Goal: Communication & Community: Answer question/provide support

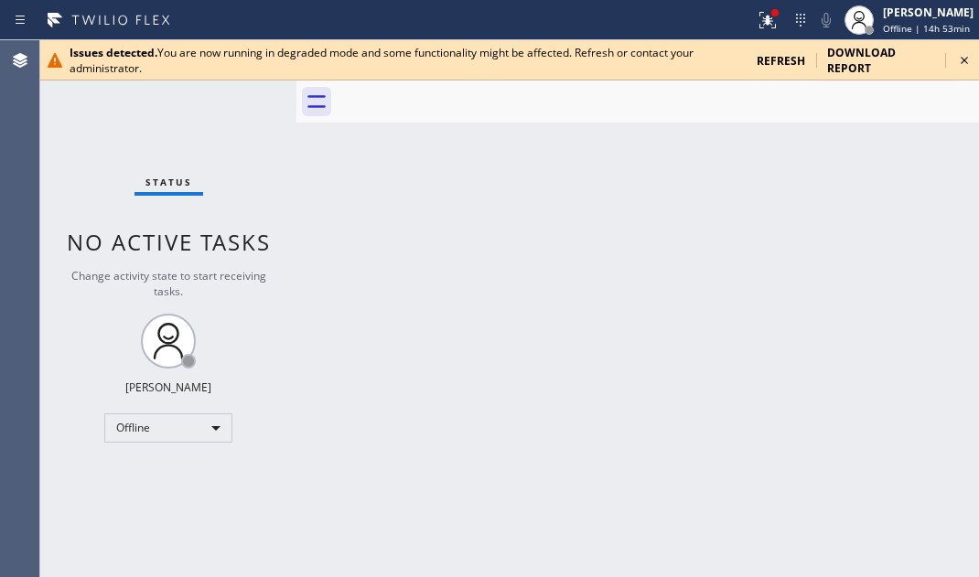
click at [965, 59] on icon at bounding box center [964, 60] width 22 height 22
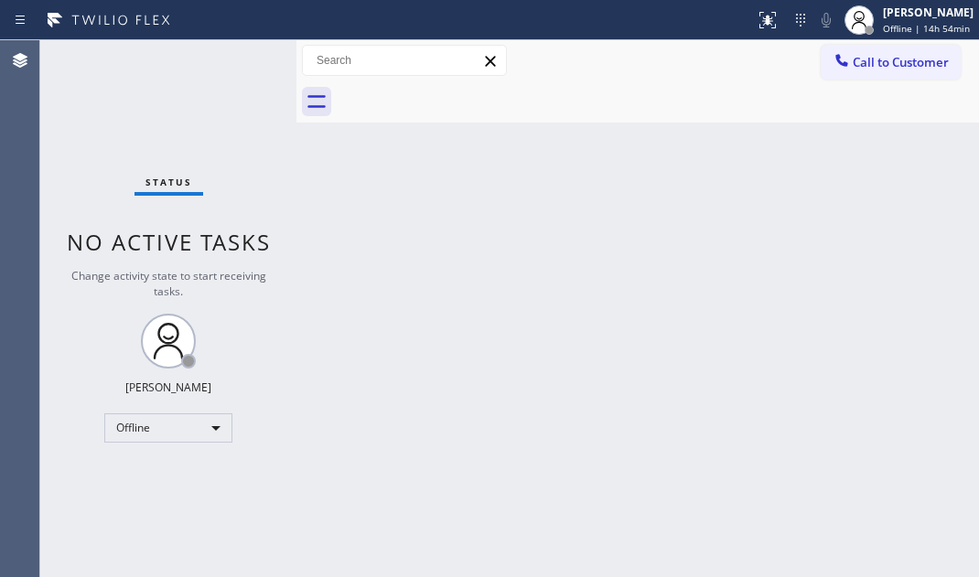
click at [270, 345] on div "Status No active tasks Change activity state to start receiving tasks. [PERSON_…" at bounding box center [168, 308] width 256 height 537
click at [202, 421] on div "Offline" at bounding box center [168, 428] width 128 height 29
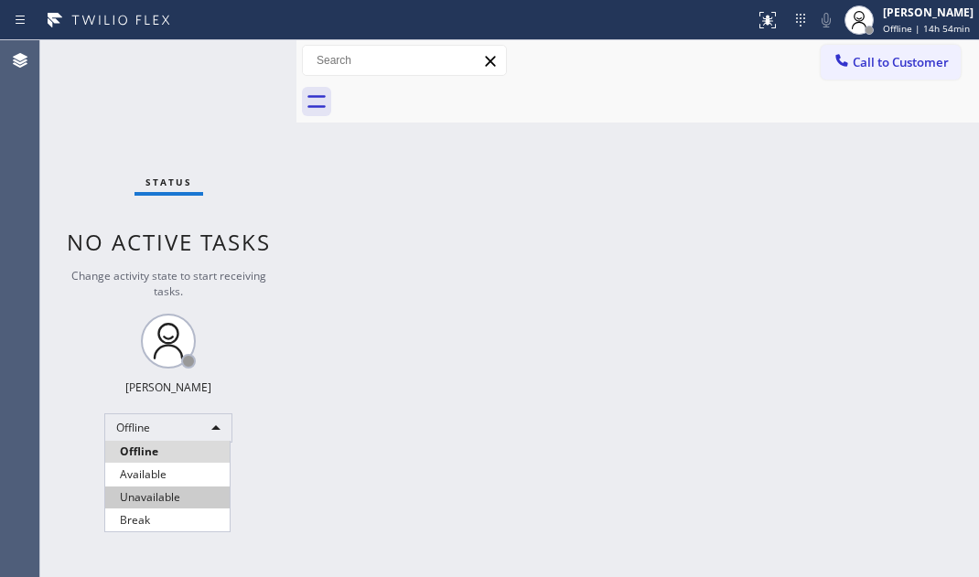
click at [163, 496] on li "Unavailable" at bounding box center [167, 498] width 124 height 22
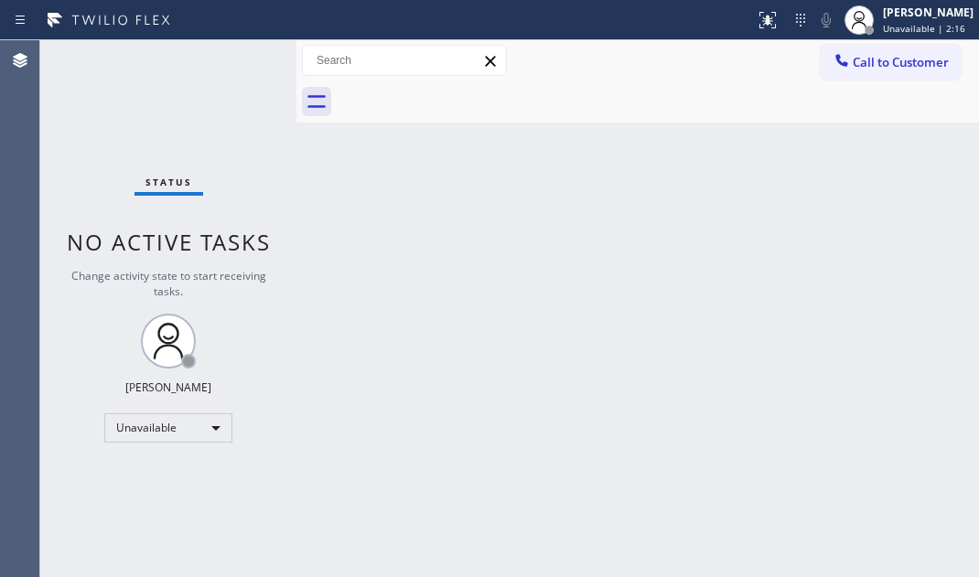
click at [568, 372] on div "Back to Dashboard Change Sender ID Customers Technicians Select a contact Outbo…" at bounding box center [637, 308] width 683 height 537
click at [182, 425] on div "Unavailable" at bounding box center [168, 428] width 128 height 29
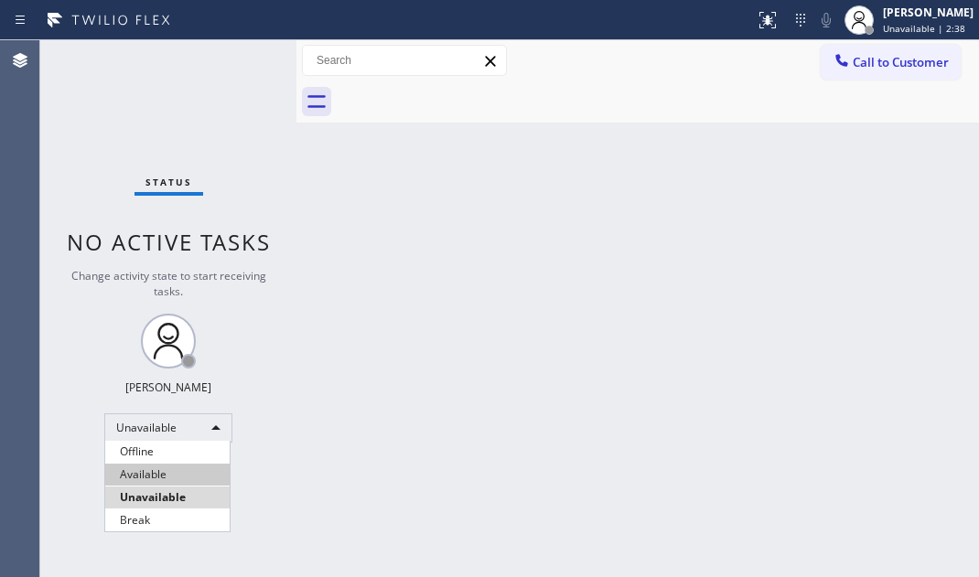
click at [165, 471] on li "Available" at bounding box center [167, 475] width 124 height 22
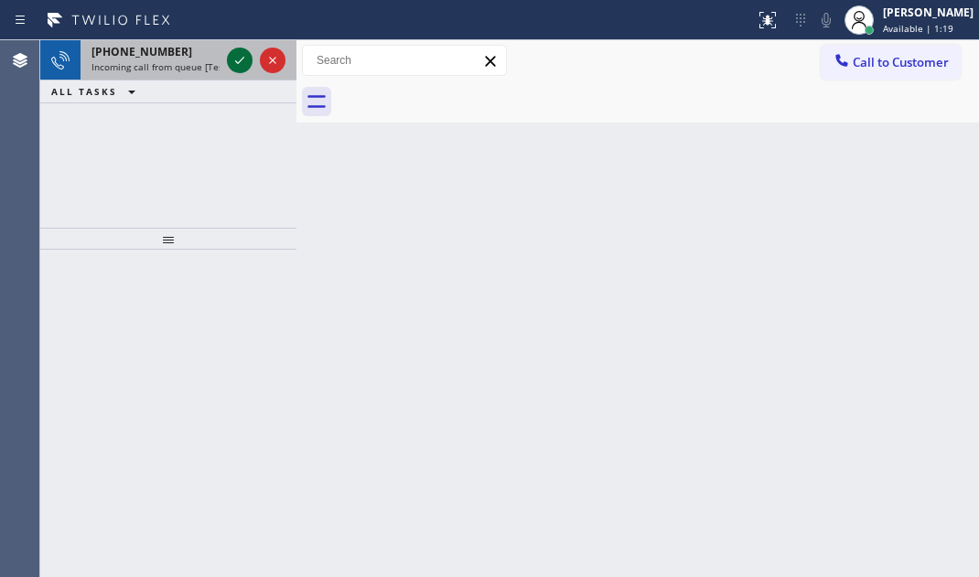
click at [236, 67] on icon at bounding box center [240, 60] width 22 height 22
click at [236, 54] on icon at bounding box center [240, 60] width 22 height 22
click at [238, 66] on icon at bounding box center [240, 60] width 22 height 22
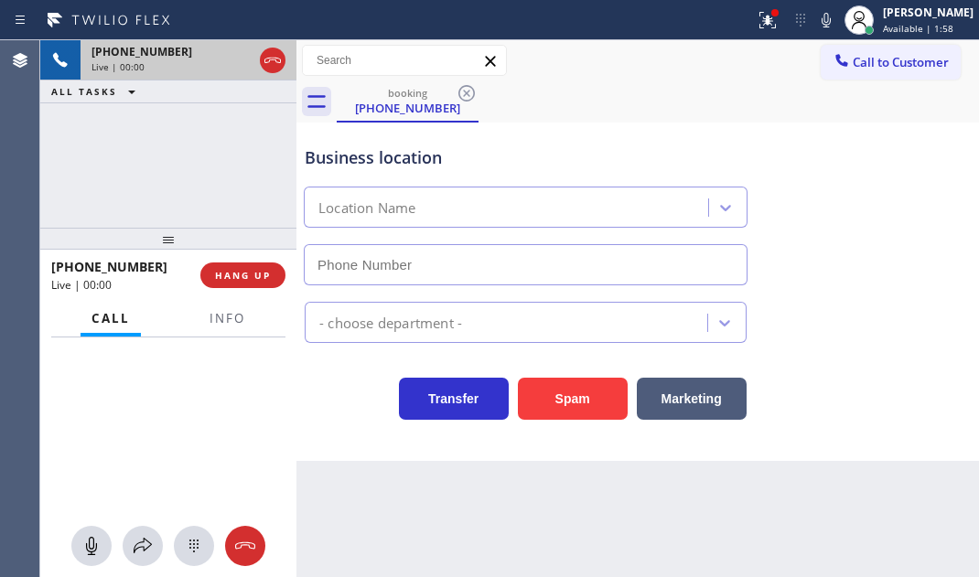
type input "[PHONE_NUMBER]"
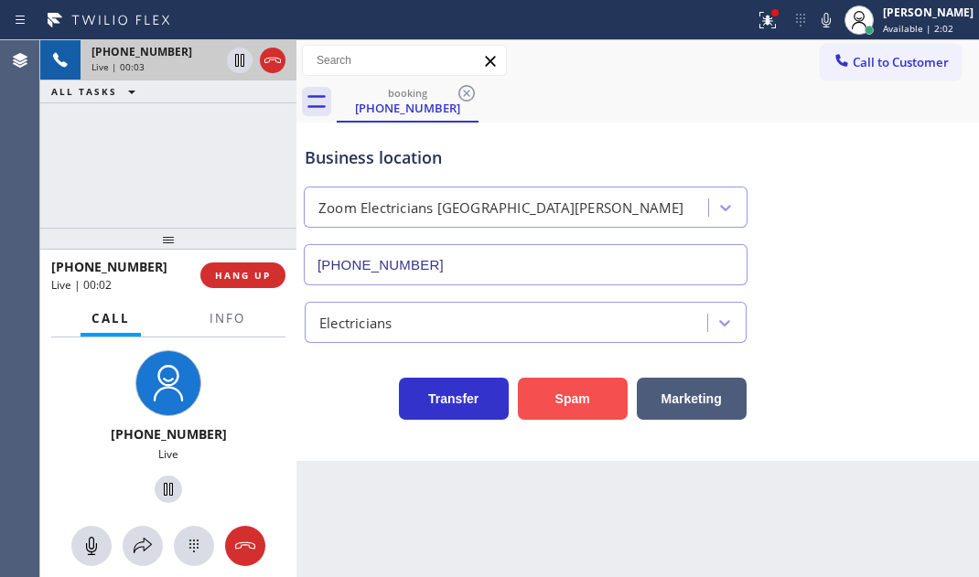
click at [570, 397] on button "Spam" at bounding box center [573, 399] width 110 height 42
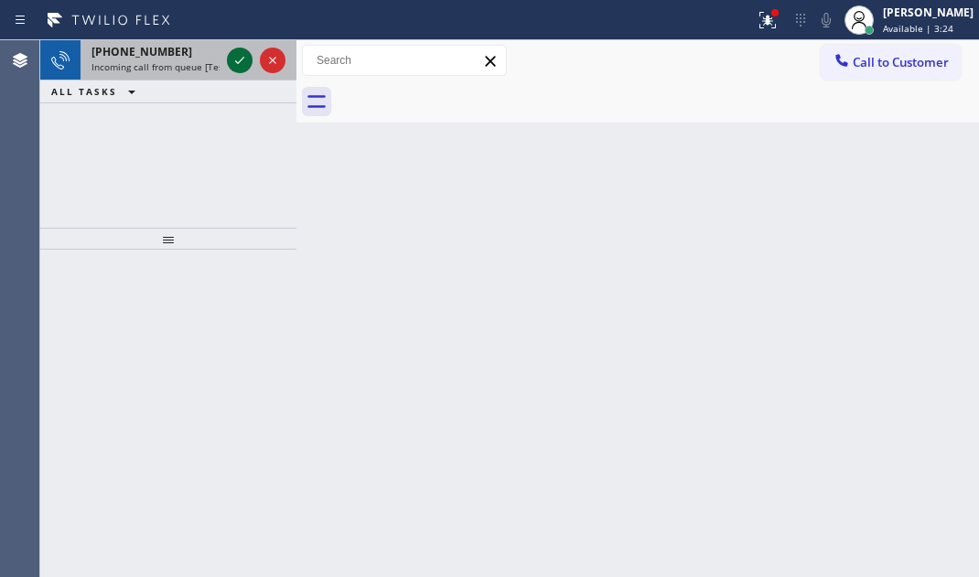
click at [246, 63] on icon at bounding box center [240, 60] width 22 height 22
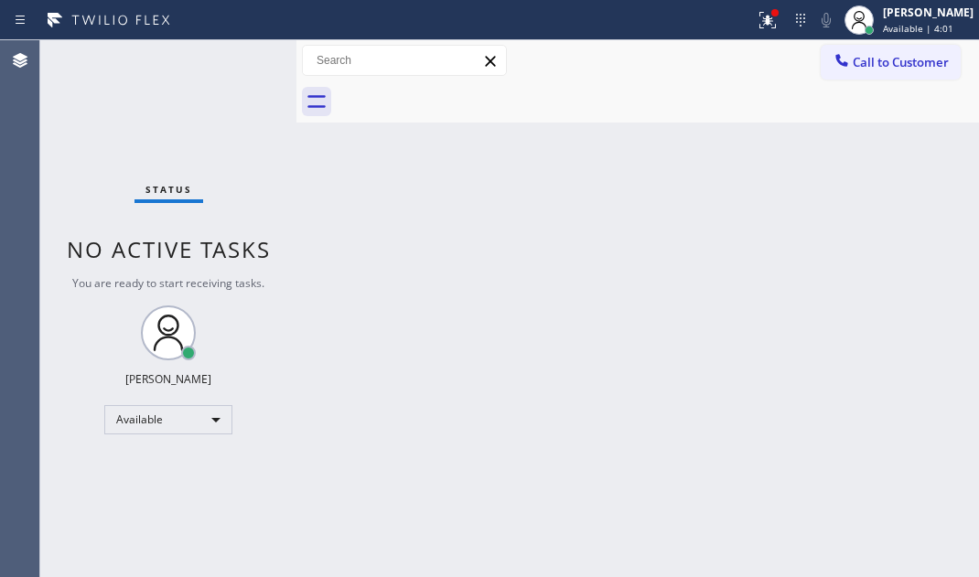
click at [213, 61] on div "Status No active tasks You are ready to start receiving tasks. [PERSON_NAME] Av…" at bounding box center [168, 308] width 256 height 537
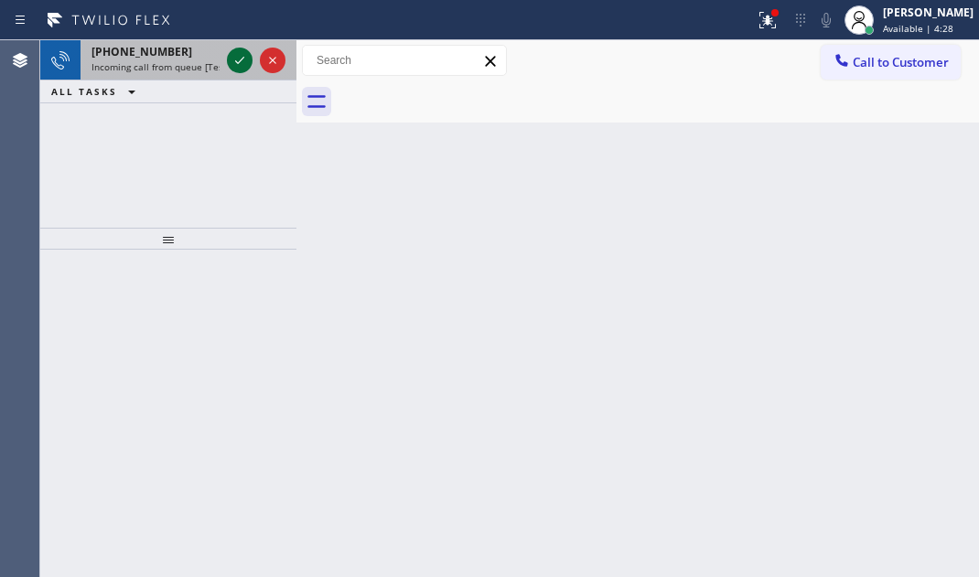
click at [240, 63] on icon at bounding box center [240, 60] width 22 height 22
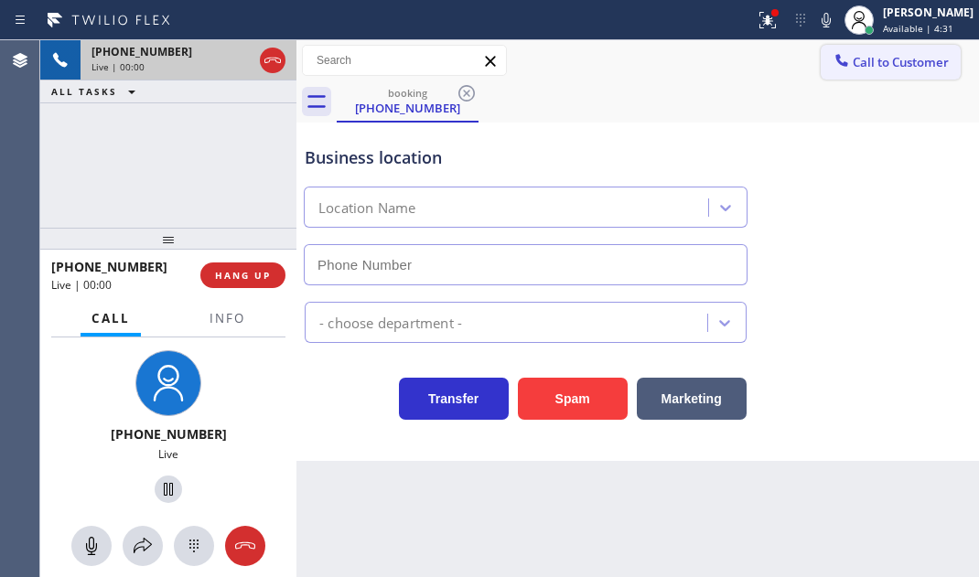
type input "[PHONE_NUMBER]"
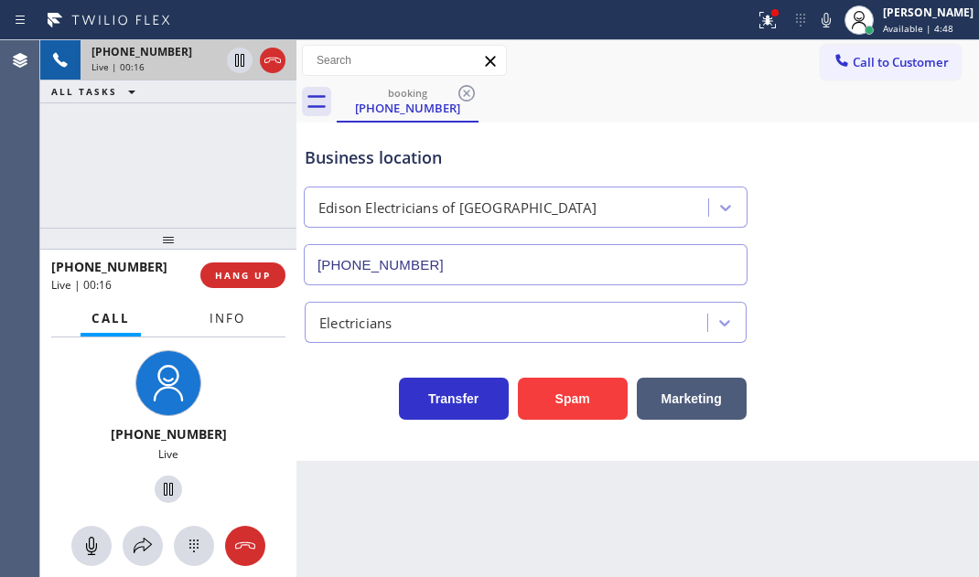
click at [230, 312] on span "Info" at bounding box center [228, 318] width 36 height 16
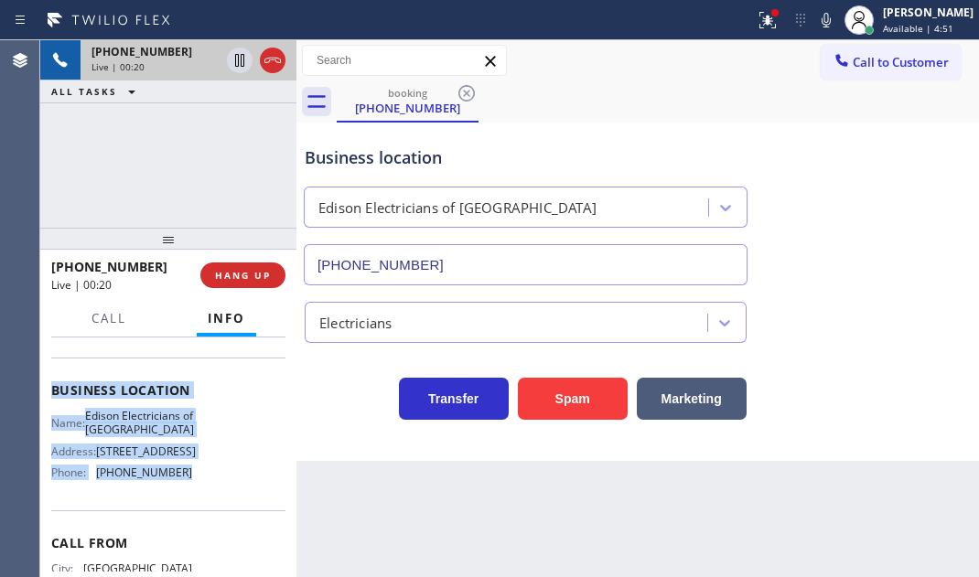
scroll to position [249, 0]
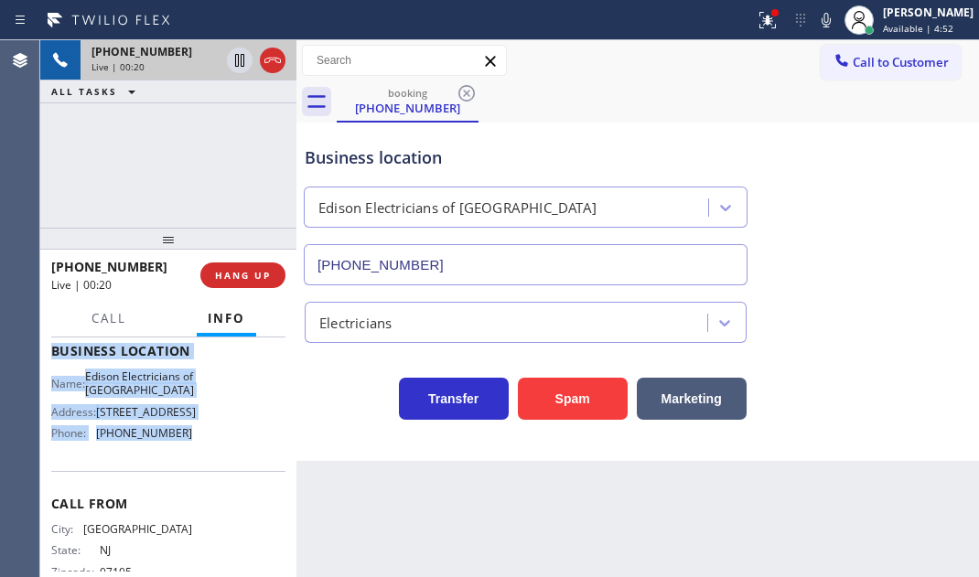
drag, startPoint x: 88, startPoint y: 459, endPoint x: 190, endPoint y: 534, distance: 127.0
click at [189, 536] on div "Context Queue: [Test] All Priority: 1 Customer Name: [PHONE_NUMBER] Phone: [PHO…" at bounding box center [168, 458] width 256 height 240
copy div "Customer Name: [PHONE_NUMBER] Phone: [PHONE_NUMBER] Address: Business location …"
click at [239, 65] on icon at bounding box center [240, 60] width 22 height 22
click at [242, 66] on icon at bounding box center [239, 60] width 13 height 13
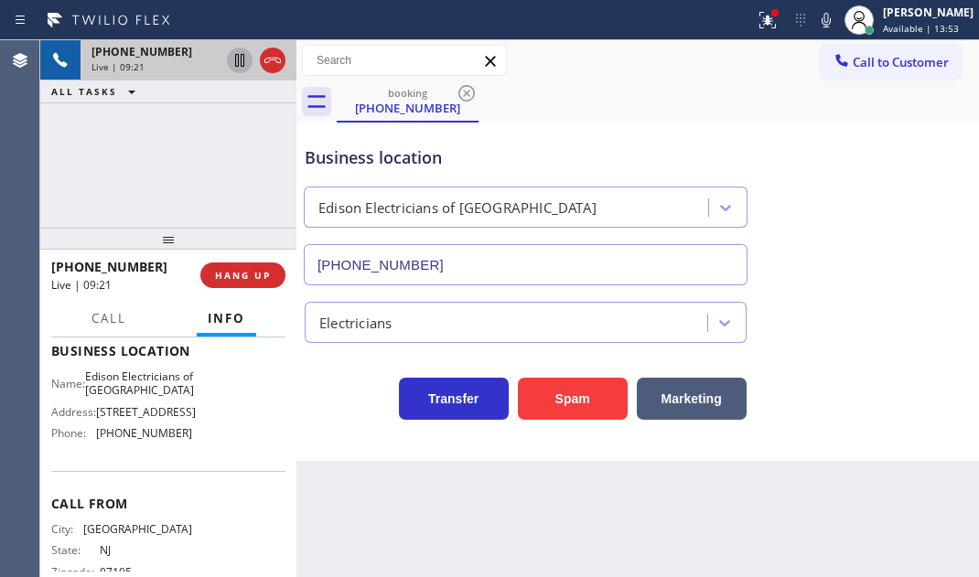
click at [695, 21] on div at bounding box center [377, 19] width 740 height 29
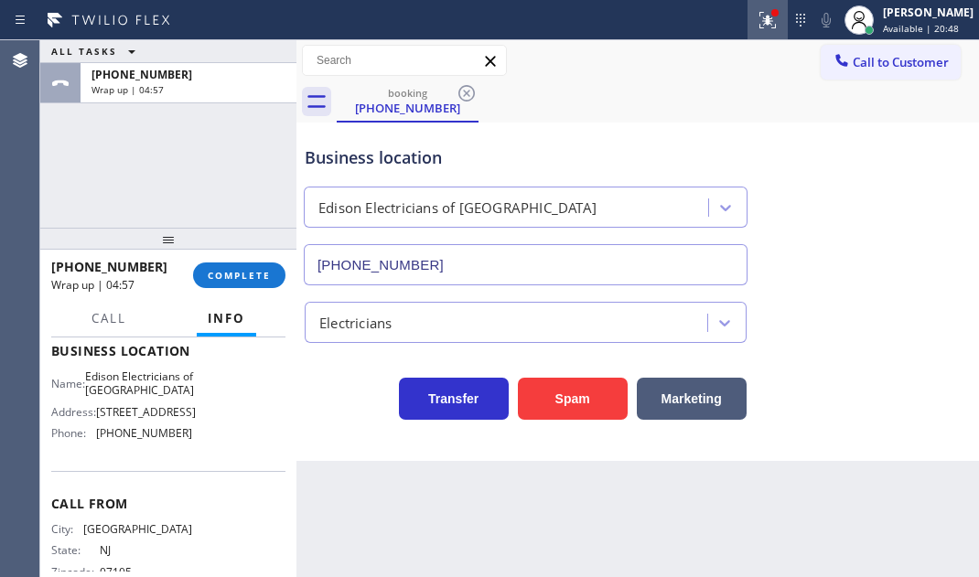
click at [762, 16] on icon at bounding box center [767, 18] width 11 height 6
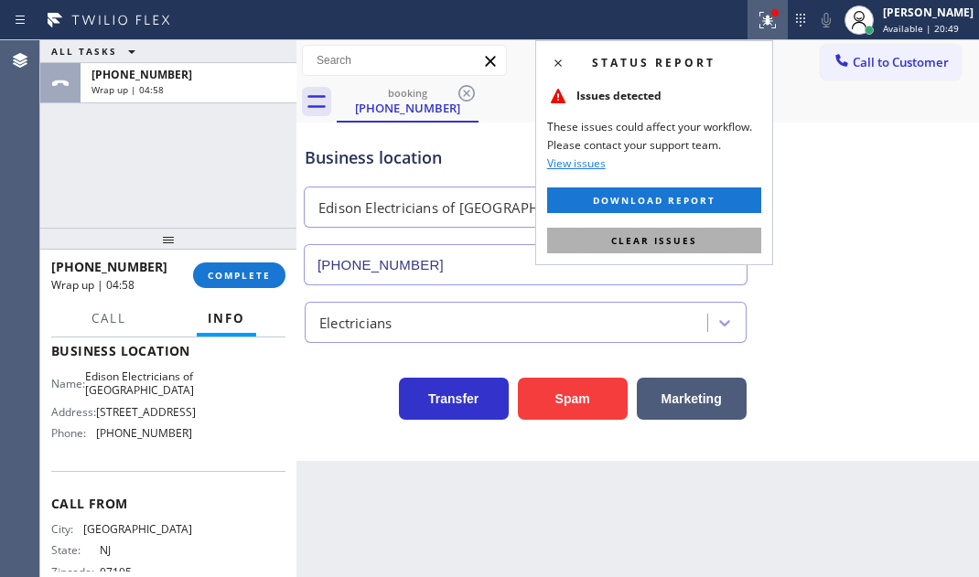
click at [707, 240] on button "Clear issues" at bounding box center [654, 241] width 214 height 26
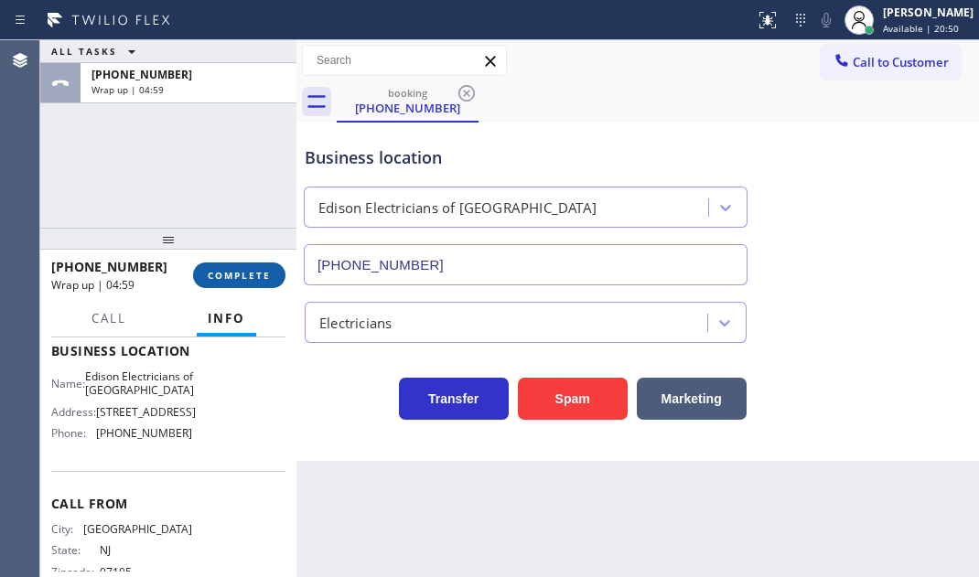
click at [231, 284] on button "COMPLETE" at bounding box center [239, 276] width 92 height 26
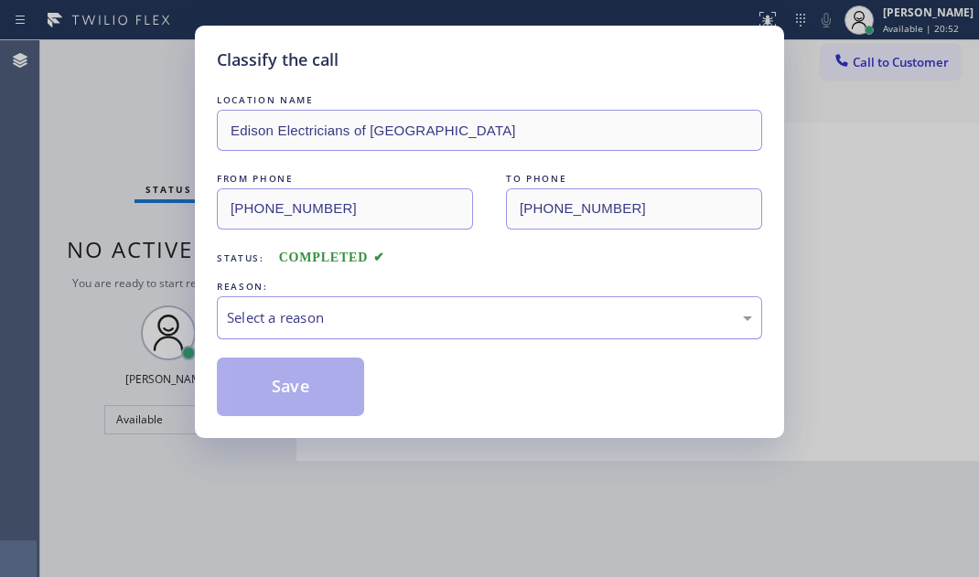
click at [389, 311] on div "Select a reason" at bounding box center [489, 317] width 525 height 21
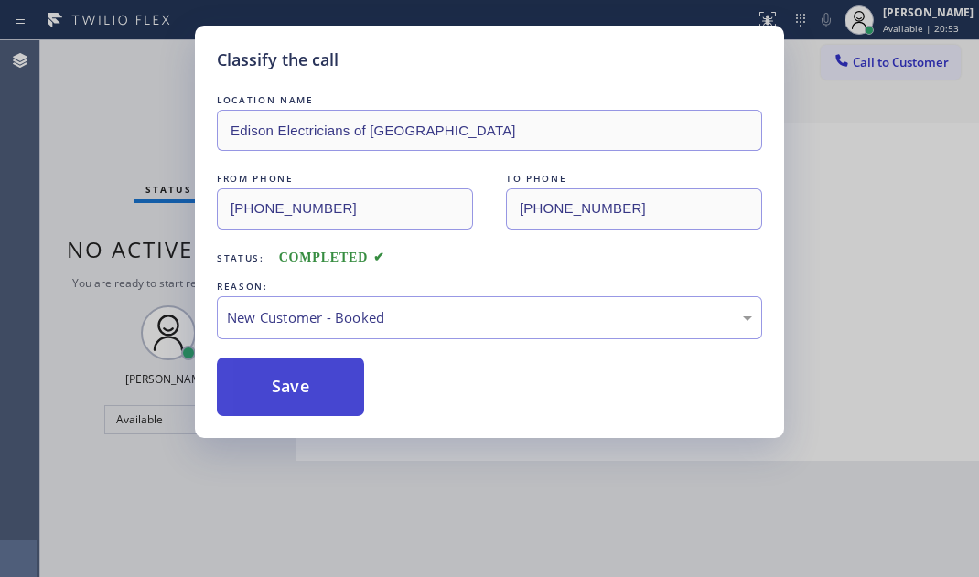
click at [275, 367] on button "Save" at bounding box center [290, 387] width 147 height 59
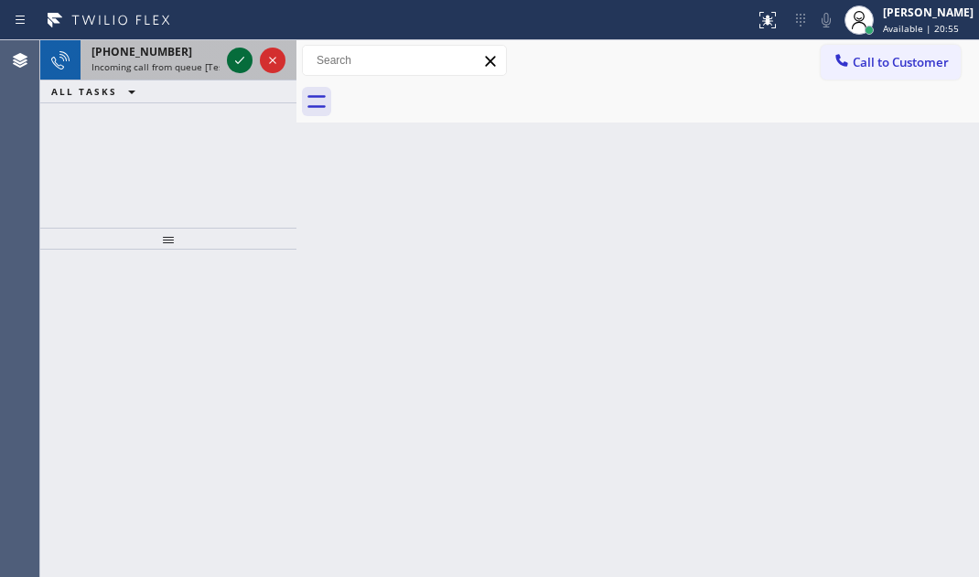
click at [238, 65] on icon at bounding box center [240, 60] width 22 height 22
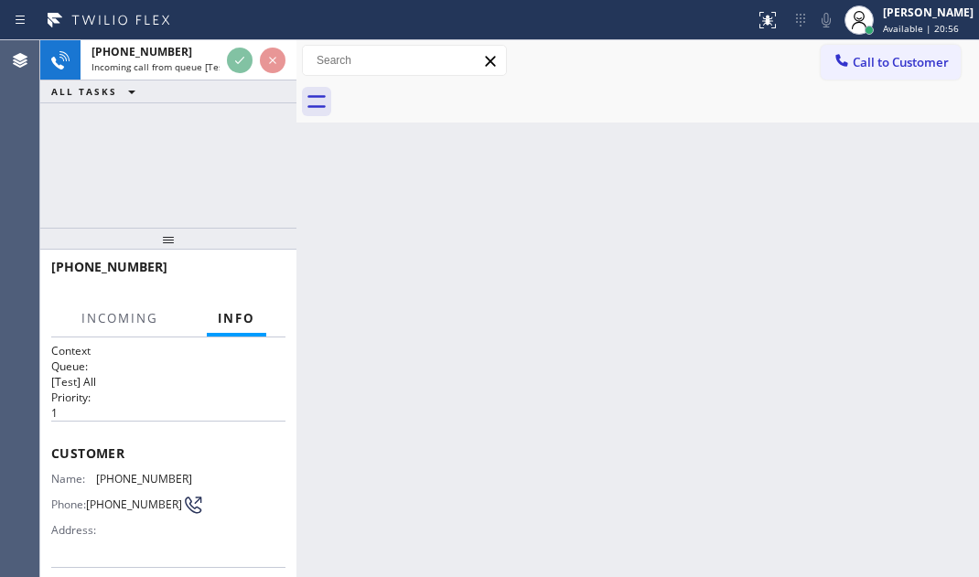
click at [238, 79] on div at bounding box center [256, 60] width 66 height 40
click at [253, 121] on div "[PHONE_NUMBER] Incoming call from queue [Test] All ALL TASKS ALL TASKS ACTIVE T…" at bounding box center [168, 134] width 256 height 188
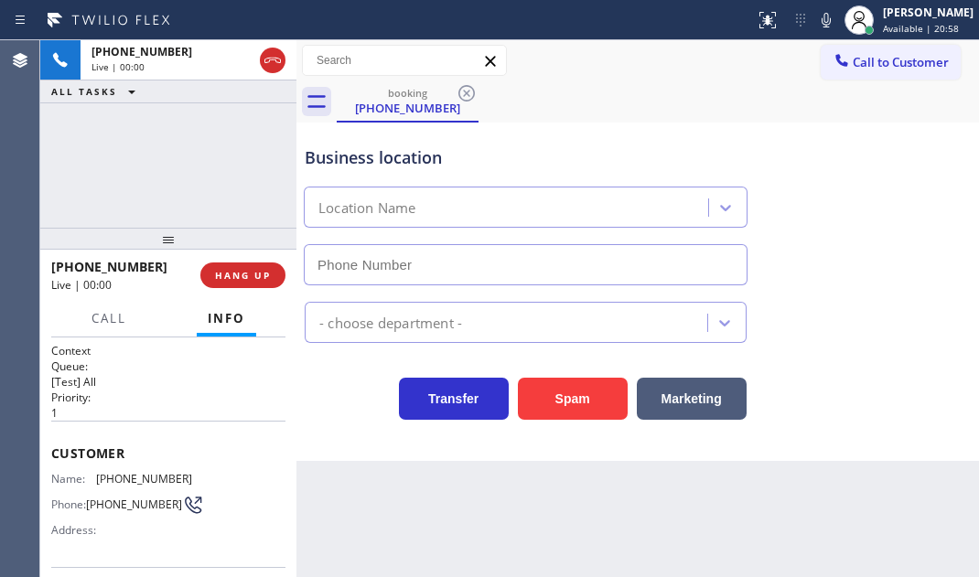
type input "[PHONE_NUMBER]"
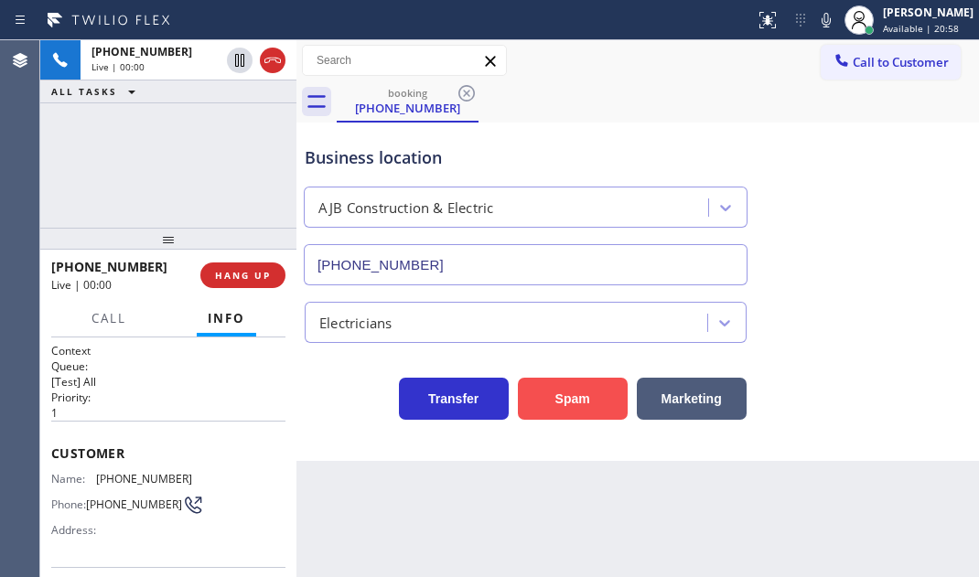
click at [579, 411] on button "Spam" at bounding box center [573, 399] width 110 height 42
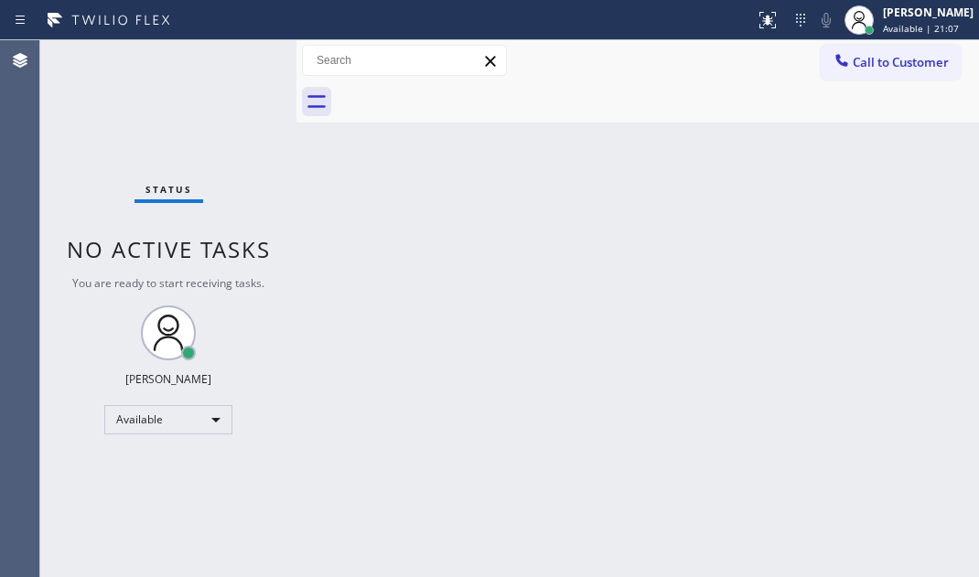
click at [243, 66] on div "Status No active tasks You are ready to start receiving tasks. [PERSON_NAME] Av…" at bounding box center [168, 308] width 256 height 537
click at [244, 61] on div "Status No active tasks You are ready to start receiving tasks. [PERSON_NAME] Av…" at bounding box center [168, 308] width 256 height 537
click at [245, 61] on div "Status No active tasks You are ready to start receiving tasks. [PERSON_NAME] Av…" at bounding box center [168, 308] width 256 height 537
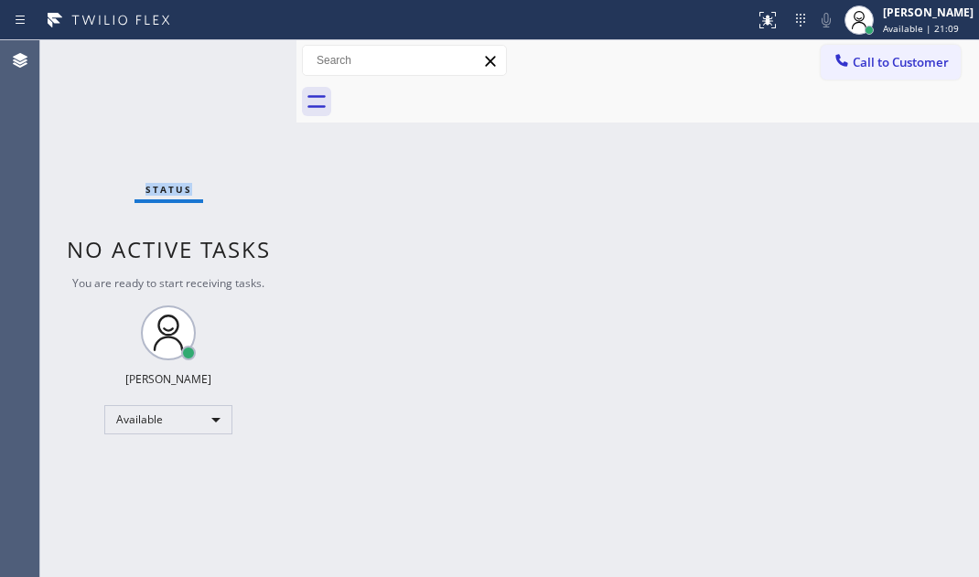
click at [245, 61] on div "Status No active tasks You are ready to start receiving tasks. [PERSON_NAME] Av…" at bounding box center [168, 308] width 256 height 537
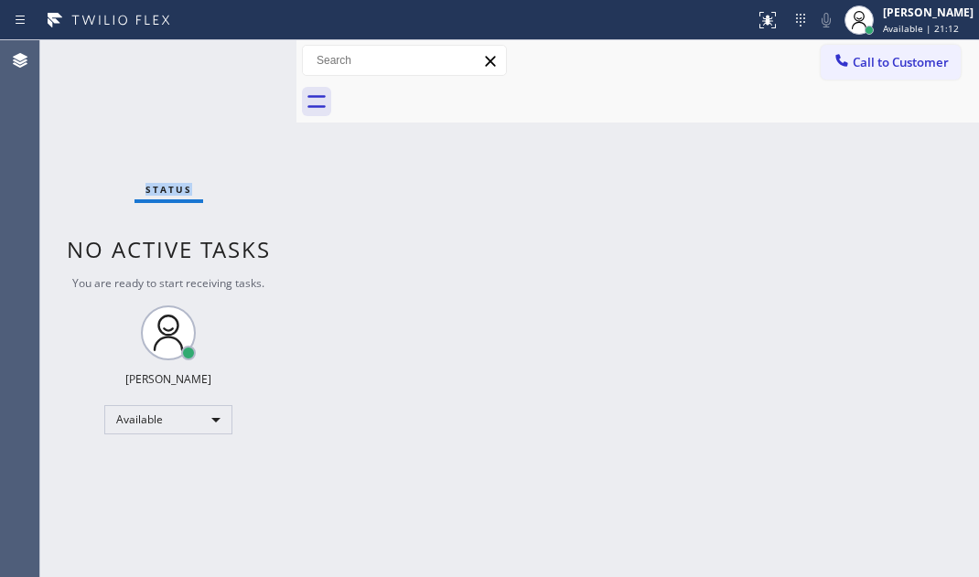
click at [245, 61] on div "Status No active tasks You are ready to start receiving tasks. [PERSON_NAME] Av…" at bounding box center [168, 308] width 256 height 537
click at [239, 56] on div "Status No active tasks You are ready to start receiving tasks. [PERSON_NAME] Av…" at bounding box center [168, 308] width 256 height 537
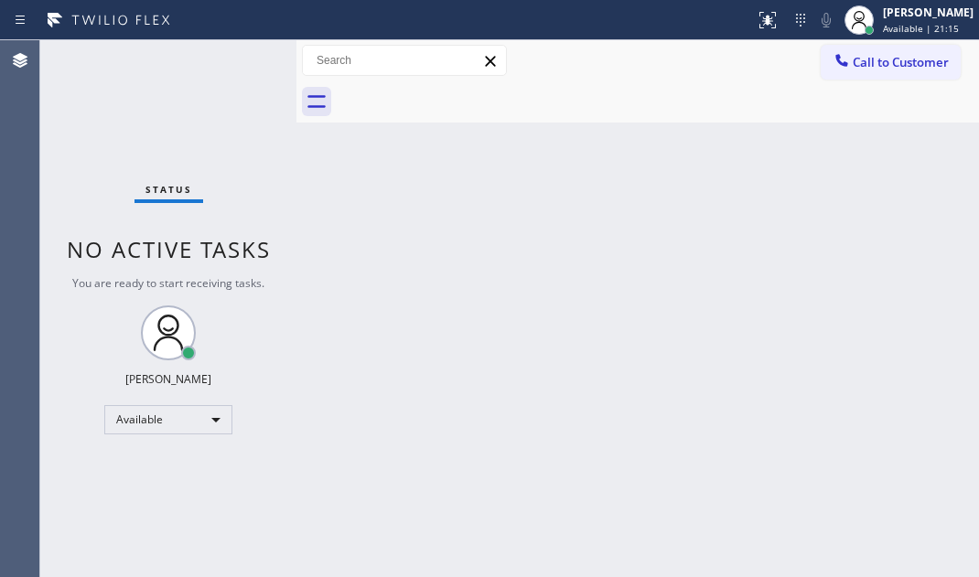
click at [239, 56] on div "Status No active tasks You are ready to start receiving tasks. [PERSON_NAME] Av…" at bounding box center [168, 308] width 256 height 537
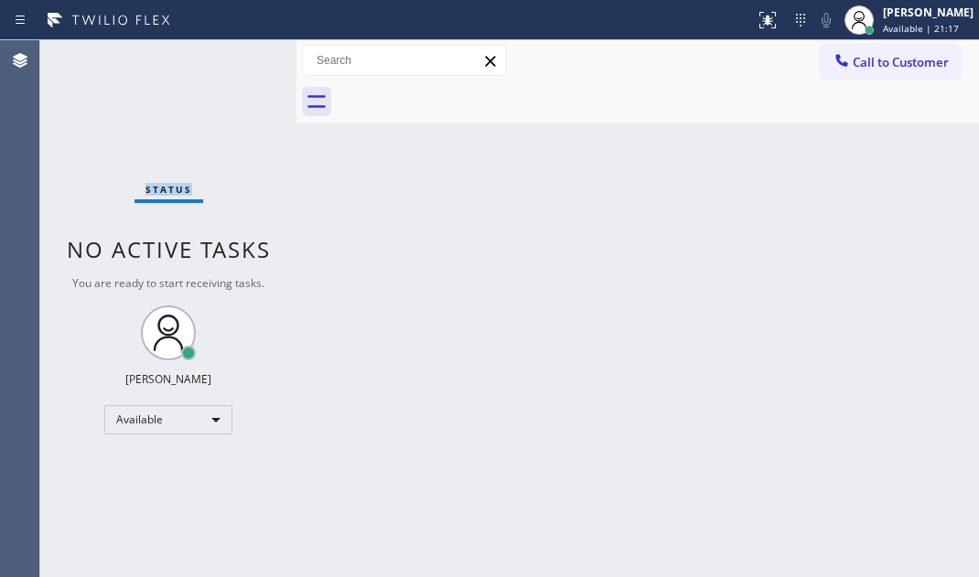
click at [239, 56] on div "Status No active tasks You are ready to start receiving tasks. [PERSON_NAME] Av…" at bounding box center [168, 308] width 256 height 537
click at [240, 56] on div "Status No active tasks You are ready to start receiving tasks. [PERSON_NAME] Av…" at bounding box center [168, 308] width 256 height 537
click at [241, 57] on div "Status No active tasks You are ready to start receiving tasks. [PERSON_NAME] Av…" at bounding box center [168, 308] width 256 height 537
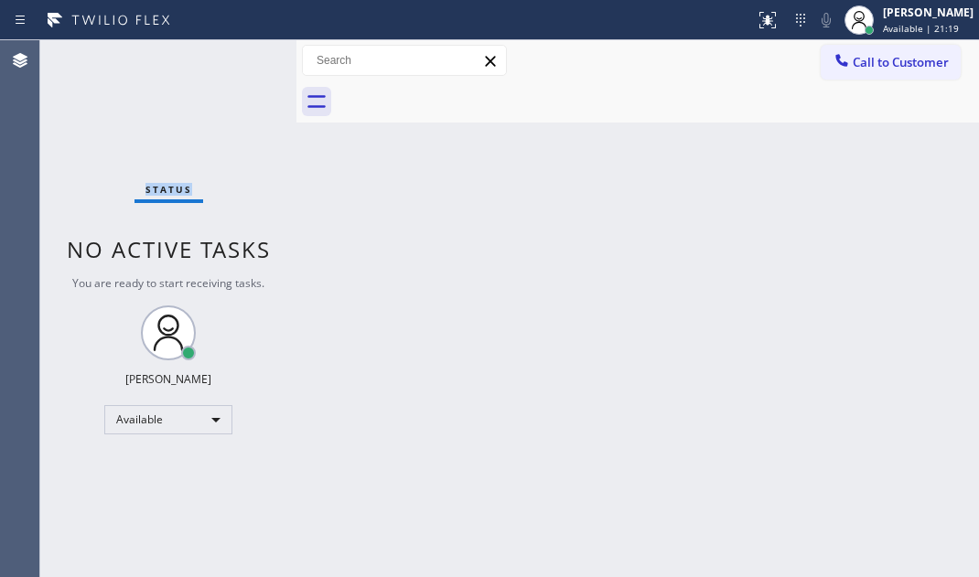
click at [241, 57] on div "Status No active tasks You are ready to start receiving tasks. [PERSON_NAME] Av…" at bounding box center [168, 308] width 256 height 537
click at [242, 57] on div "Status No active tasks You are ready to start receiving tasks. [PERSON_NAME] Av…" at bounding box center [168, 308] width 256 height 537
click at [220, 56] on div "Status No active tasks You are ready to start receiving tasks. [PERSON_NAME] Av…" at bounding box center [168, 308] width 256 height 537
click at [229, 54] on div "Status No active tasks You are ready to start receiving tasks. [PERSON_NAME] Av…" at bounding box center [168, 308] width 256 height 537
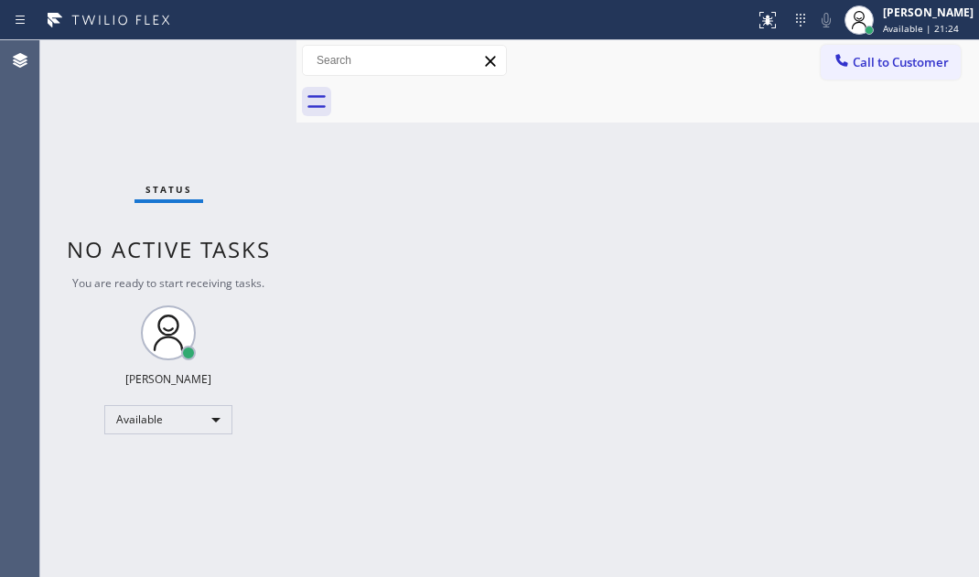
click at [229, 54] on div "Status No active tasks You are ready to start receiving tasks. [PERSON_NAME] Av…" at bounding box center [168, 308] width 256 height 537
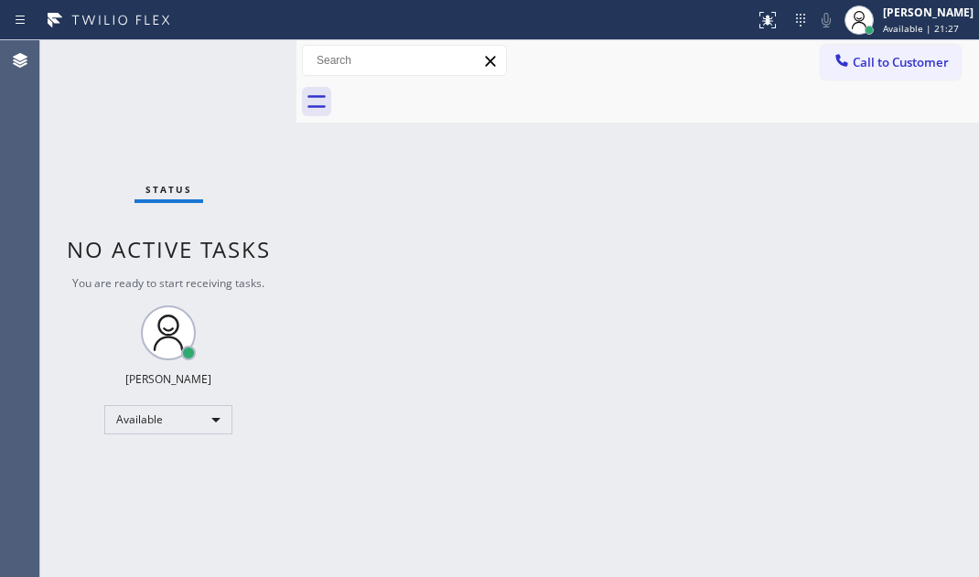
click at [229, 54] on div "Status No active tasks You are ready to start receiving tasks. [PERSON_NAME] Av…" at bounding box center [168, 308] width 256 height 537
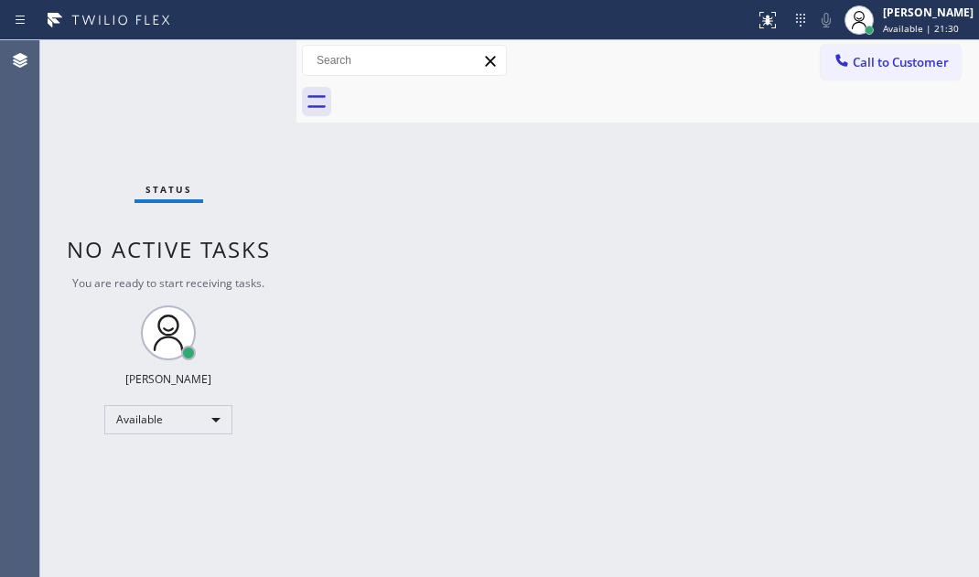
click at [229, 54] on div "Status No active tasks You are ready to start receiving tasks. [PERSON_NAME] Av…" at bounding box center [168, 308] width 256 height 537
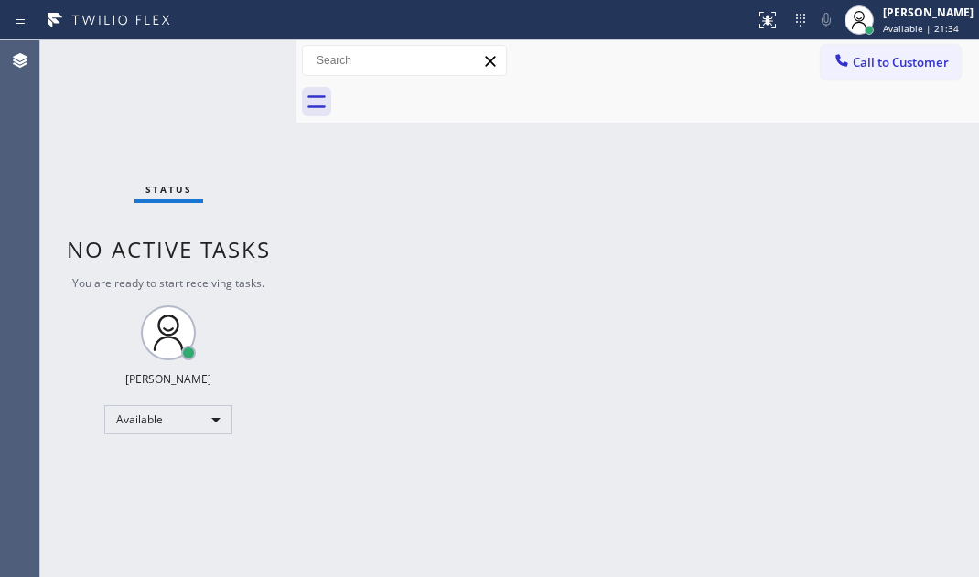
click at [229, 54] on div "Status No active tasks You are ready to start receiving tasks. [PERSON_NAME] Av…" at bounding box center [168, 308] width 256 height 537
click at [240, 56] on div "Status No active tasks You are ready to start receiving tasks. [PERSON_NAME] Av…" at bounding box center [168, 308] width 256 height 537
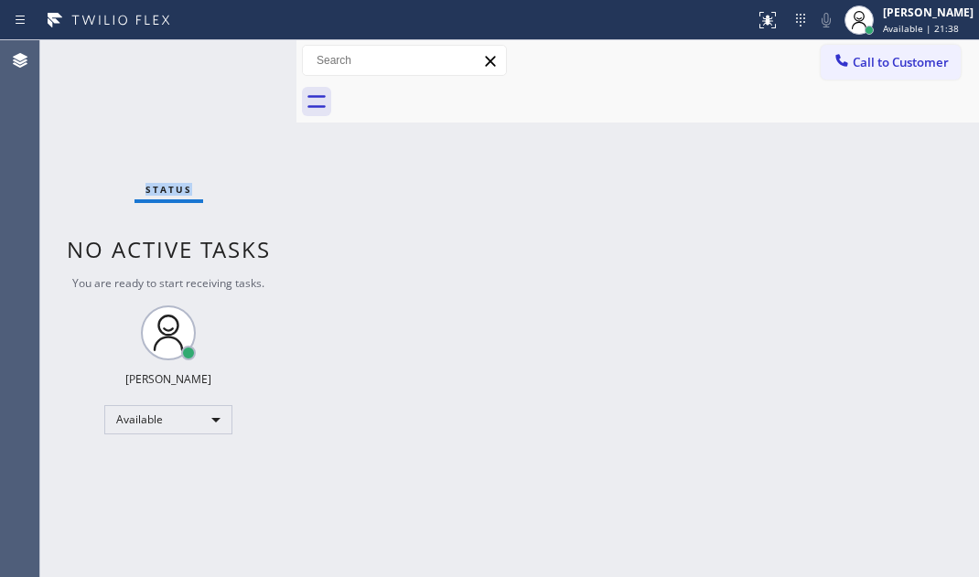
click at [241, 56] on div "Status No active tasks You are ready to start receiving tasks. [PERSON_NAME] Av…" at bounding box center [168, 308] width 256 height 537
click at [240, 53] on div "Status No active tasks You are ready to start receiving tasks. [PERSON_NAME] Av…" at bounding box center [168, 308] width 256 height 537
click at [240, 50] on div "Status No active tasks You are ready to start receiving tasks. [PERSON_NAME] Av…" at bounding box center [168, 308] width 256 height 537
click at [240, 49] on div "Status No active tasks You are ready to start receiving tasks. [PERSON_NAME] Av…" at bounding box center [168, 308] width 256 height 537
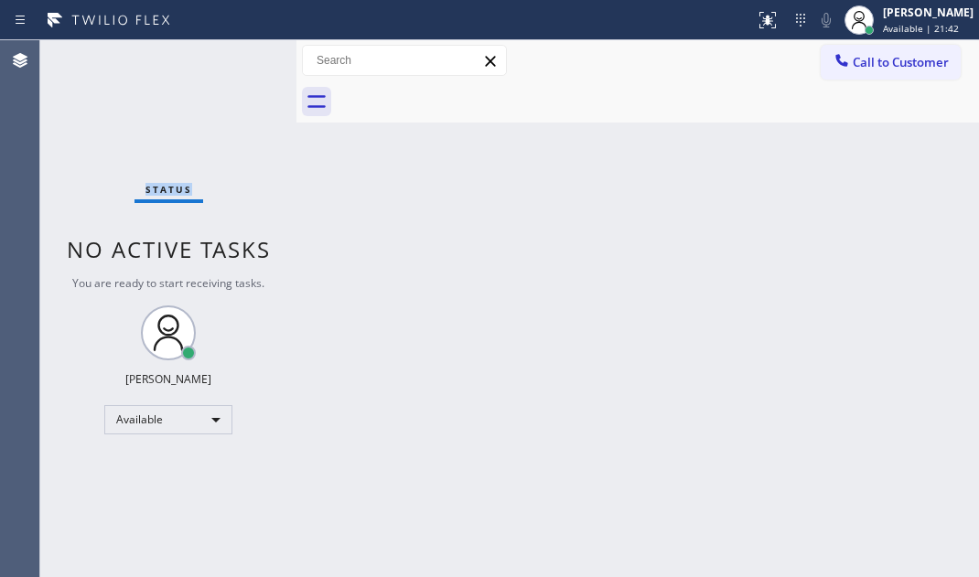
click at [240, 49] on div "Status No active tasks You are ready to start receiving tasks. [PERSON_NAME] Av…" at bounding box center [168, 308] width 256 height 537
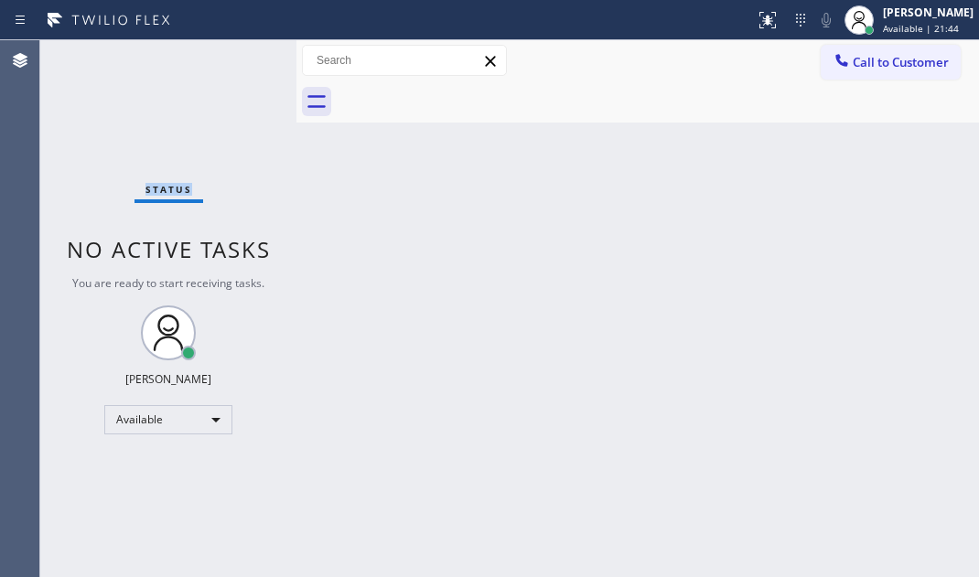
click at [240, 49] on div "Status No active tasks You are ready to start receiving tasks. [PERSON_NAME] Av…" at bounding box center [168, 308] width 256 height 537
click at [234, 52] on div "Status No active tasks You are ready to start receiving tasks. [PERSON_NAME] Av…" at bounding box center [168, 308] width 256 height 537
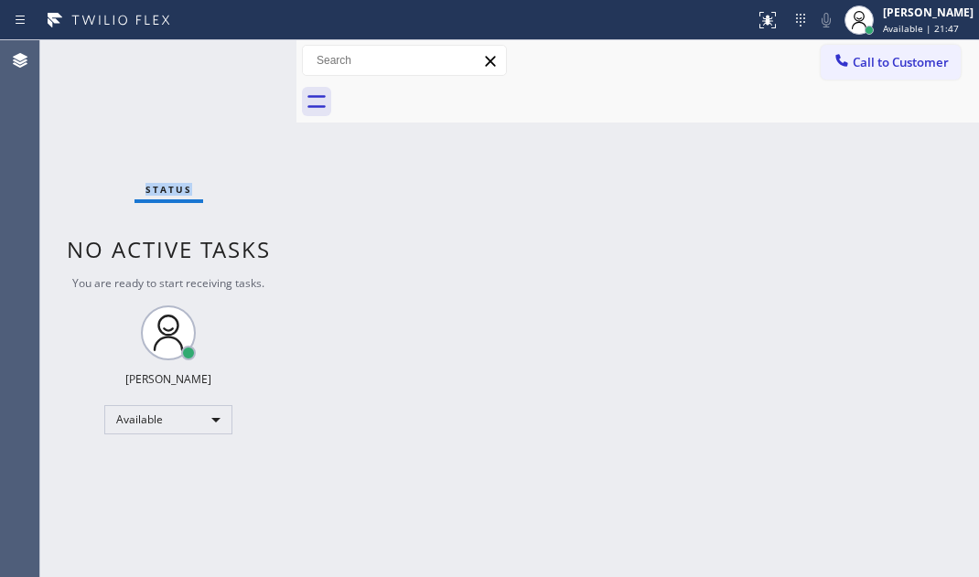
click at [234, 52] on div "Status No active tasks You are ready to start receiving tasks. [PERSON_NAME] Av…" at bounding box center [168, 308] width 256 height 537
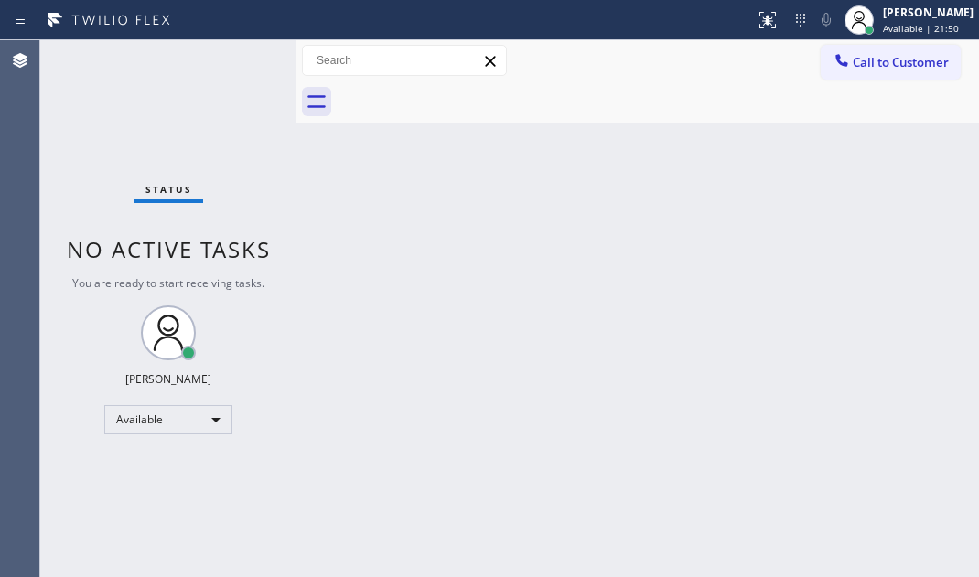
click at [234, 52] on div "Status No active tasks You are ready to start receiving tasks. [PERSON_NAME] Av…" at bounding box center [168, 308] width 256 height 537
click at [234, 53] on div "Status No active tasks You are ready to start receiving tasks. [PERSON_NAME] Av…" at bounding box center [168, 308] width 256 height 537
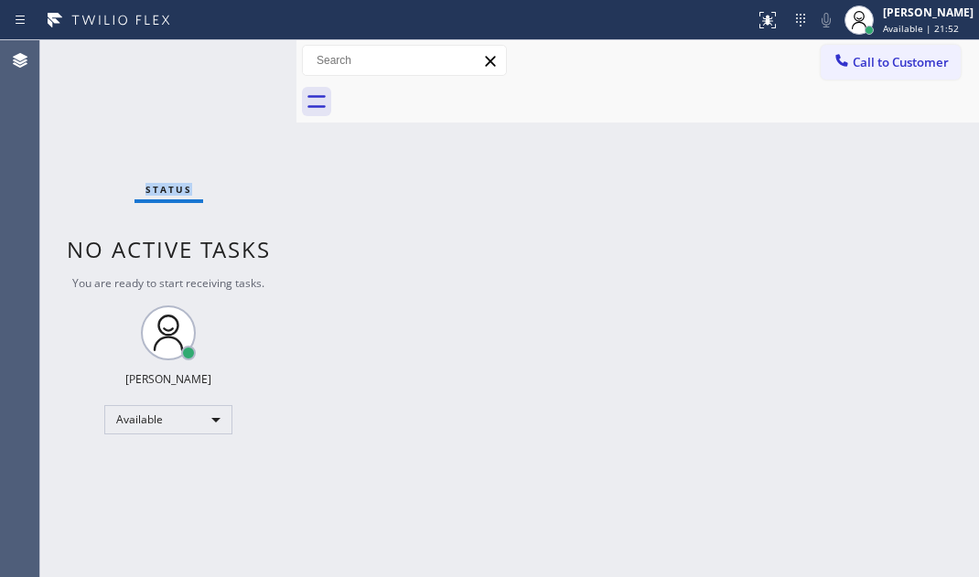
click at [234, 53] on div "Status No active tasks You are ready to start receiving tasks. [PERSON_NAME] Av…" at bounding box center [168, 308] width 256 height 537
click at [210, 156] on div "Status No active tasks You are ready to start receiving tasks. [PERSON_NAME] Av…" at bounding box center [168, 308] width 256 height 537
click at [221, 68] on div "Status No active tasks You are ready to start receiving tasks. [PERSON_NAME] Av…" at bounding box center [168, 308] width 256 height 537
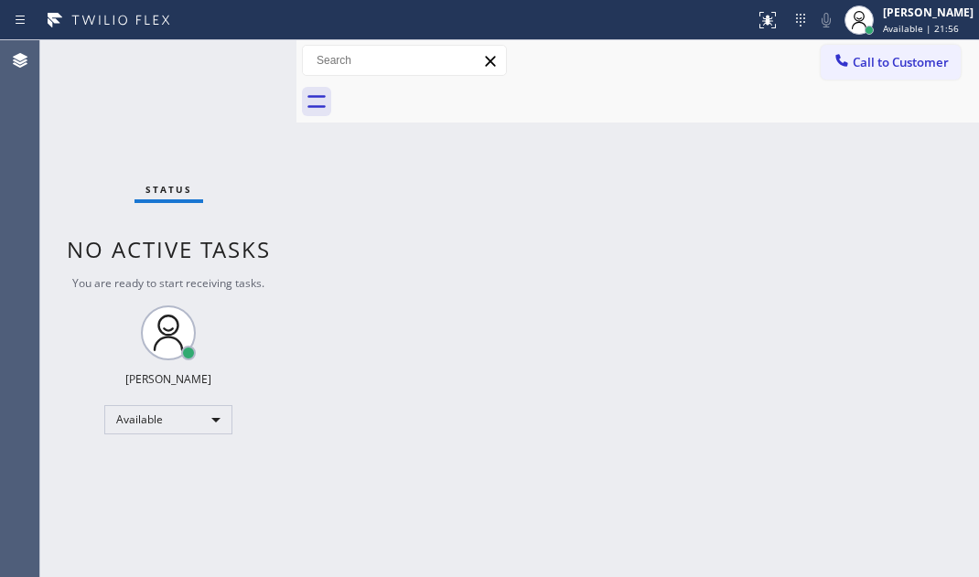
click at [221, 68] on div "Status No active tasks You are ready to start receiving tasks. [PERSON_NAME] Av…" at bounding box center [168, 308] width 256 height 537
click at [221, 59] on div "Status No active tasks You are ready to start receiving tasks. [PERSON_NAME] Av…" at bounding box center [168, 308] width 256 height 537
click at [175, 215] on div "Status No active tasks You are ready to start receiving tasks. [PERSON_NAME] Av…" at bounding box center [168, 308] width 256 height 537
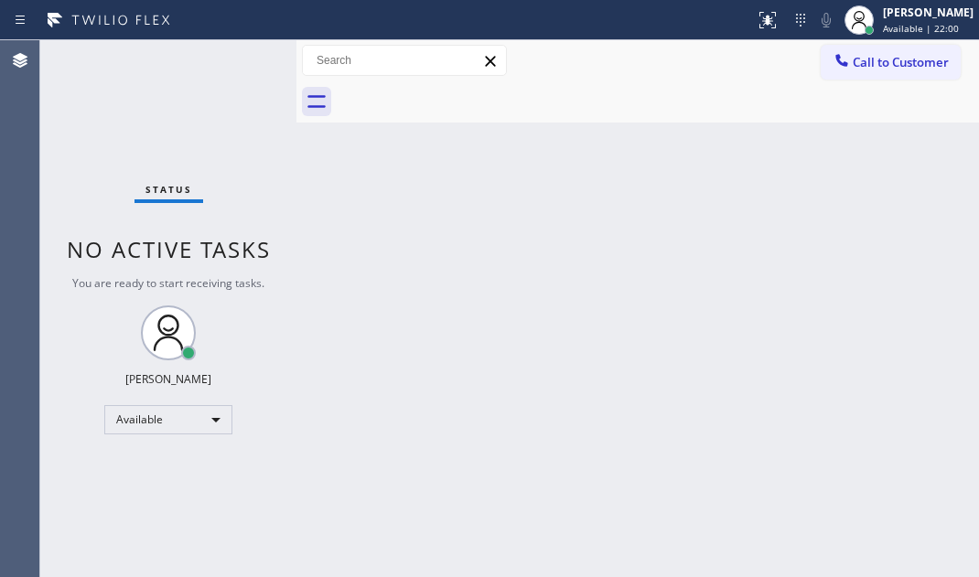
click at [234, 62] on div "Status No active tasks You are ready to start receiving tasks. [PERSON_NAME] Av…" at bounding box center [168, 308] width 256 height 537
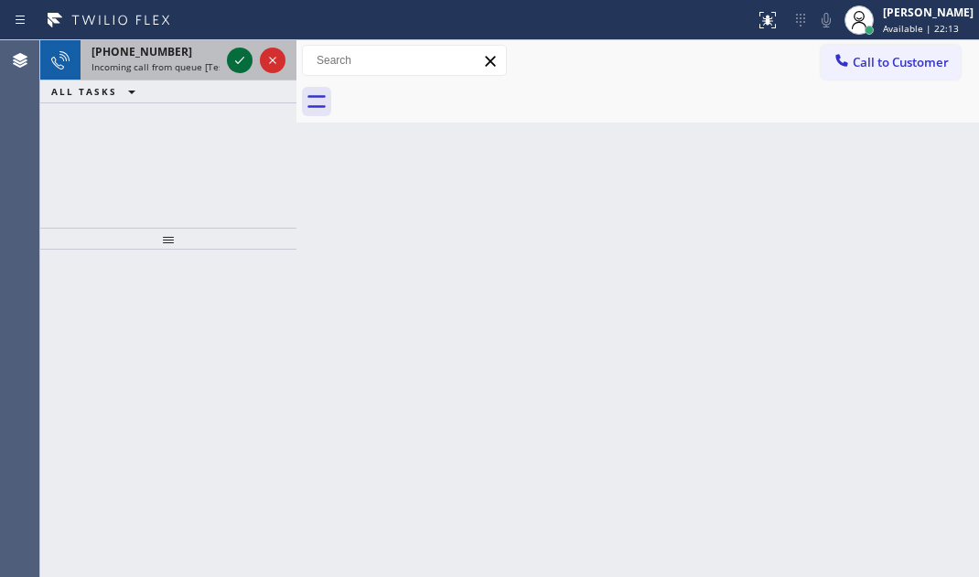
click at [237, 61] on icon at bounding box center [240, 60] width 22 height 22
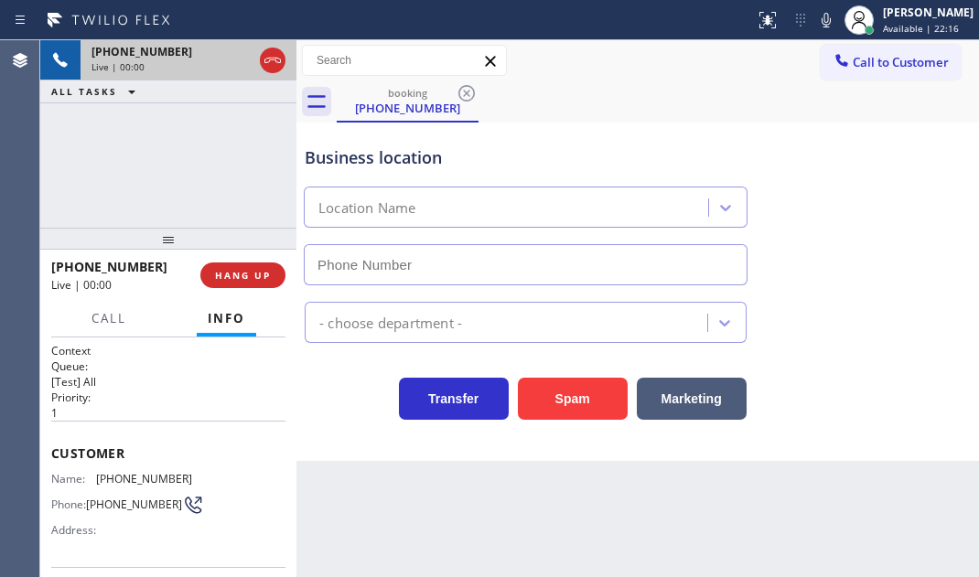
type input "[PHONE_NUMBER]"
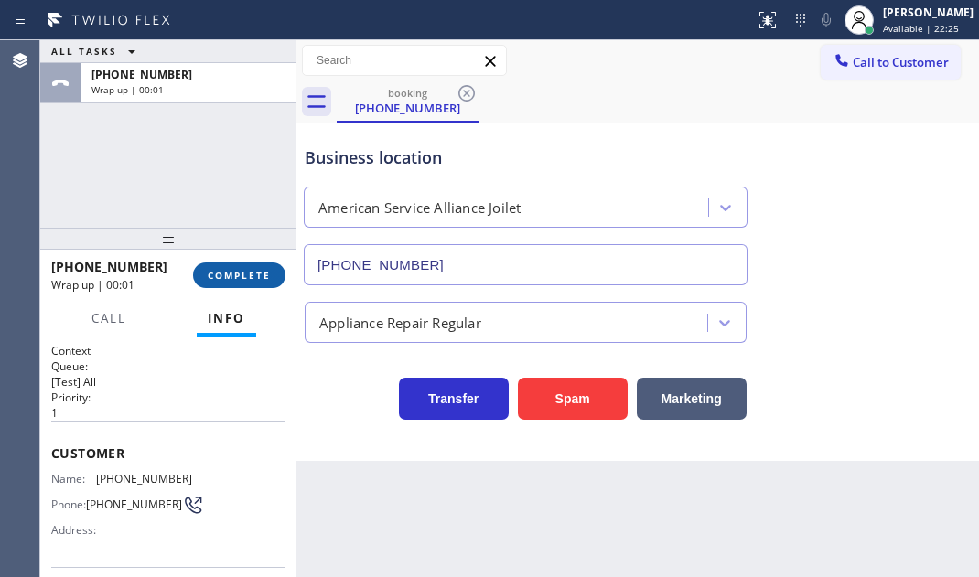
click at [247, 274] on span "COMPLETE" at bounding box center [239, 275] width 63 height 13
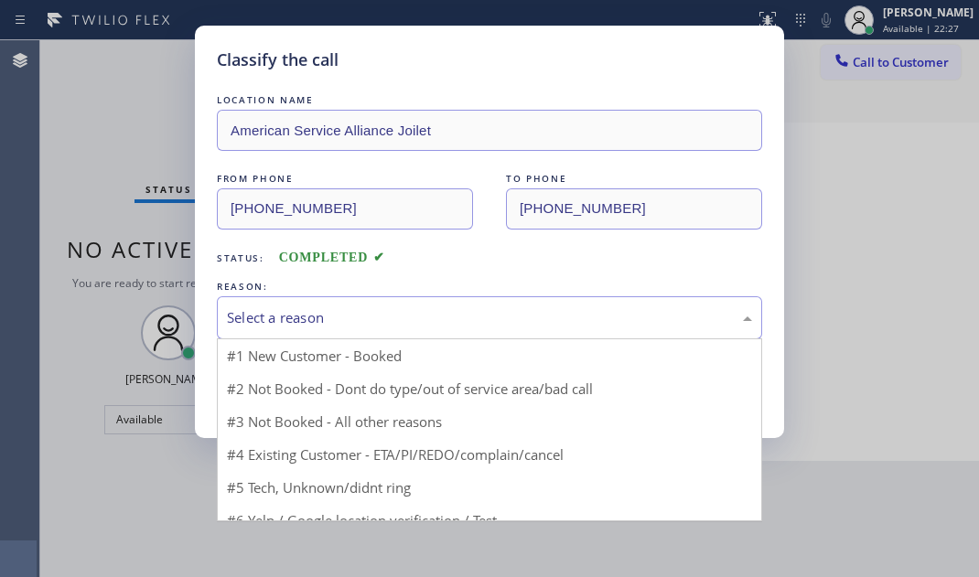
click at [414, 318] on div "Select a reason" at bounding box center [489, 317] width 525 height 21
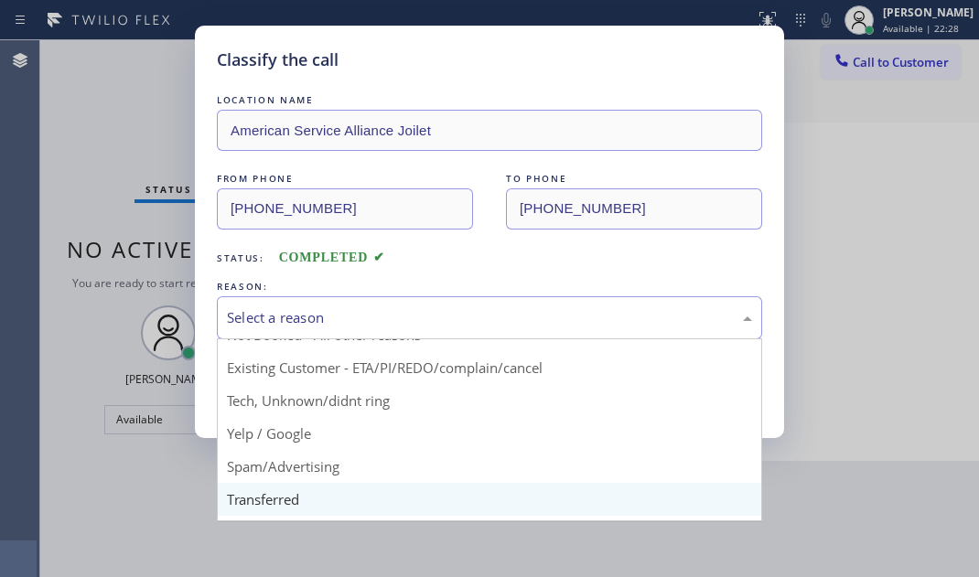
scroll to position [82, 0]
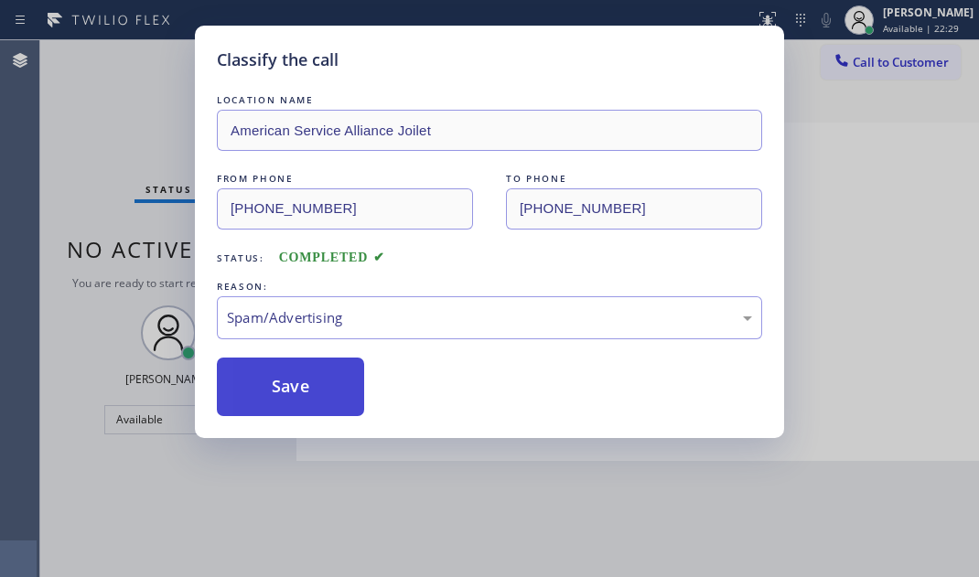
drag, startPoint x: 266, startPoint y: 381, endPoint x: 363, endPoint y: 384, distance: 97.1
click at [267, 381] on button "Save" at bounding box center [290, 387] width 147 height 59
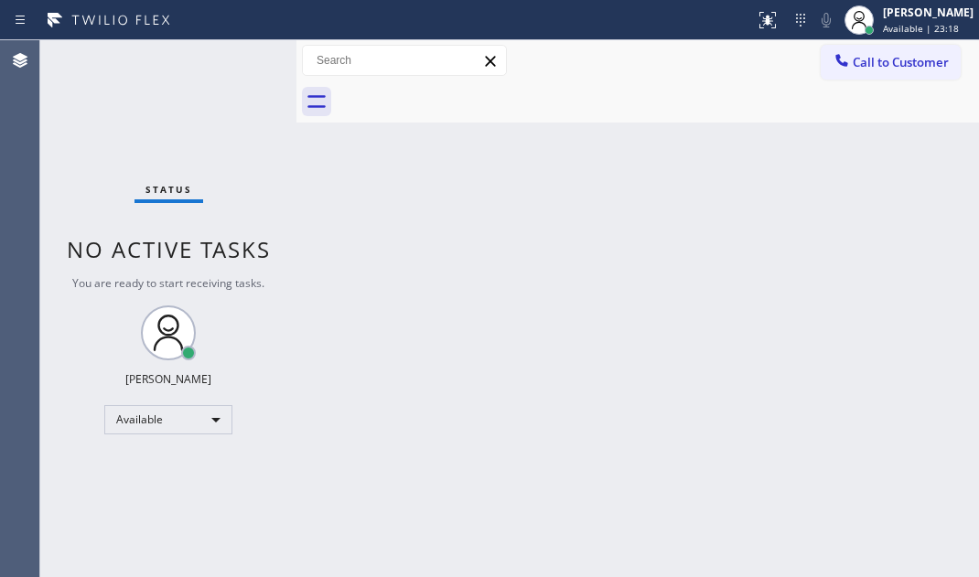
click at [914, 61] on span "Call to Customer" at bounding box center [901, 62] width 96 height 16
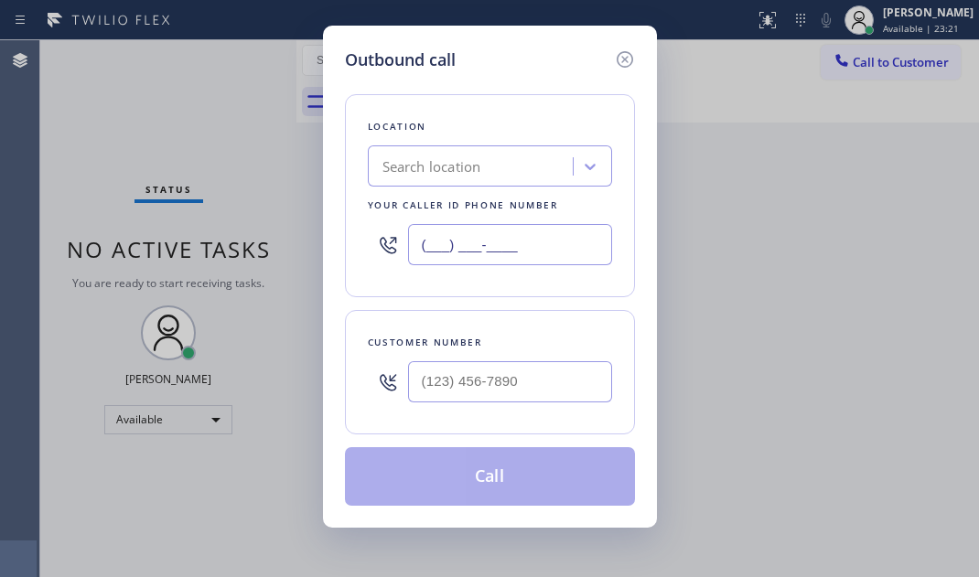
click at [532, 241] on input "(___) ___-____" at bounding box center [510, 244] width 204 height 41
paste input "877) 777-0796"
type input "[PHONE_NUMBER]"
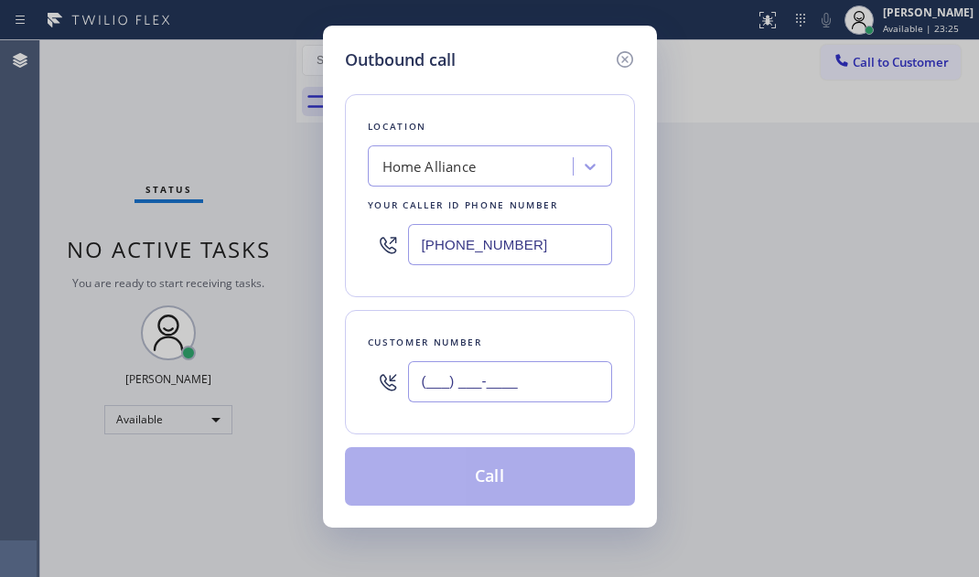
click at [490, 375] on input "(___) ___-____" at bounding box center [510, 381] width 204 height 41
paste input "954) 605-7094"
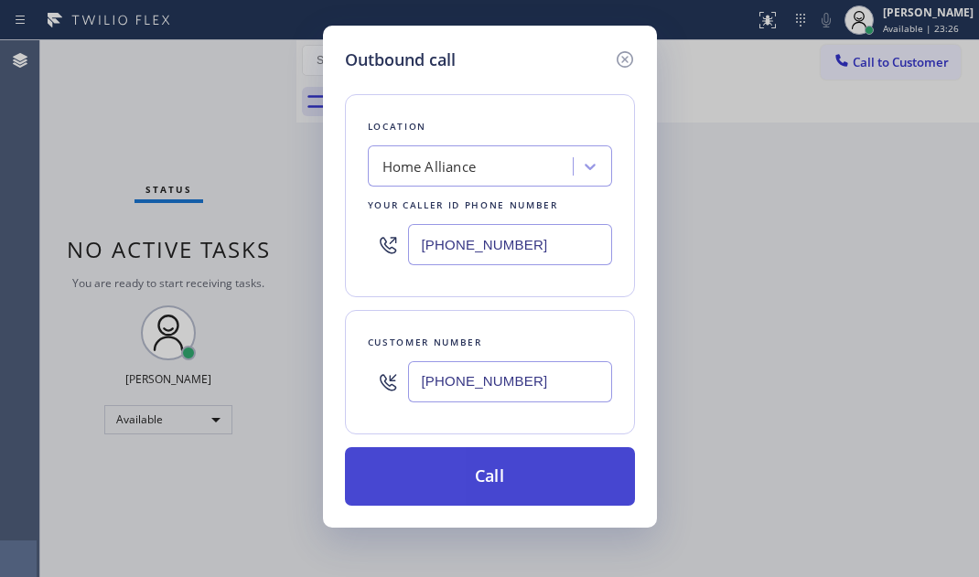
type input "[PHONE_NUMBER]"
click at [485, 468] on button "Call" at bounding box center [490, 476] width 290 height 59
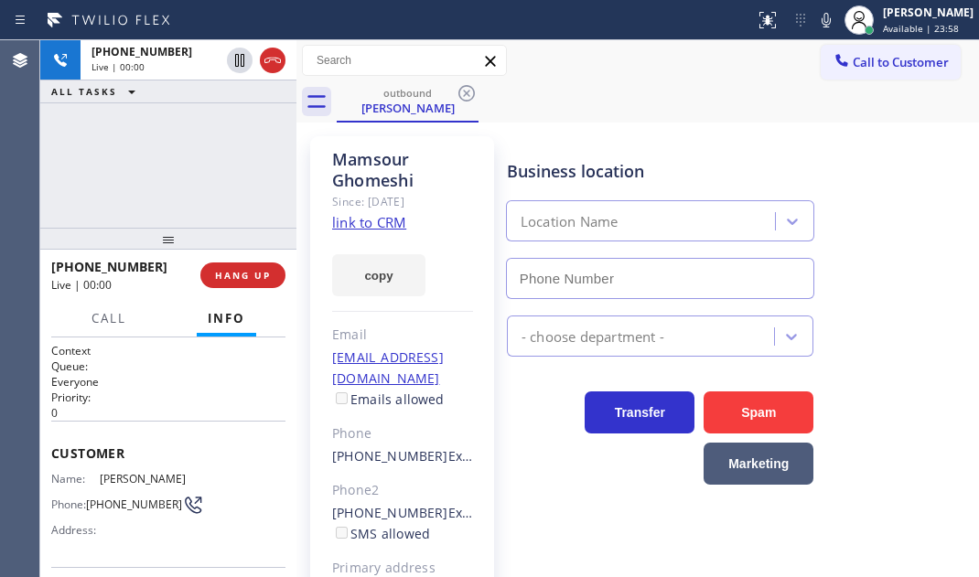
type input "[PHONE_NUMBER]"
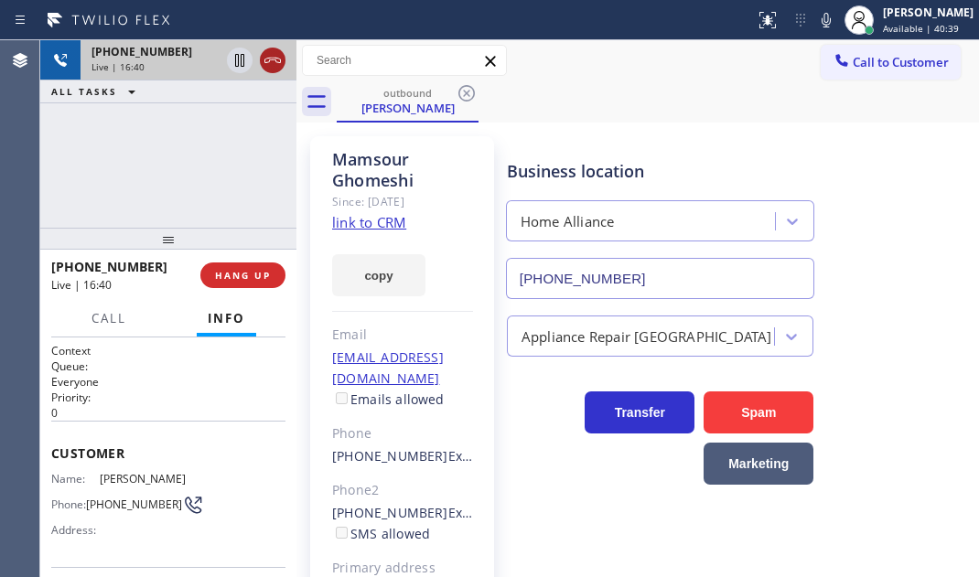
click at [270, 64] on icon at bounding box center [273, 60] width 22 height 22
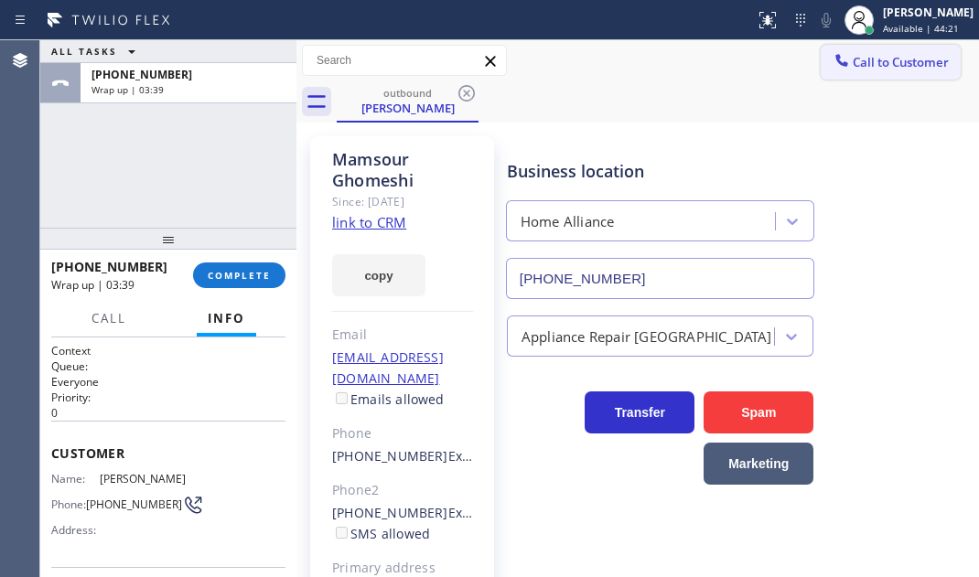
click at [868, 62] on span "Call to Customer" at bounding box center [901, 62] width 96 height 16
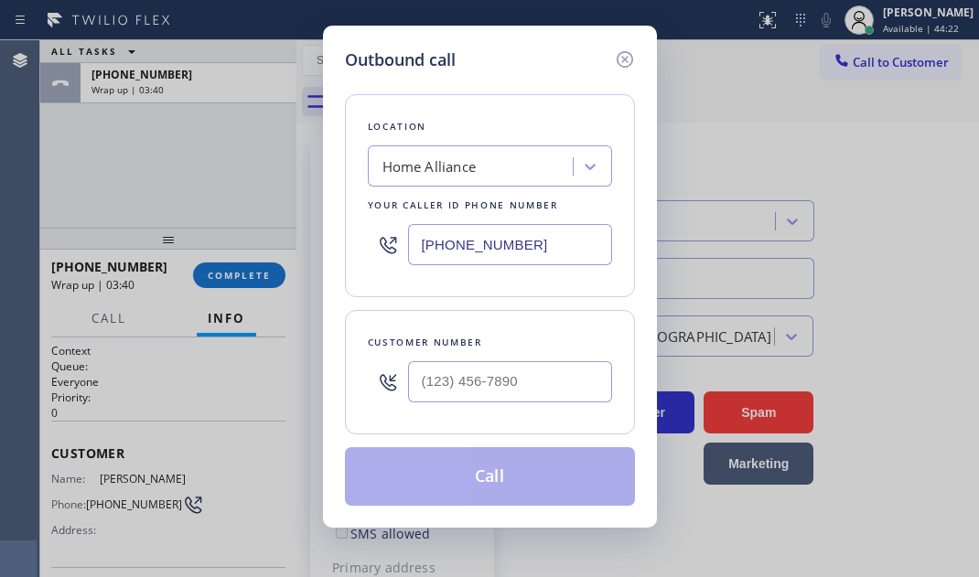
click at [550, 245] on input "[PHONE_NUMBER]" at bounding box center [510, 244] width 204 height 41
paste input "text"
type input "[PHONE_NUMBER]"
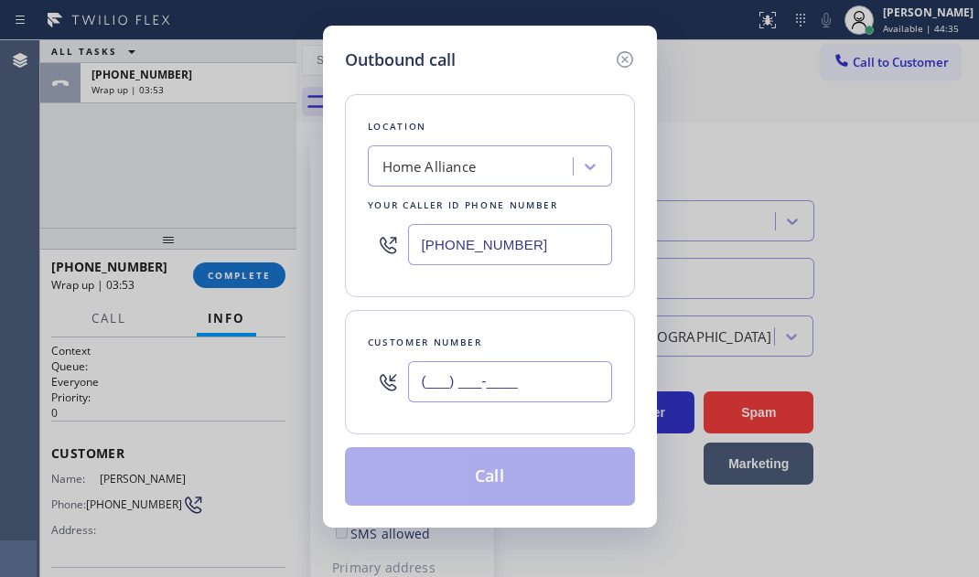
click at [455, 378] on input "(___) ___-____" at bounding box center [510, 381] width 204 height 41
paste input "954) 946-1349"
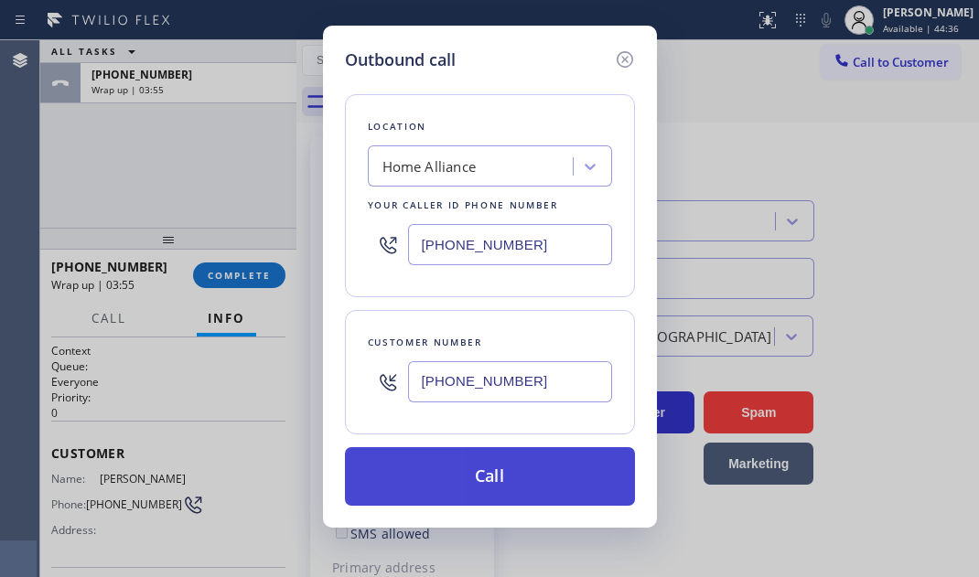
type input "[PHONE_NUMBER]"
click at [515, 468] on button "Call" at bounding box center [490, 476] width 290 height 59
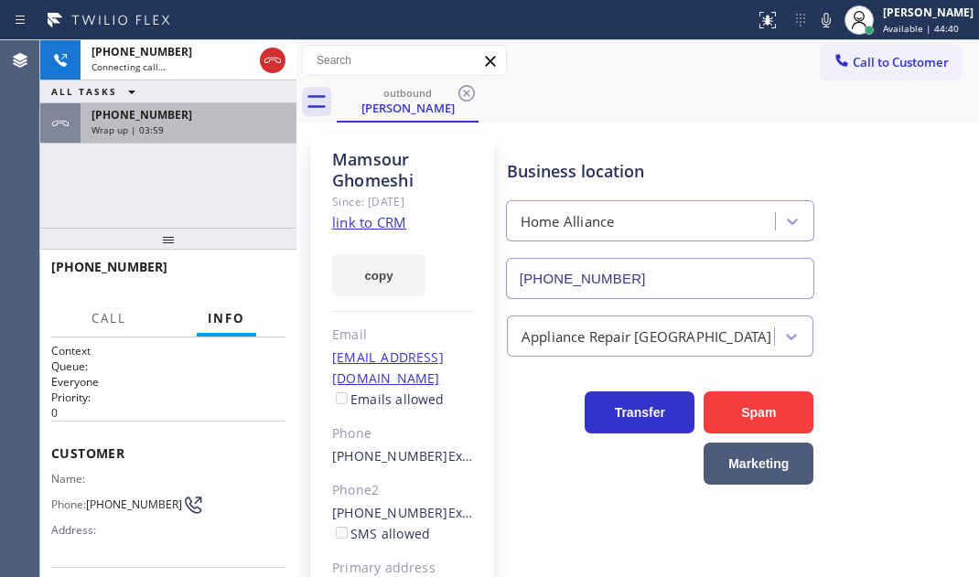
click at [193, 118] on div "[PHONE_NUMBER]" at bounding box center [188, 115] width 194 height 16
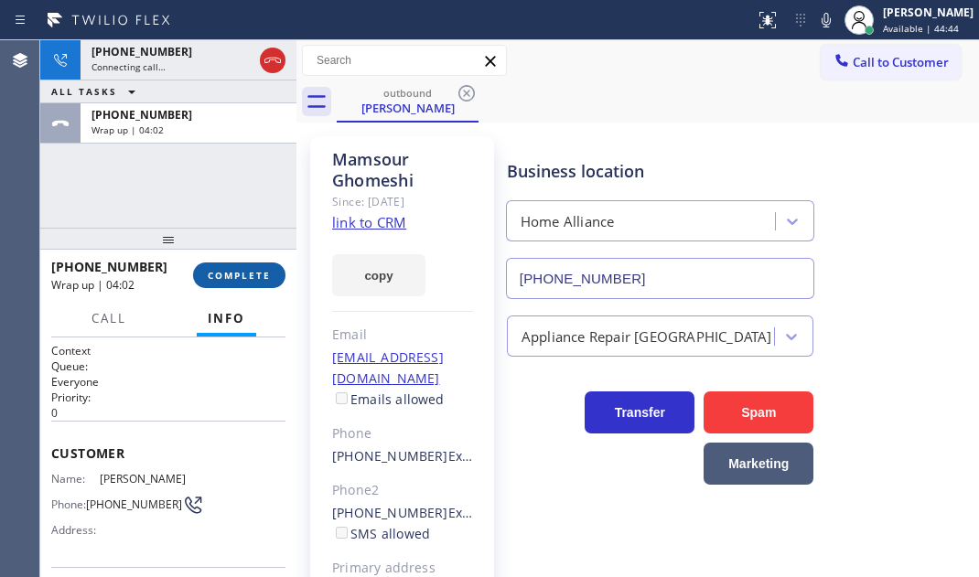
click at [250, 271] on span "COMPLETE" at bounding box center [239, 275] width 63 height 13
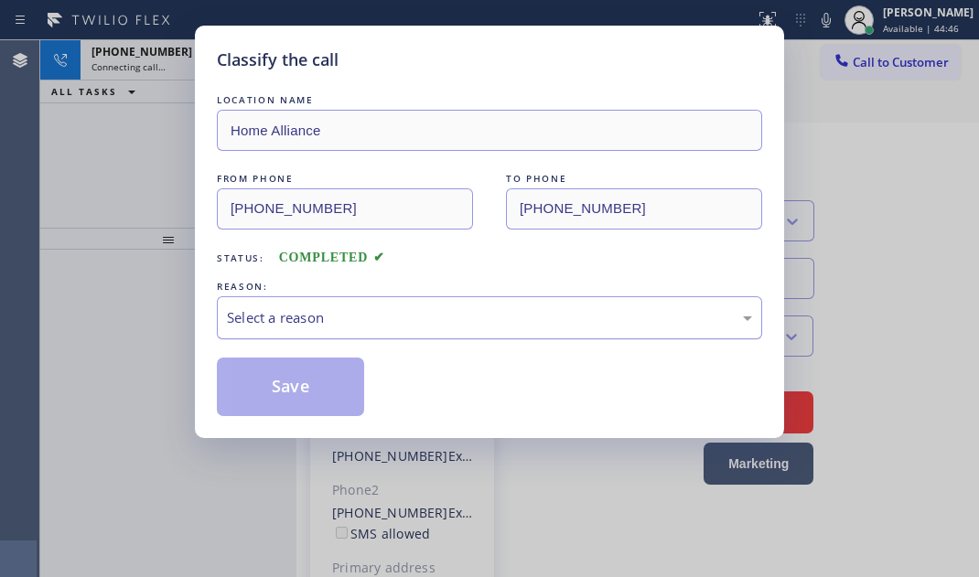
click at [361, 320] on div "Select a reason" at bounding box center [489, 317] width 525 height 21
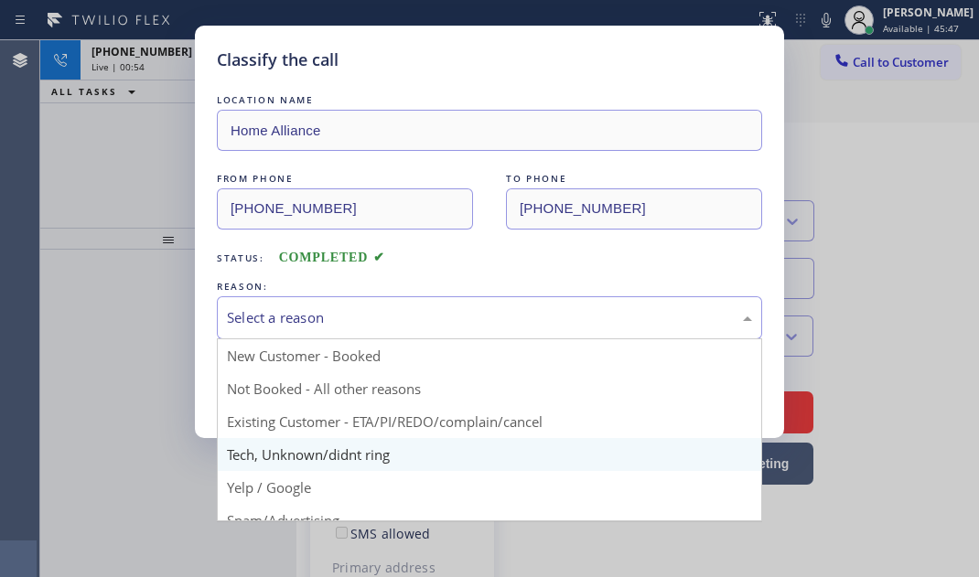
scroll to position [82, 0]
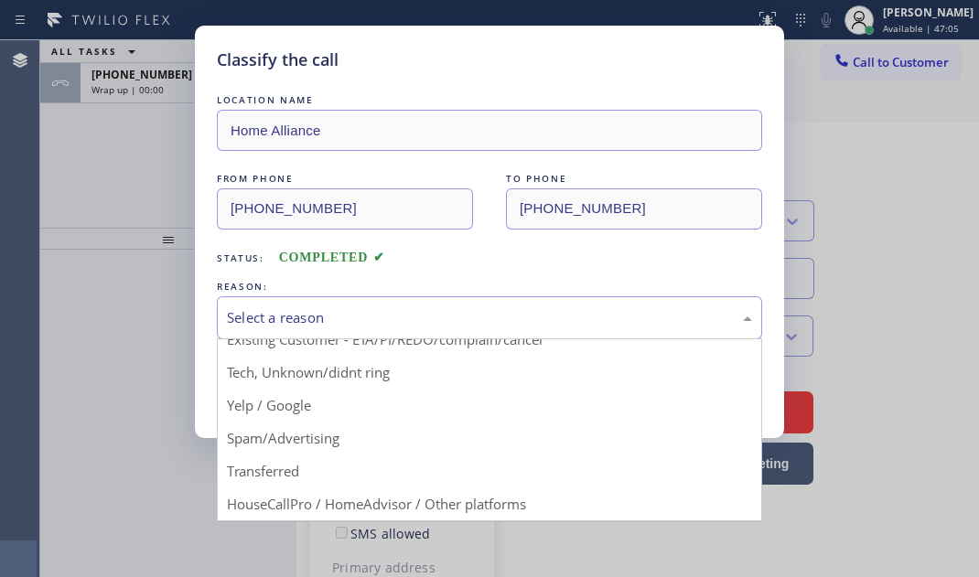
click at [149, 142] on div "Classify the call LOCATION NAME Home Alliance FROM PHONE [PHONE_NUMBER] TO PHON…" at bounding box center [489, 288] width 979 height 577
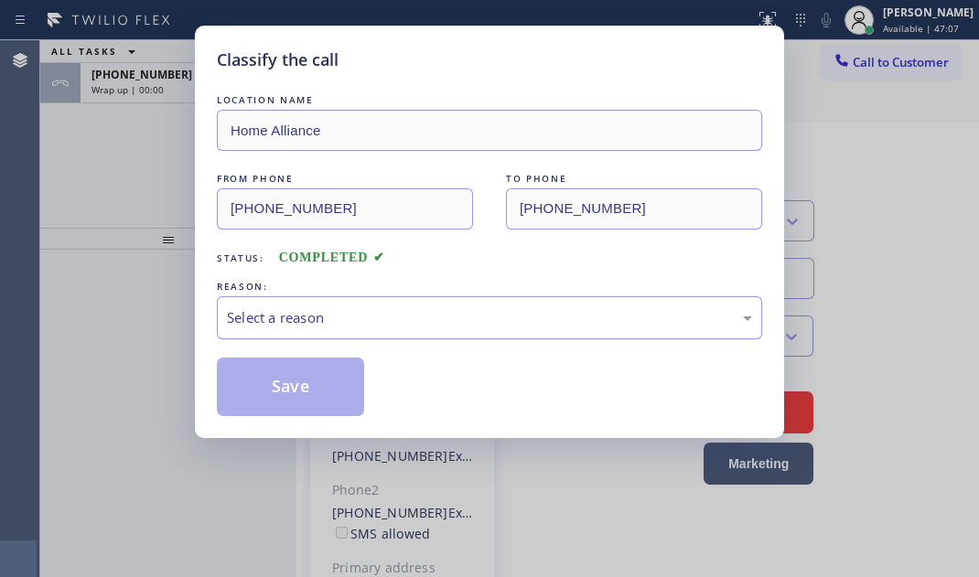
click at [394, 307] on div "Select a reason" at bounding box center [489, 317] width 525 height 21
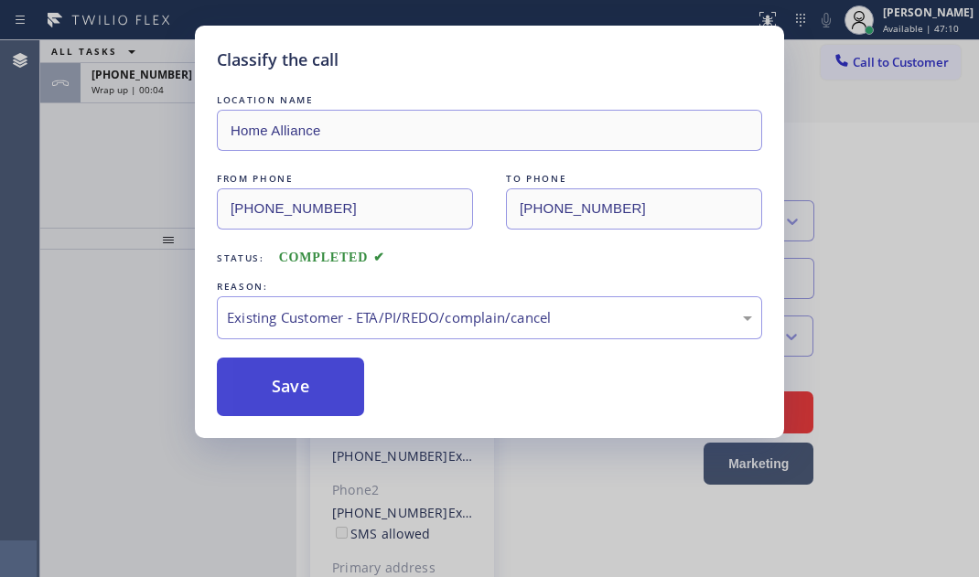
click at [293, 379] on button "Save" at bounding box center [290, 387] width 147 height 59
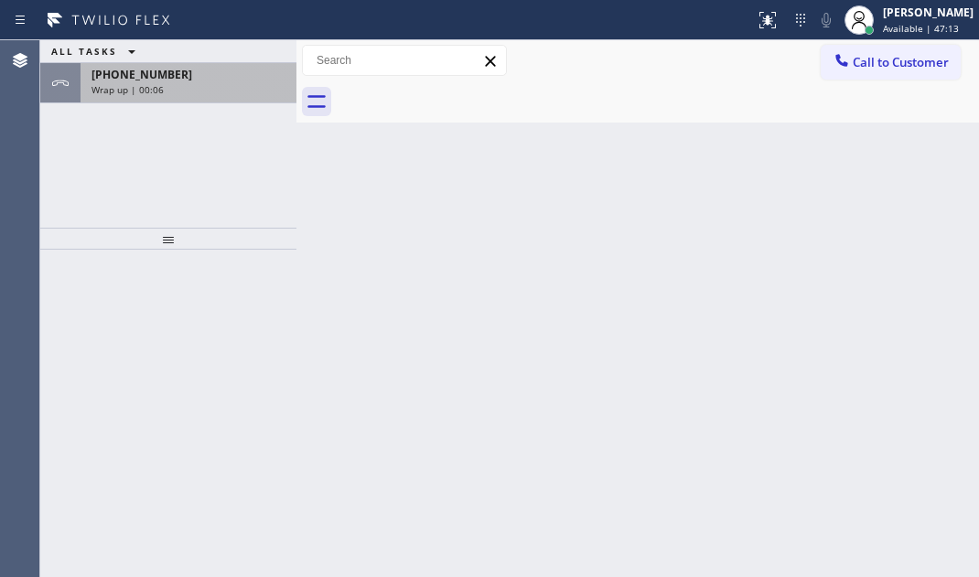
click at [231, 75] on div "[PHONE_NUMBER]" at bounding box center [188, 75] width 194 height 16
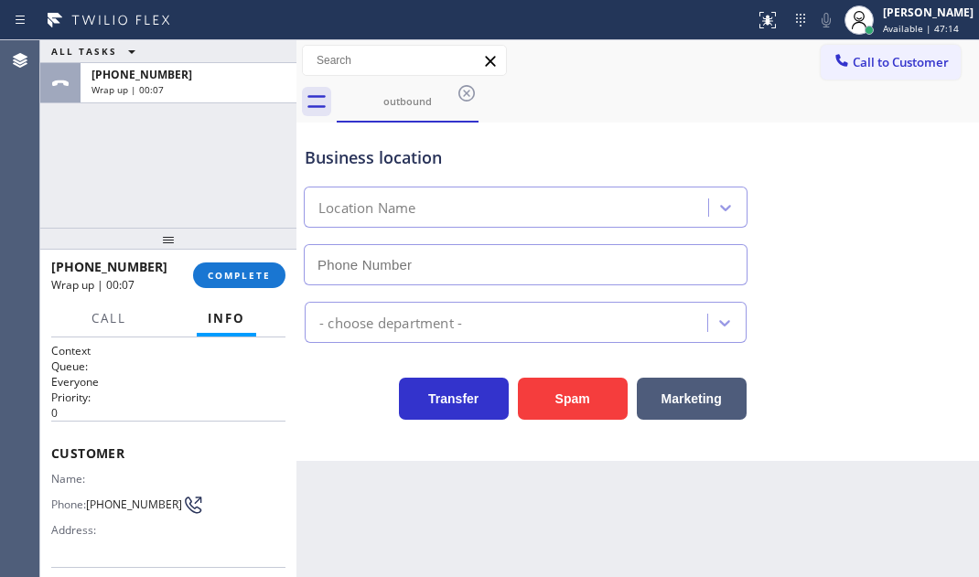
type input "[PHONE_NUMBER]"
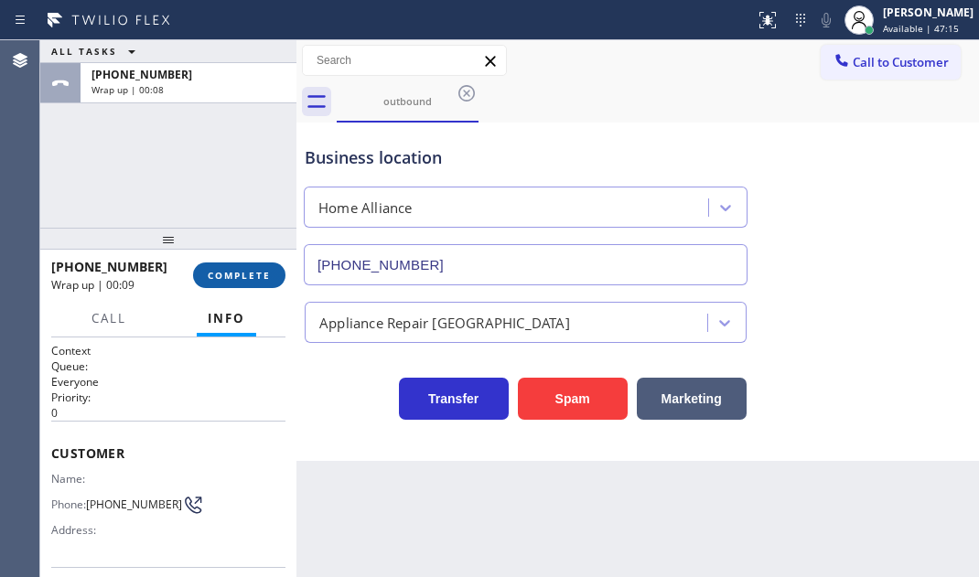
click at [231, 270] on span "COMPLETE" at bounding box center [239, 275] width 63 height 13
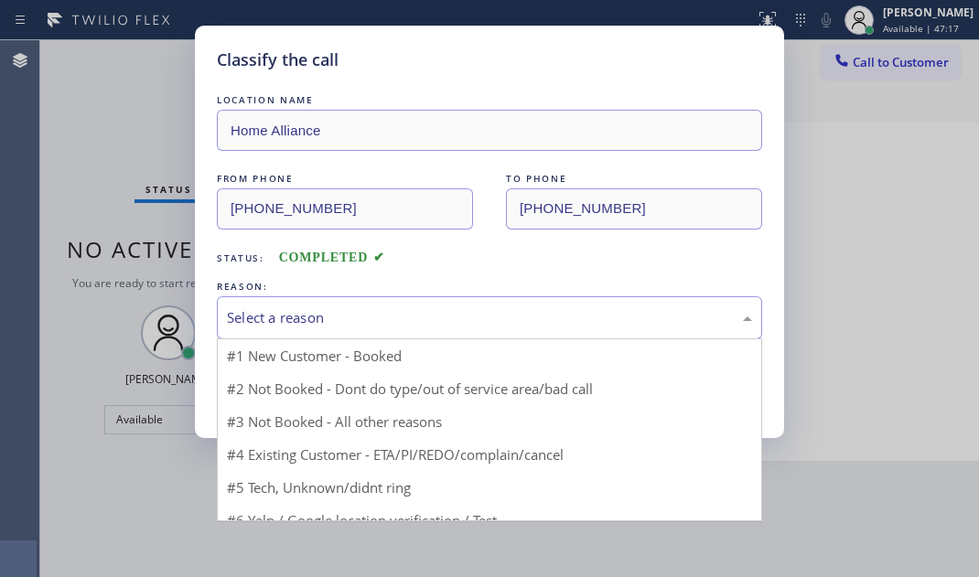
click at [320, 321] on div "Select a reason" at bounding box center [489, 317] width 525 height 21
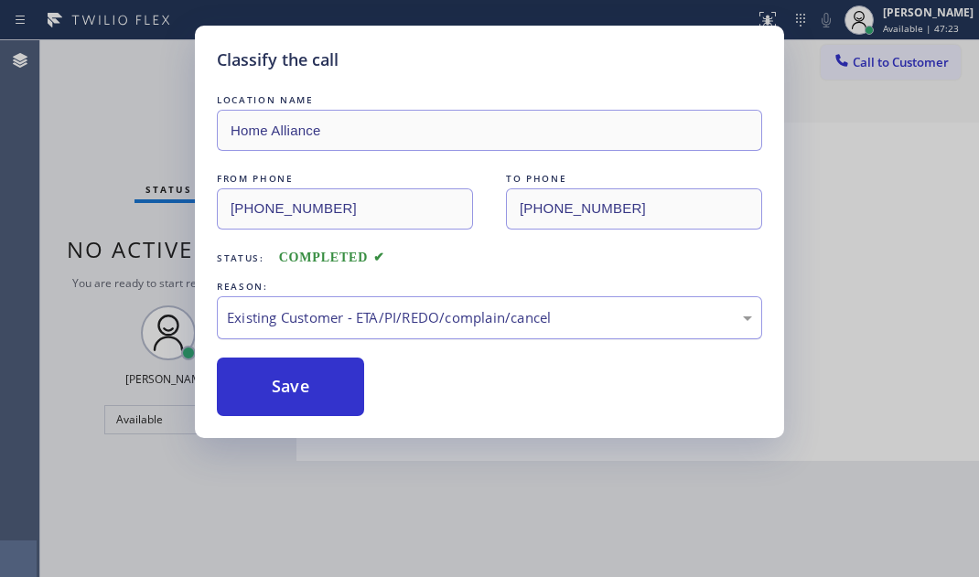
click at [347, 316] on div "Existing Customer - ETA/PI/REDO/complain/cancel" at bounding box center [489, 317] width 525 height 21
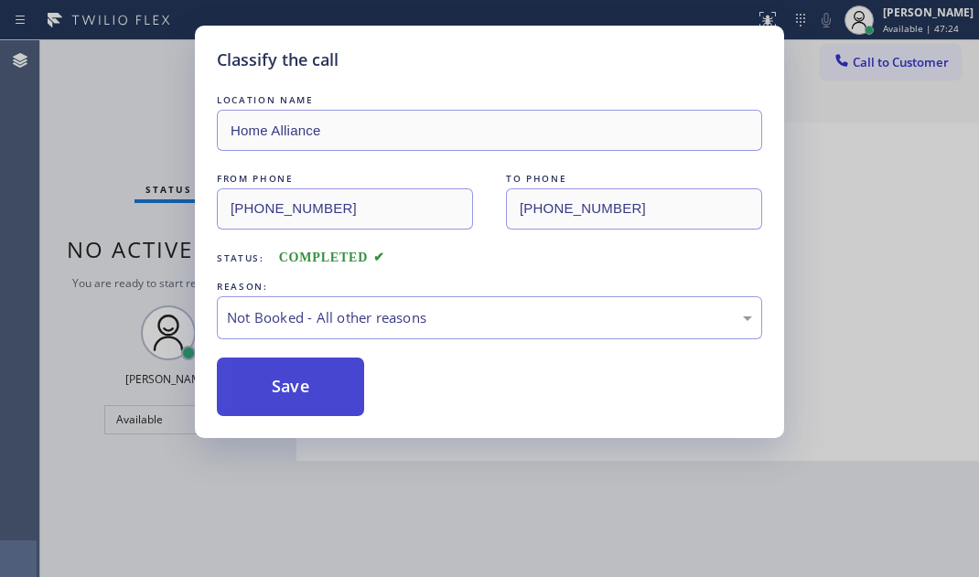
click at [255, 380] on button "Save" at bounding box center [290, 387] width 147 height 59
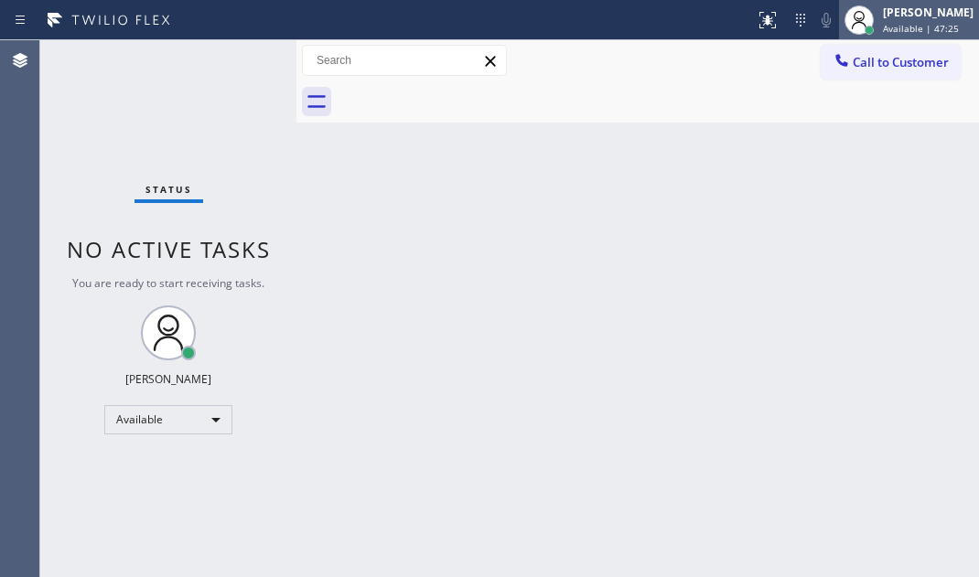
click at [891, 25] on span "Available | 47:25" at bounding box center [921, 28] width 76 height 13
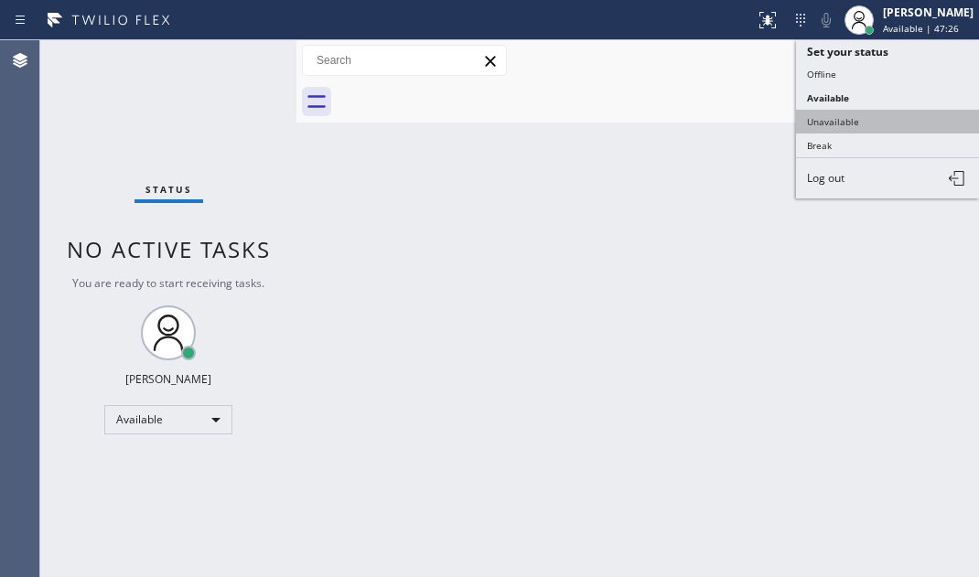
click at [839, 127] on button "Unavailable" at bounding box center [887, 122] width 183 height 24
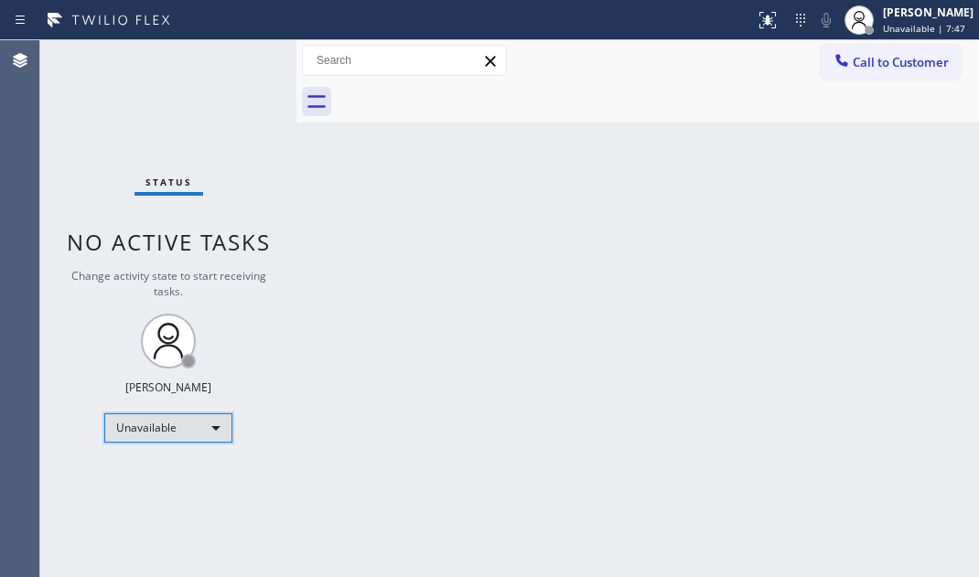
click at [219, 418] on div "Unavailable" at bounding box center [168, 428] width 128 height 29
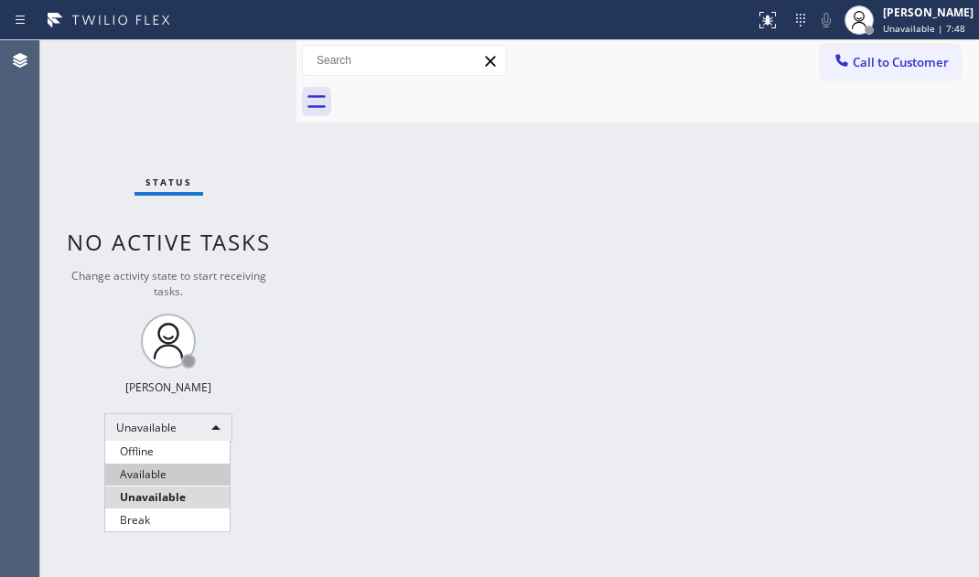
click at [155, 470] on li "Available" at bounding box center [167, 475] width 124 height 22
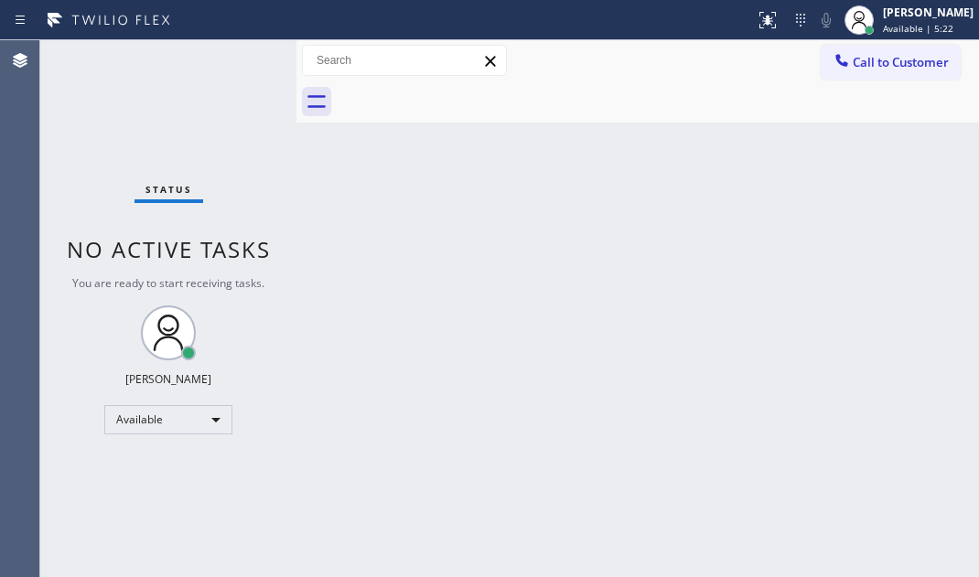
drag, startPoint x: 759, startPoint y: 191, endPoint x: 977, endPoint y: 180, distance: 218.0
click at [759, 191] on div "Back to Dashboard Change Sender ID Customers Technicians Select a contact Outbo…" at bounding box center [637, 308] width 683 height 537
click at [716, 227] on div "Back to Dashboard Change Sender ID Customers Technicians Select a contact Outbo…" at bounding box center [637, 308] width 683 height 537
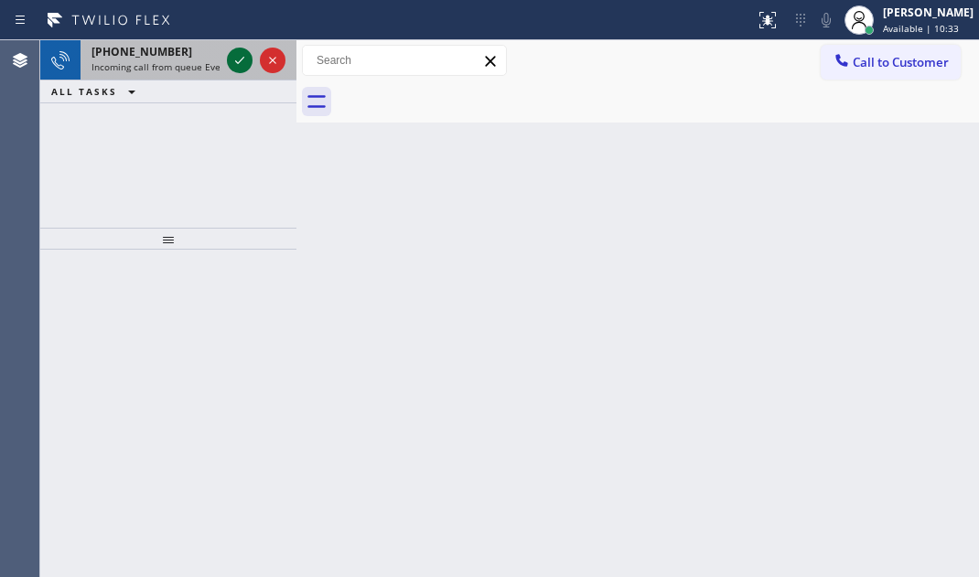
click at [231, 58] on icon at bounding box center [240, 60] width 22 height 22
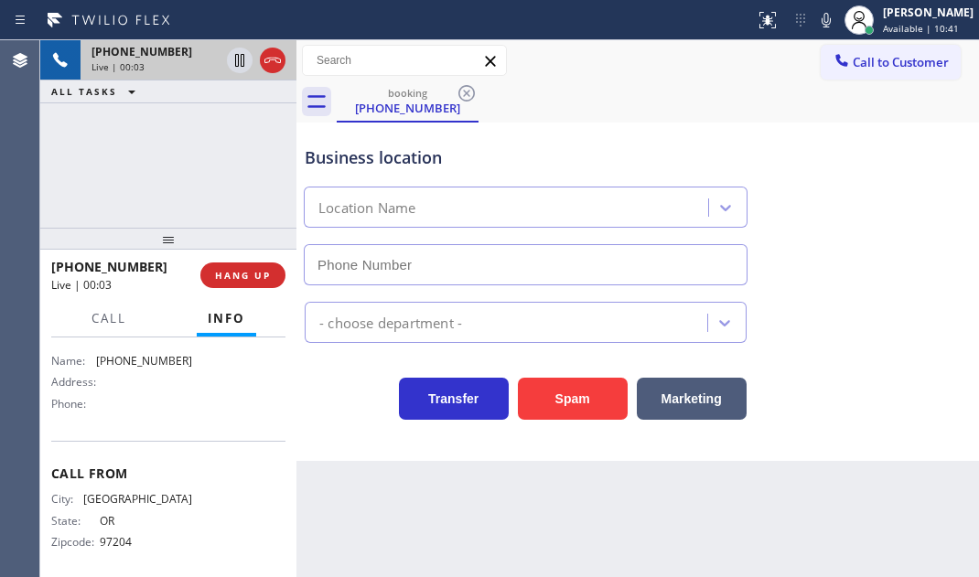
scroll to position [275, 0]
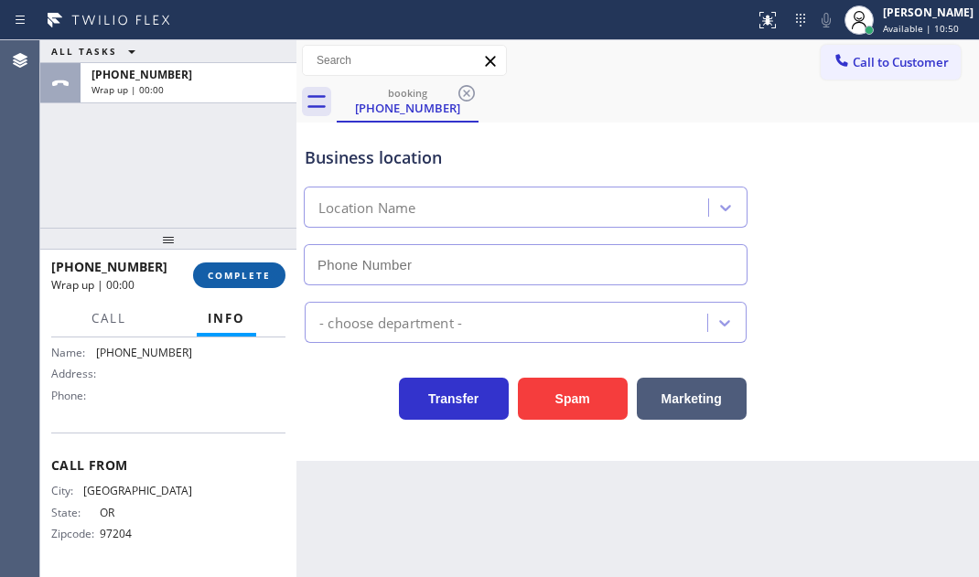
click at [241, 282] on span "COMPLETE" at bounding box center [239, 275] width 63 height 13
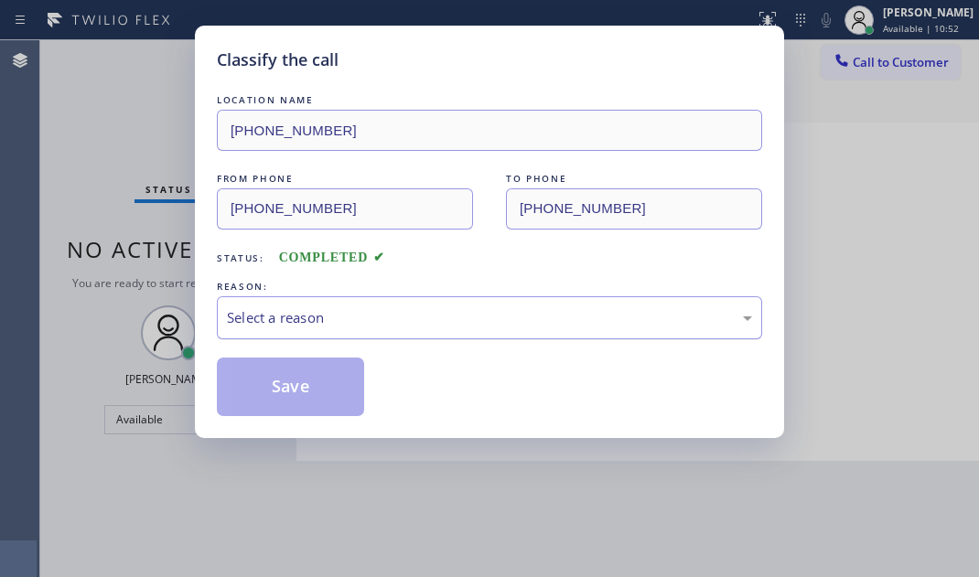
click at [306, 320] on div "Select a reason" at bounding box center [489, 317] width 525 height 21
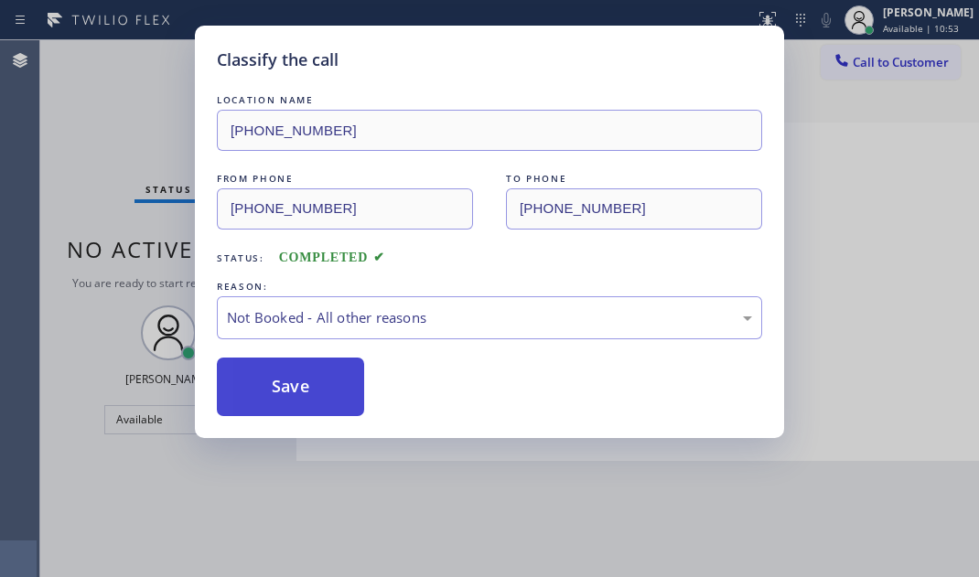
click at [250, 380] on button "Save" at bounding box center [290, 387] width 147 height 59
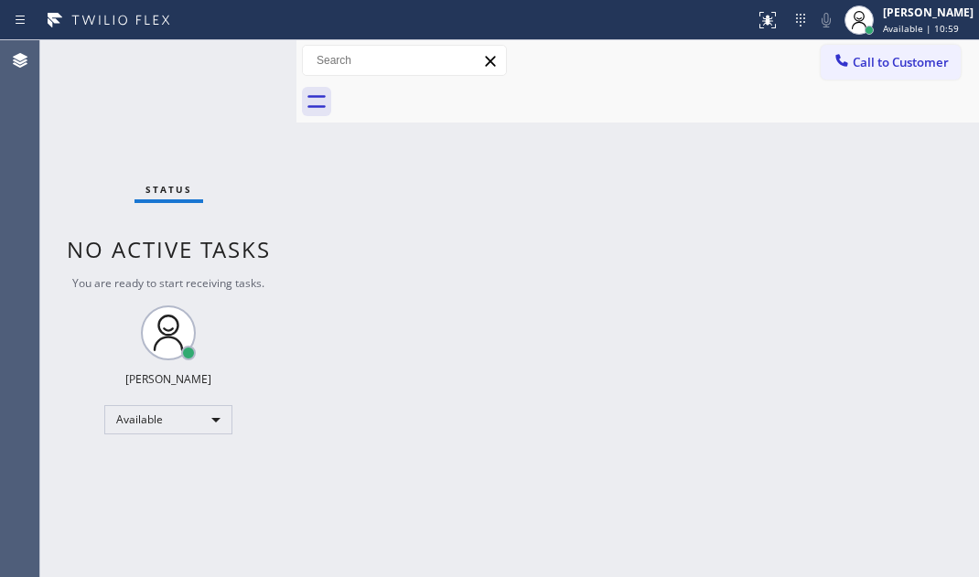
click at [242, 54] on div "Status No active tasks You are ready to start receiving tasks. [PERSON_NAME] Av…" at bounding box center [168, 308] width 256 height 537
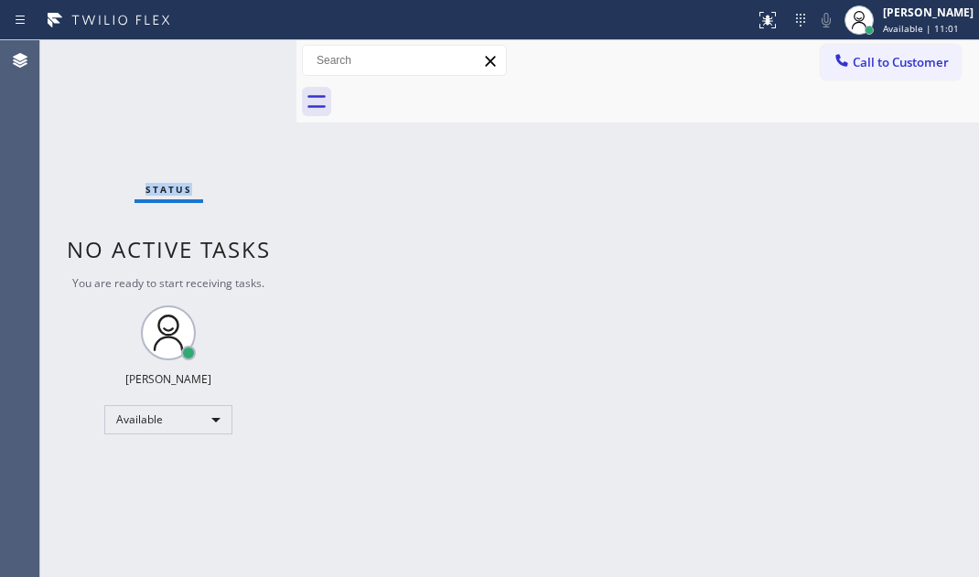
click at [242, 54] on div "Status No active tasks You are ready to start receiving tasks. [PERSON_NAME] Av…" at bounding box center [168, 308] width 256 height 537
click at [242, 55] on div "Status No active tasks You are ready to start receiving tasks. [PERSON_NAME] Av…" at bounding box center [168, 308] width 256 height 537
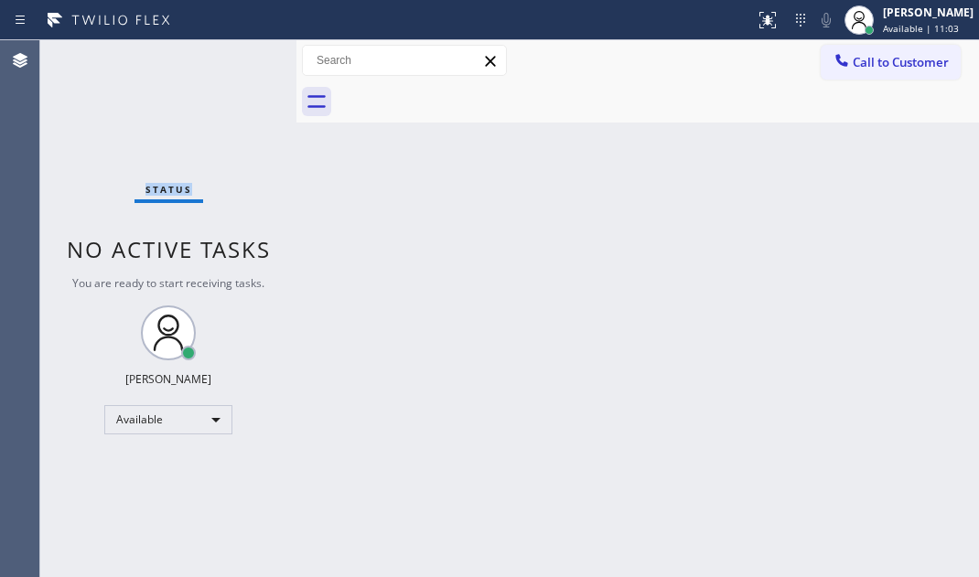
click at [242, 55] on div "Status No active tasks You are ready to start receiving tasks. [PERSON_NAME] Av…" at bounding box center [168, 308] width 256 height 537
click at [233, 56] on div "Status No active tasks You are ready to start receiving tasks. [PERSON_NAME] Av…" at bounding box center [168, 308] width 256 height 537
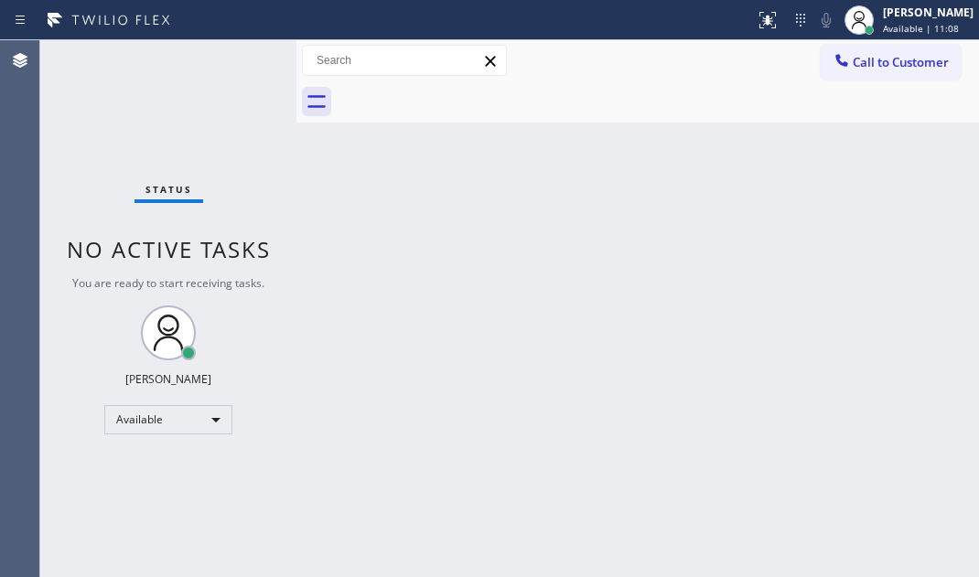
click at [233, 56] on div "Status No active tasks You are ready to start receiving tasks. [PERSON_NAME] Av…" at bounding box center [168, 308] width 256 height 537
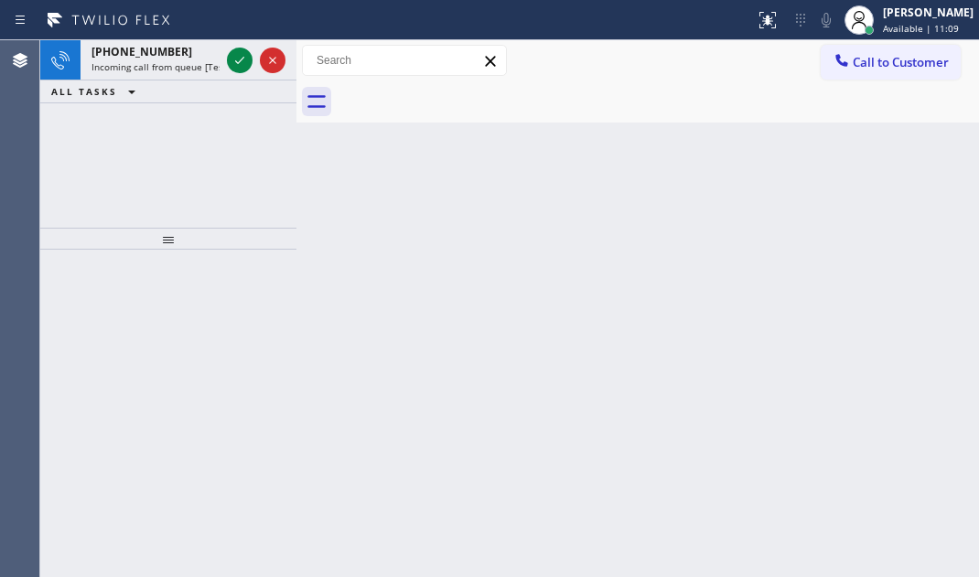
click at [233, 56] on icon at bounding box center [240, 60] width 22 height 22
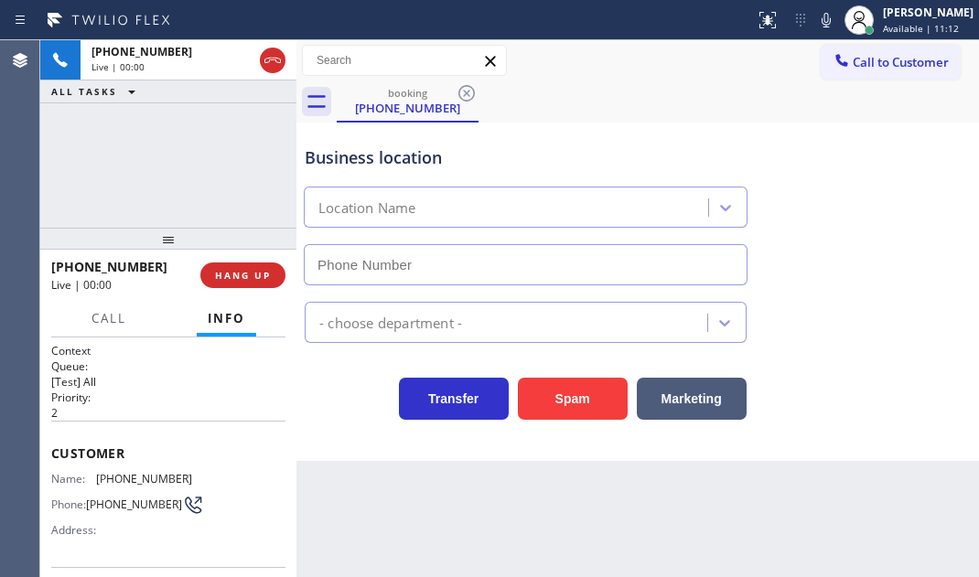
type input "[PHONE_NUMBER]"
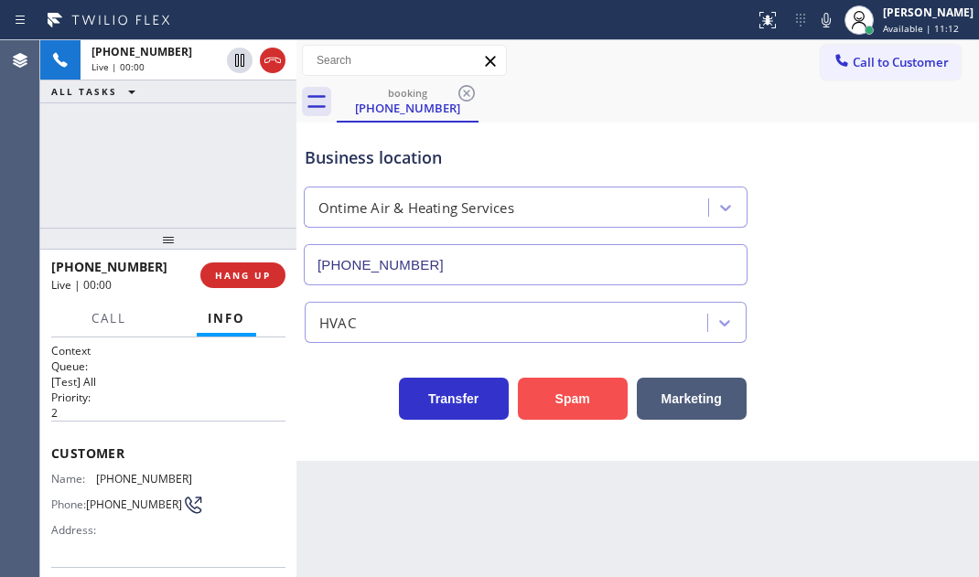
click at [534, 391] on button "Spam" at bounding box center [573, 399] width 110 height 42
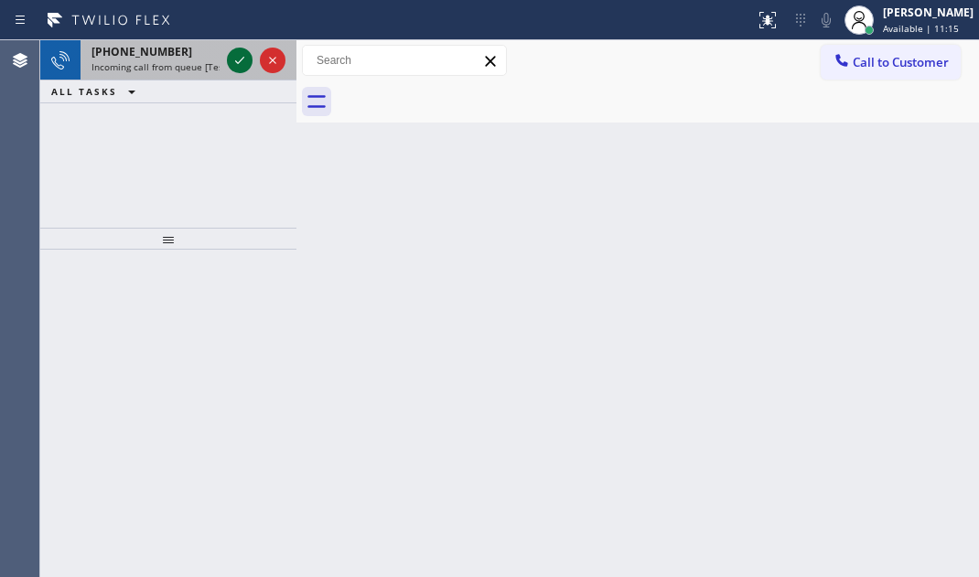
click at [231, 54] on icon at bounding box center [240, 60] width 22 height 22
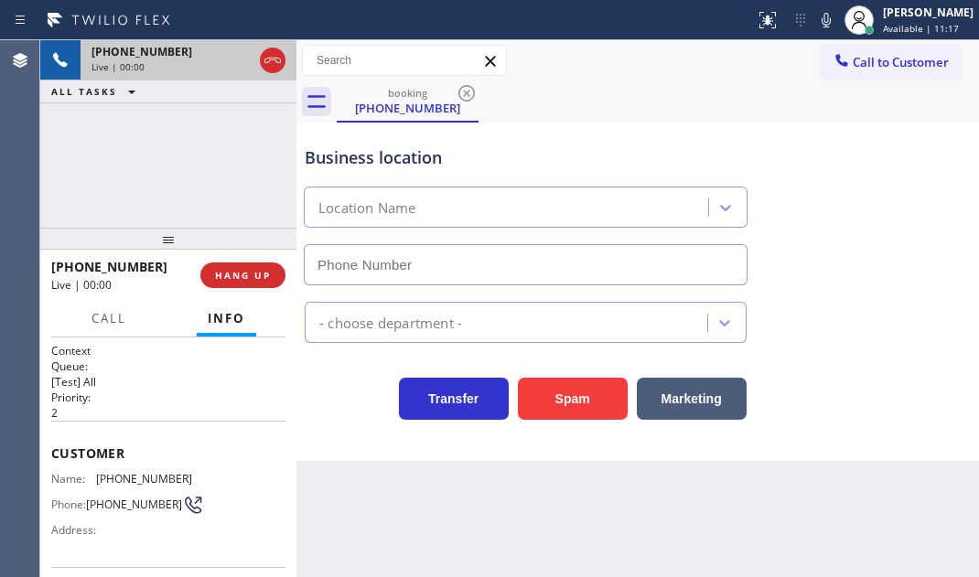
type input "[PHONE_NUMBER]"
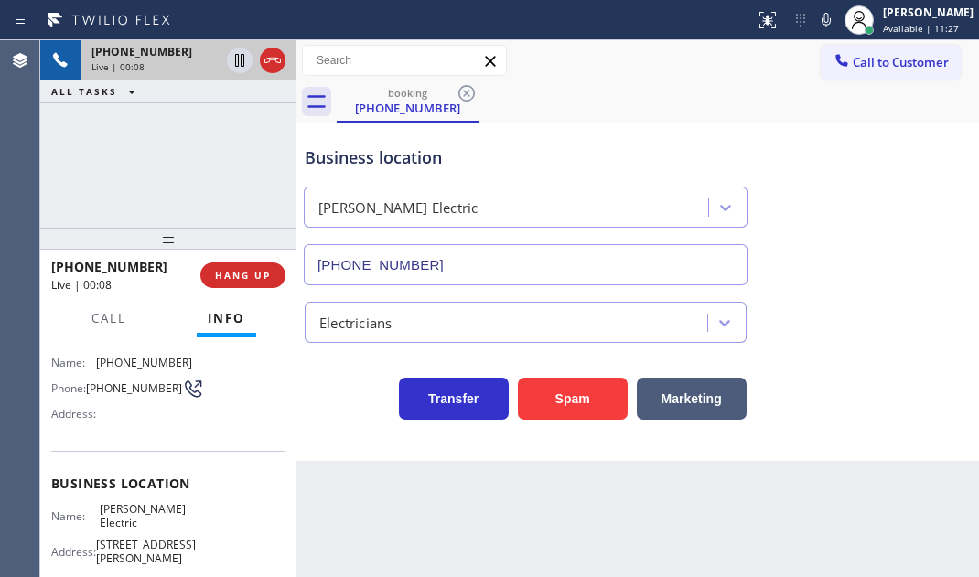
scroll to position [166, 0]
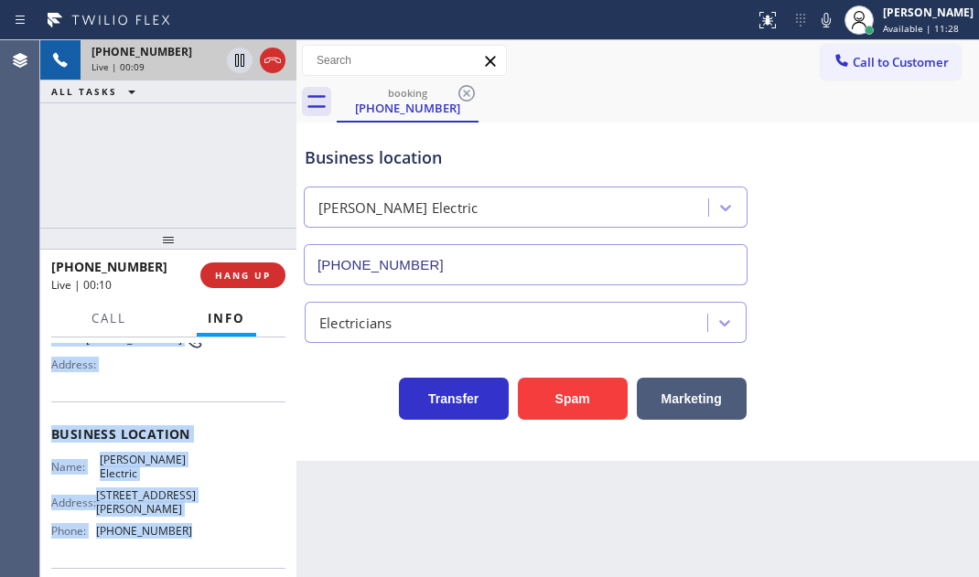
drag, startPoint x: 51, startPoint y: 448, endPoint x: 193, endPoint y: 540, distance: 168.8
click at [193, 540] on div "Context Queue: [Test] All Priority: 2 Customer Name: [PHONE_NUMBER] Phone: [PHO…" at bounding box center [168, 443] width 234 height 530
copy div "Customer Name: [PHONE_NUMBER] Phone: [PHONE_NUMBER] Address: Business location …"
click at [252, 274] on span "HANG UP" at bounding box center [243, 275] width 56 height 13
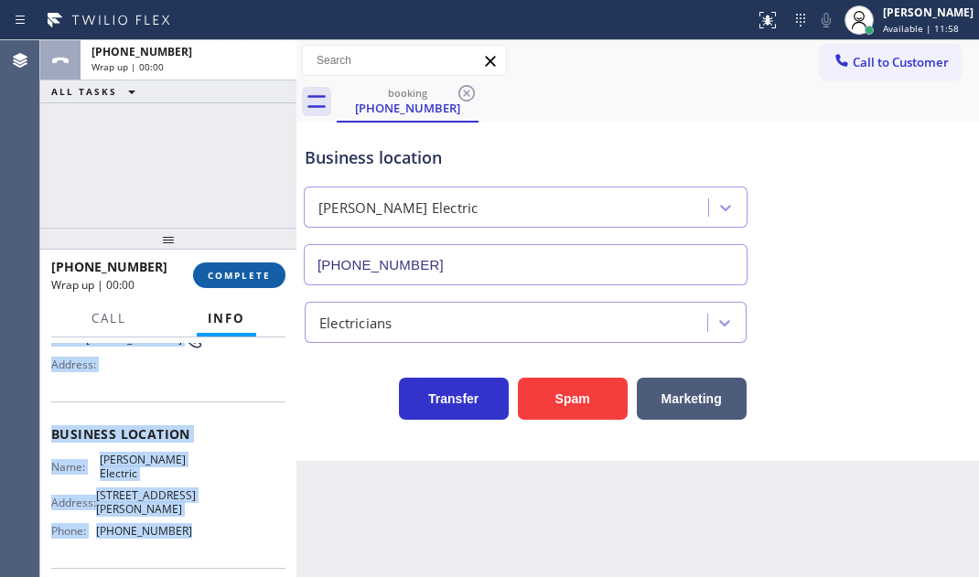
click at [252, 274] on span "COMPLETE" at bounding box center [239, 275] width 63 height 13
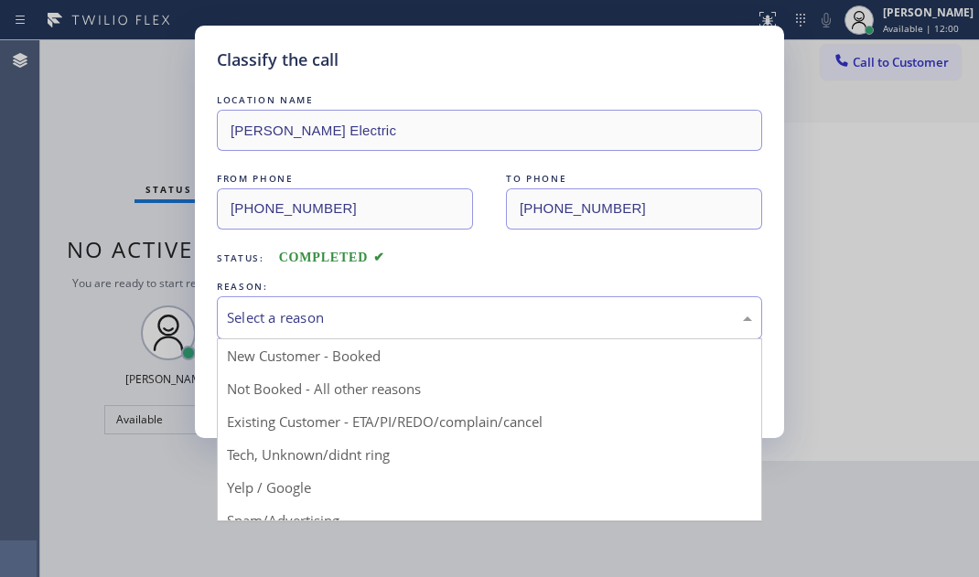
click at [402, 317] on div "Select a reason" at bounding box center [489, 317] width 525 height 21
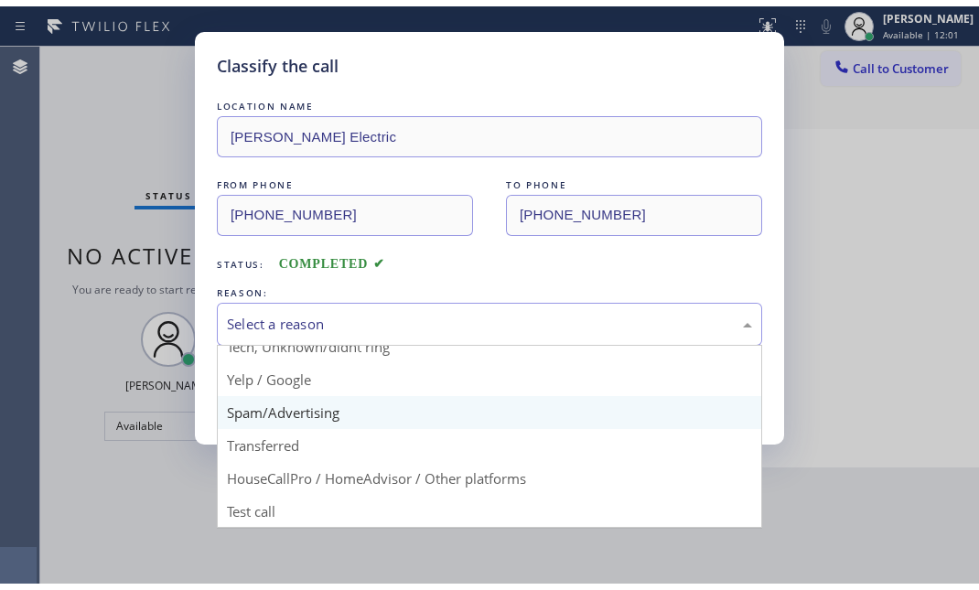
scroll to position [122, 0]
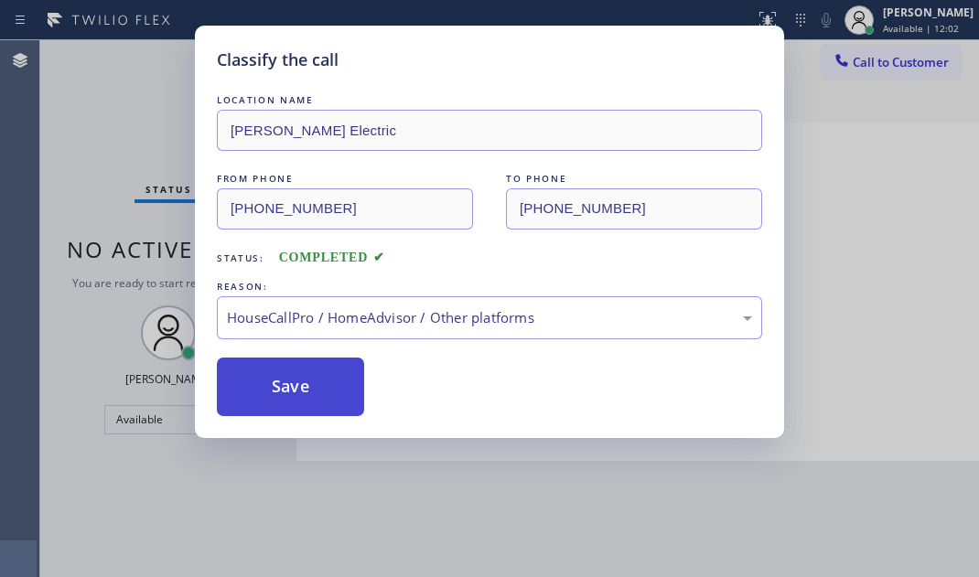
click at [293, 377] on button "Save" at bounding box center [290, 387] width 147 height 59
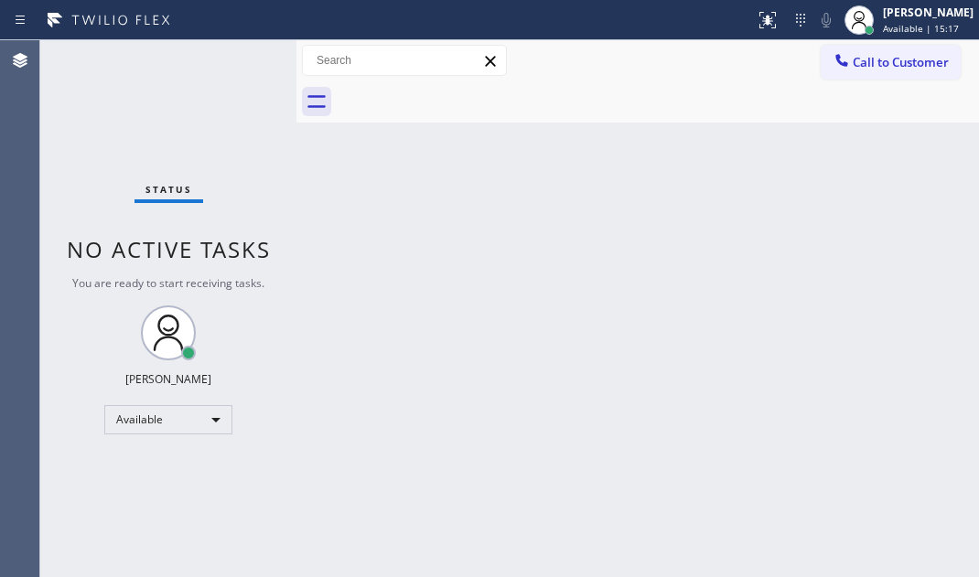
click at [179, 59] on div "Status No active tasks You are ready to start receiving tasks. [PERSON_NAME] Av…" at bounding box center [168, 308] width 256 height 537
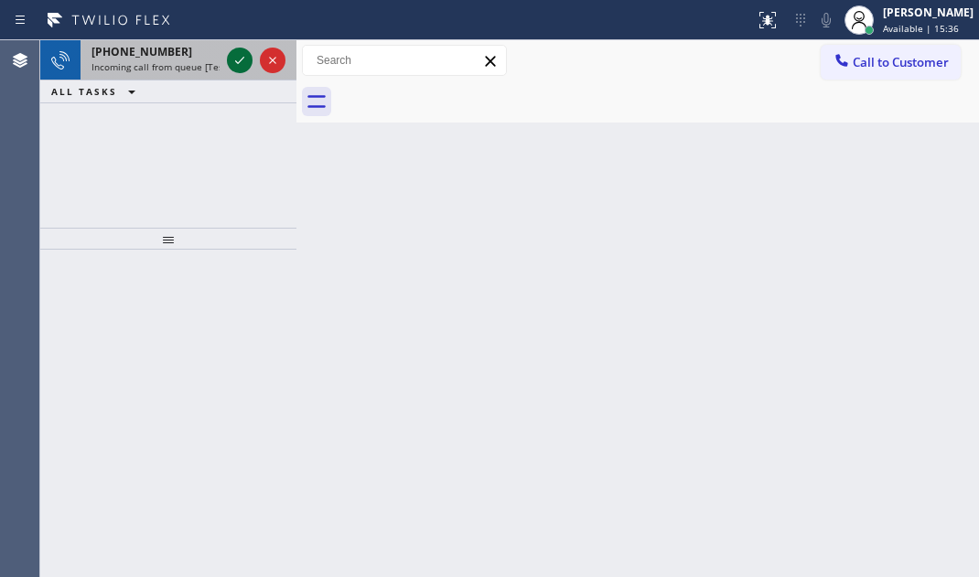
click at [241, 66] on icon at bounding box center [240, 60] width 22 height 22
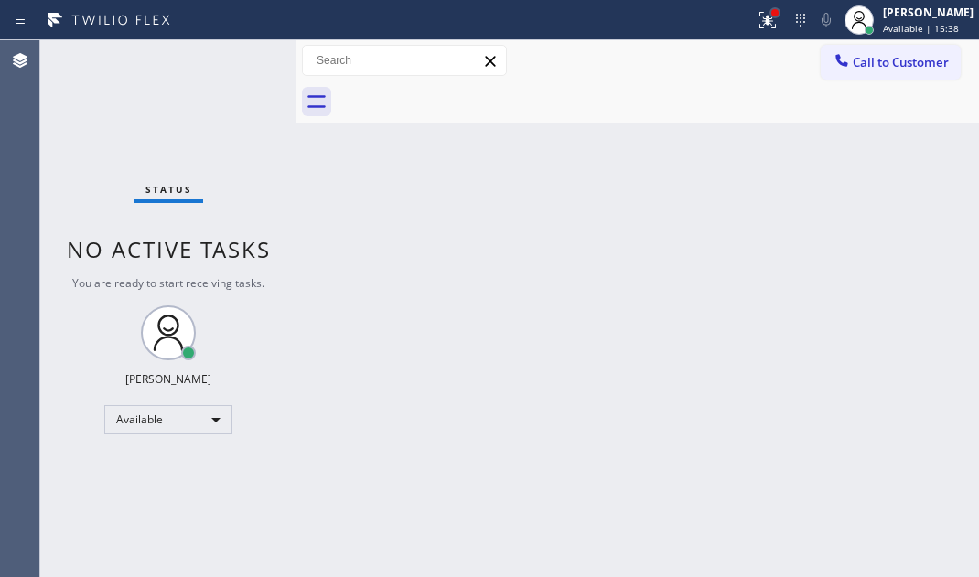
click at [770, 11] on div at bounding box center [775, 12] width 11 height 11
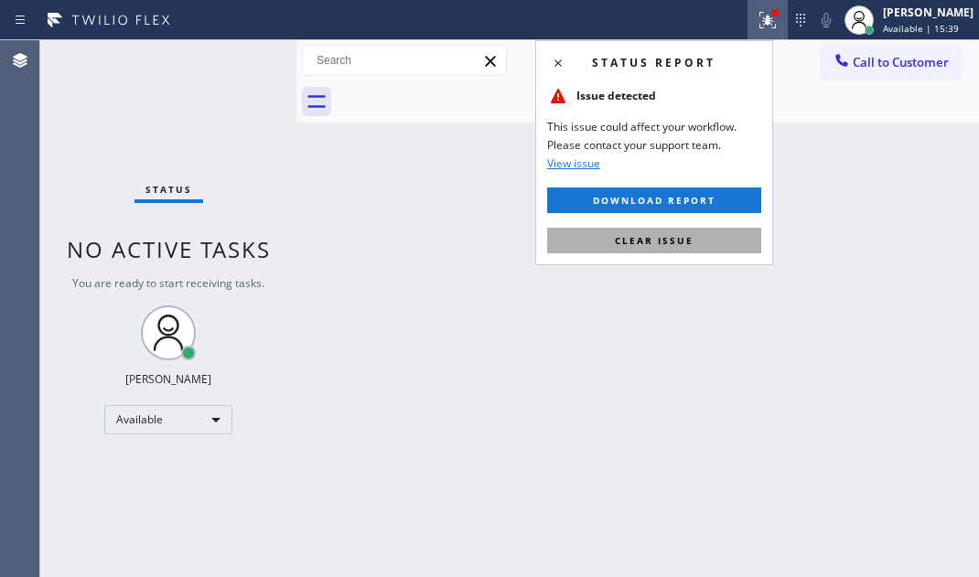
click at [688, 237] on span "Clear issue" at bounding box center [654, 240] width 79 height 13
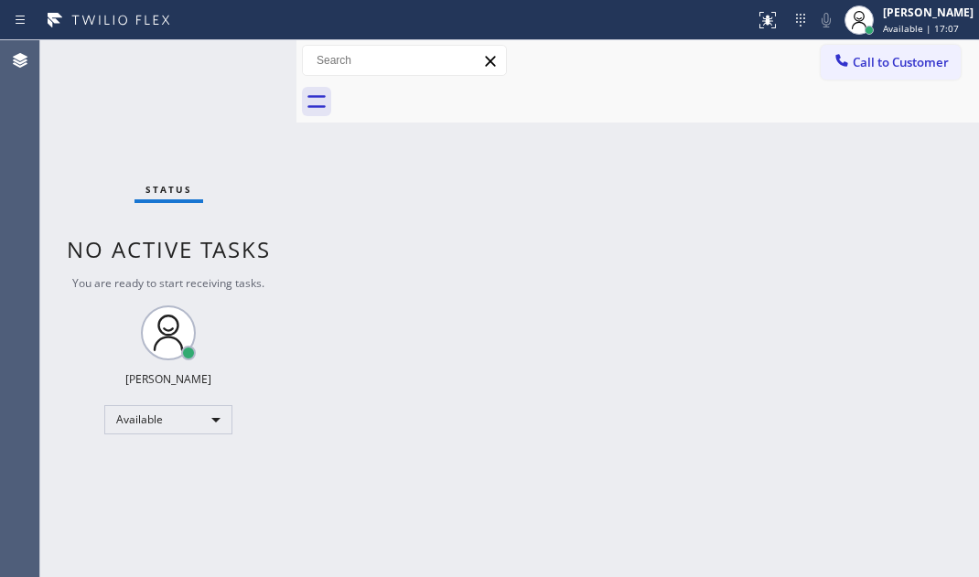
click at [241, 60] on div "Status No active tasks You are ready to start receiving tasks. [PERSON_NAME] Av…" at bounding box center [168, 308] width 256 height 537
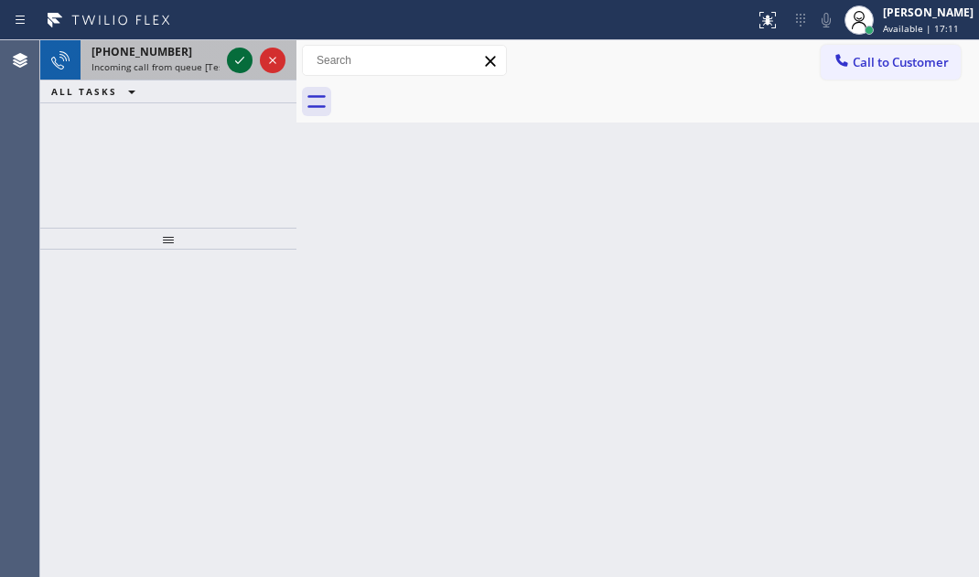
click at [242, 62] on icon at bounding box center [240, 60] width 22 height 22
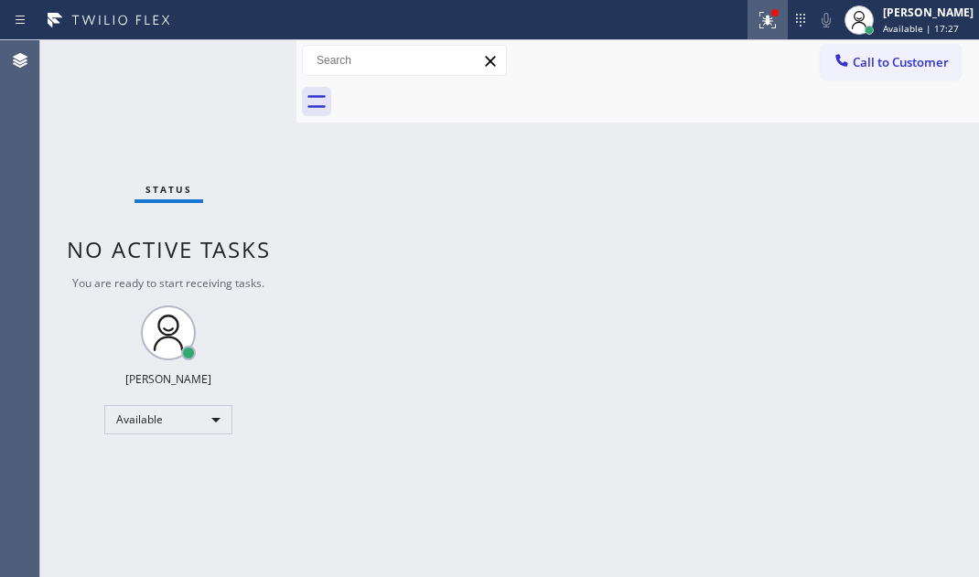
click at [761, 19] on icon at bounding box center [768, 20] width 22 height 22
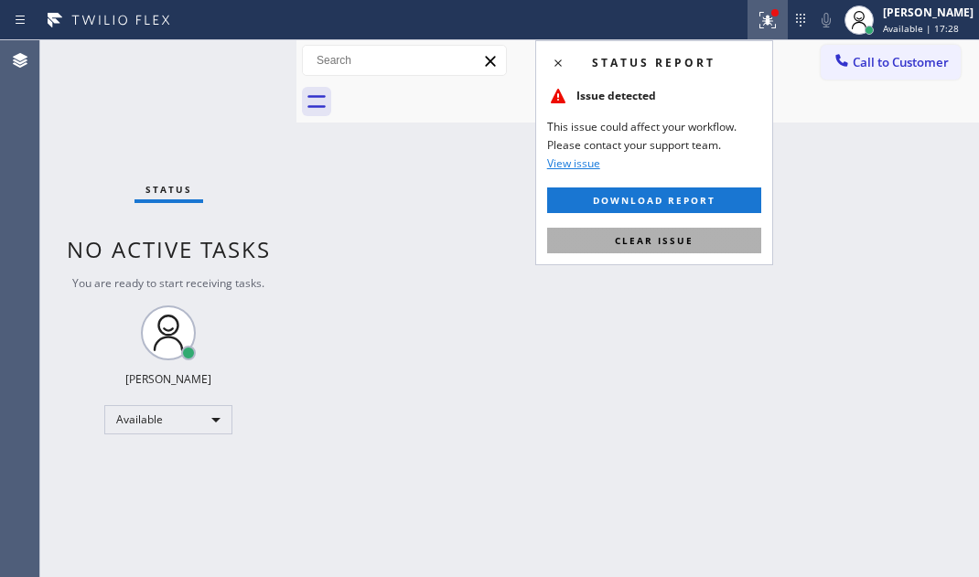
click at [679, 244] on span "Clear issue" at bounding box center [654, 240] width 79 height 13
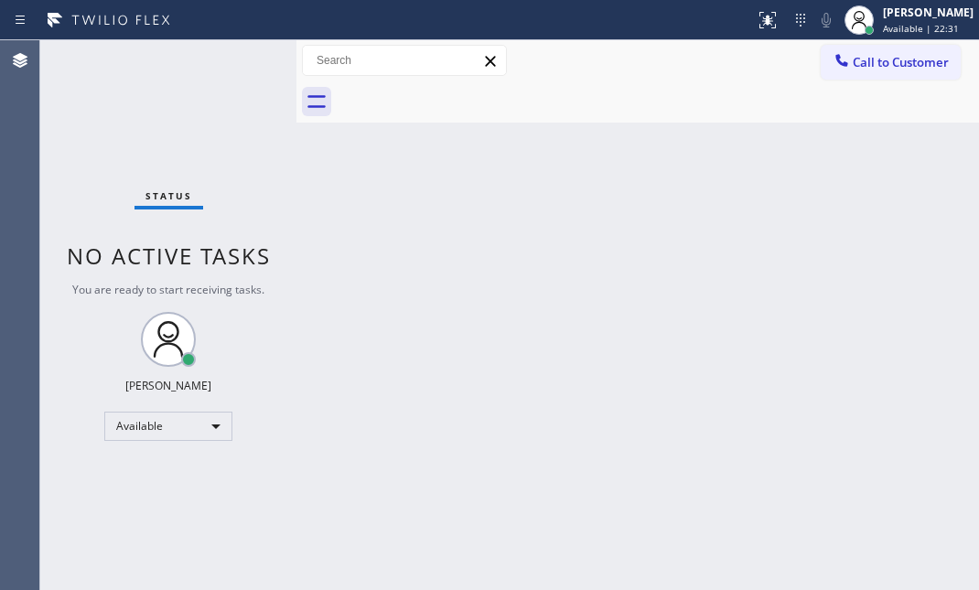
click at [227, 82] on div "Status No active tasks You are ready to start receiving tasks. [PERSON_NAME] Av…" at bounding box center [168, 315] width 256 height 550
click at [227, 56] on div "Status No active tasks You are ready to start receiving tasks. [PERSON_NAME] Av…" at bounding box center [168, 315] width 256 height 550
click at [238, 59] on div "Status No active tasks You are ready to start receiving tasks. [PERSON_NAME] Av…" at bounding box center [168, 315] width 256 height 550
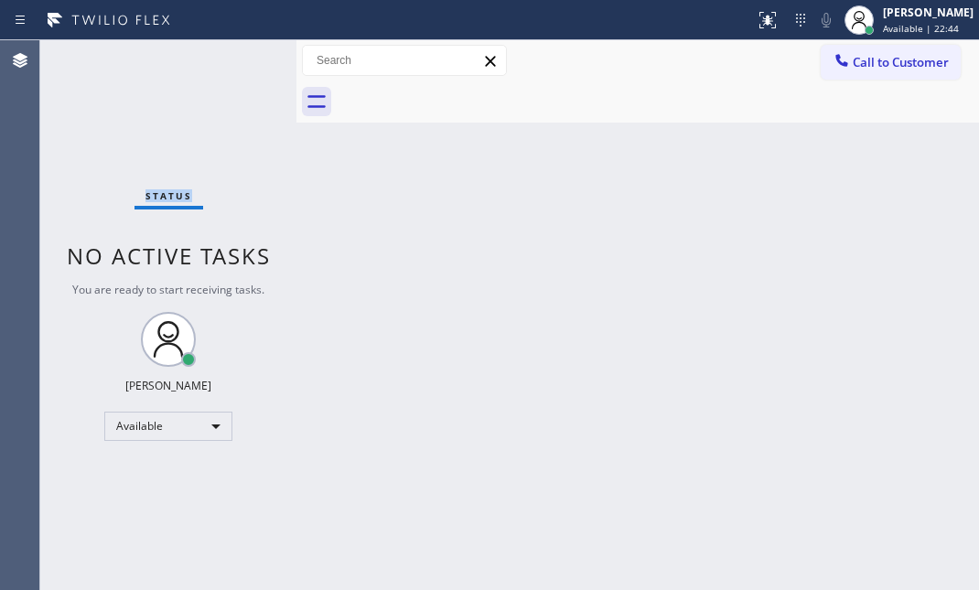
click at [238, 59] on div "Status No active tasks You are ready to start receiving tasks. [PERSON_NAME] Av…" at bounding box center [168, 315] width 256 height 550
click at [238, 60] on div "Status No active tasks You are ready to start receiving tasks. [PERSON_NAME] Av…" at bounding box center [168, 315] width 256 height 550
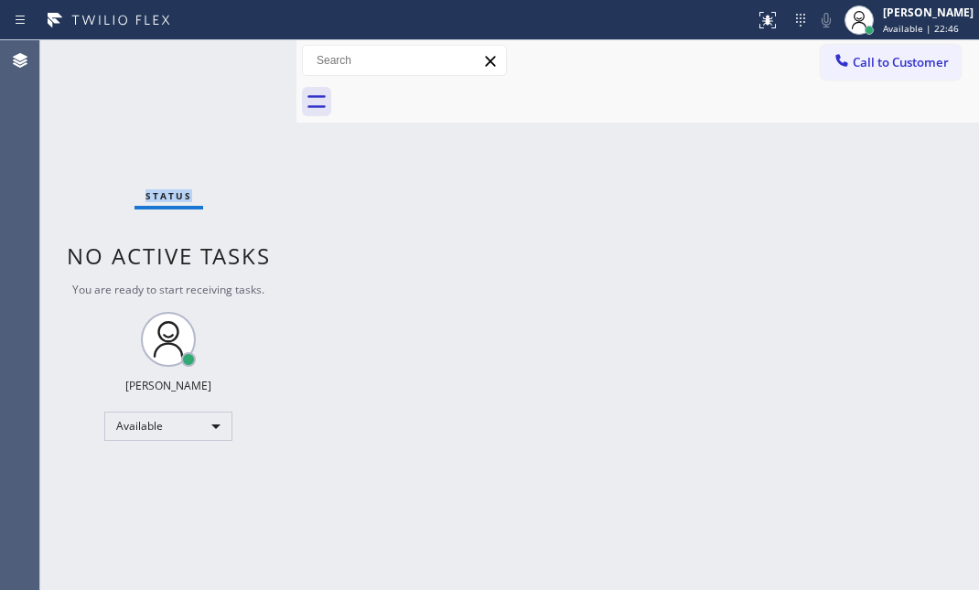
click at [238, 60] on div "Status No active tasks You are ready to start receiving tasks. [PERSON_NAME] Av…" at bounding box center [168, 315] width 256 height 550
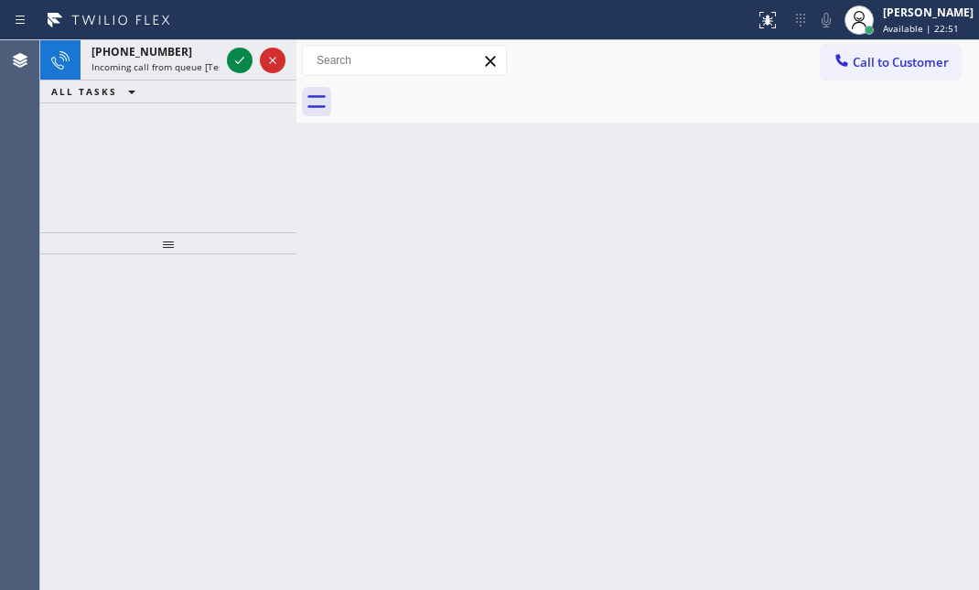
click at [238, 60] on icon at bounding box center [240, 60] width 22 height 22
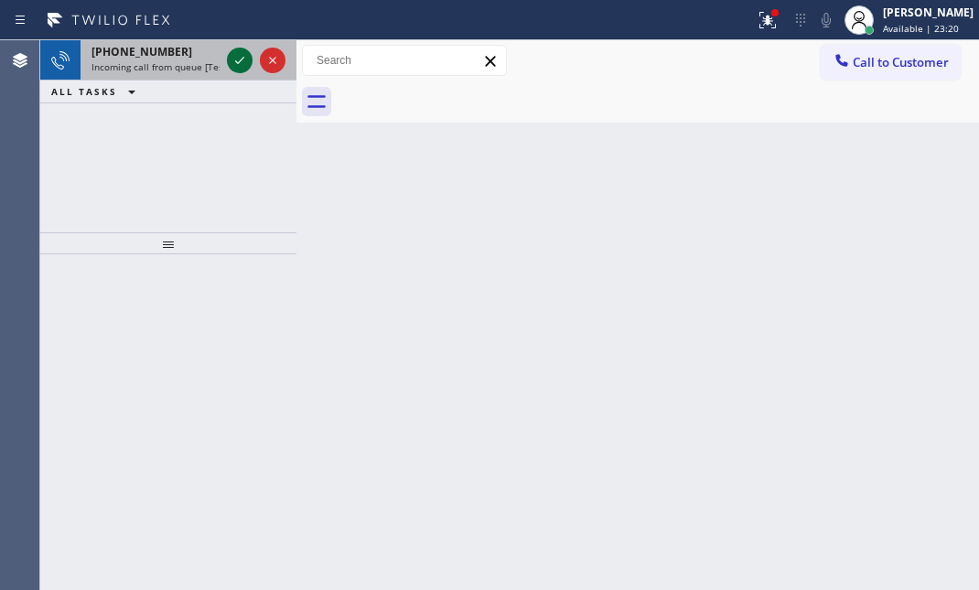
click at [238, 59] on icon at bounding box center [240, 60] width 22 height 22
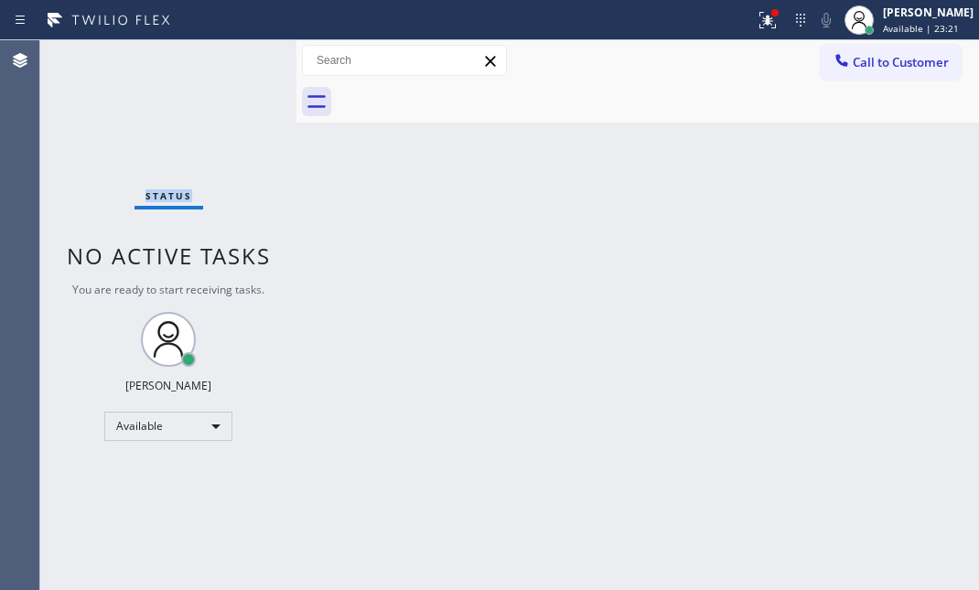
click at [238, 60] on div "Status No active tasks You are ready to start receiving tasks. [PERSON_NAME] Av…" at bounding box center [168, 315] width 256 height 550
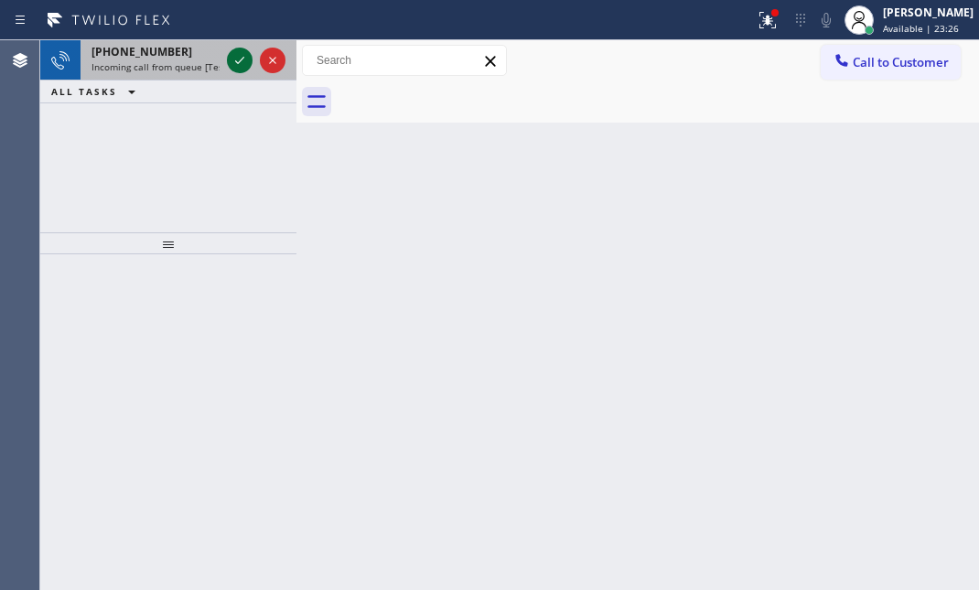
click at [238, 60] on icon at bounding box center [240, 60] width 22 height 22
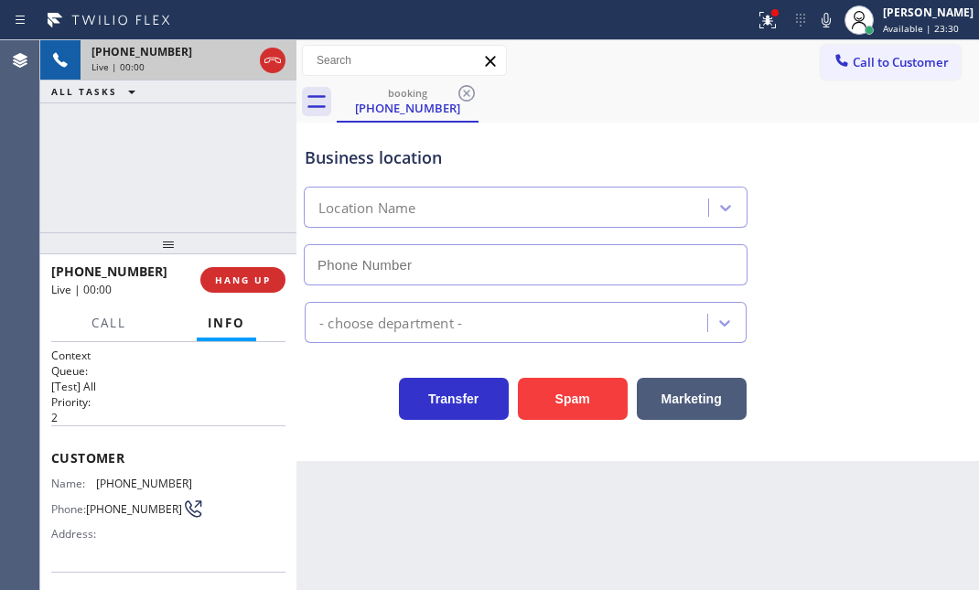
type input "[PHONE_NUMBER]"
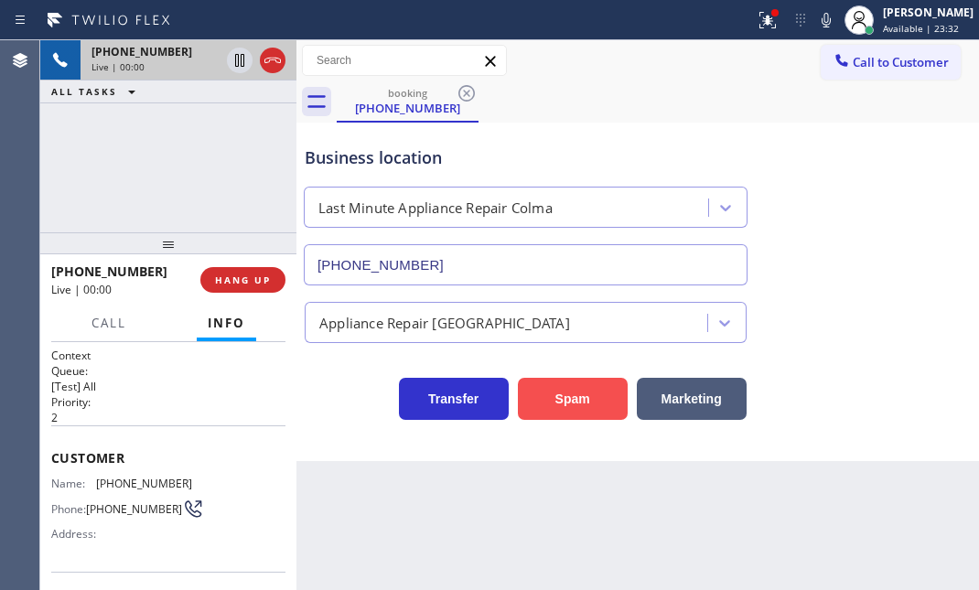
click at [558, 394] on button "Spam" at bounding box center [573, 399] width 110 height 42
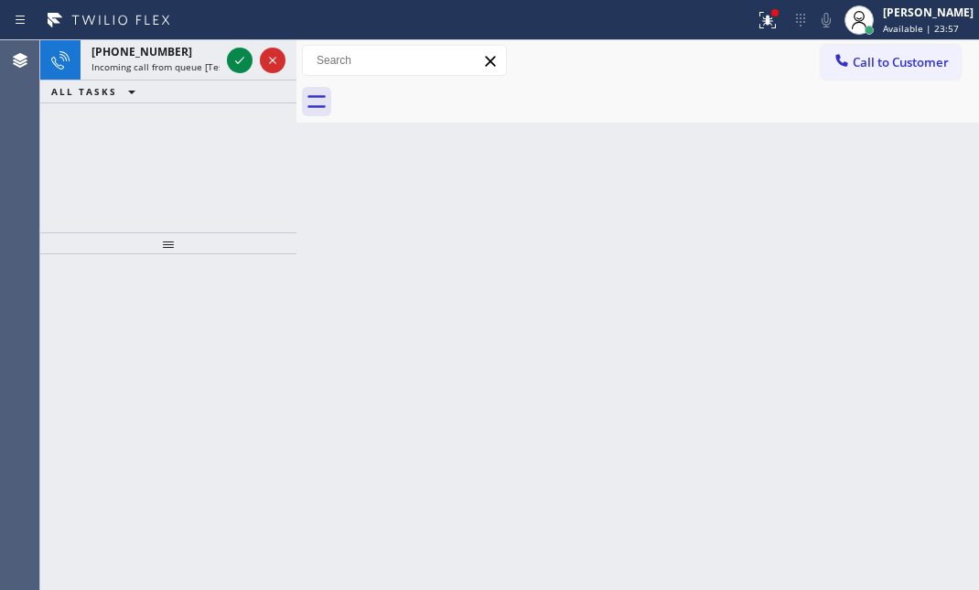
click at [465, 384] on div "Back to Dashboard Change Sender ID Customers Technicians Select a contact Outbo…" at bounding box center [637, 315] width 683 height 550
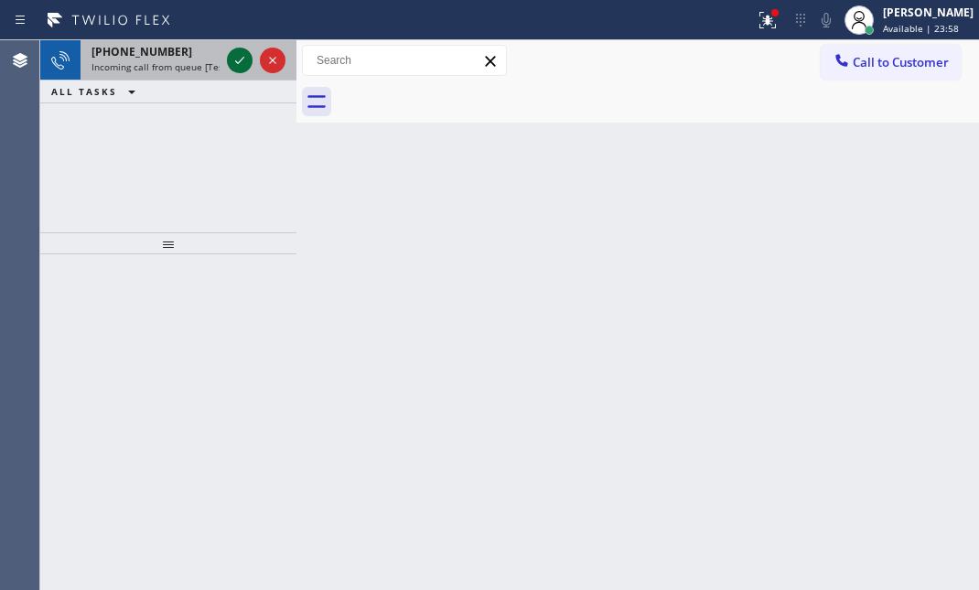
click at [239, 57] on icon at bounding box center [240, 60] width 22 height 22
click at [233, 52] on icon at bounding box center [240, 60] width 22 height 22
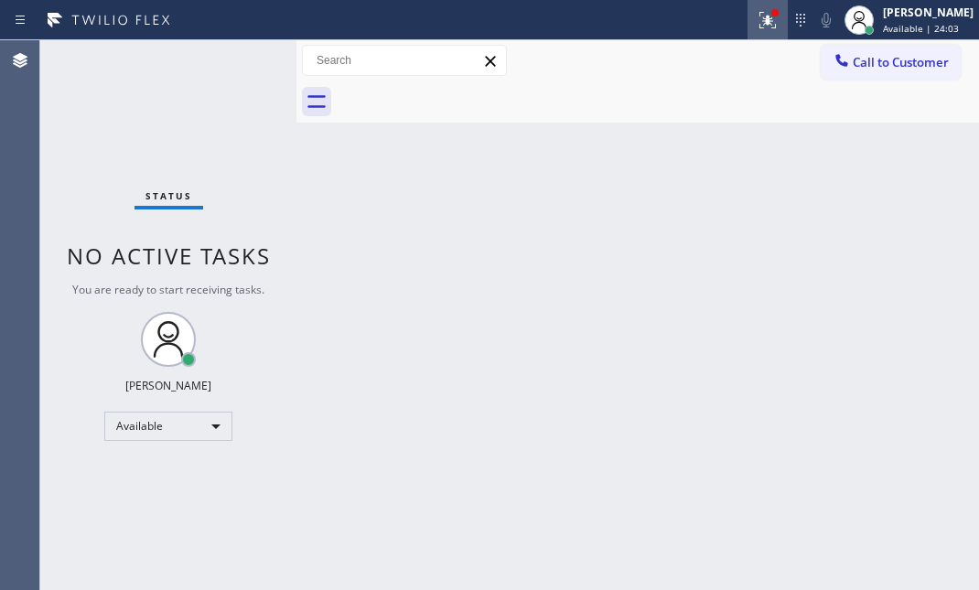
click at [757, 23] on icon at bounding box center [768, 20] width 22 height 22
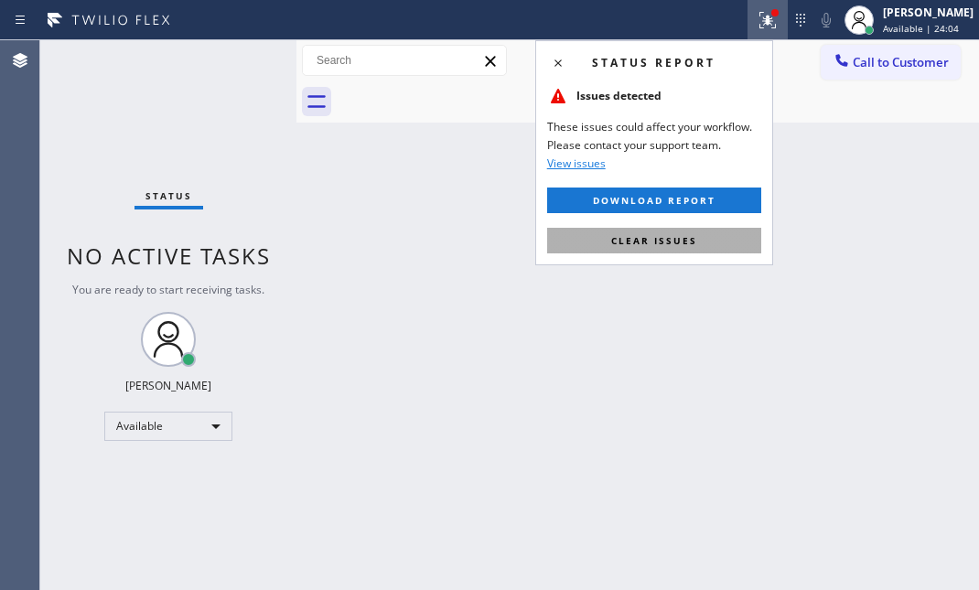
click at [626, 240] on span "Clear issues" at bounding box center [654, 240] width 86 height 13
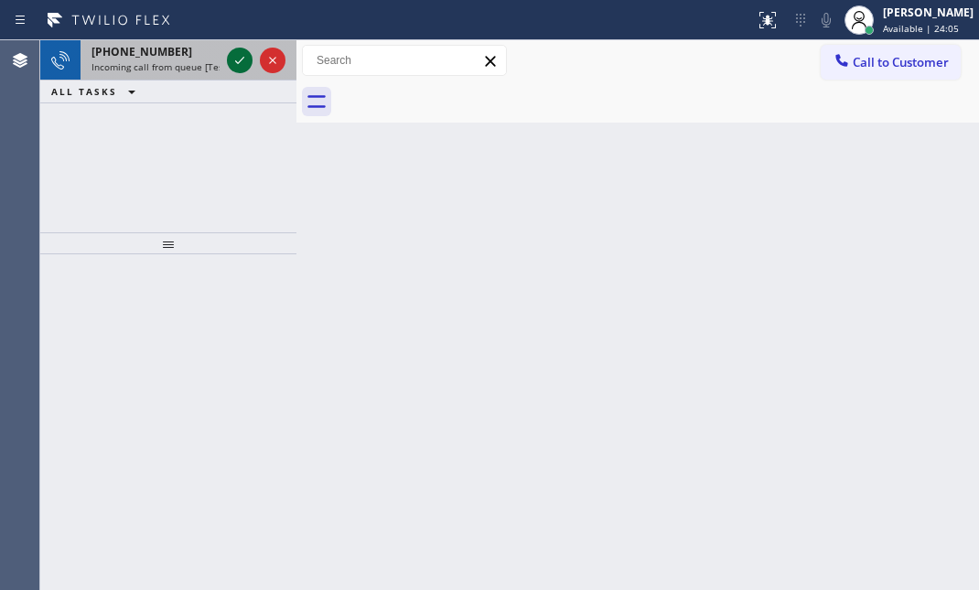
click at [233, 49] on icon at bounding box center [240, 60] width 22 height 22
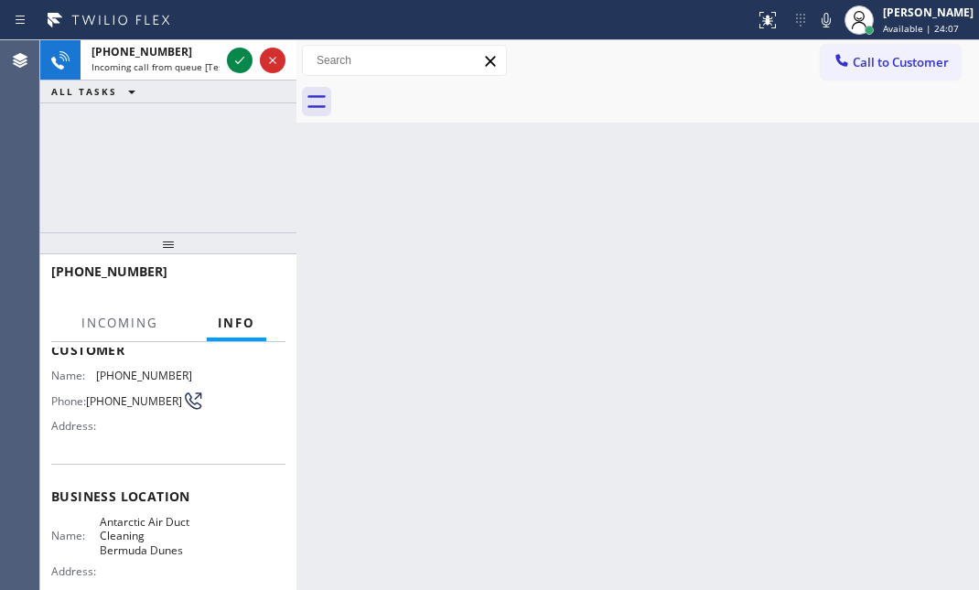
scroll to position [166, 0]
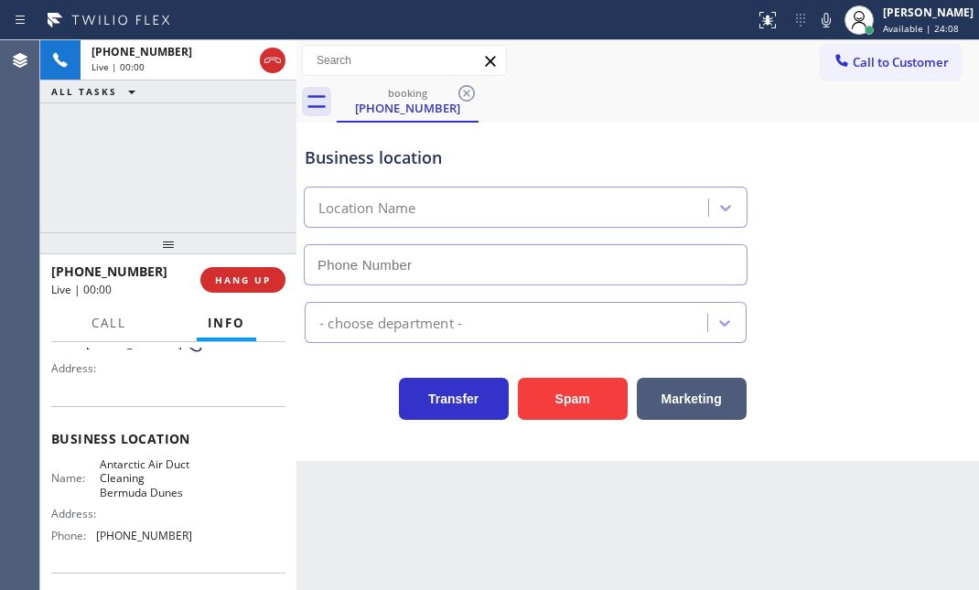
type input "[PHONE_NUMBER]"
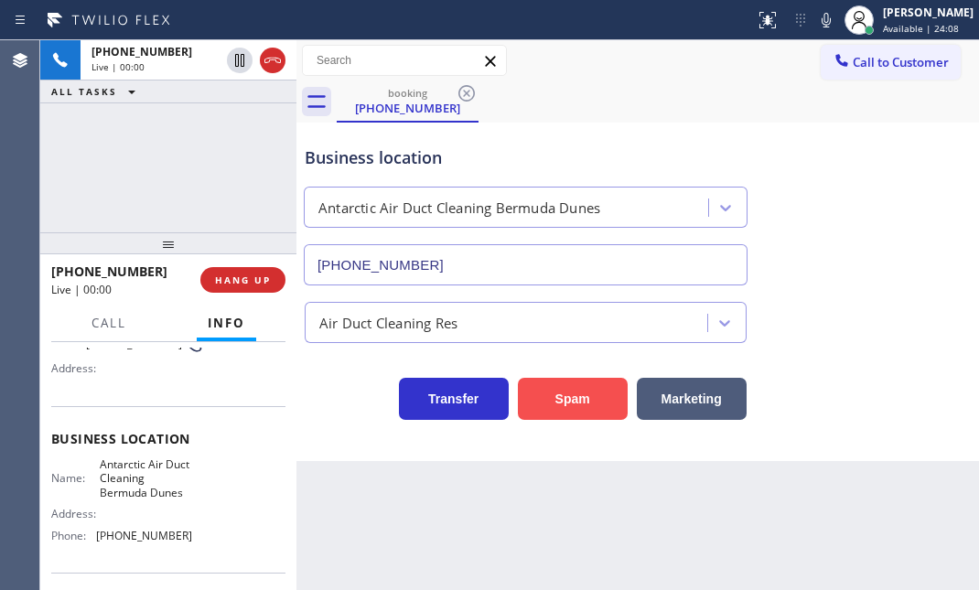
click at [586, 395] on button "Spam" at bounding box center [573, 399] width 110 height 42
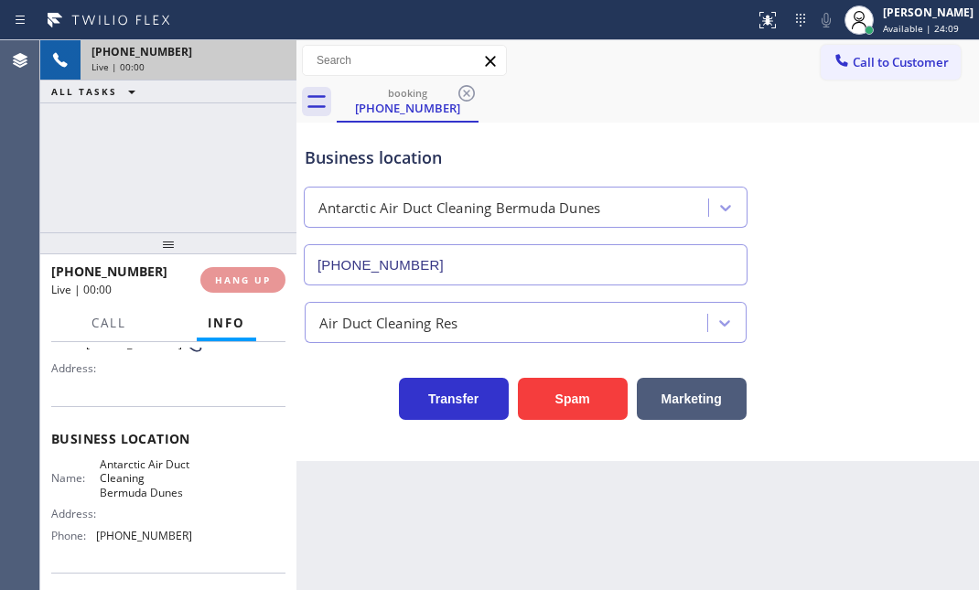
click at [235, 54] on div "[PHONE_NUMBER]" at bounding box center [188, 52] width 194 height 16
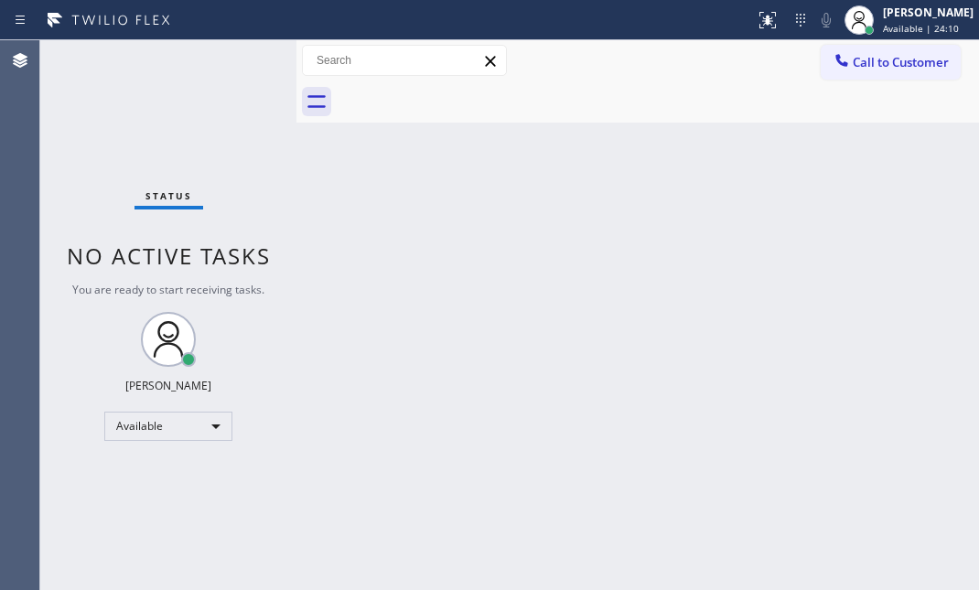
click at [235, 54] on div "Status No active tasks You are ready to start receiving tasks. [PERSON_NAME] Av…" at bounding box center [168, 315] width 256 height 550
click at [237, 54] on div "Status No active tasks You are ready to start receiving tasks. [PERSON_NAME] Av…" at bounding box center [168, 315] width 256 height 550
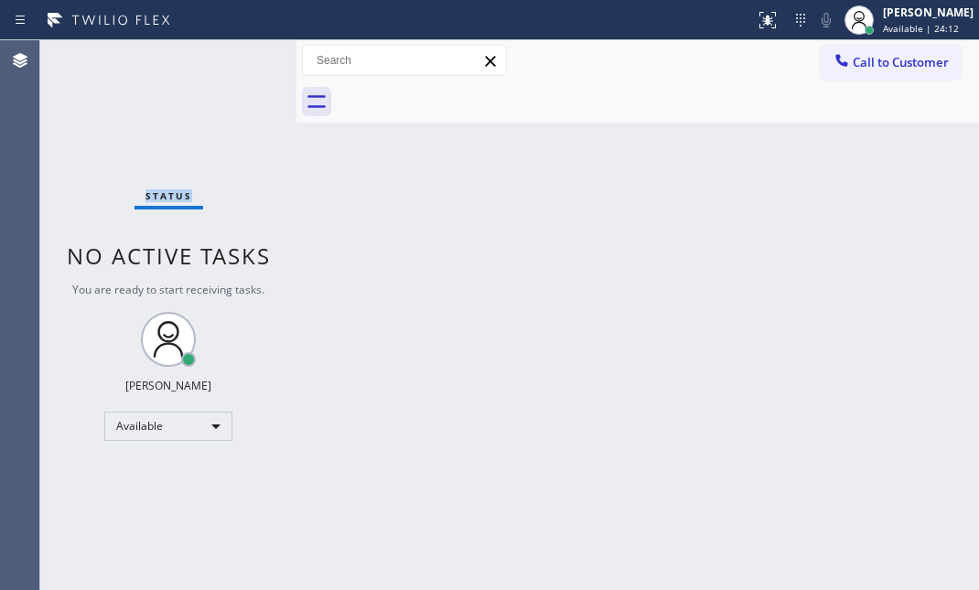
click at [237, 54] on div "Status No active tasks You are ready to start receiving tasks. [PERSON_NAME] Av…" at bounding box center [168, 315] width 256 height 550
click at [238, 56] on div "Status No active tasks You are ready to start receiving tasks. [PERSON_NAME] Av…" at bounding box center [168, 315] width 256 height 550
click at [238, 58] on div "Status No active tasks You are ready to start receiving tasks. [PERSON_NAME] Av…" at bounding box center [168, 315] width 256 height 550
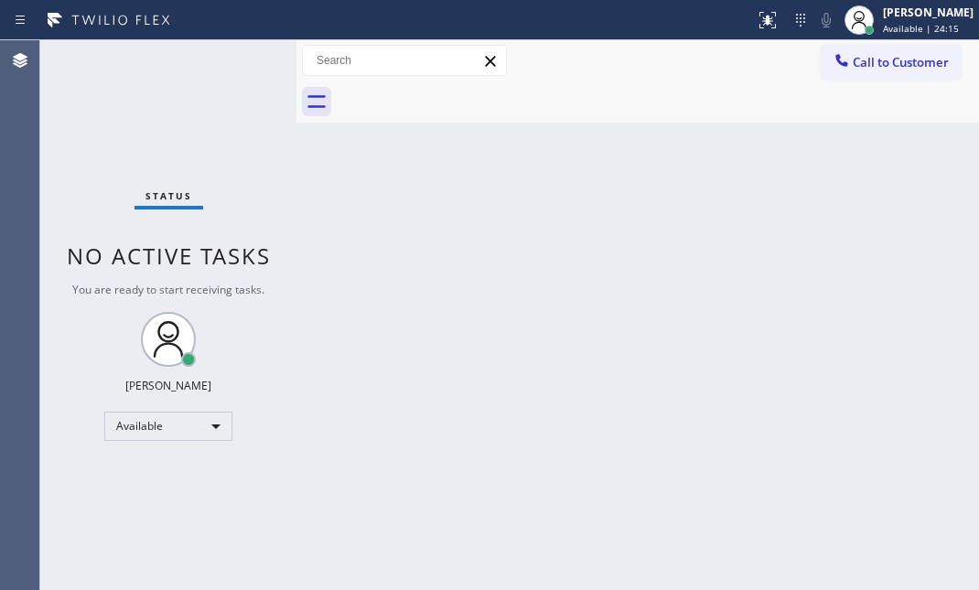
click at [238, 58] on div "Status No active tasks You are ready to start receiving tasks. [PERSON_NAME] Av…" at bounding box center [168, 315] width 256 height 550
click at [240, 58] on div "Status No active tasks You are ready to start receiving tasks. [PERSON_NAME] Av…" at bounding box center [168, 315] width 256 height 550
click at [243, 55] on div "Status No active tasks You are ready to start receiving tasks. [PERSON_NAME] Av…" at bounding box center [168, 315] width 256 height 550
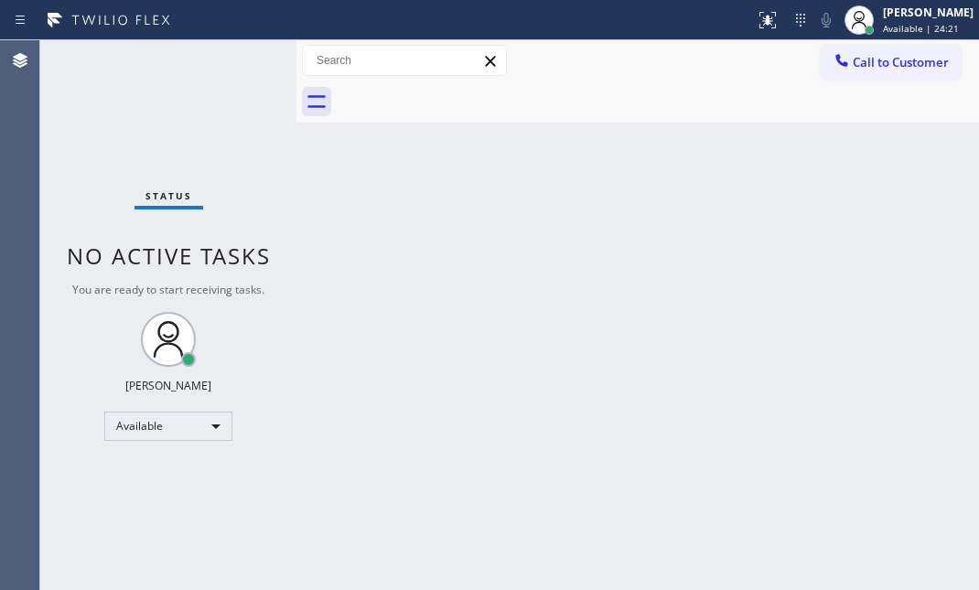
click at [243, 56] on div "Status No active tasks You are ready to start receiving tasks. [PERSON_NAME] Av…" at bounding box center [168, 315] width 256 height 550
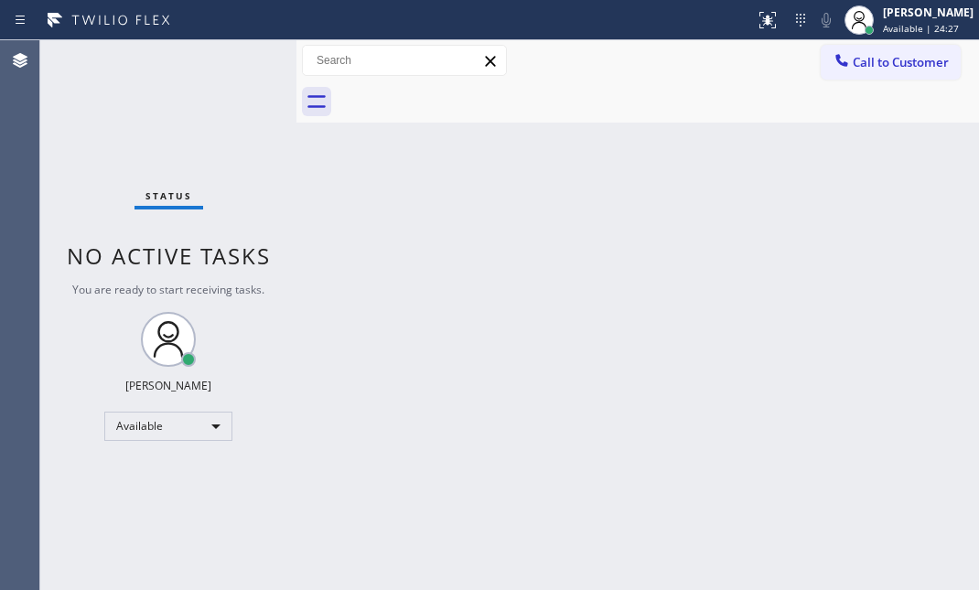
click at [243, 56] on div "Status No active tasks You are ready to start receiving tasks. [PERSON_NAME] Av…" at bounding box center [168, 315] width 256 height 550
click at [243, 57] on div "Status No active tasks You are ready to start receiving tasks. [PERSON_NAME] Av…" at bounding box center [168, 315] width 256 height 550
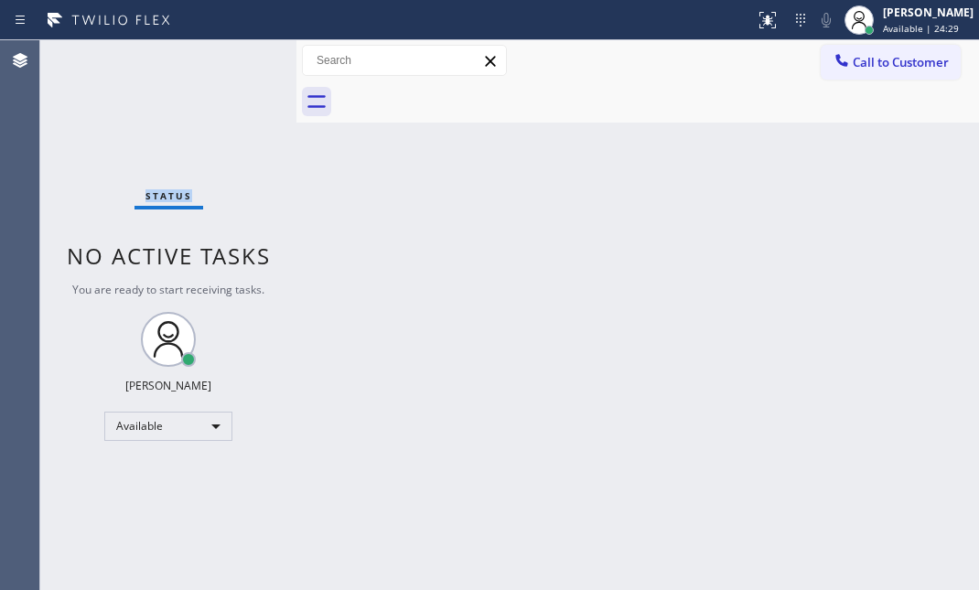
click at [243, 57] on div "Status No active tasks You are ready to start receiving tasks. [PERSON_NAME] Av…" at bounding box center [168, 315] width 256 height 550
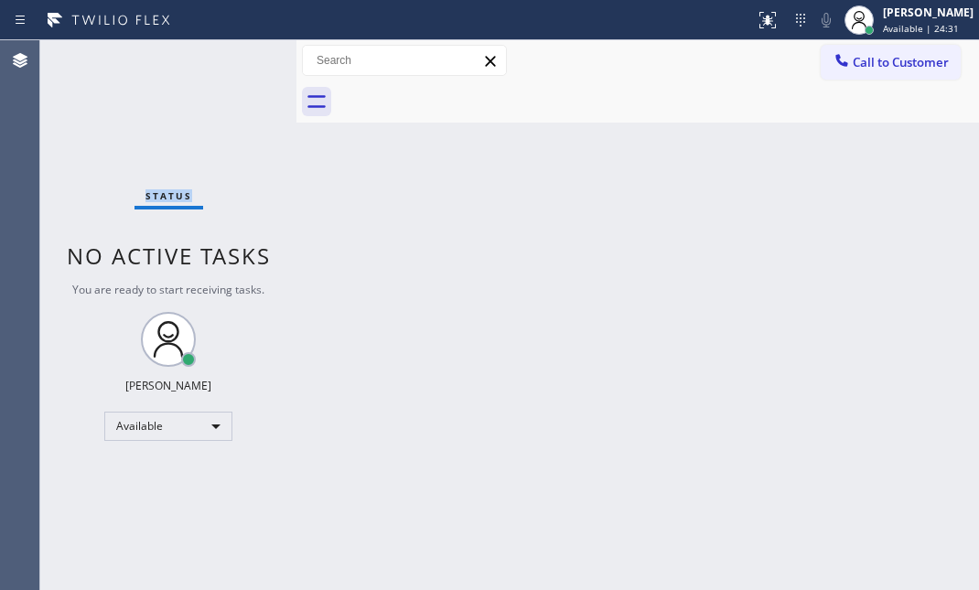
click at [243, 57] on div "Status No active tasks You are ready to start receiving tasks. [PERSON_NAME] Av…" at bounding box center [168, 315] width 256 height 550
click at [244, 57] on div "Status No active tasks You are ready to start receiving tasks. [PERSON_NAME] Av…" at bounding box center [168, 315] width 256 height 550
click at [244, 55] on div "Status No active tasks You are ready to start receiving tasks. [PERSON_NAME] Av…" at bounding box center [168, 315] width 256 height 550
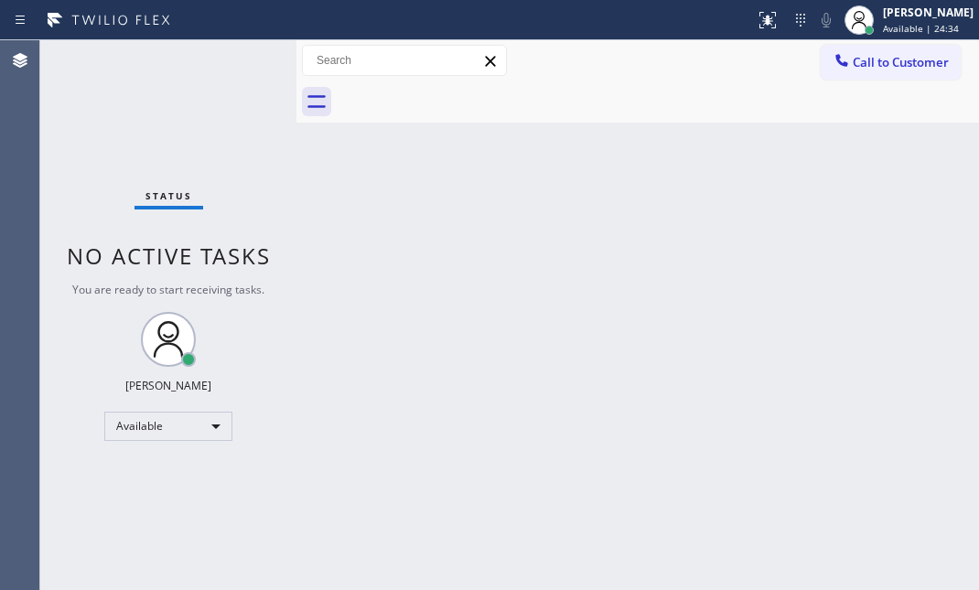
click at [244, 55] on div "Status No active tasks You are ready to start receiving tasks. [PERSON_NAME] Av…" at bounding box center [168, 315] width 256 height 550
click at [245, 54] on div "Status No active tasks You are ready to start receiving tasks. [PERSON_NAME] Av…" at bounding box center [168, 315] width 256 height 550
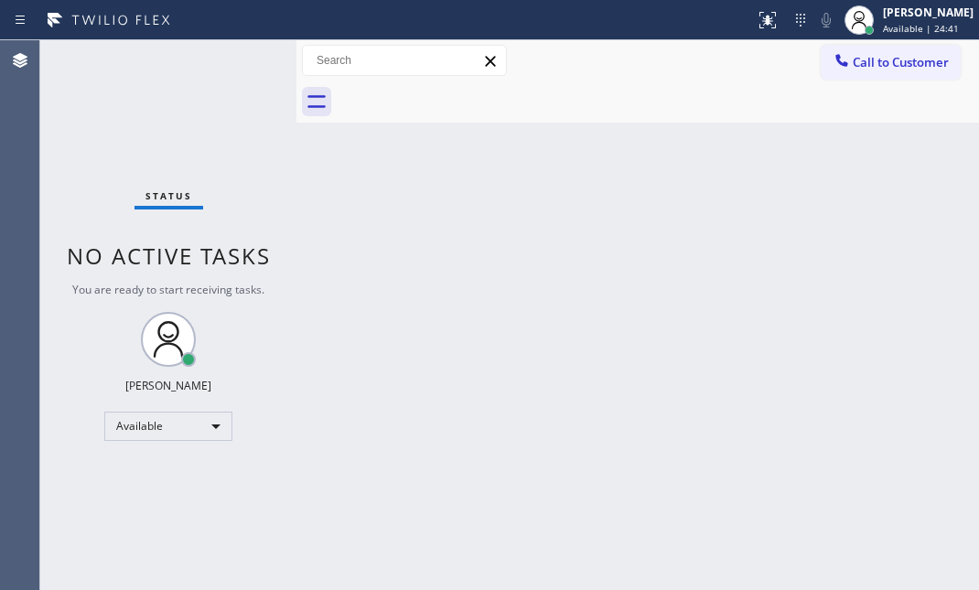
click at [245, 54] on div "Status No active tasks You are ready to start receiving tasks. [PERSON_NAME] Av…" at bounding box center [168, 315] width 256 height 550
drag, startPoint x: 236, startPoint y: 18, endPoint x: 699, endPoint y: 167, distance: 486.1
click at [699, 167] on div "Back to Dashboard Change Sender ID Customers Technicians Select a contact Outbo…" at bounding box center [637, 315] width 683 height 550
click at [239, 59] on div "Status No active tasks You are ready to start receiving tasks. [PERSON_NAME] Av…" at bounding box center [168, 315] width 256 height 550
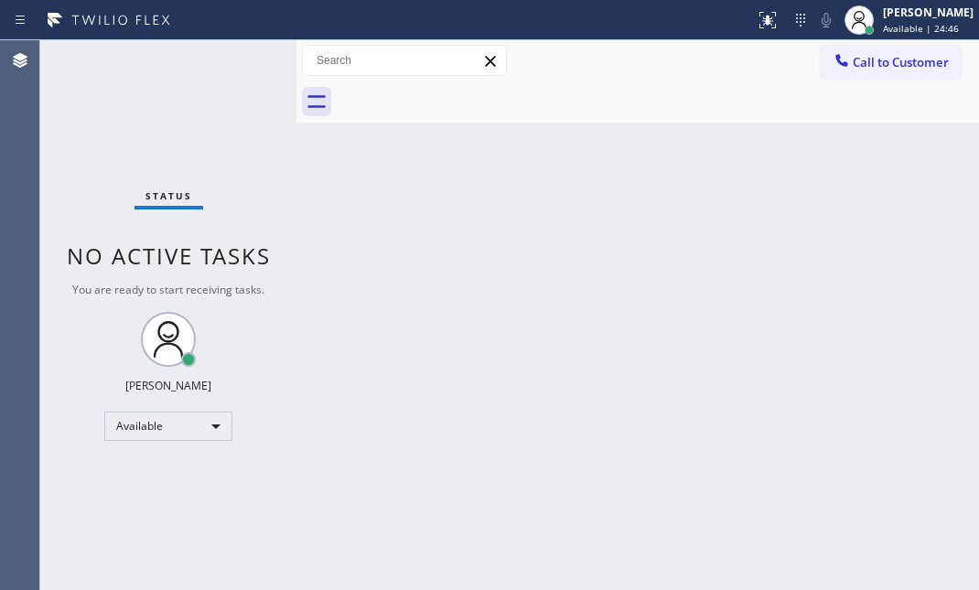
click at [240, 59] on div "Status No active tasks You are ready to start receiving tasks. [PERSON_NAME] Av…" at bounding box center [168, 315] width 256 height 550
click at [241, 59] on div "Status No active tasks You are ready to start receiving tasks. [PERSON_NAME] Av…" at bounding box center [168, 315] width 256 height 550
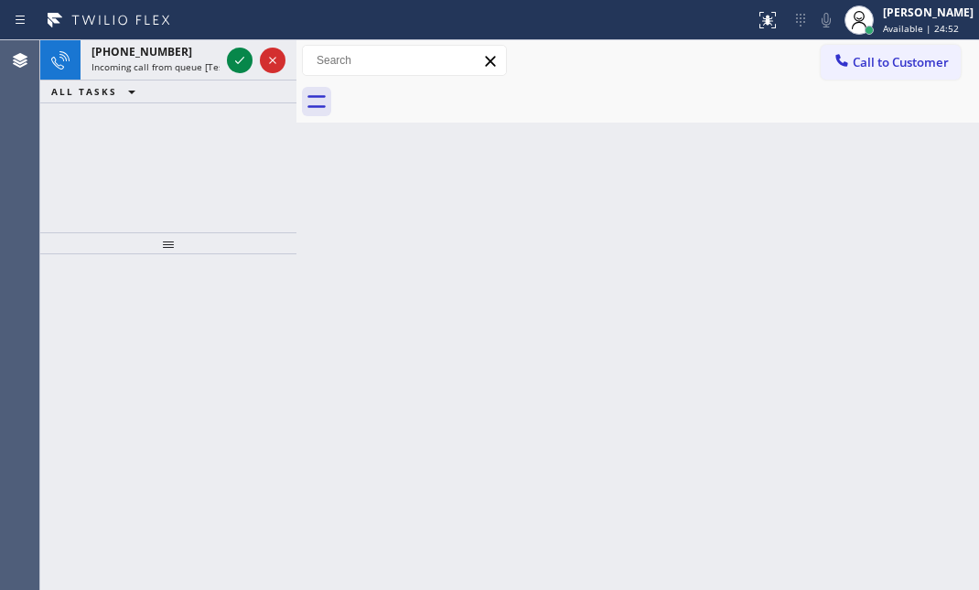
click at [239, 27] on div at bounding box center [377, 19] width 740 height 29
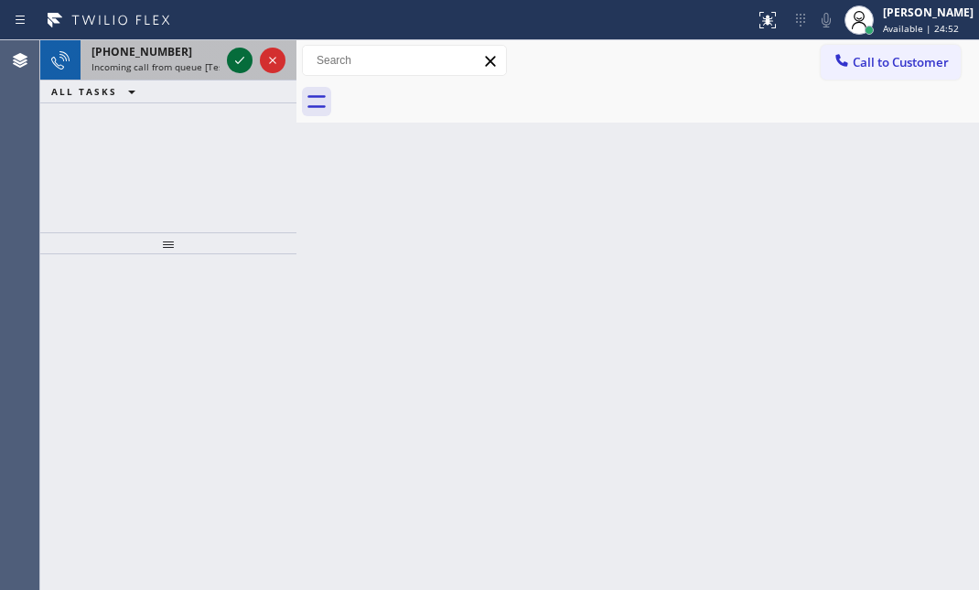
click at [236, 54] on icon at bounding box center [240, 60] width 22 height 22
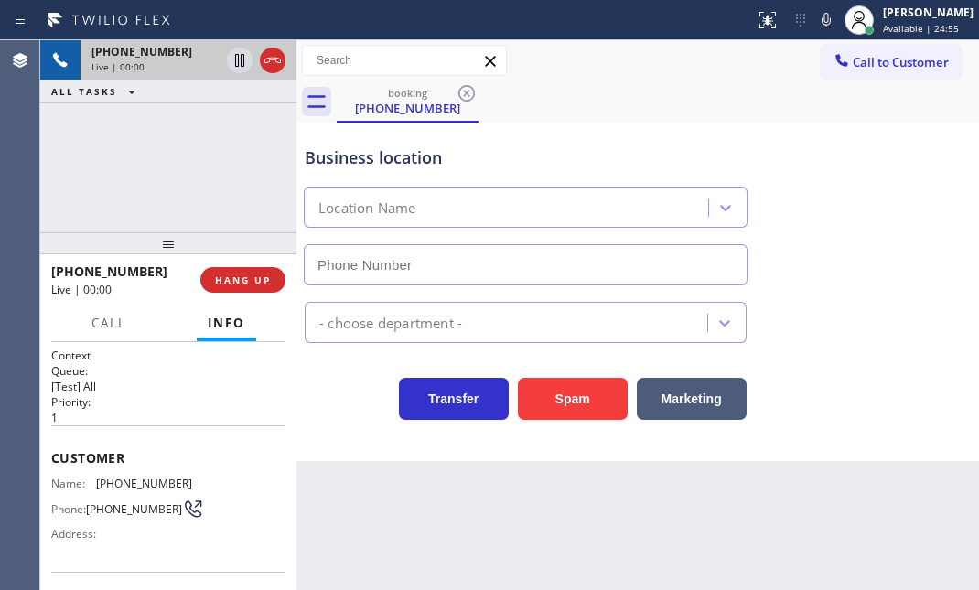
type input "[PHONE_NUMBER]"
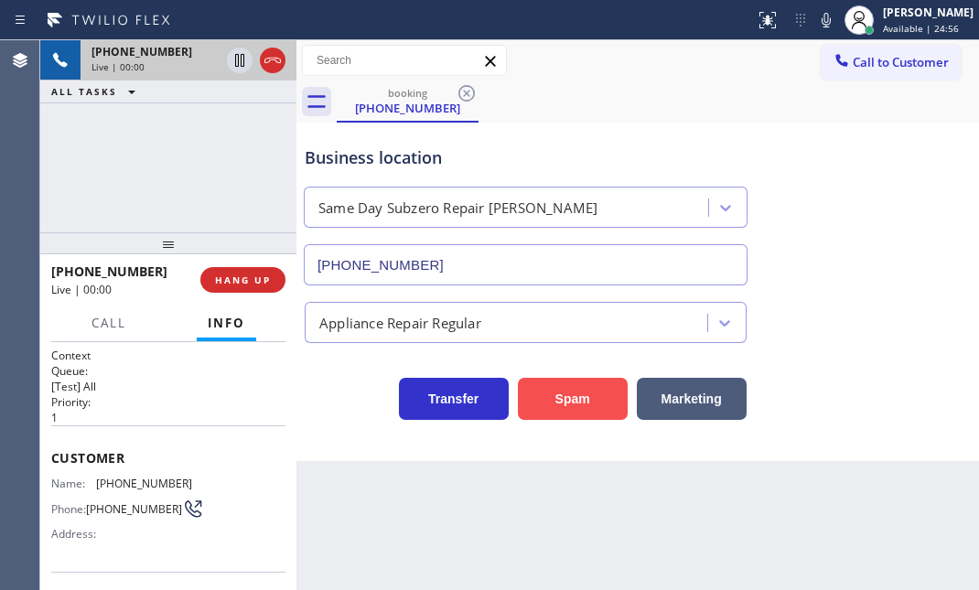
click at [554, 398] on button "Spam" at bounding box center [573, 399] width 110 height 42
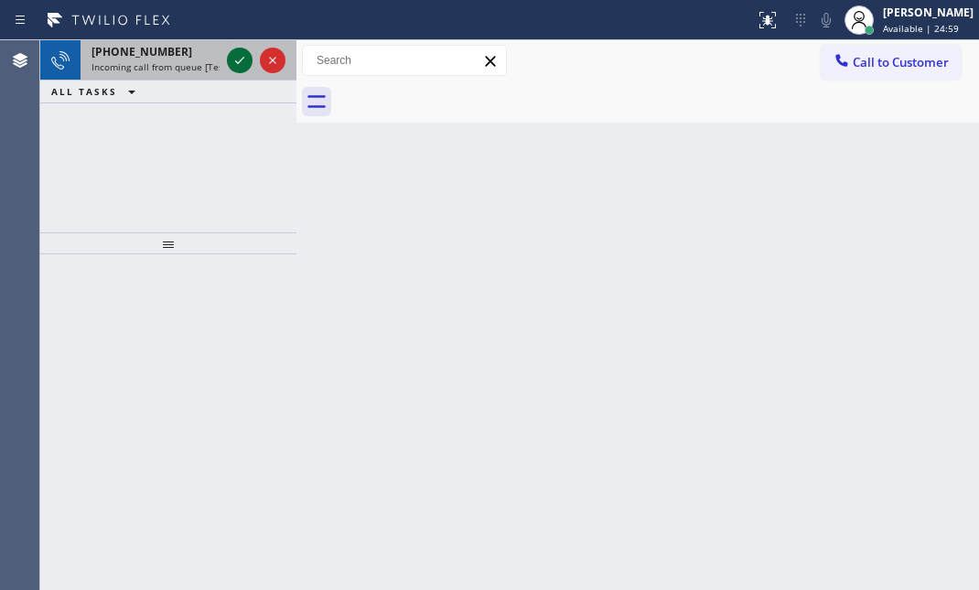
click at [239, 53] on icon at bounding box center [240, 60] width 22 height 22
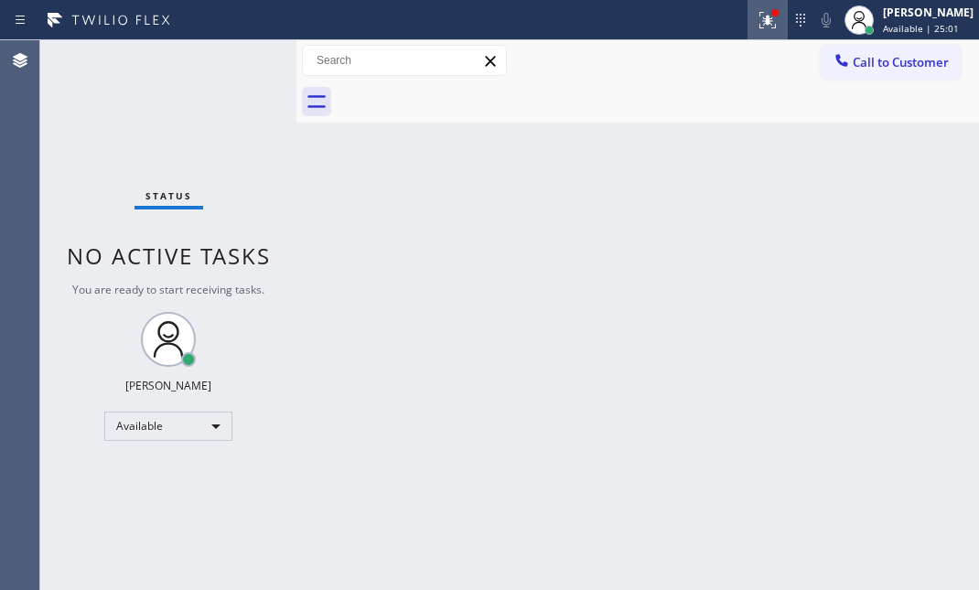
click at [757, 27] on icon at bounding box center [768, 20] width 22 height 22
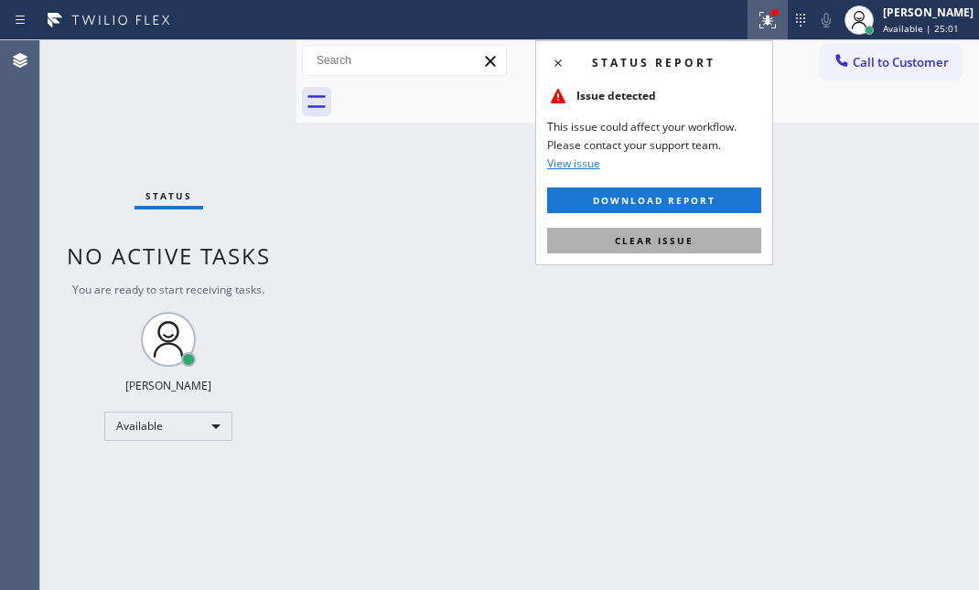
click at [701, 241] on button "Clear issue" at bounding box center [654, 241] width 214 height 26
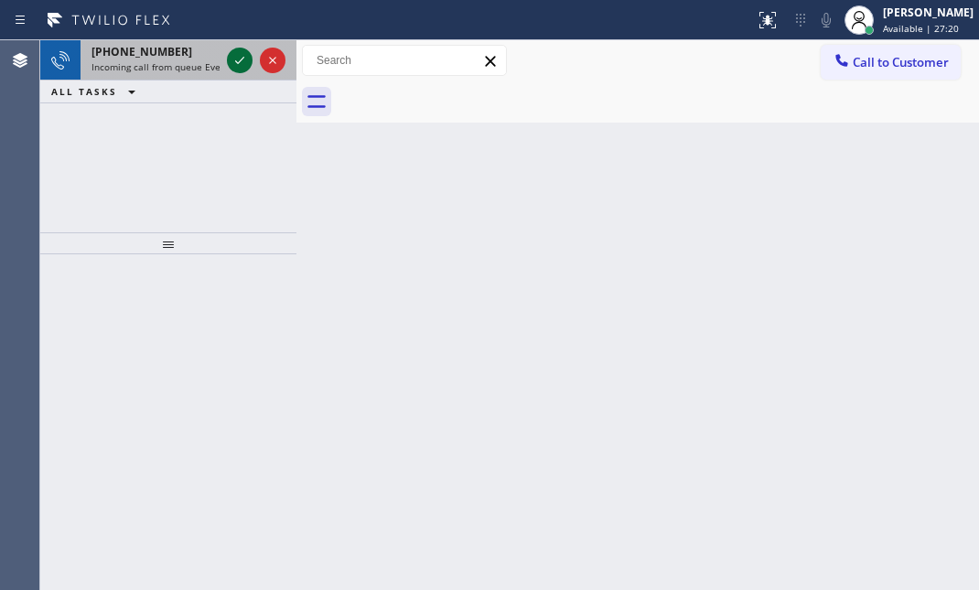
click at [227, 62] on div at bounding box center [240, 60] width 26 height 22
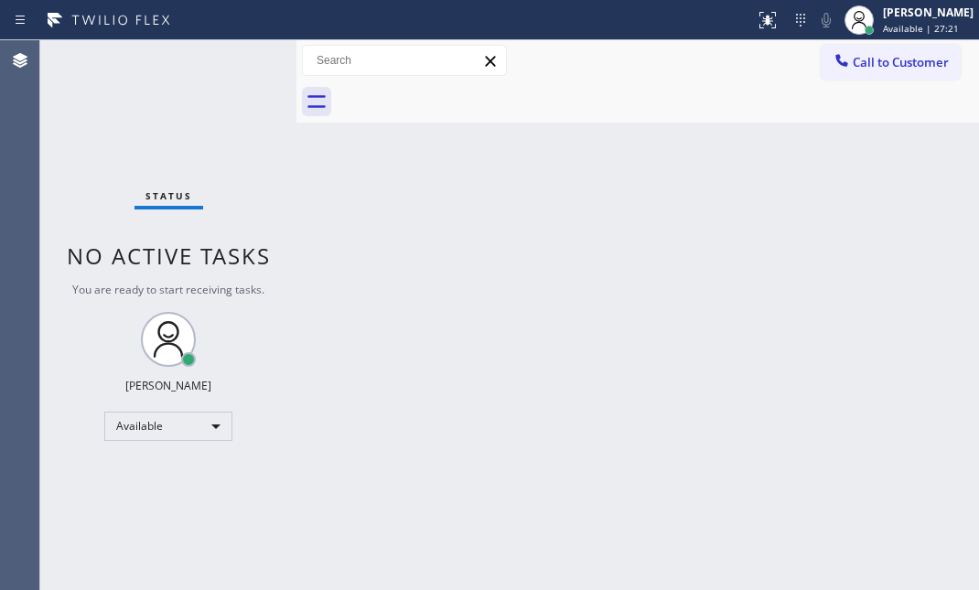
click at [237, 62] on div "Status No active tasks You are ready to start receiving tasks. [PERSON_NAME] Av…" at bounding box center [168, 315] width 256 height 550
click at [757, 21] on icon at bounding box center [768, 20] width 22 height 22
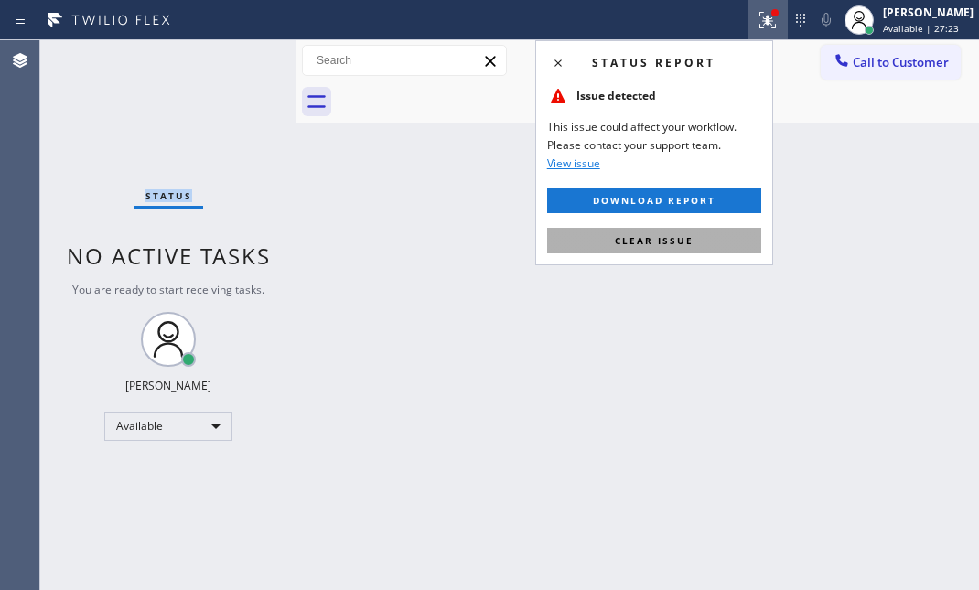
click at [659, 245] on span "Clear issue" at bounding box center [654, 240] width 79 height 13
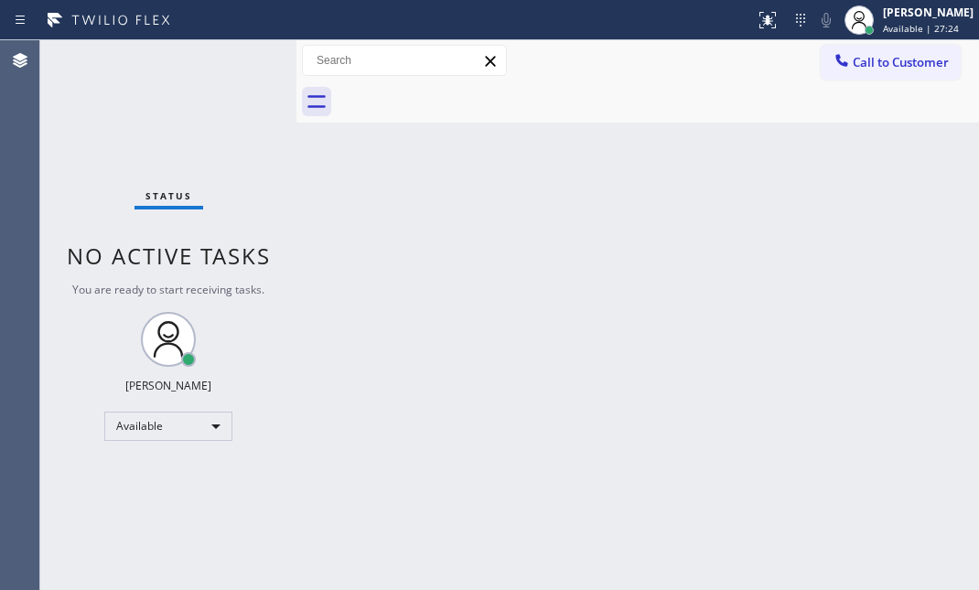
click at [554, 221] on div "Back to Dashboard Change Sender ID Customers Technicians Select a contact Outbo…" at bounding box center [637, 315] width 683 height 550
click at [414, 243] on div "Back to Dashboard Change Sender ID Customers Technicians Select a contact Outbo…" at bounding box center [637, 315] width 683 height 550
click at [238, 63] on div "Status No active tasks You are ready to start receiving tasks. [PERSON_NAME] Av…" at bounding box center [168, 315] width 256 height 550
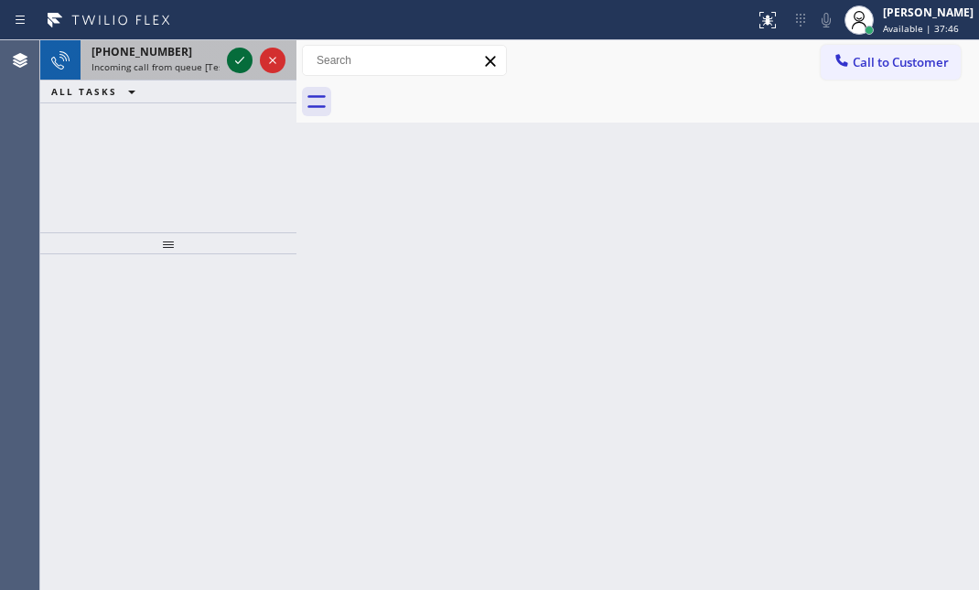
click at [245, 59] on icon at bounding box center [240, 60] width 22 height 22
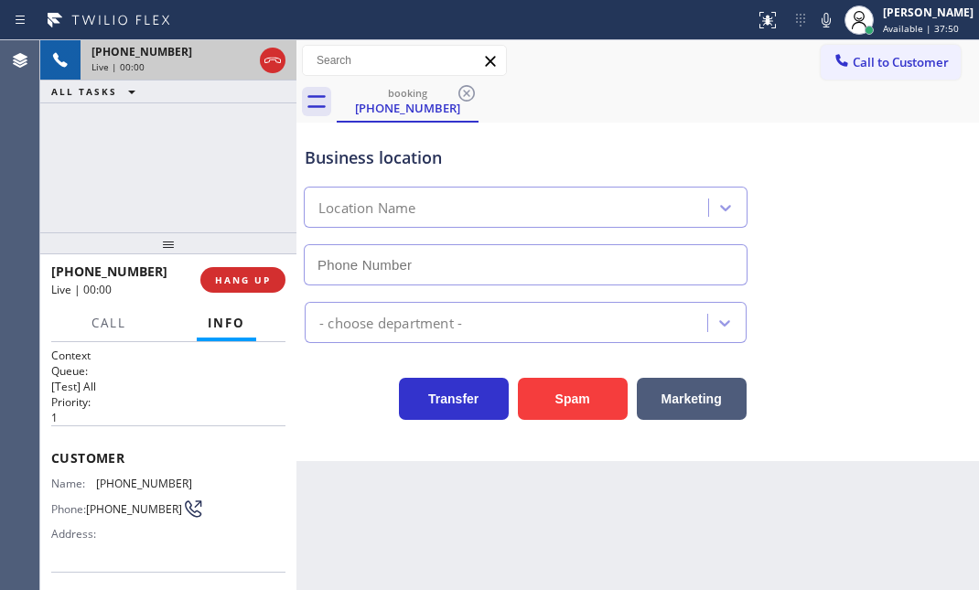
type input "[PHONE_NUMBER]"
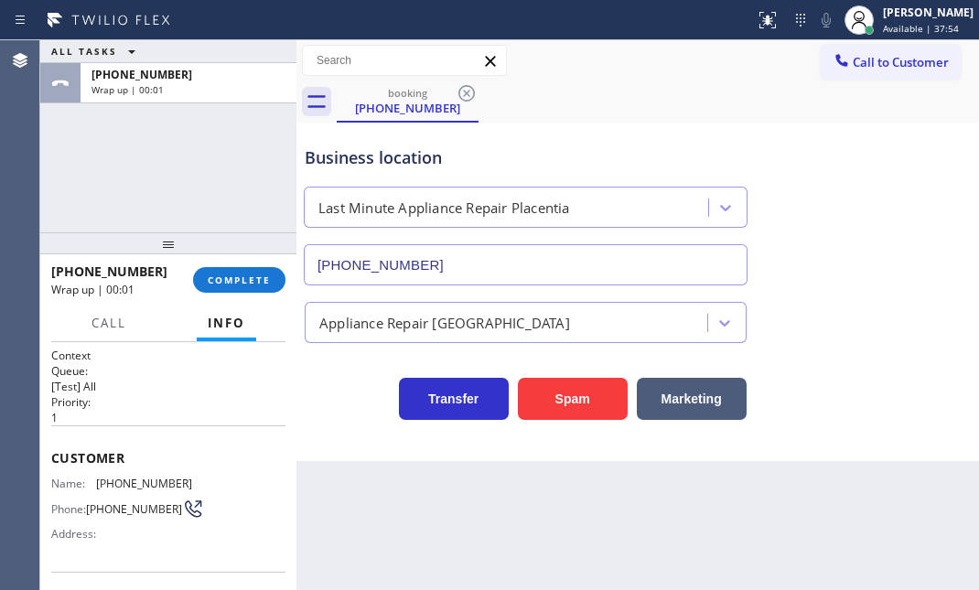
click at [248, 265] on div "[PHONE_NUMBER] Wrap up | 00:01 COMPLETE" at bounding box center [168, 280] width 234 height 48
click at [247, 274] on span "COMPLETE" at bounding box center [239, 280] width 63 height 13
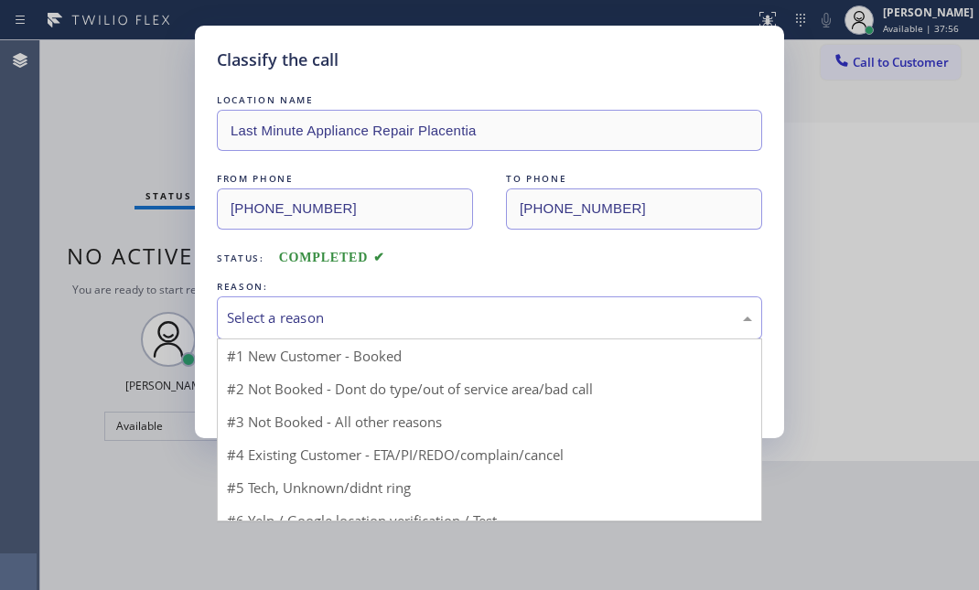
click at [322, 315] on div "Select a reason" at bounding box center [489, 317] width 525 height 21
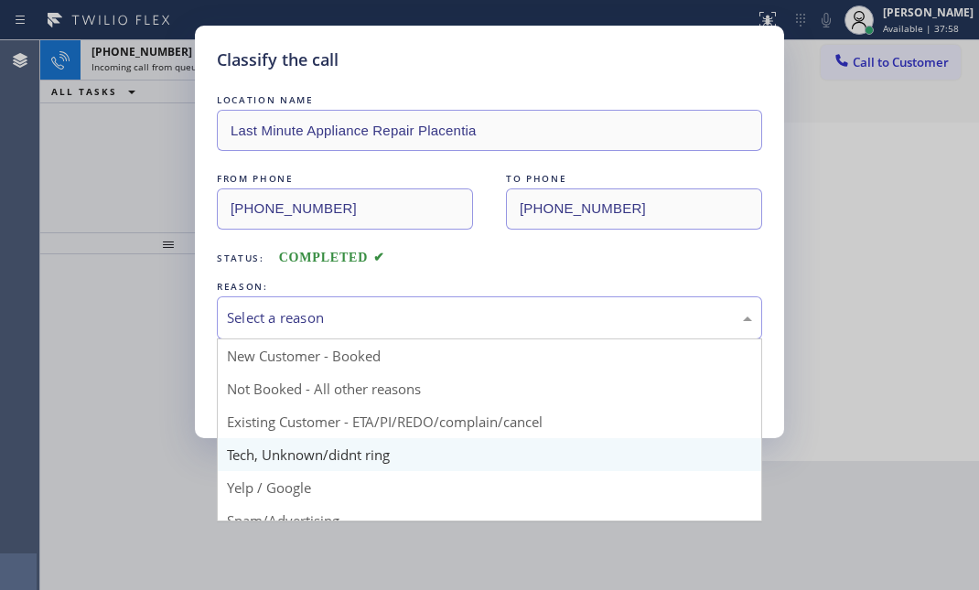
scroll to position [82, 0]
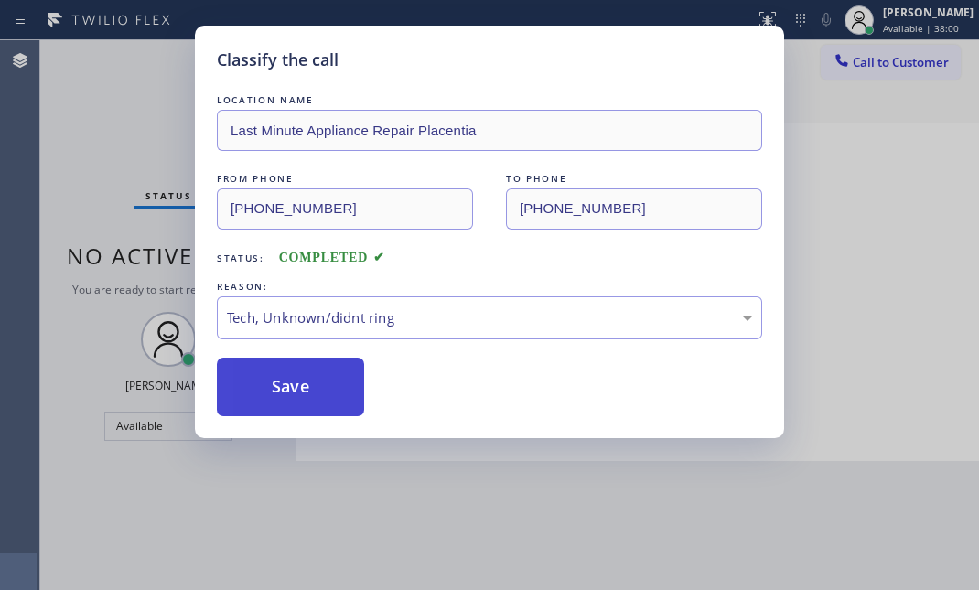
drag, startPoint x: 282, startPoint y: 348, endPoint x: 284, endPoint y: 366, distance: 18.4
click at [282, 349] on div "LOCATION NAME Last Minute Appliance Repair Placentia FROM PHONE [PHONE_NUMBER] …" at bounding box center [489, 254] width 545 height 326
click at [285, 382] on button "Save" at bounding box center [290, 387] width 147 height 59
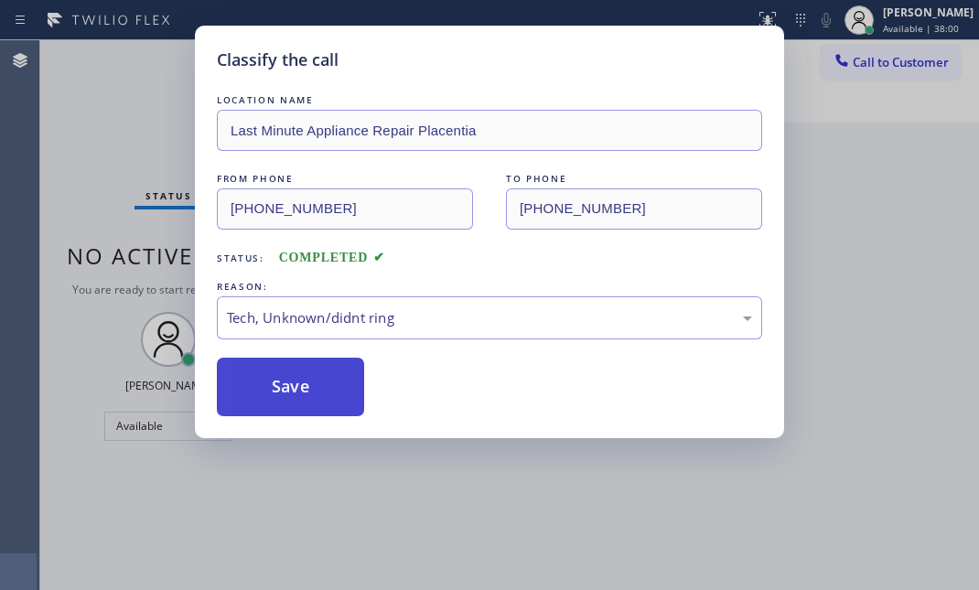
click at [285, 376] on button "Save" at bounding box center [290, 387] width 147 height 59
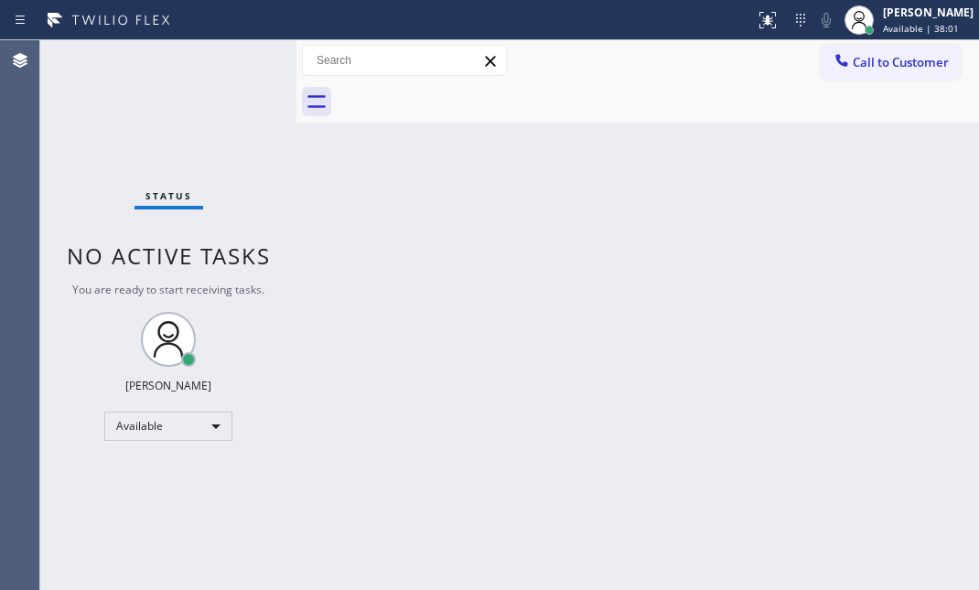
click at [239, 49] on div "Status No active tasks You are ready to start receiving tasks. [PERSON_NAME] Av…" at bounding box center [168, 315] width 256 height 550
click at [234, 54] on div "Status No active tasks You are ready to start receiving tasks. [PERSON_NAME] Av…" at bounding box center [168, 315] width 256 height 550
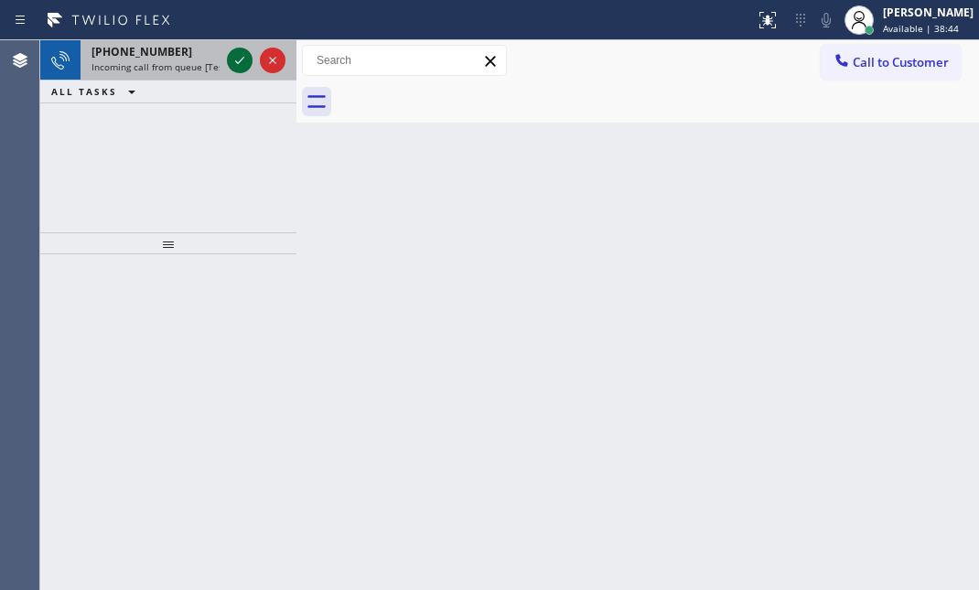
click at [243, 52] on icon at bounding box center [240, 60] width 22 height 22
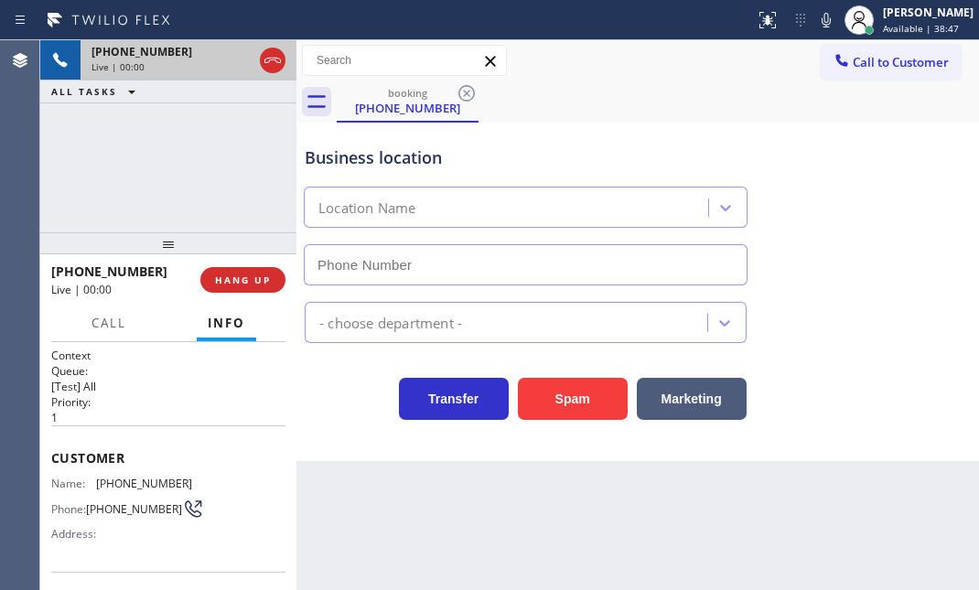
type input "[PHONE_NUMBER]"
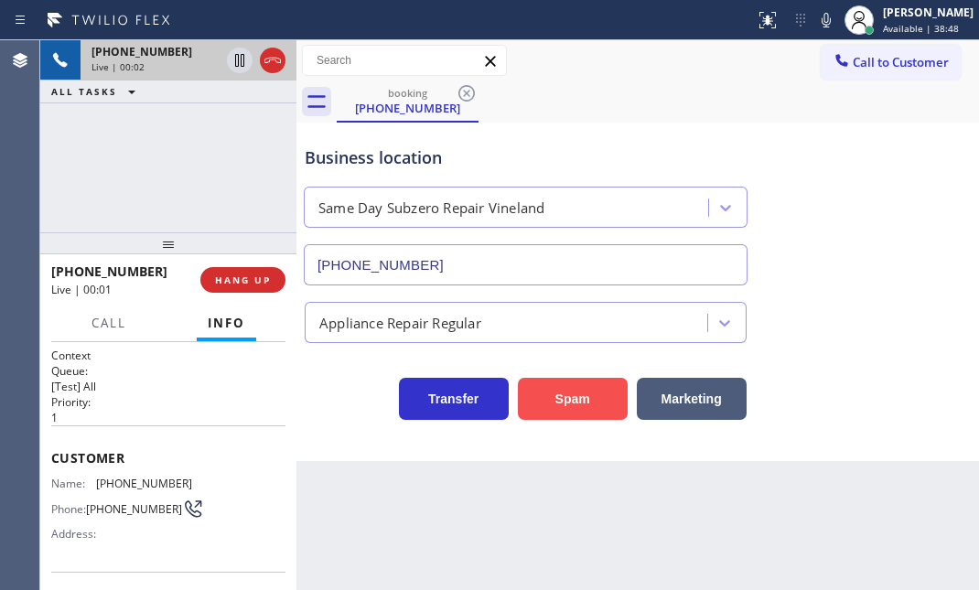
click at [570, 396] on button "Spam" at bounding box center [573, 399] width 110 height 42
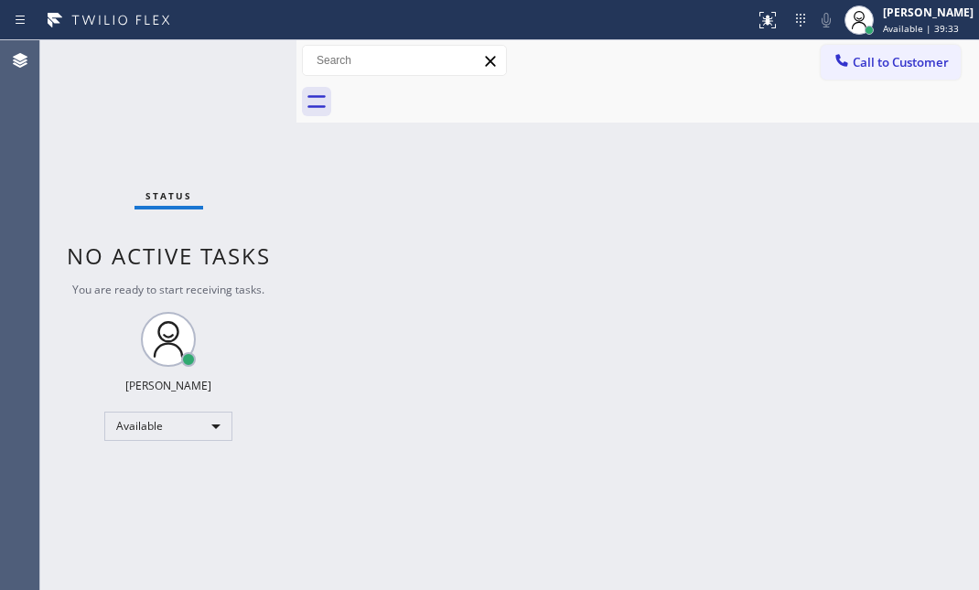
click at [232, 59] on div "Status No active tasks You are ready to start receiving tasks. [PERSON_NAME] Av…" at bounding box center [168, 315] width 256 height 550
click at [233, 59] on div "Status No active tasks You are ready to start receiving tasks. [PERSON_NAME] Av…" at bounding box center [168, 315] width 256 height 550
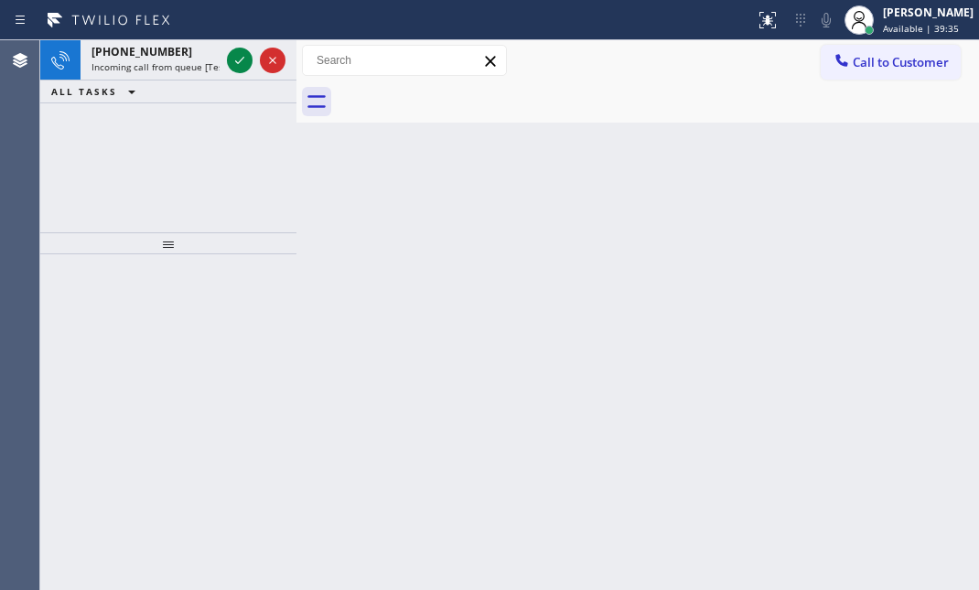
click at [233, 59] on icon at bounding box center [240, 60] width 22 height 22
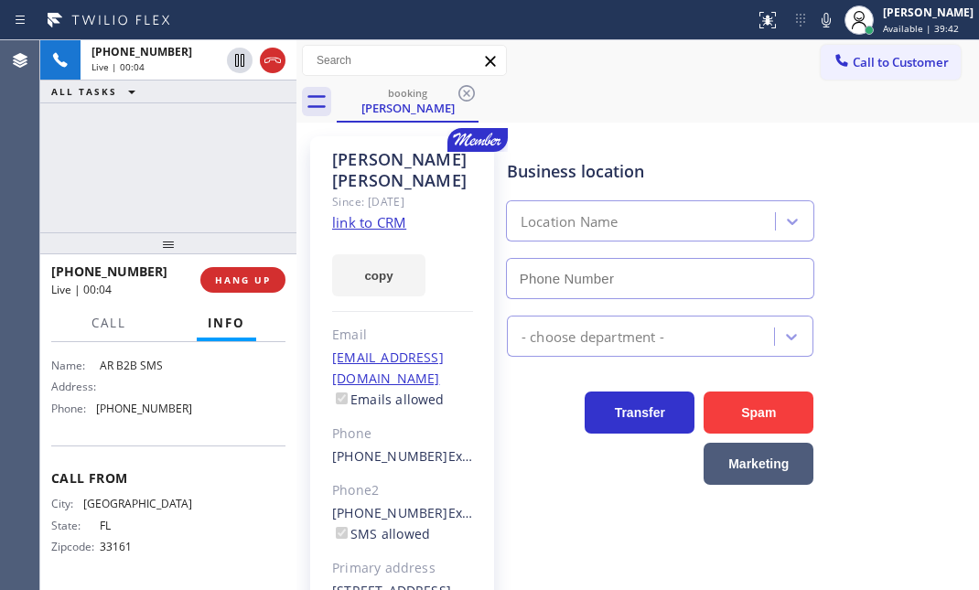
scroll to position [296, 0]
type input "[PHONE_NUMBER]"
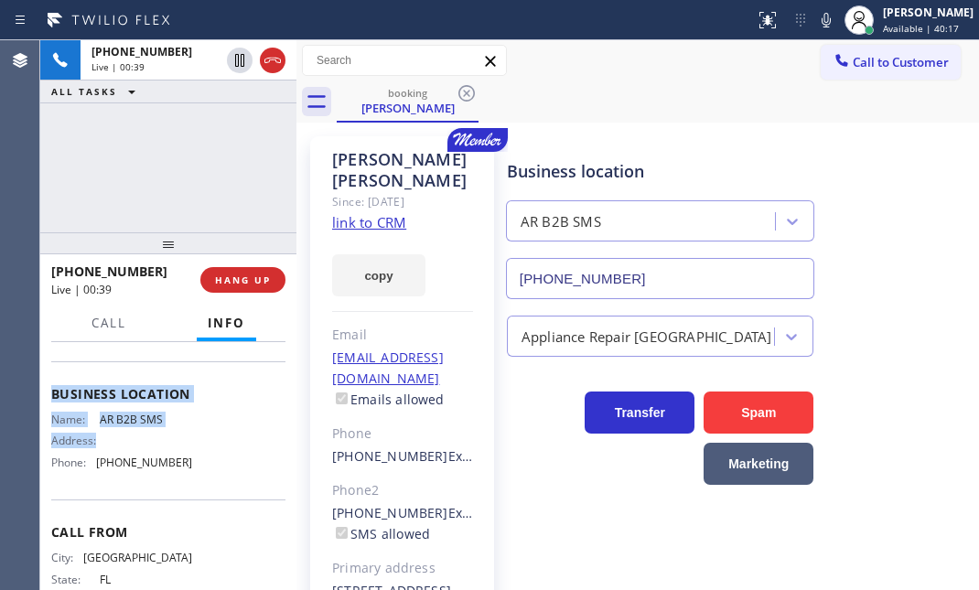
scroll to position [212, 0]
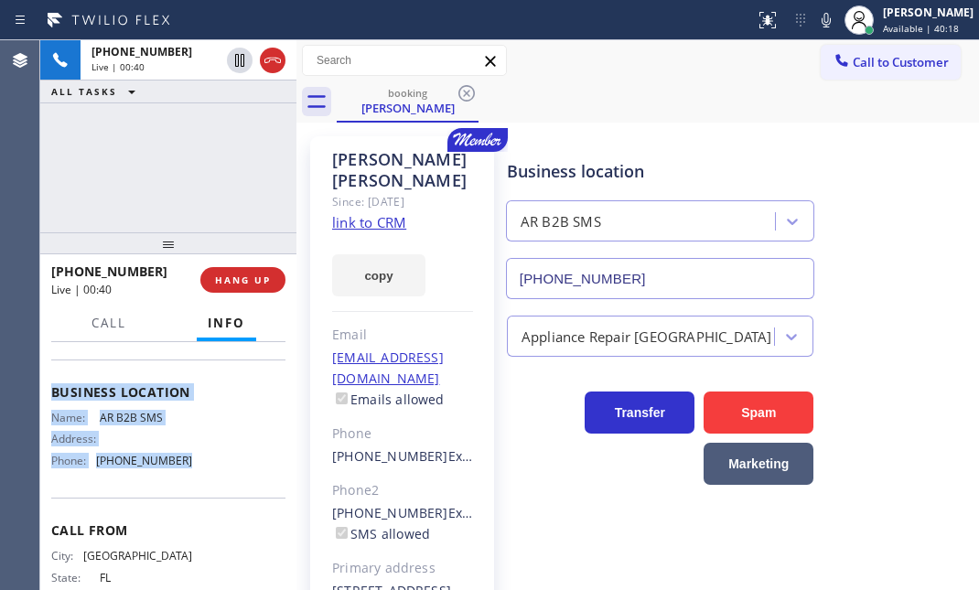
drag, startPoint x: 51, startPoint y: 398, endPoint x: 206, endPoint y: 496, distance: 183.0
click at [206, 496] on div "Context Queue: [Test] All Priority: 1 Customer Name: [PERSON_NAME] Phone: [PHON…" at bounding box center [168, 385] width 234 height 501
copy div "Customer Name: [PERSON_NAME] Phone: [PHONE_NUMBER] Address: [STREET_ADDRESS] Bu…"
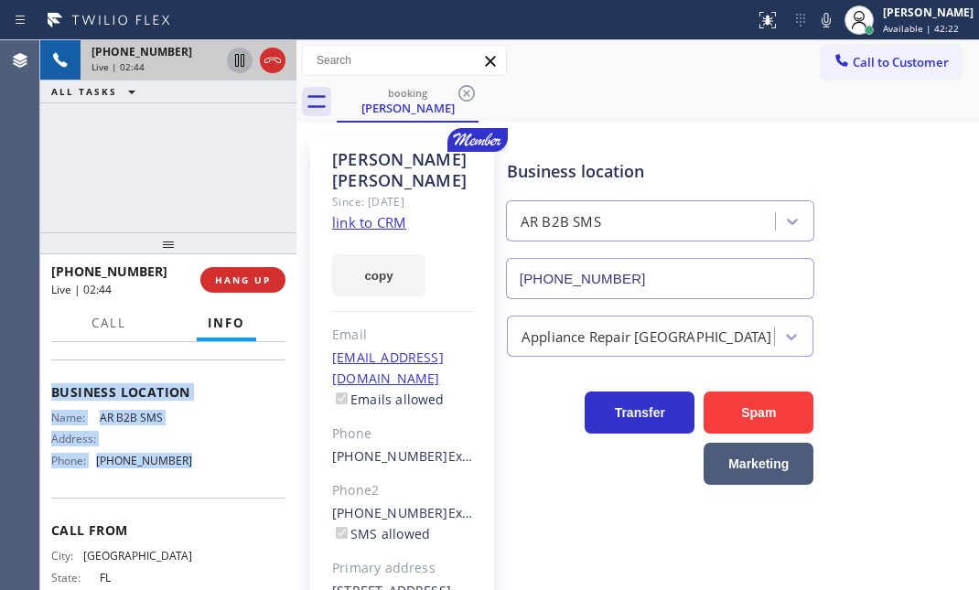
click at [237, 69] on icon at bounding box center [240, 60] width 22 height 22
click at [244, 64] on icon at bounding box center [240, 60] width 22 height 22
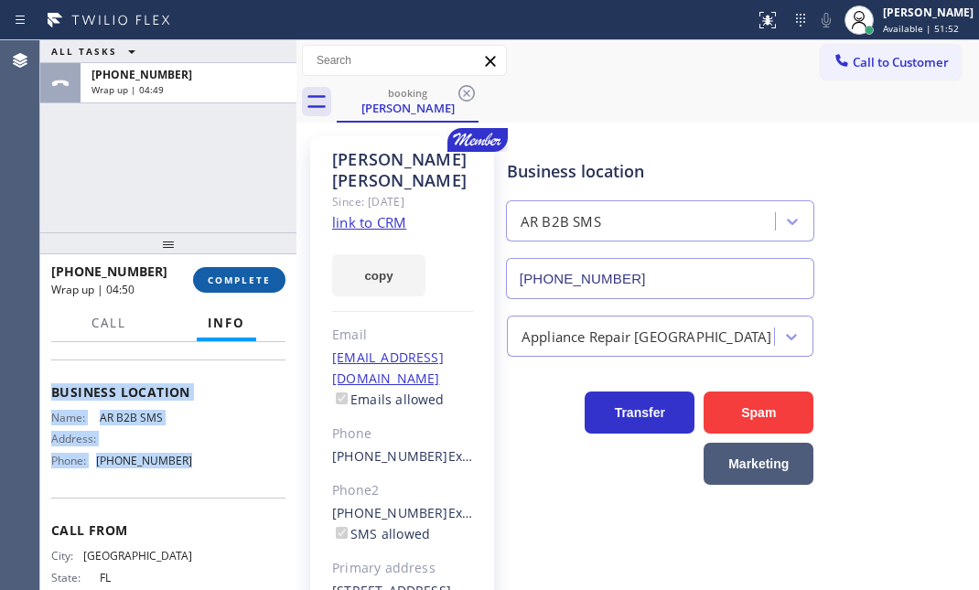
click at [221, 271] on button "COMPLETE" at bounding box center [239, 280] width 92 height 26
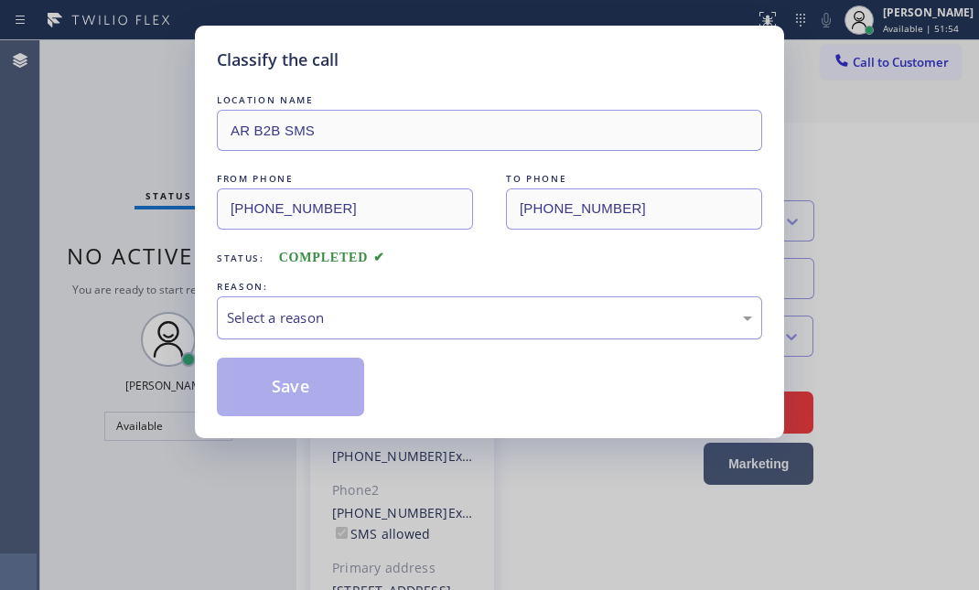
click at [371, 322] on div "Select a reason" at bounding box center [489, 317] width 525 height 21
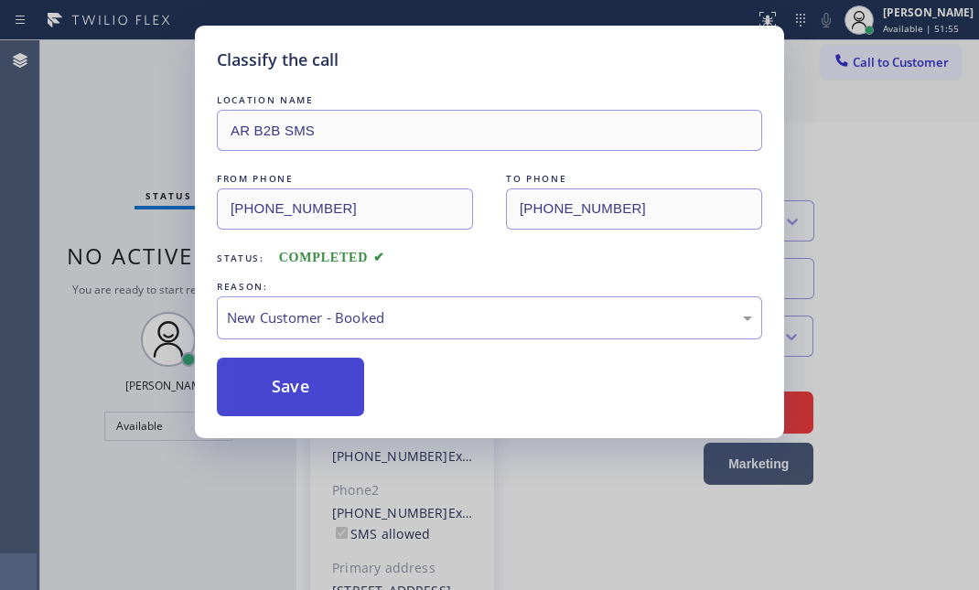
click at [297, 387] on button "Save" at bounding box center [290, 387] width 147 height 59
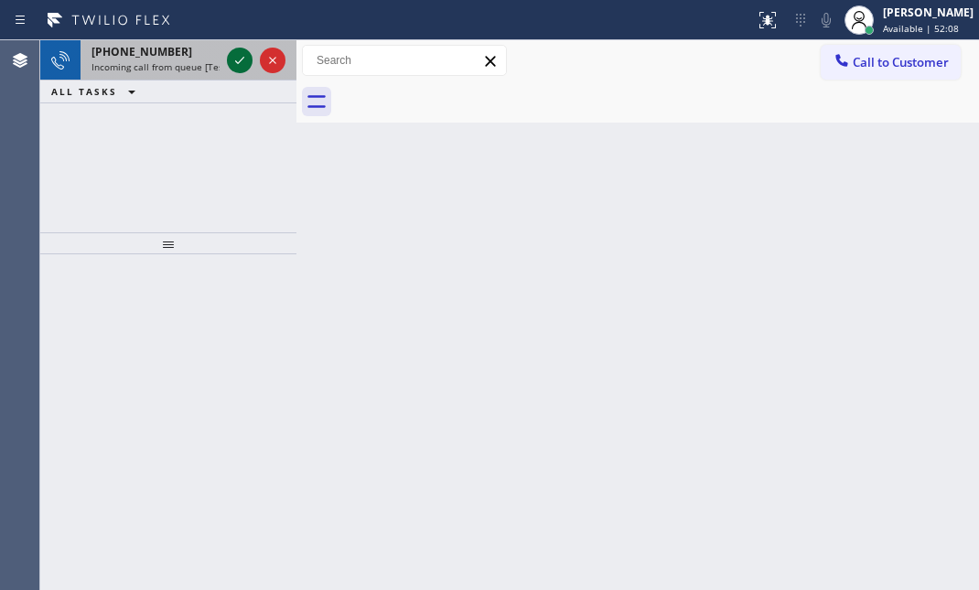
click at [240, 55] on icon at bounding box center [240, 60] width 22 height 22
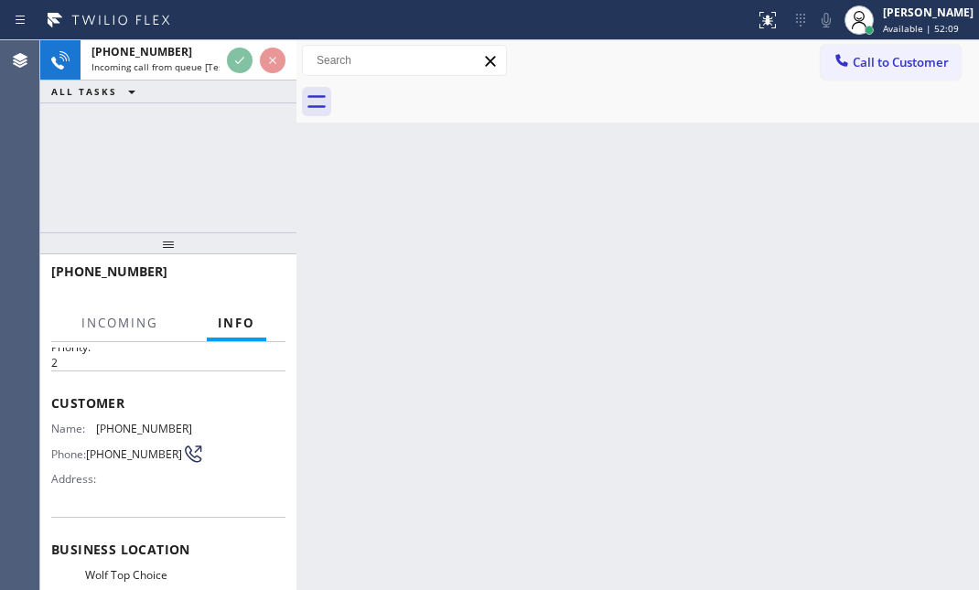
scroll to position [166, 0]
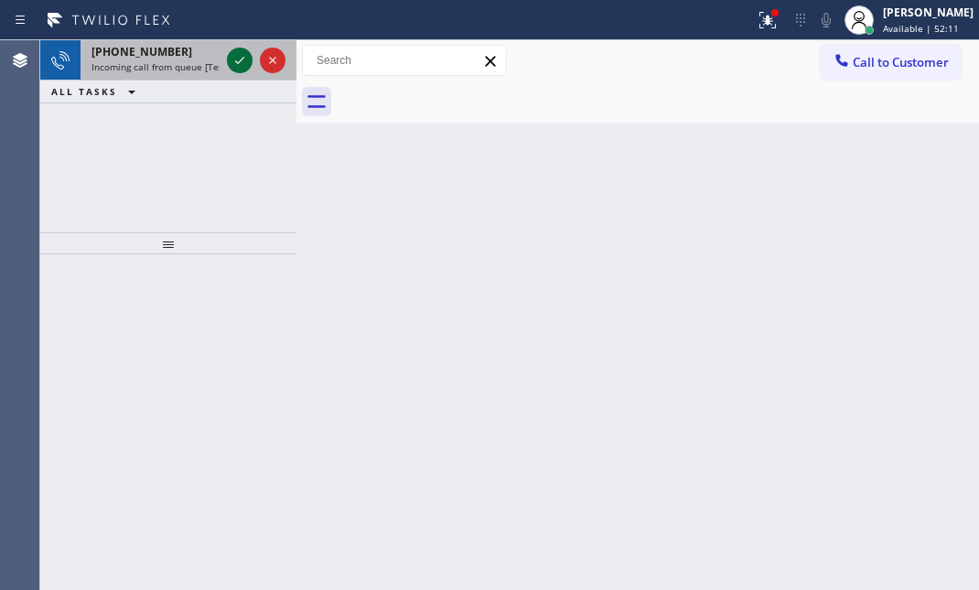
click at [244, 56] on icon at bounding box center [240, 60] width 22 height 22
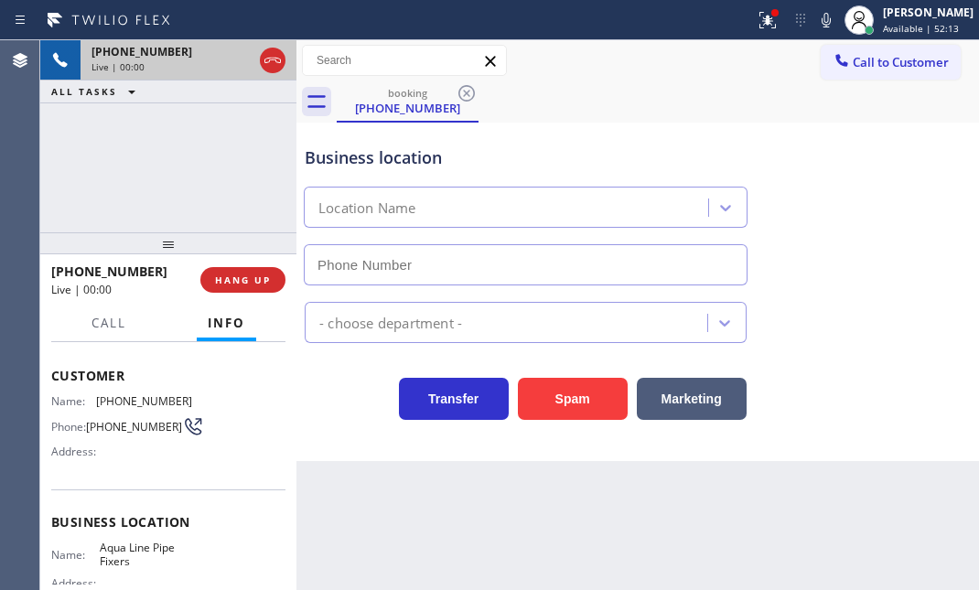
scroll to position [166, 0]
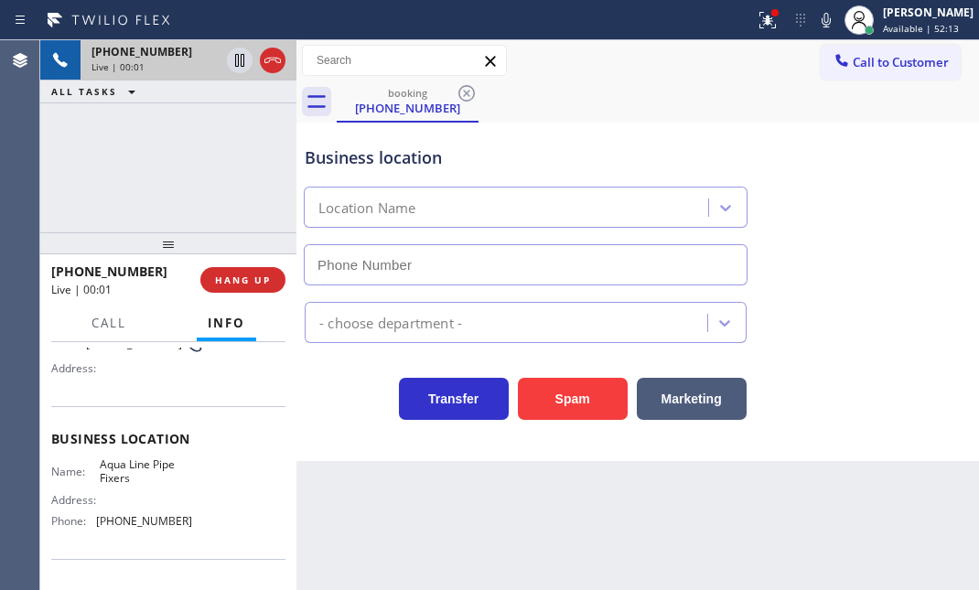
type input "[PHONE_NUMBER]"
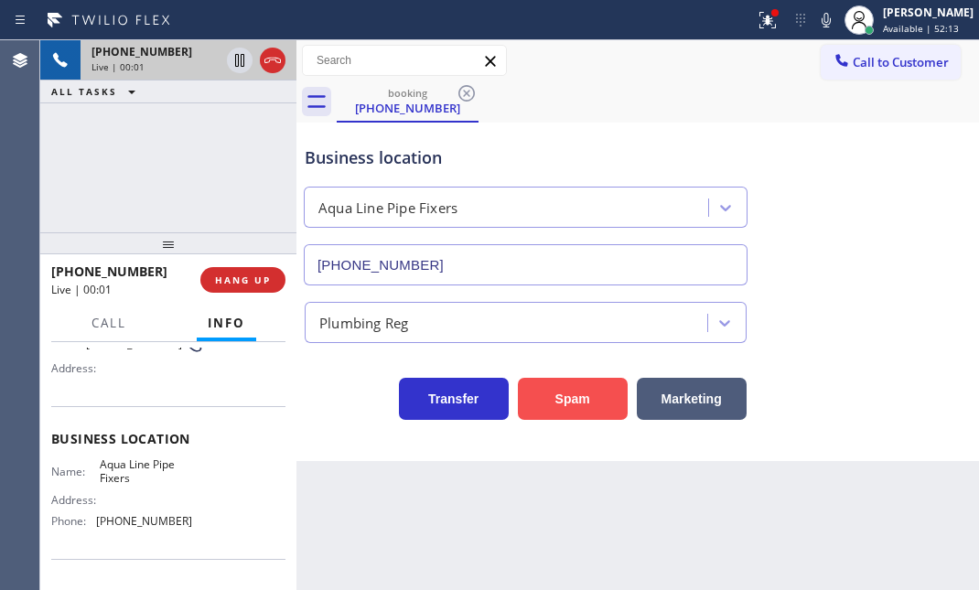
click at [573, 403] on button "Spam" at bounding box center [573, 399] width 110 height 42
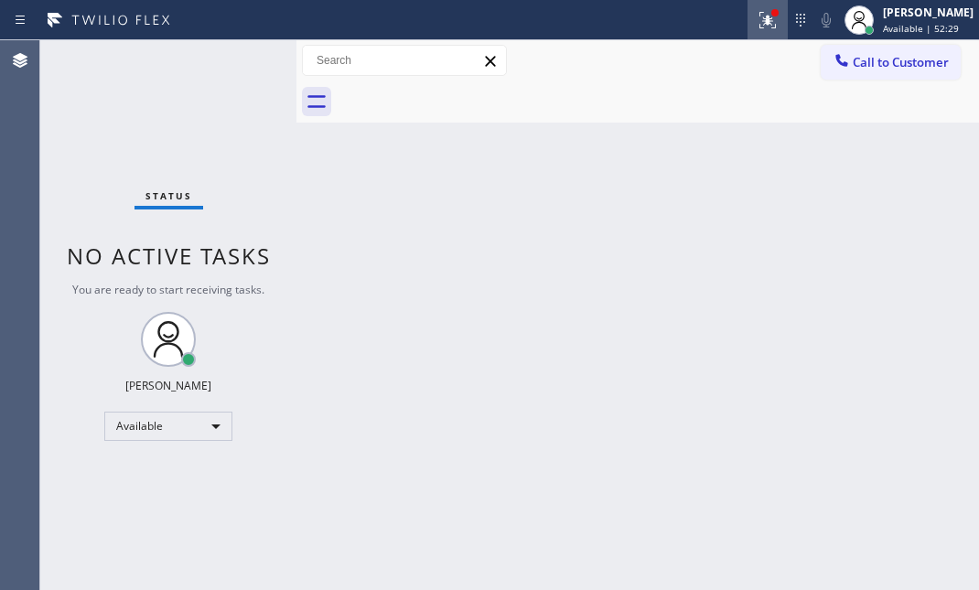
click at [757, 29] on icon at bounding box center [768, 20] width 22 height 22
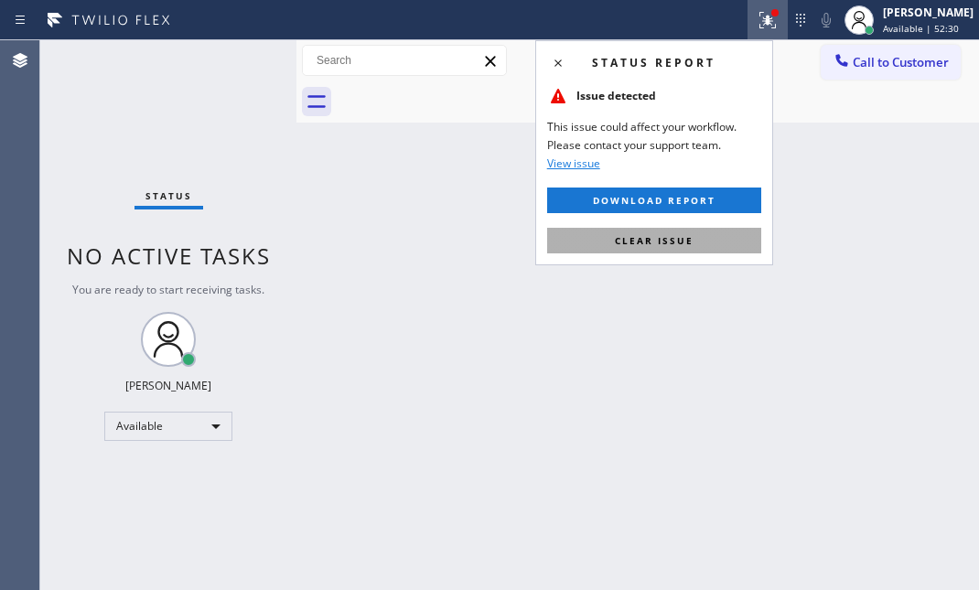
click at [695, 247] on button "Clear issue" at bounding box center [654, 241] width 214 height 26
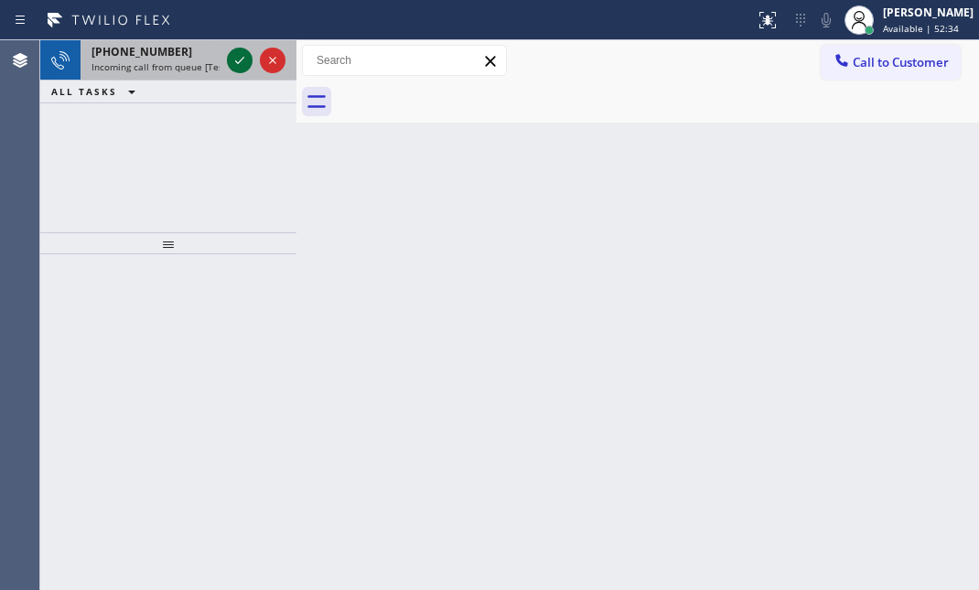
click at [231, 67] on icon at bounding box center [240, 60] width 22 height 22
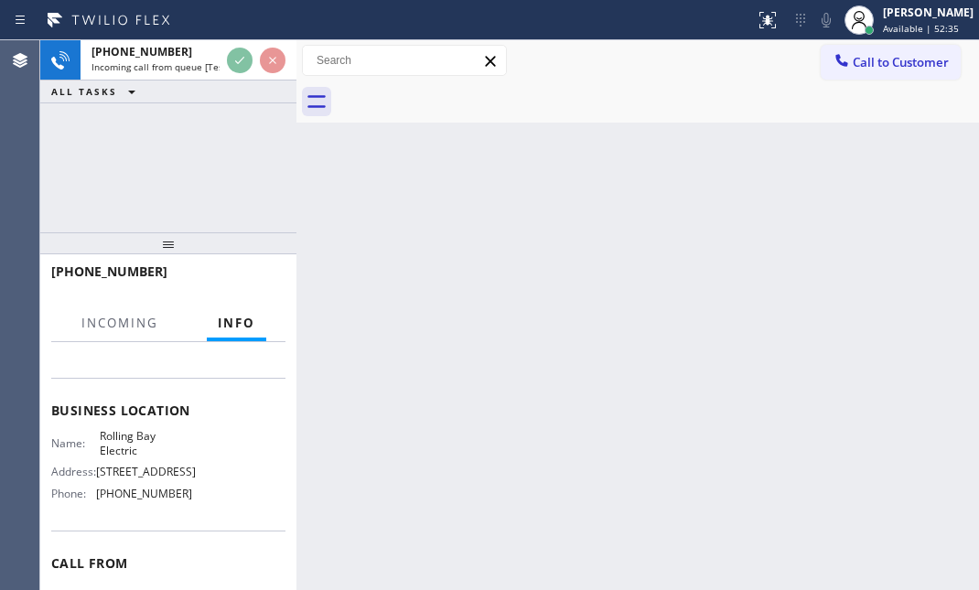
scroll to position [249, 0]
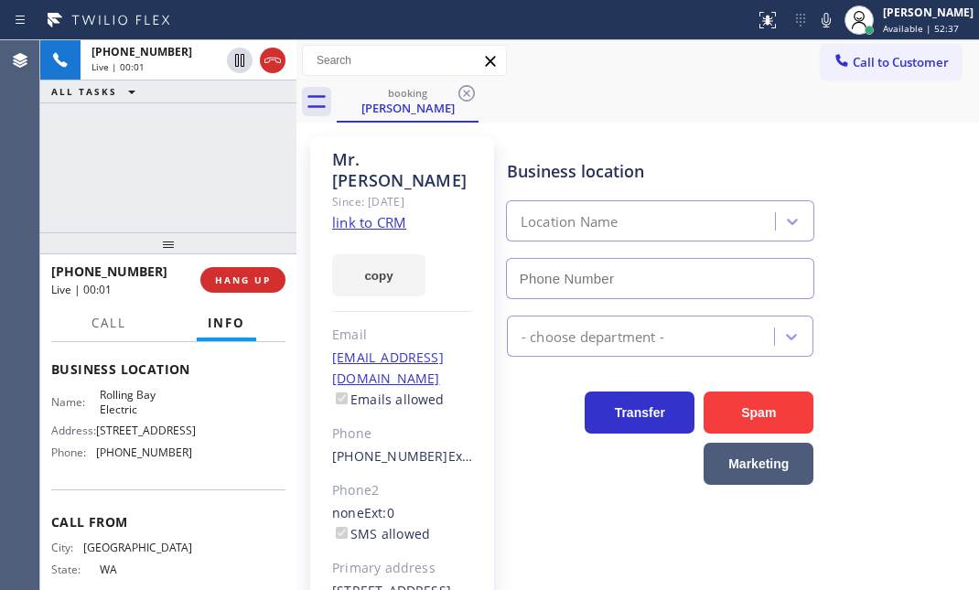
type input "[PHONE_NUMBER]"
click at [361, 213] on link "link to CRM" at bounding box center [369, 222] width 74 height 18
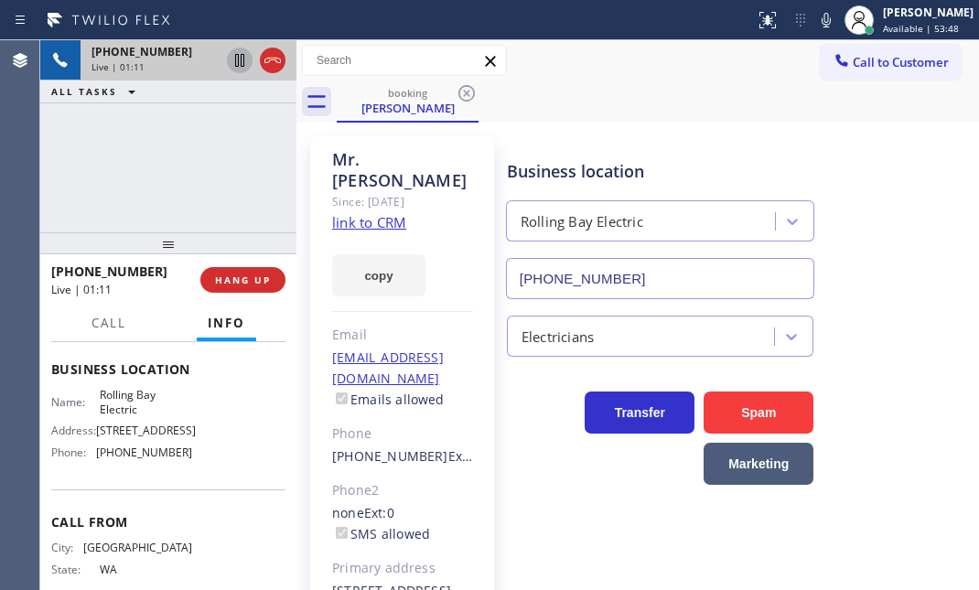
click at [242, 66] on icon at bounding box center [239, 60] width 9 height 13
click at [232, 58] on icon at bounding box center [240, 60] width 22 height 22
click at [246, 276] on span "HANG UP" at bounding box center [243, 280] width 56 height 13
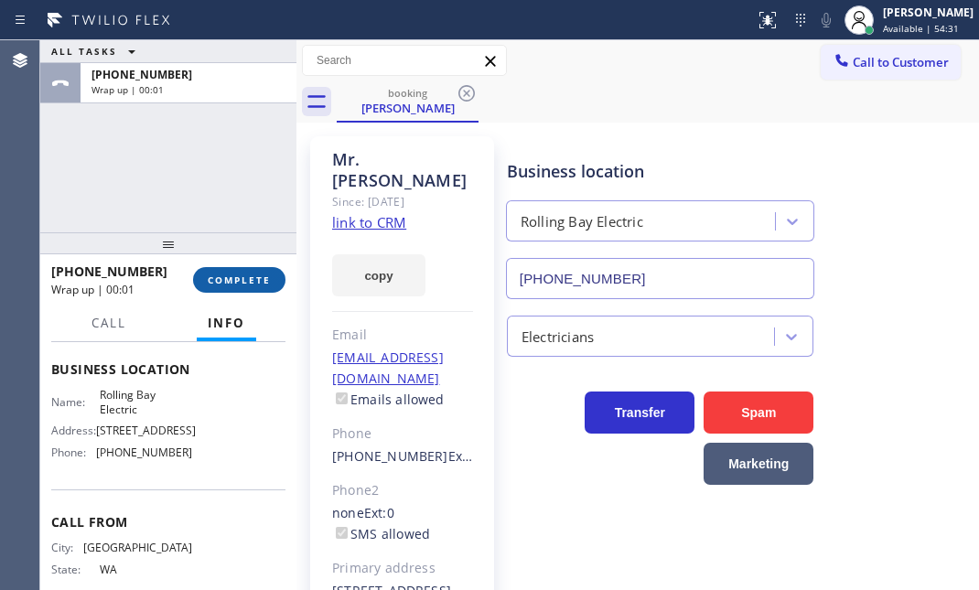
click at [241, 274] on span "COMPLETE" at bounding box center [239, 280] width 63 height 13
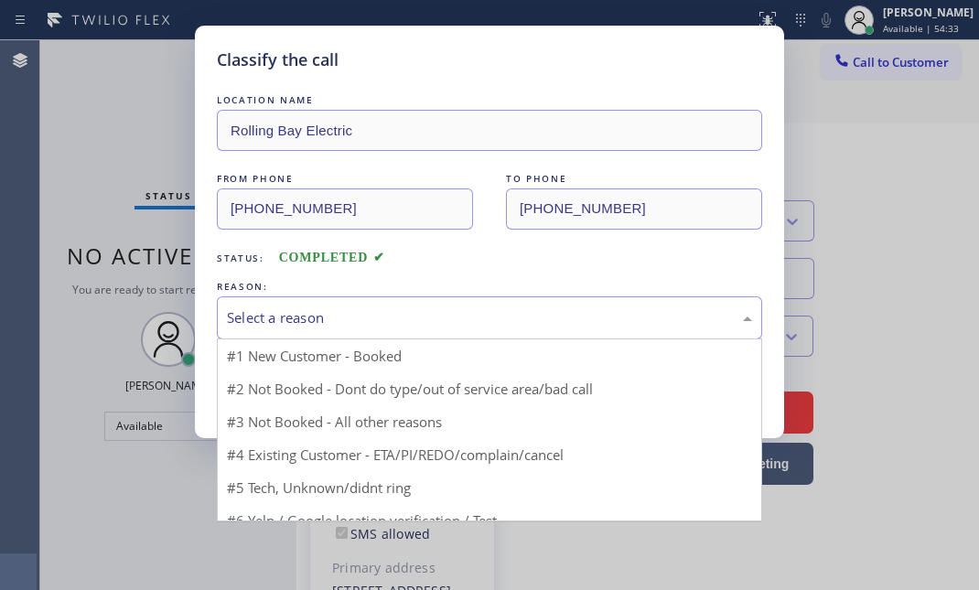
click at [437, 302] on div "Select a reason" at bounding box center [489, 317] width 545 height 43
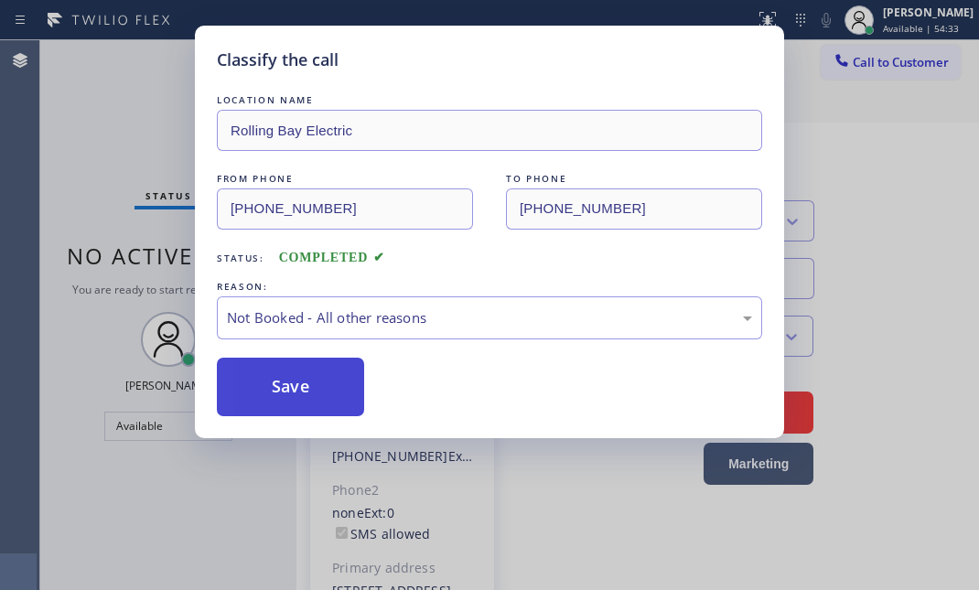
click at [265, 385] on button "Save" at bounding box center [290, 387] width 147 height 59
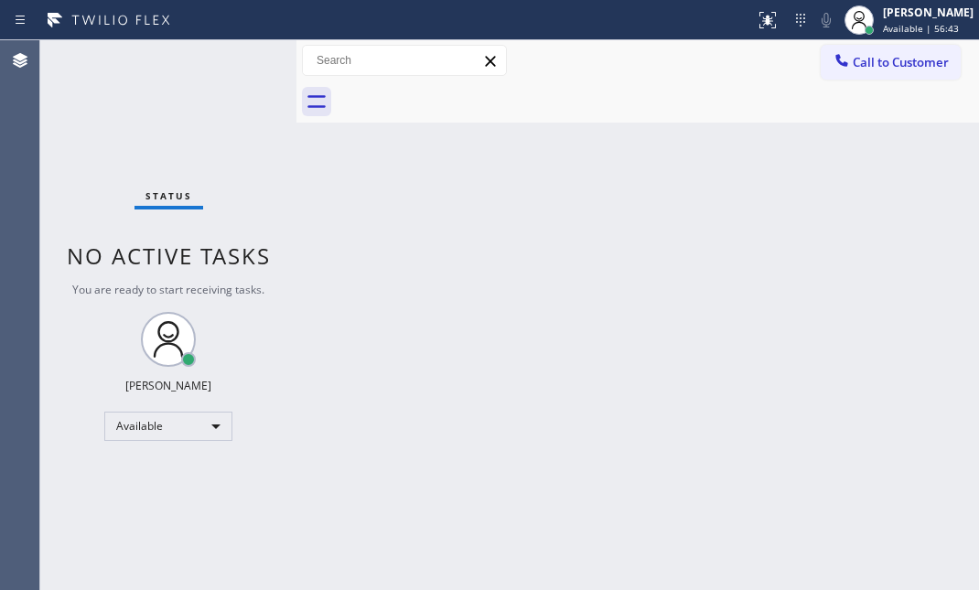
click at [225, 54] on div "Status No active tasks You are ready to start receiving tasks. [PERSON_NAME] Av…" at bounding box center [168, 315] width 256 height 550
click at [231, 67] on div "Status No active tasks You are ready to start receiving tasks. [PERSON_NAME] Av…" at bounding box center [168, 315] width 256 height 550
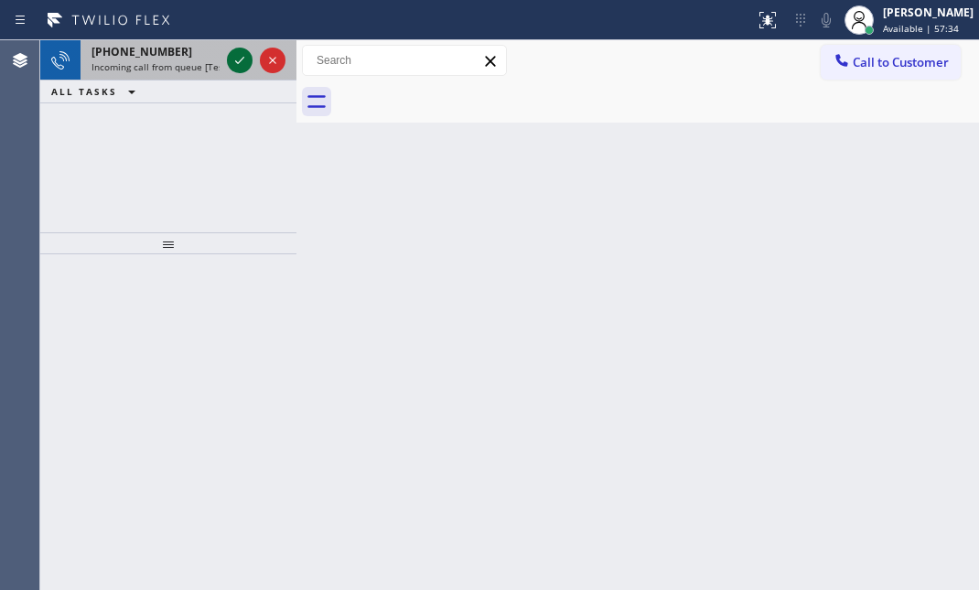
click at [235, 59] on icon at bounding box center [240, 60] width 22 height 22
click at [246, 59] on icon at bounding box center [240, 60] width 22 height 22
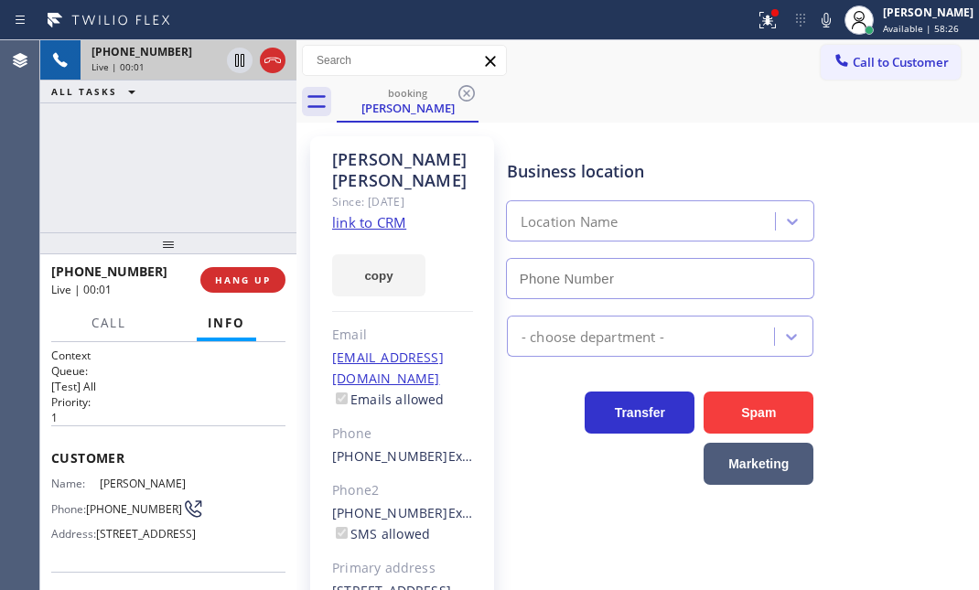
type input "[PHONE_NUMBER]"
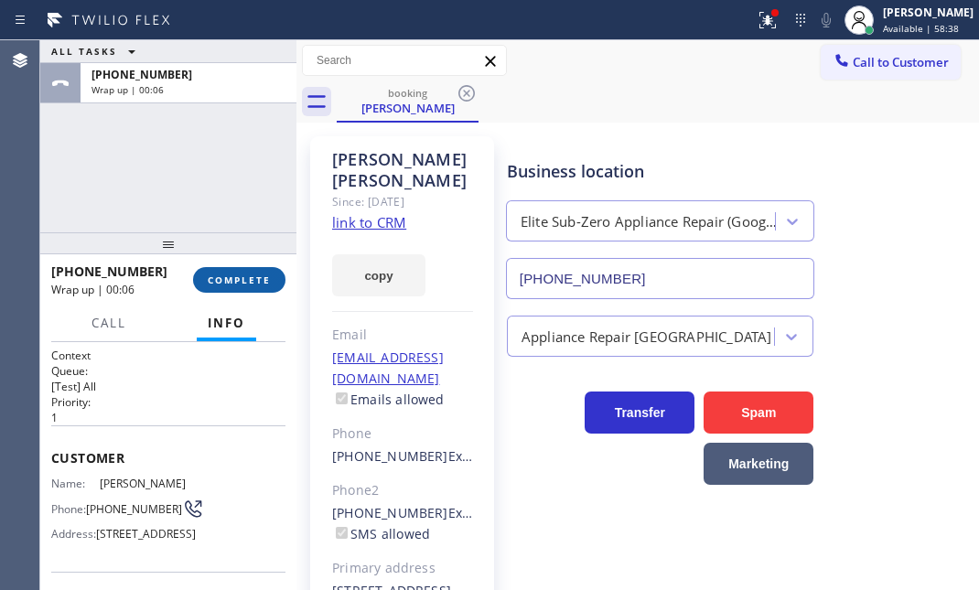
click at [247, 285] on span "COMPLETE" at bounding box center [239, 280] width 63 height 13
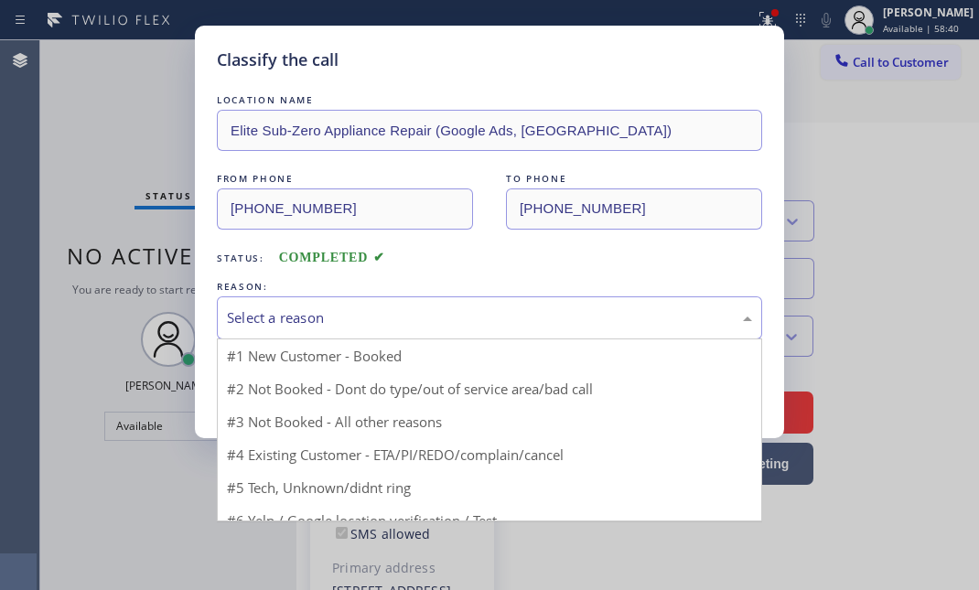
click at [415, 314] on div "Select a reason" at bounding box center [489, 317] width 525 height 21
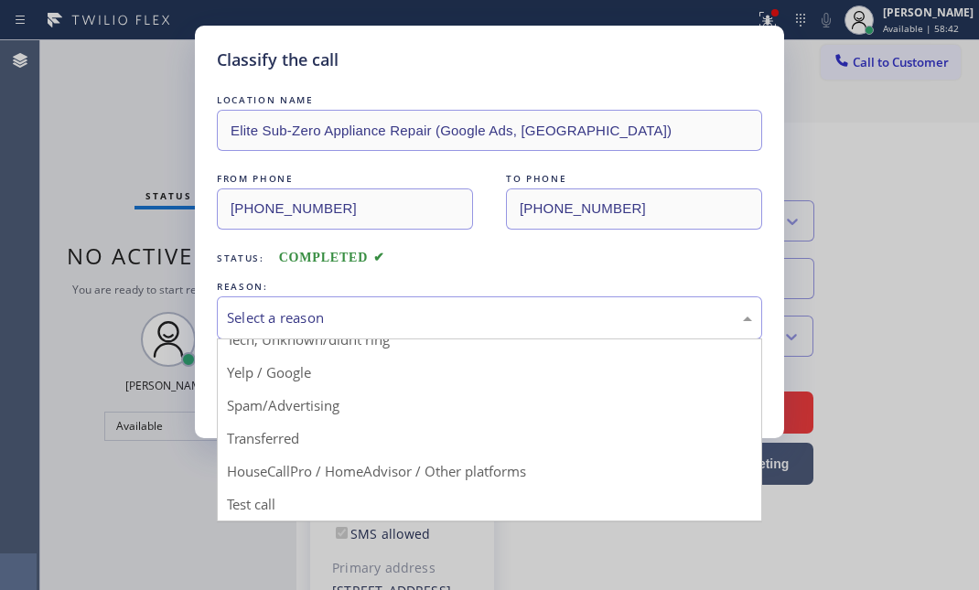
scroll to position [122, 0]
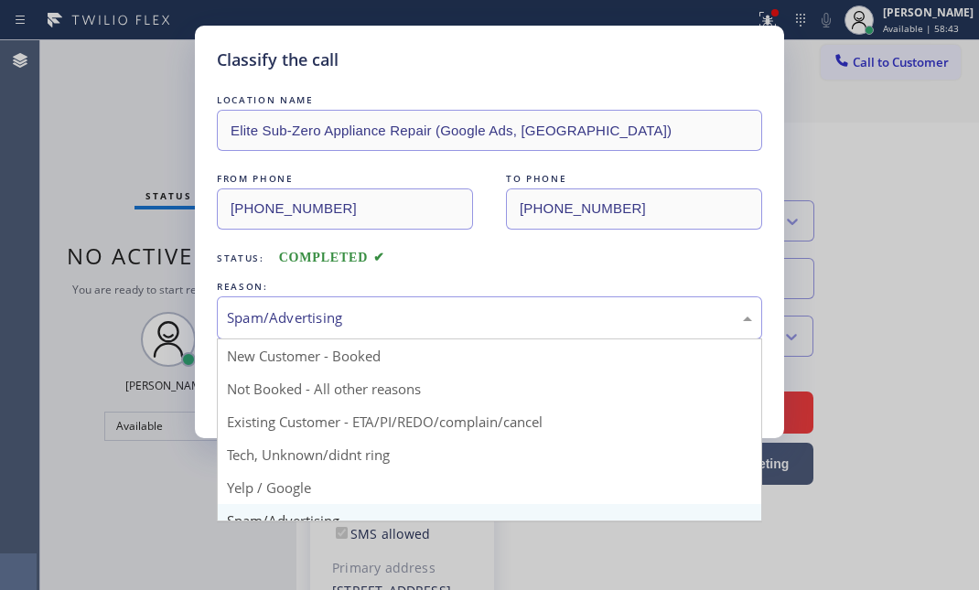
click at [328, 311] on div "Spam/Advertising" at bounding box center [489, 317] width 525 height 21
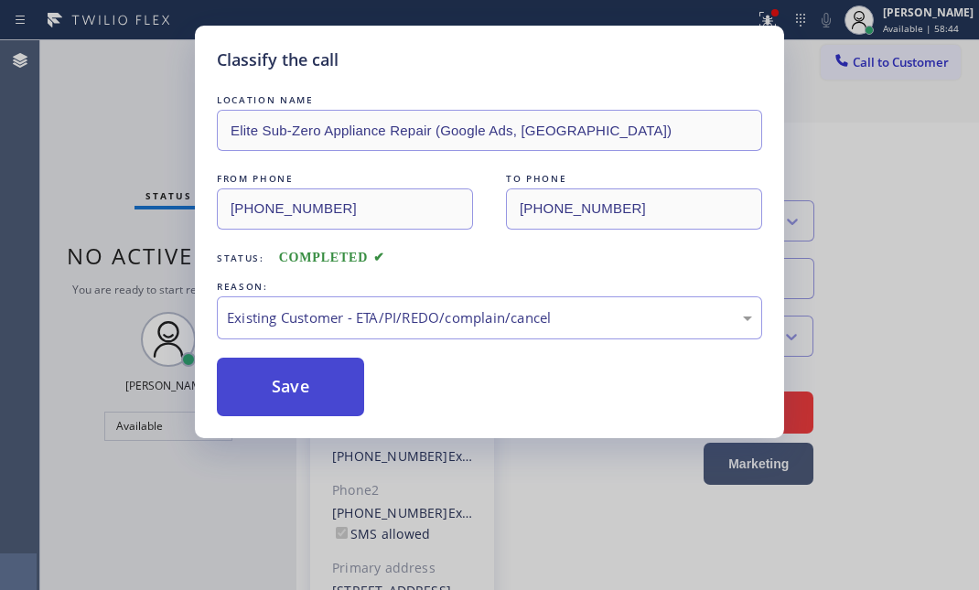
click at [297, 375] on button "Save" at bounding box center [290, 387] width 147 height 59
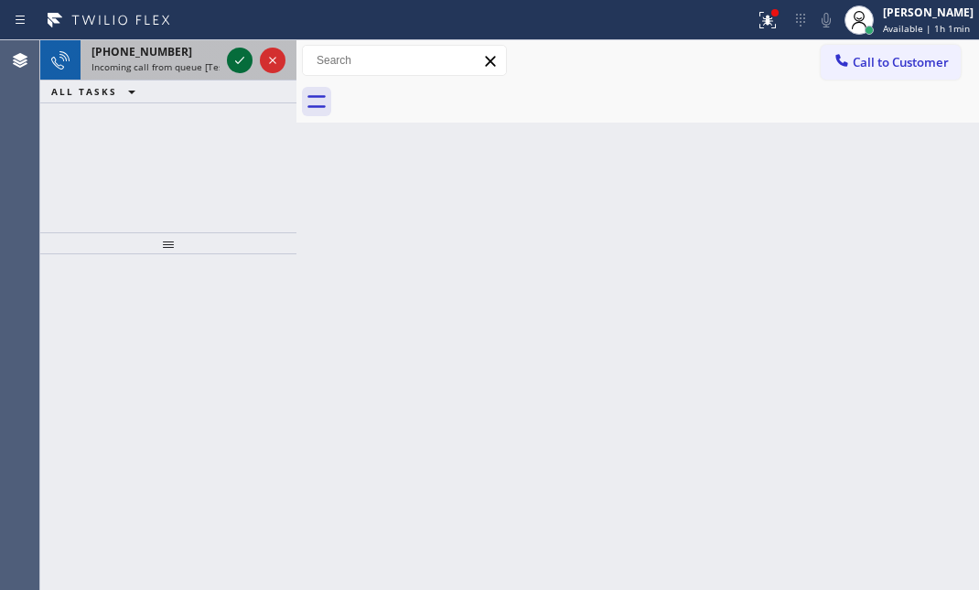
click at [247, 64] on div at bounding box center [256, 60] width 66 height 40
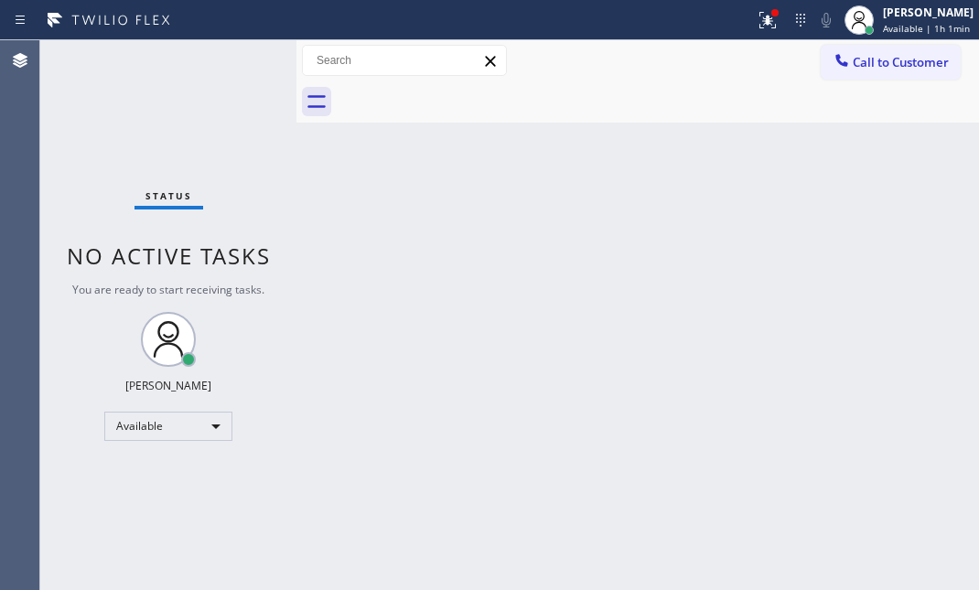
click at [247, 64] on div "Status No active tasks You are ready to start receiving tasks. [PERSON_NAME] Av…" at bounding box center [168, 315] width 256 height 550
click at [209, 423] on div "Available" at bounding box center [168, 426] width 128 height 29
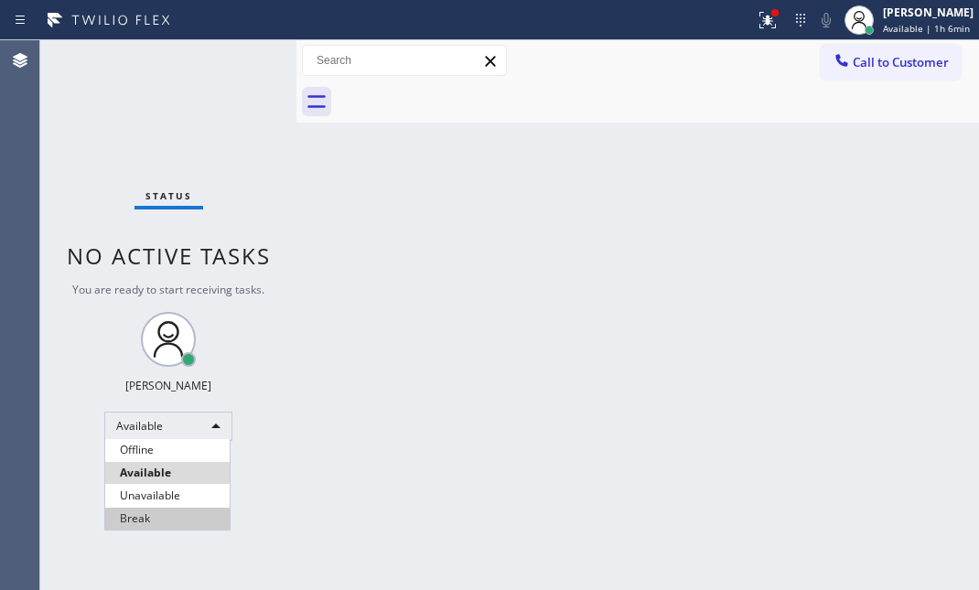
click at [167, 512] on li "Break" at bounding box center [167, 519] width 124 height 22
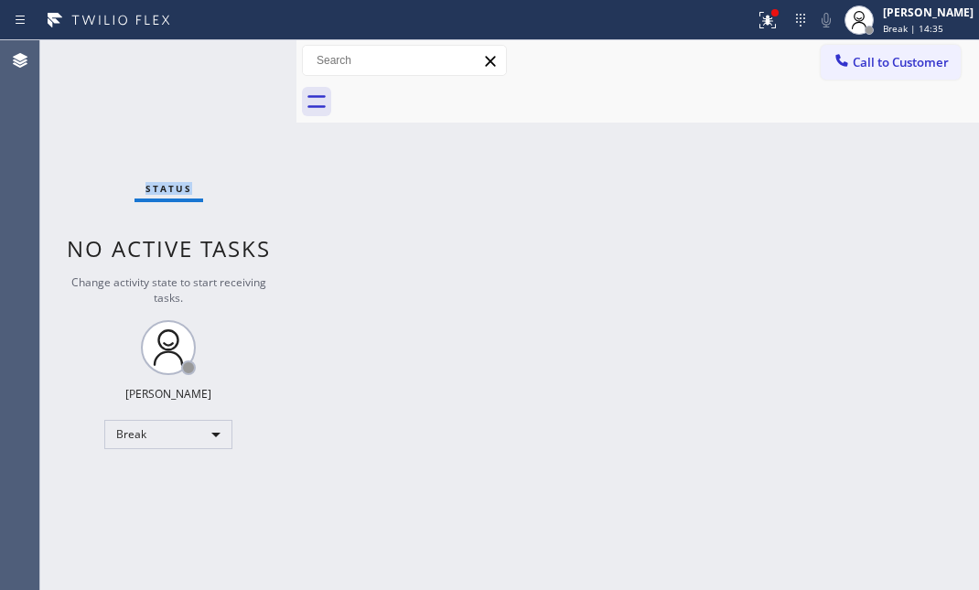
click at [115, 119] on div "Status No active tasks Change activity state to start receiving tasks. [PERSON_…" at bounding box center [168, 315] width 256 height 550
click at [190, 438] on div "Break" at bounding box center [168, 434] width 128 height 29
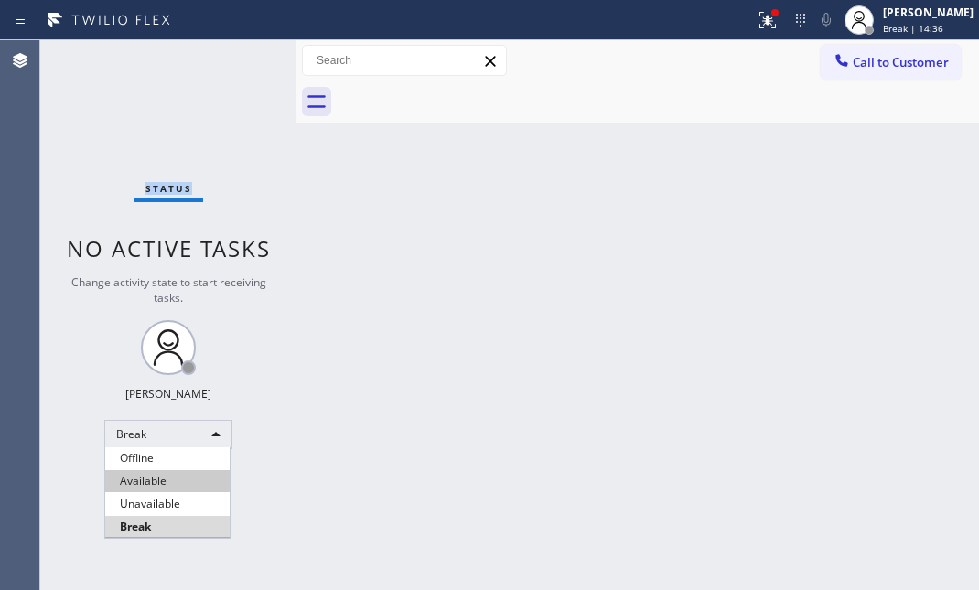
click at [169, 477] on li "Available" at bounding box center [167, 481] width 124 height 22
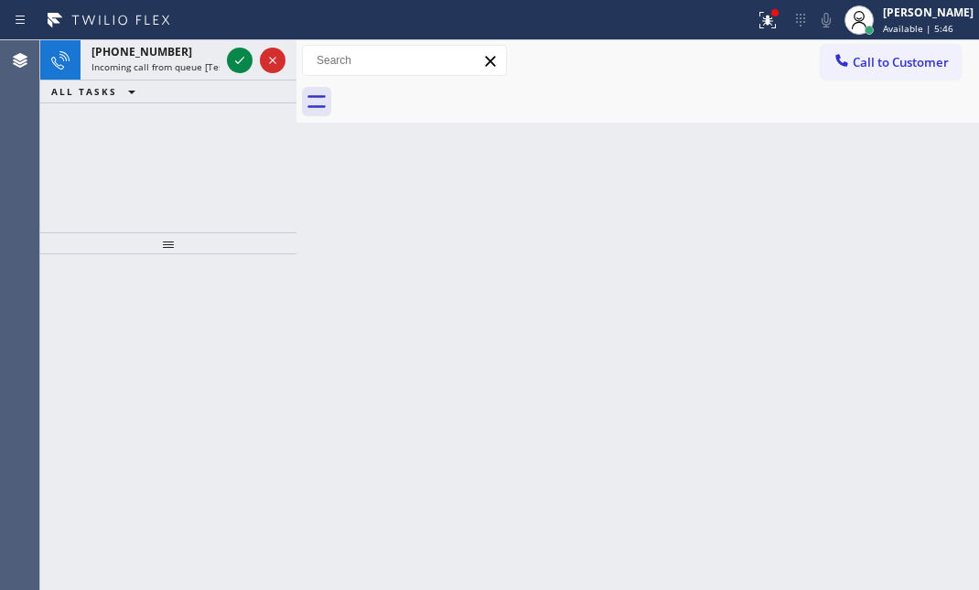
click at [174, 132] on div "[PHONE_NUMBER] Incoming call from queue [Test] All ALL TASKS ALL TASKS ACTIVE T…" at bounding box center [168, 136] width 256 height 192
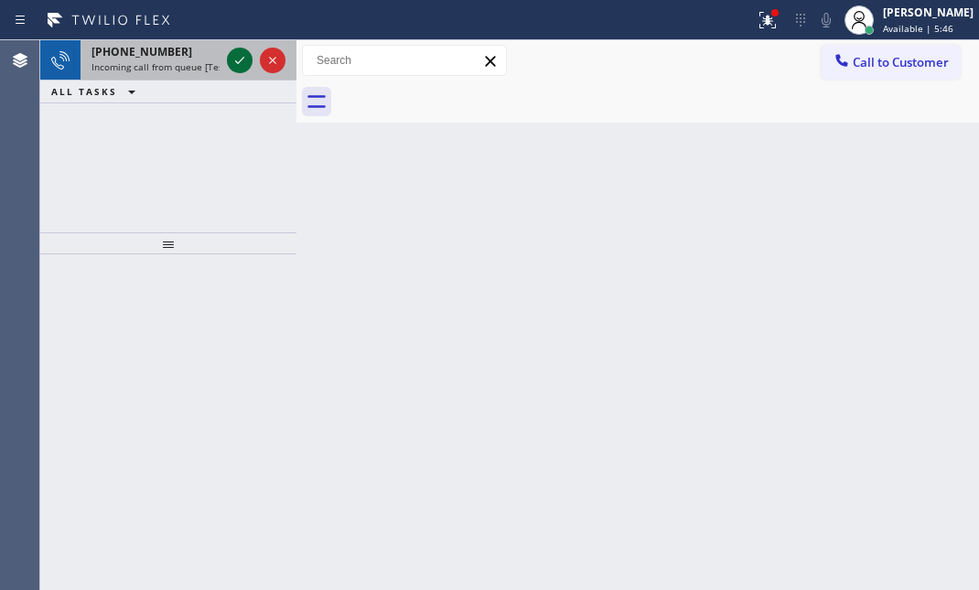
click at [238, 60] on icon at bounding box center [240, 60] width 22 height 22
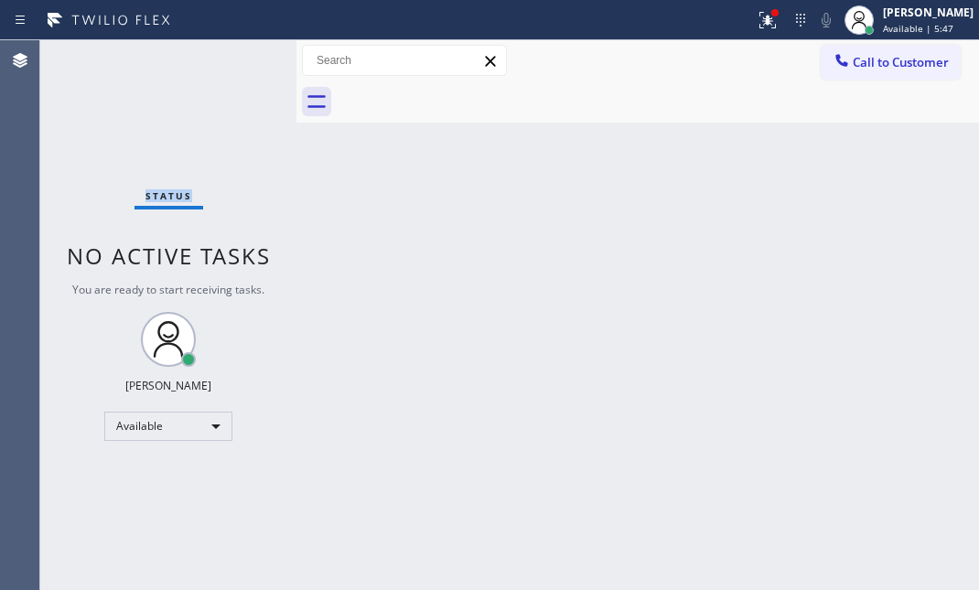
click at [238, 60] on div "Status No active tasks You are ready to start receiving tasks. [PERSON_NAME] Av…" at bounding box center [168, 315] width 256 height 550
click at [375, 192] on div "Back to Dashboard Change Sender ID Customers Technicians Select a contact Outbo…" at bounding box center [637, 315] width 683 height 550
click at [228, 59] on div "Status No active tasks You are ready to start receiving tasks. [PERSON_NAME] Av…" at bounding box center [168, 315] width 256 height 550
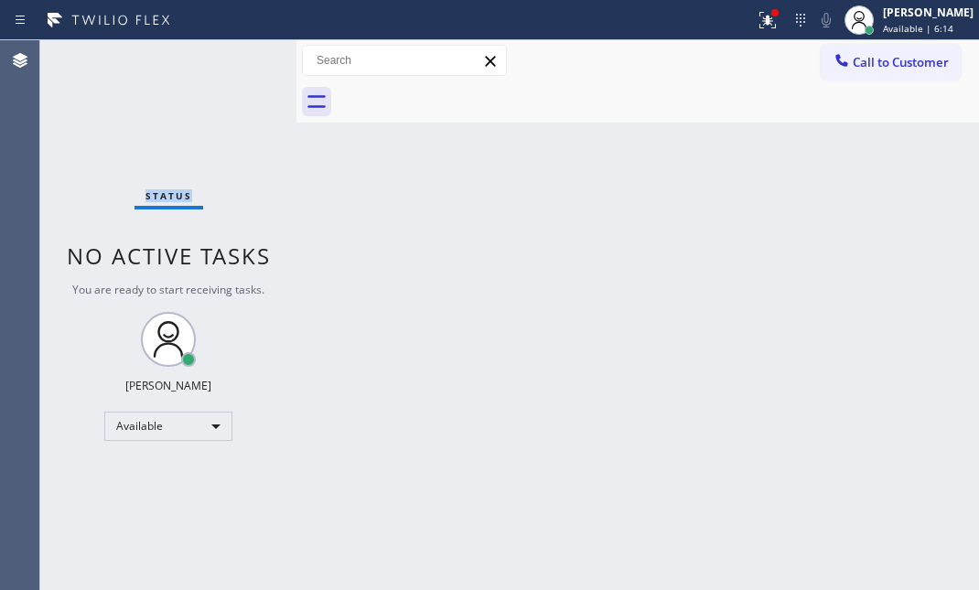
click at [228, 59] on div "Status No active tasks You are ready to start receiving tasks. [PERSON_NAME] Av…" at bounding box center [168, 315] width 256 height 550
click at [222, 51] on div "Status No active tasks You are ready to start receiving tasks. [PERSON_NAME] Av…" at bounding box center [168, 315] width 256 height 550
click at [226, 59] on div "Status No active tasks You are ready to start receiving tasks. [PERSON_NAME] Av…" at bounding box center [168, 315] width 256 height 550
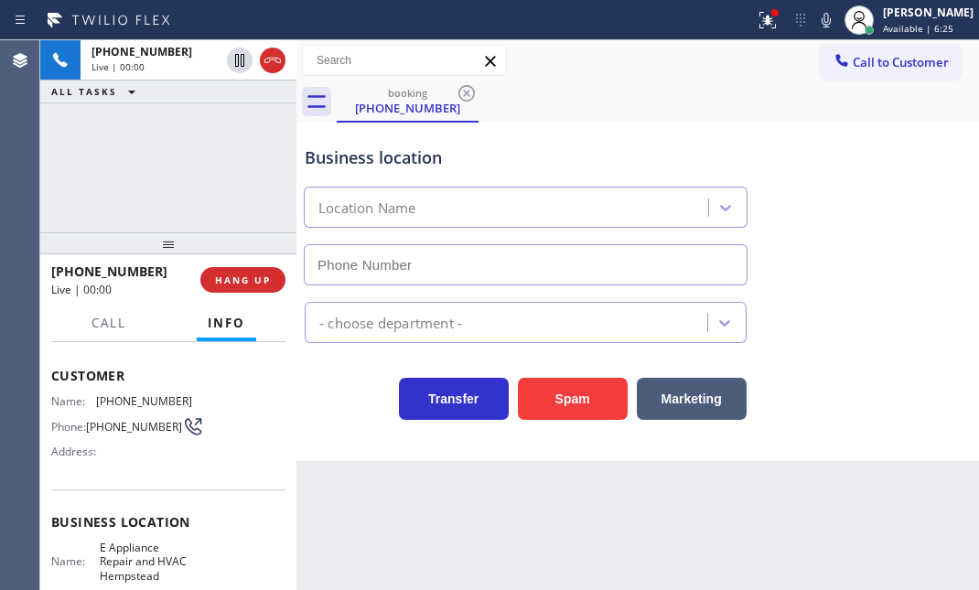
scroll to position [82, 0]
type input "[PHONE_NUMBER]"
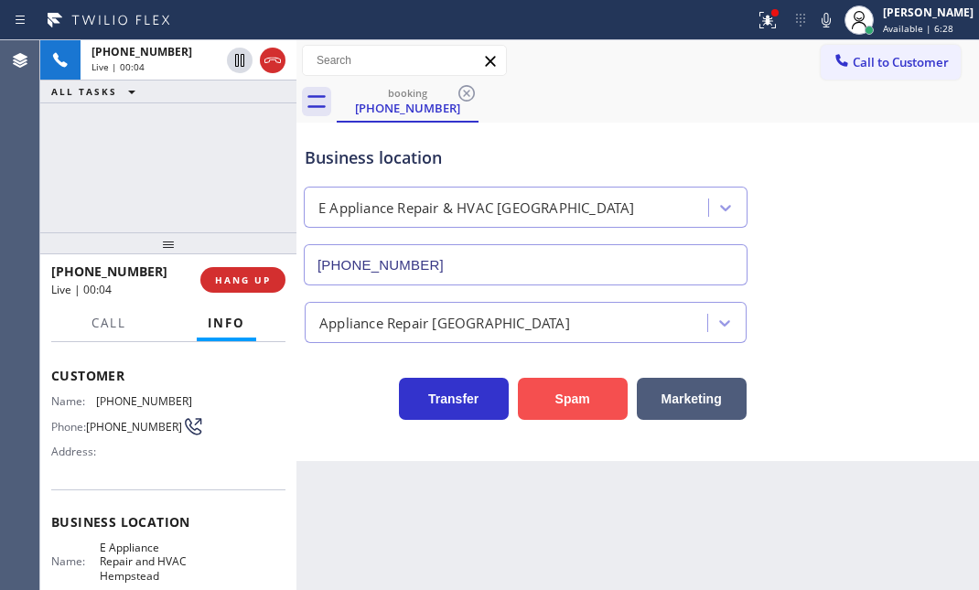
click at [581, 385] on button "Spam" at bounding box center [573, 399] width 110 height 42
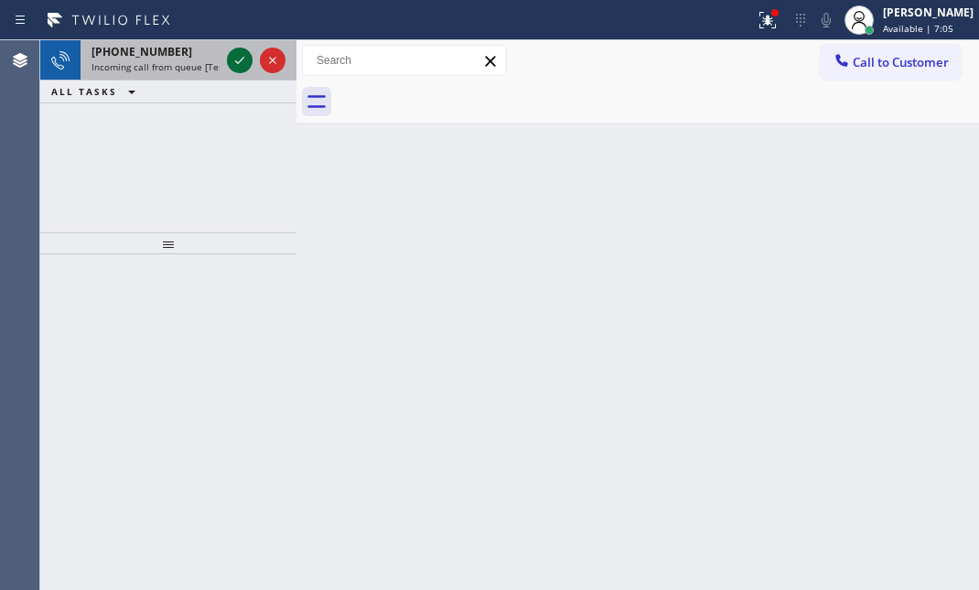
click at [234, 56] on icon at bounding box center [240, 60] width 22 height 22
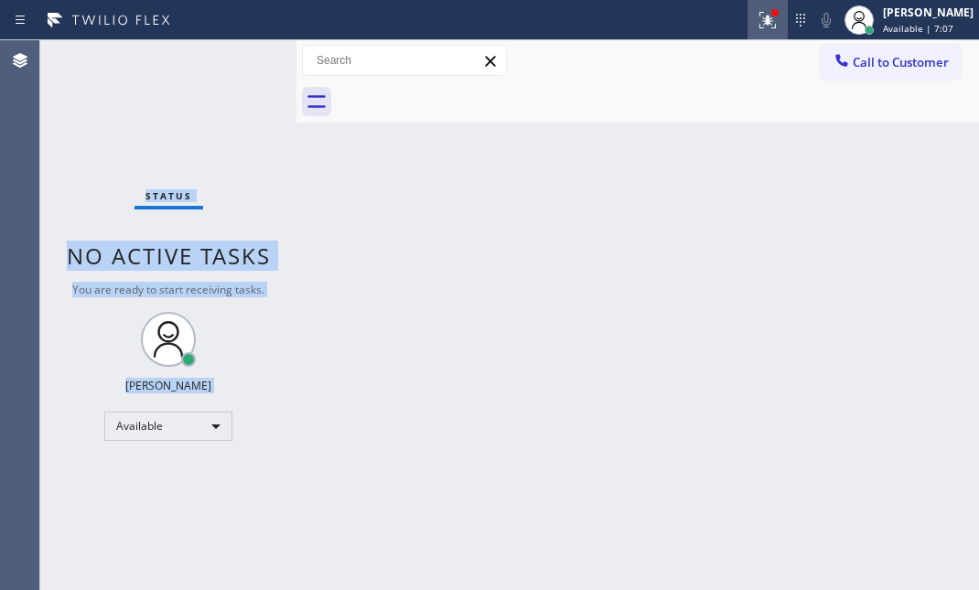
click at [757, 17] on icon at bounding box center [768, 20] width 22 height 22
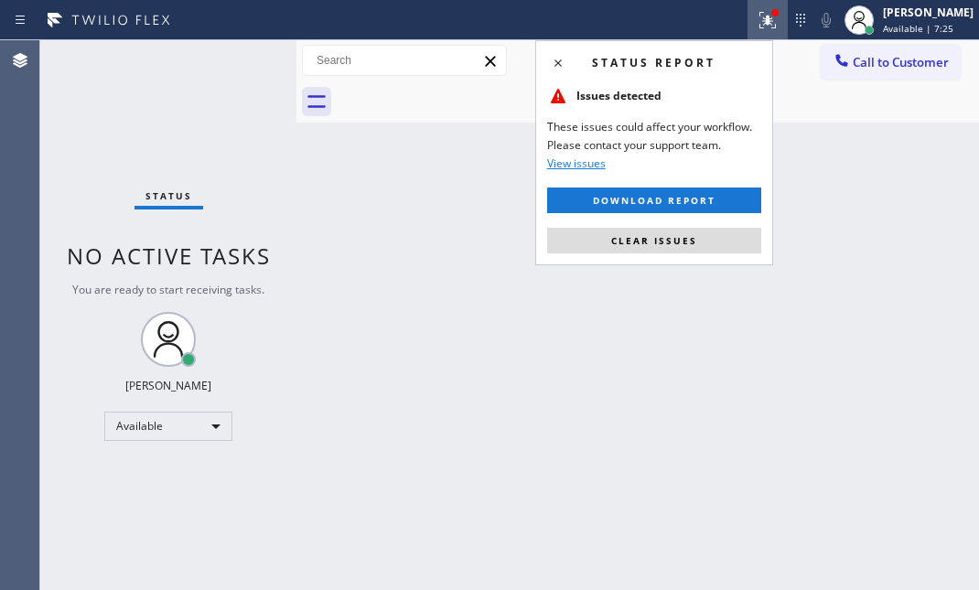
click at [239, 68] on div "Status No active tasks You are ready to start receiving tasks. [PERSON_NAME] Av…" at bounding box center [168, 315] width 256 height 550
click at [619, 236] on span "Clear issues" at bounding box center [654, 240] width 86 height 13
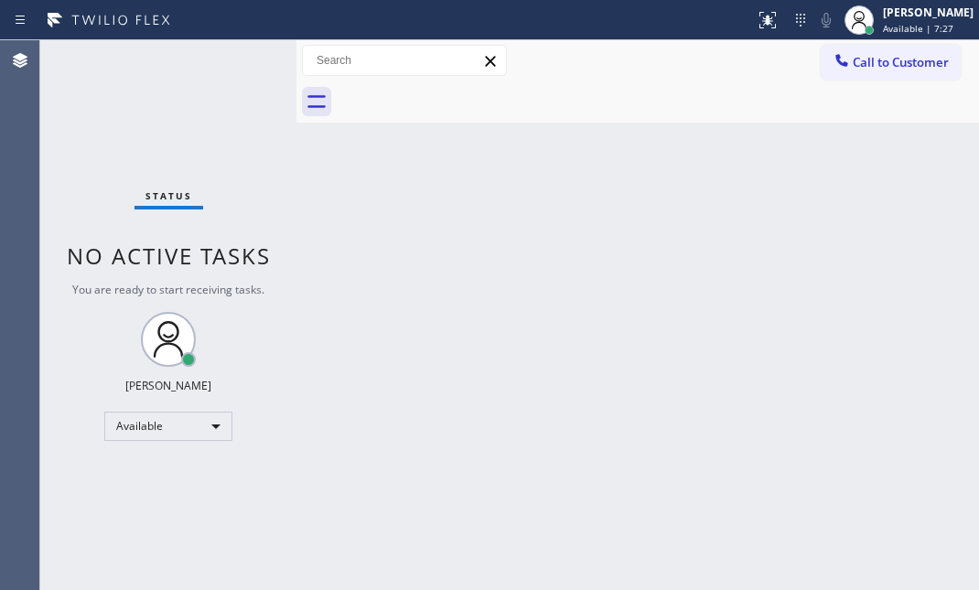
click at [221, 52] on div "Status No active tasks You are ready to start receiving tasks. [PERSON_NAME] Av…" at bounding box center [168, 315] width 256 height 550
click at [230, 57] on div "Status No active tasks You are ready to start receiving tasks. [PERSON_NAME] Av…" at bounding box center [168, 315] width 256 height 550
click at [238, 62] on div "Status No active tasks You are ready to start receiving tasks. [PERSON_NAME] Av…" at bounding box center [168, 315] width 256 height 550
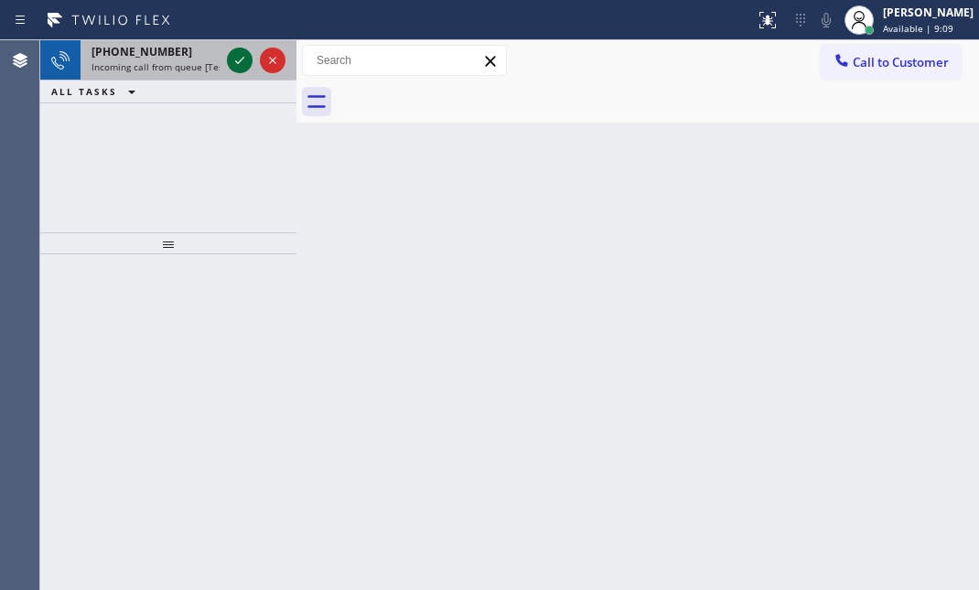
click at [238, 62] on icon at bounding box center [240, 60] width 22 height 22
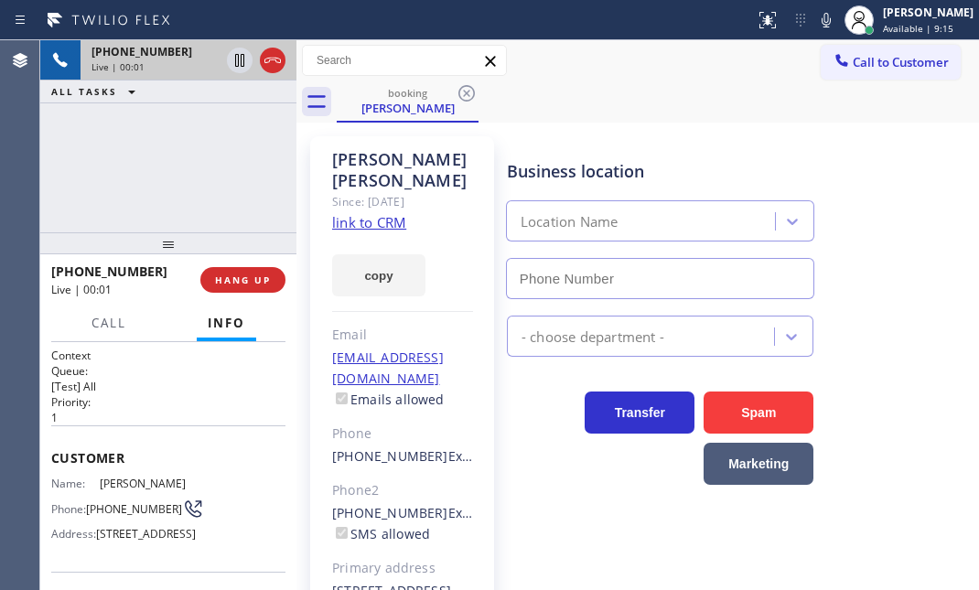
type input "[PHONE_NUMBER]"
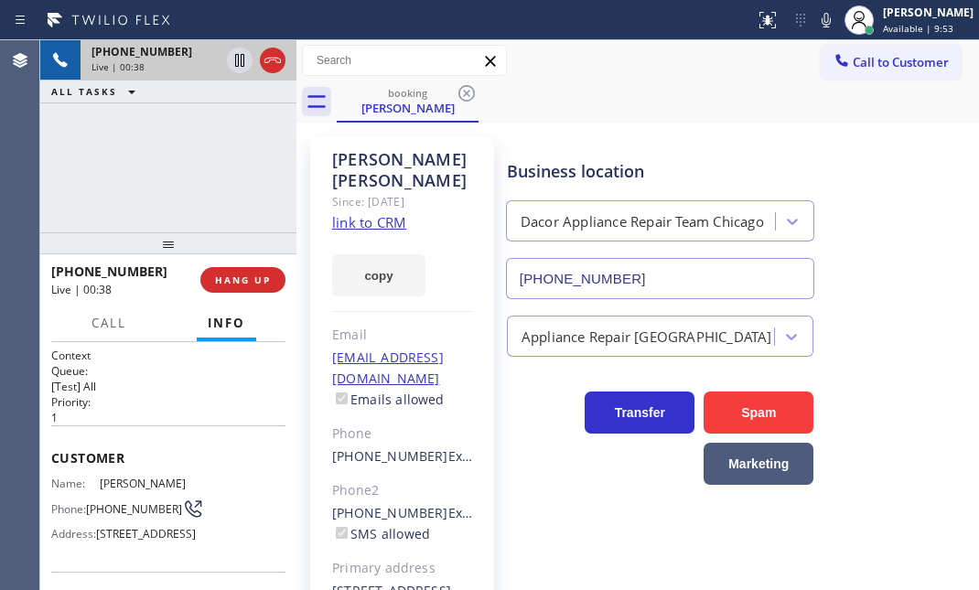
click at [382, 224] on link "link to CRM" at bounding box center [369, 222] width 74 height 18
click at [238, 64] on icon at bounding box center [240, 60] width 22 height 22
click at [238, 56] on icon at bounding box center [239, 60] width 13 height 13
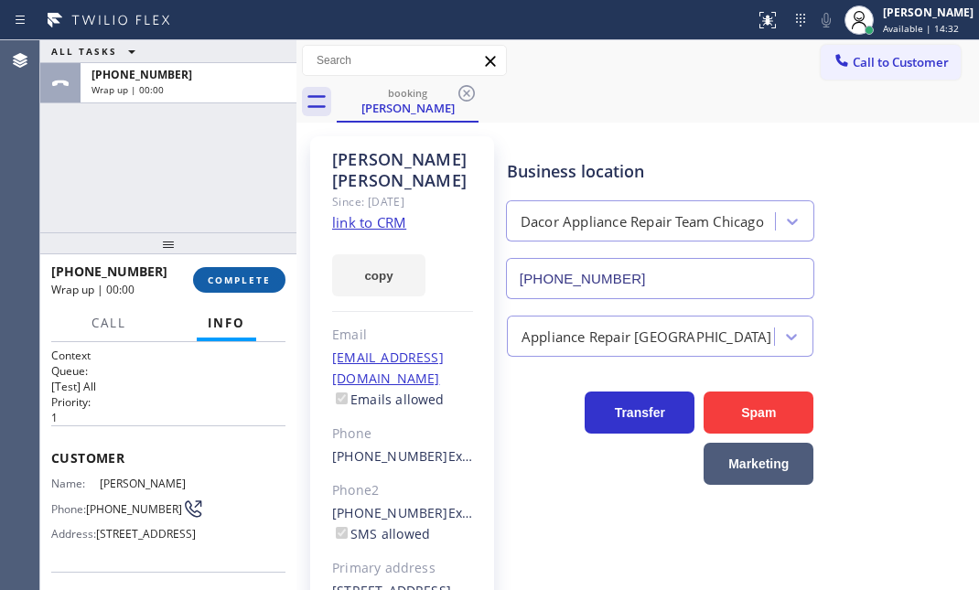
click at [259, 281] on span "COMPLETE" at bounding box center [239, 280] width 63 height 13
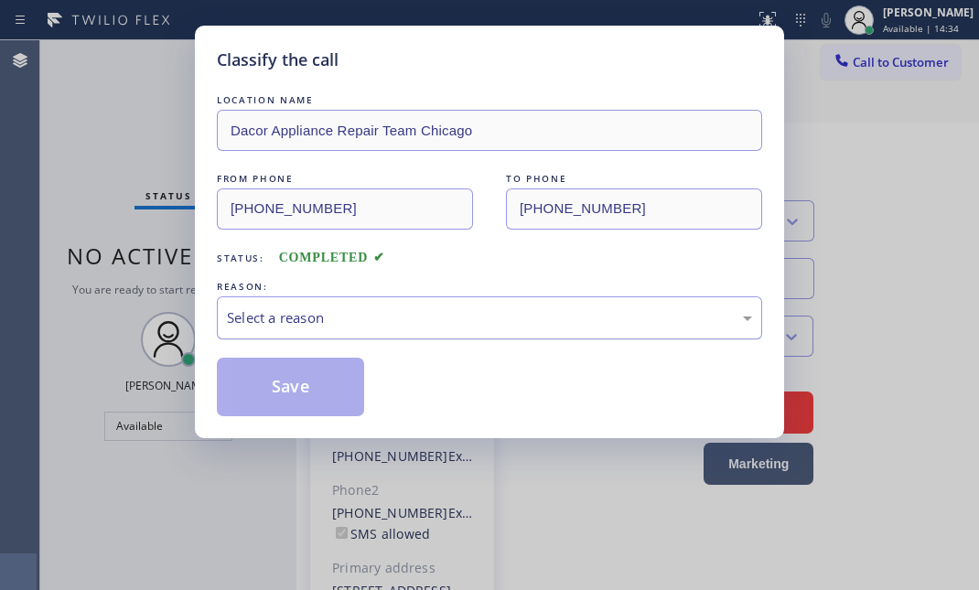
click at [375, 327] on div "Select a reason" at bounding box center [489, 317] width 525 height 21
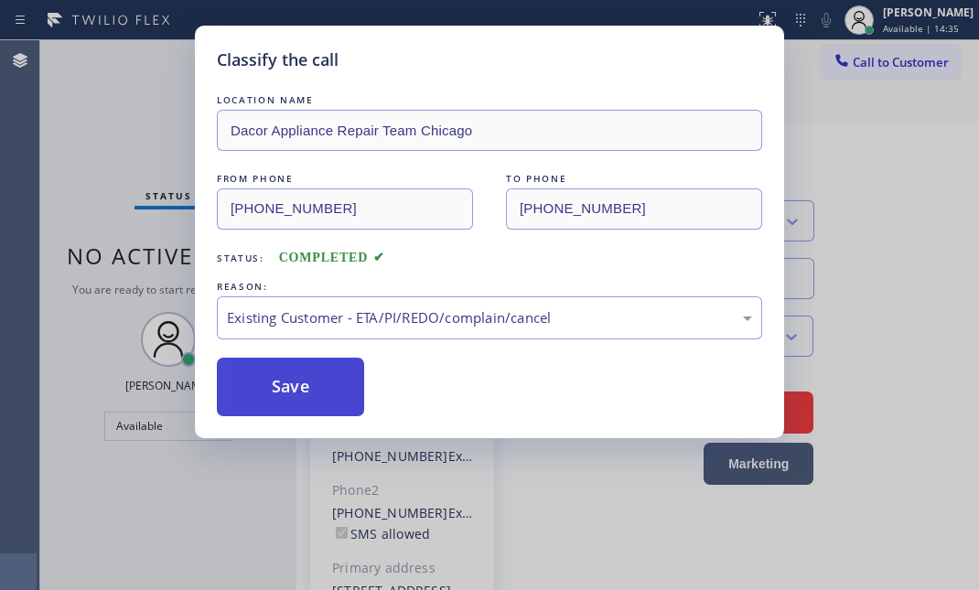
click at [288, 367] on button "Save" at bounding box center [290, 387] width 147 height 59
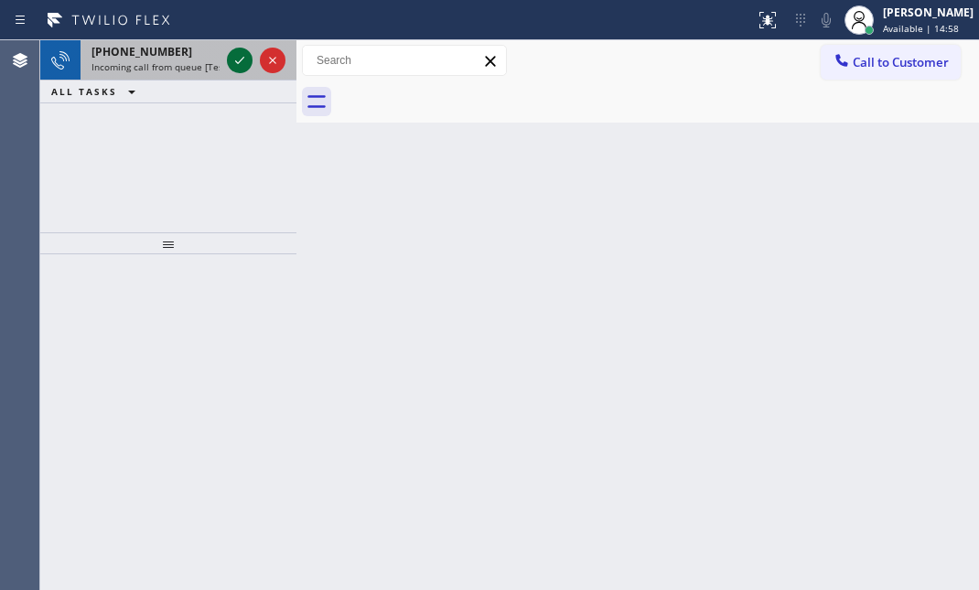
click at [244, 59] on icon at bounding box center [240, 60] width 22 height 22
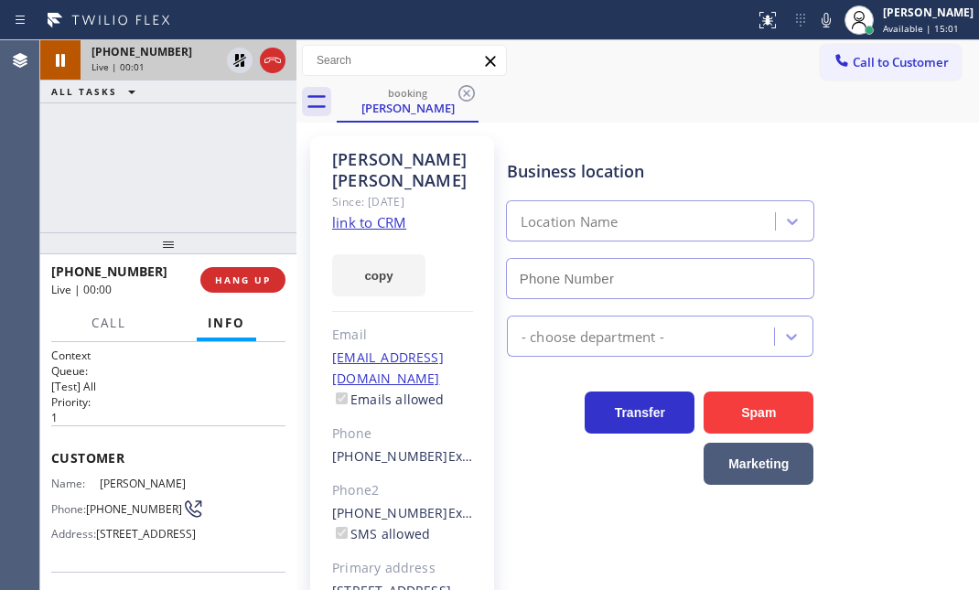
type input "[PHONE_NUMBER]"
click at [237, 61] on icon at bounding box center [240, 60] width 22 height 22
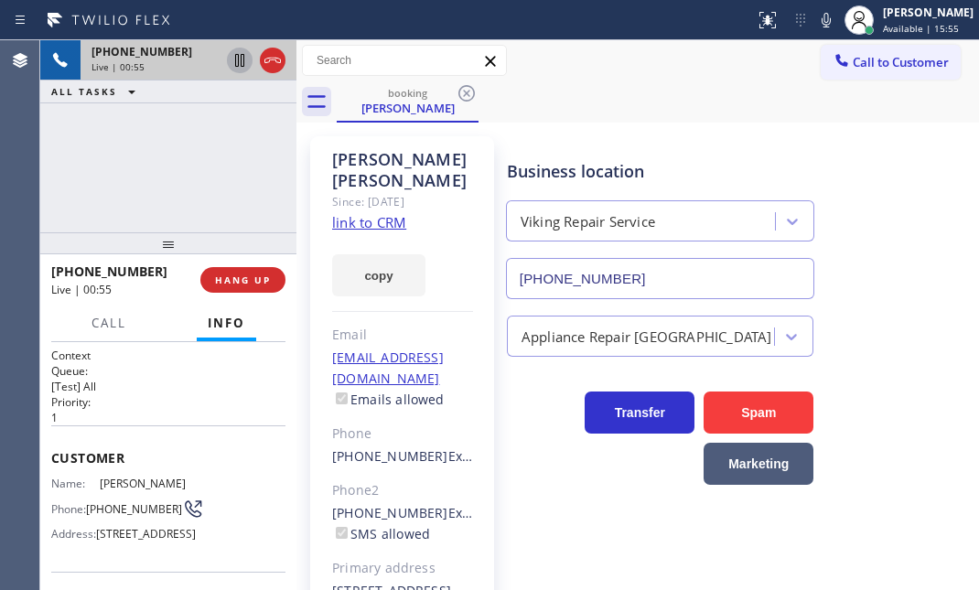
click at [235, 60] on icon at bounding box center [239, 60] width 9 height 13
click at [238, 49] on icon at bounding box center [240, 60] width 22 height 22
click at [253, 285] on span "HANG UP" at bounding box center [243, 280] width 56 height 13
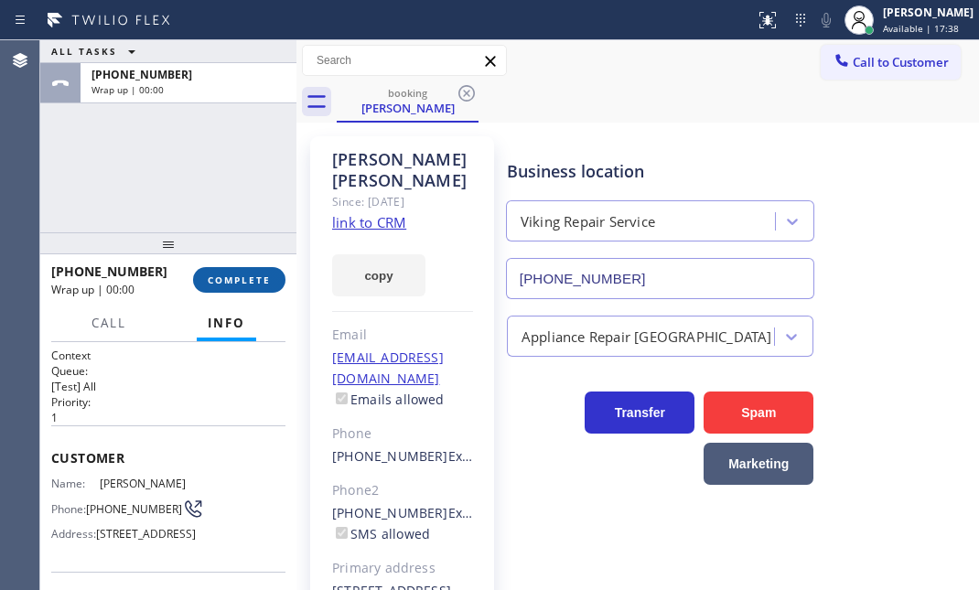
click at [246, 279] on span "COMPLETE" at bounding box center [239, 280] width 63 height 13
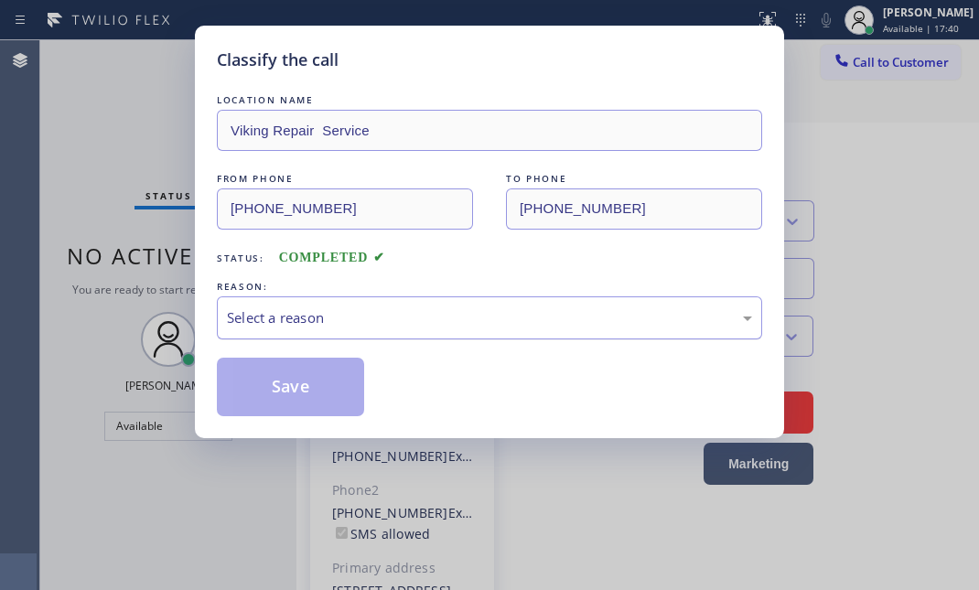
click at [463, 319] on div "Select a reason" at bounding box center [489, 317] width 525 height 21
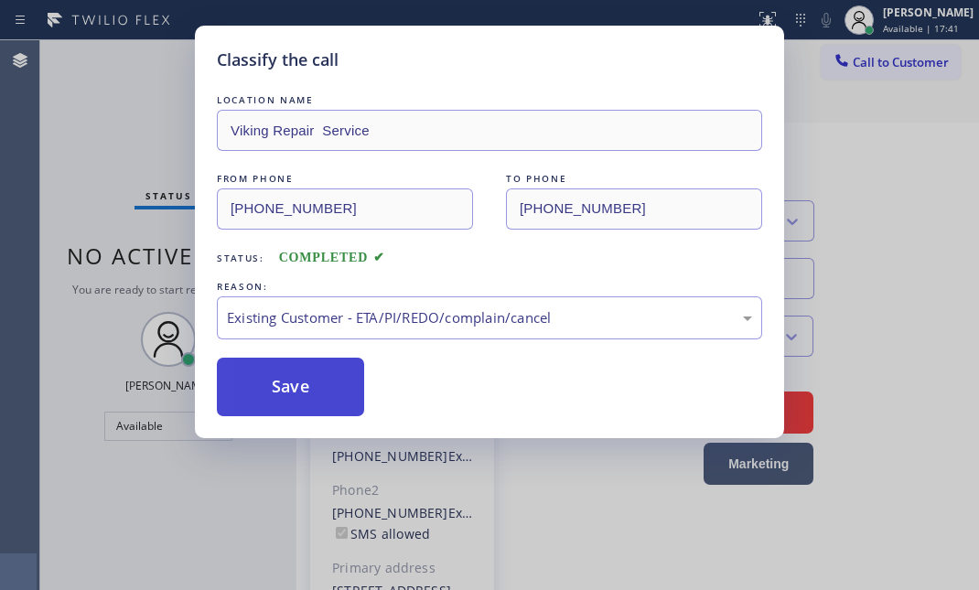
click at [274, 393] on button "Save" at bounding box center [290, 387] width 147 height 59
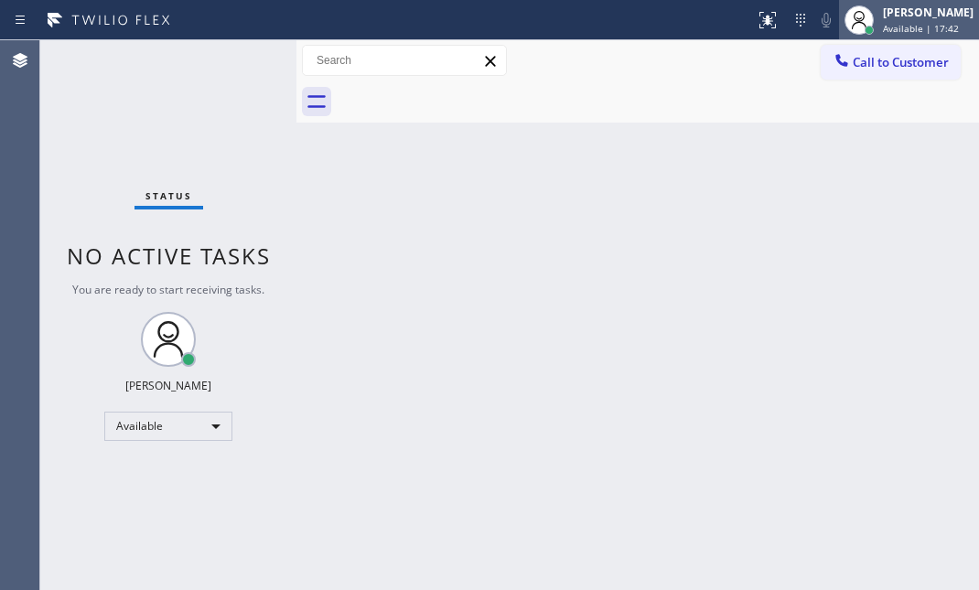
click at [886, 25] on span "Available | 17:42" at bounding box center [921, 28] width 76 height 13
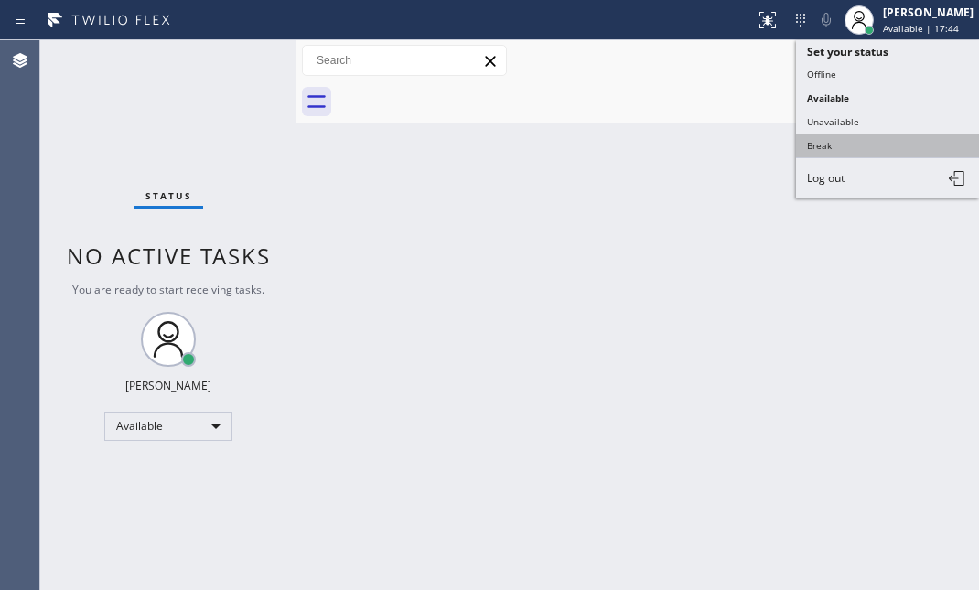
click at [832, 137] on button "Break" at bounding box center [887, 146] width 183 height 24
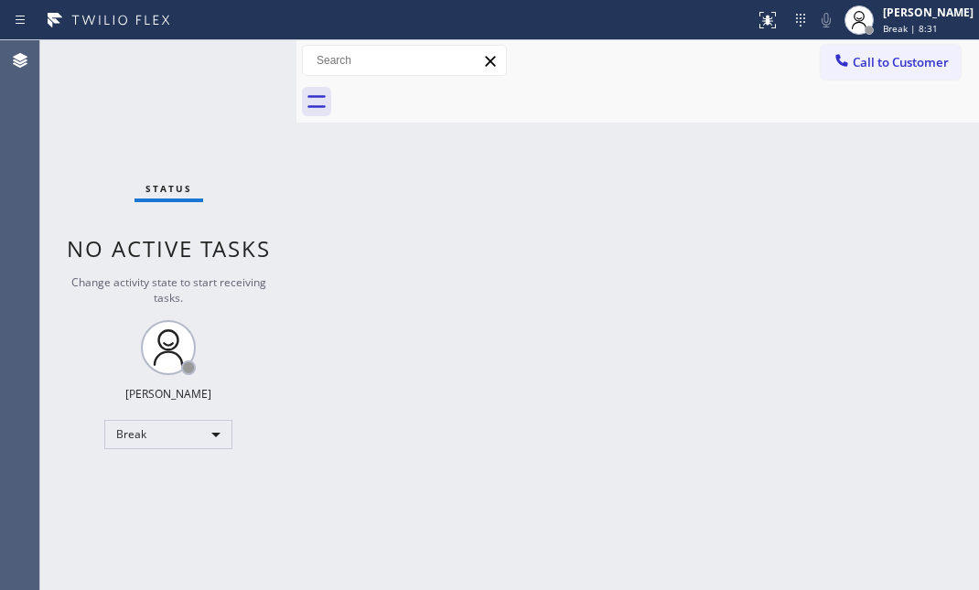
drag, startPoint x: 178, startPoint y: 132, endPoint x: 219, endPoint y: 113, distance: 44.6
click at [178, 131] on div "Status No active tasks Change activity state to start receiving tasks. [PERSON_…" at bounding box center [168, 315] width 256 height 550
click at [856, 19] on div at bounding box center [859, 19] width 29 height 29
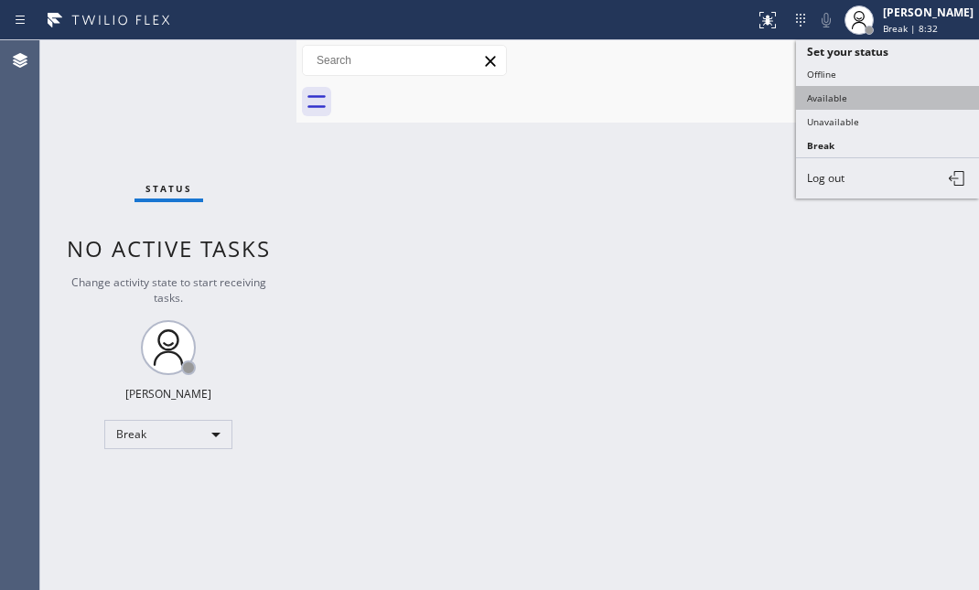
click at [867, 97] on button "Available" at bounding box center [887, 98] width 183 height 24
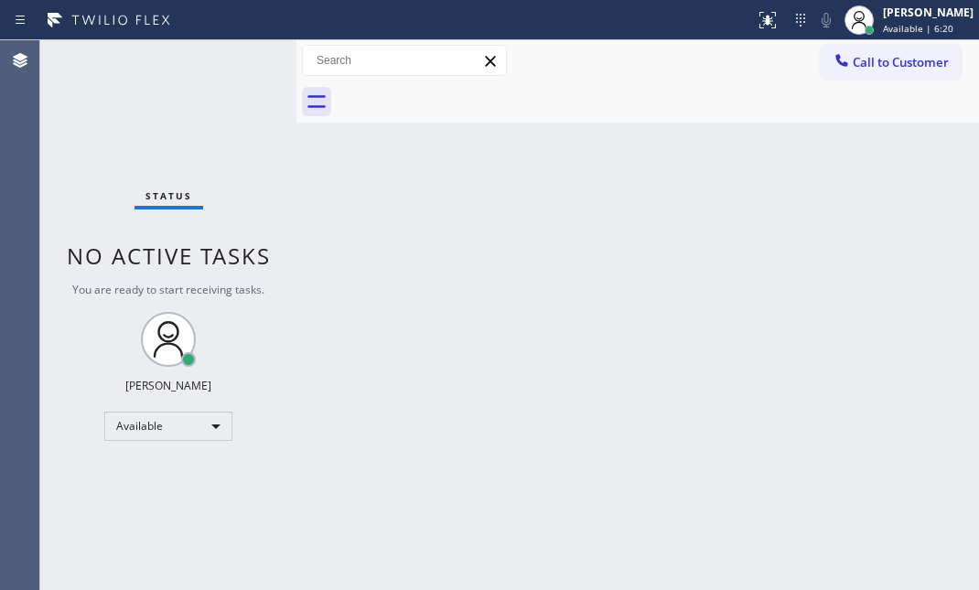
click at [178, 114] on div "Status No active tasks You are ready to start receiving tasks. [PERSON_NAME] Av…" at bounding box center [168, 315] width 256 height 550
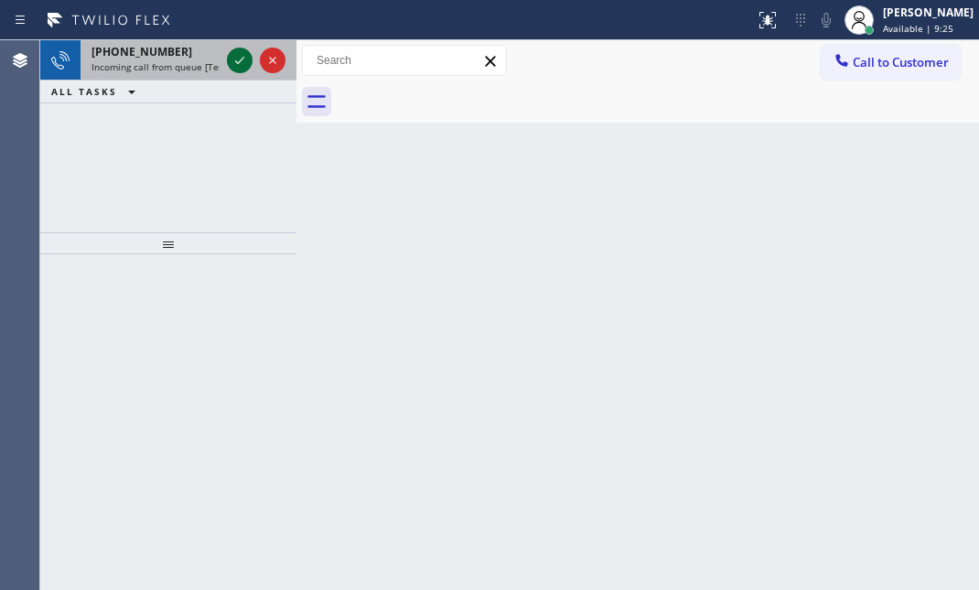
click at [235, 54] on icon at bounding box center [240, 60] width 22 height 22
click at [222, 46] on div "[PHONE_NUMBER] Incoming call from queue [Test] All" at bounding box center [168, 60] width 256 height 40
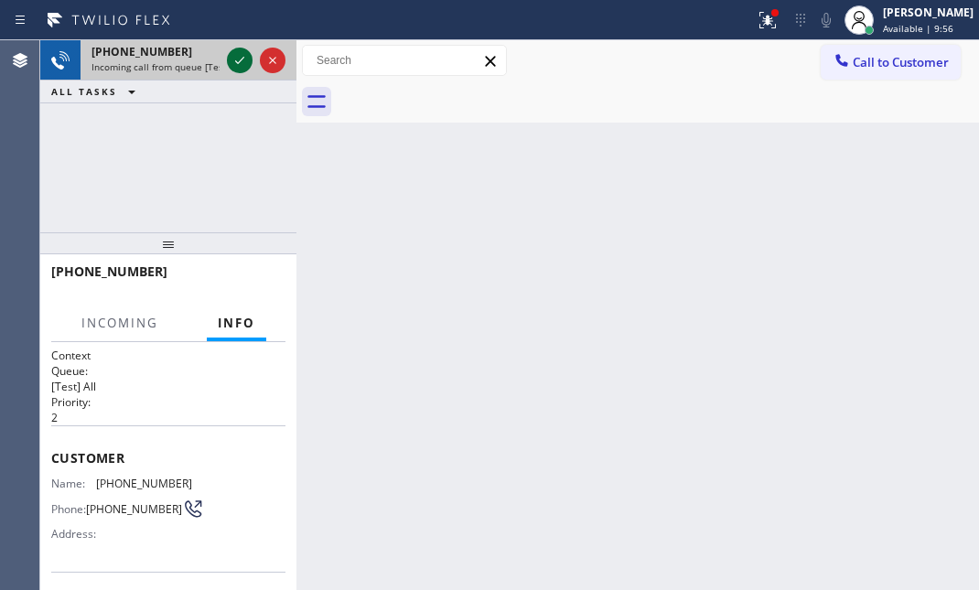
click at [243, 68] on icon at bounding box center [240, 60] width 22 height 22
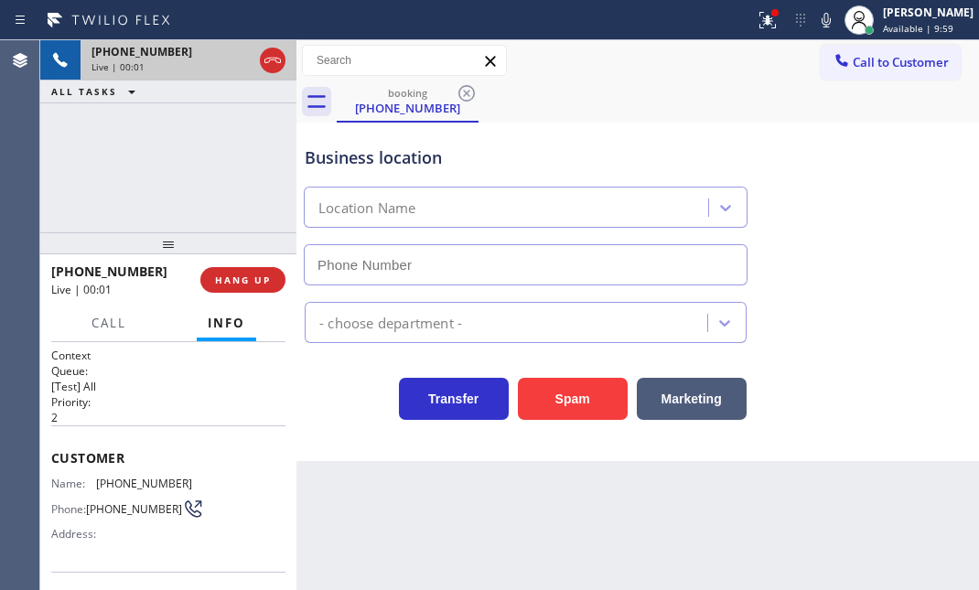
type input "[PHONE_NUMBER]"
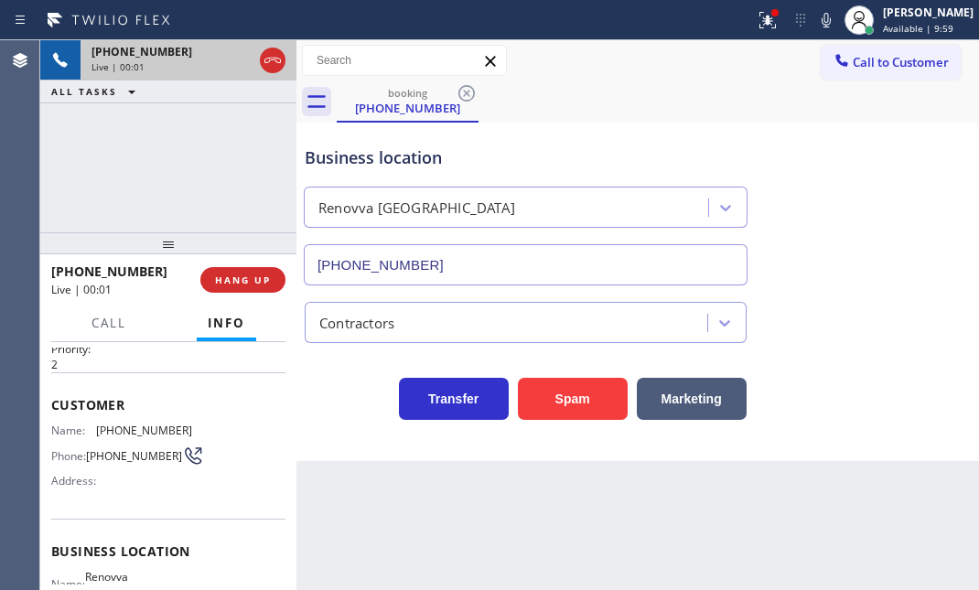
scroll to position [82, 0]
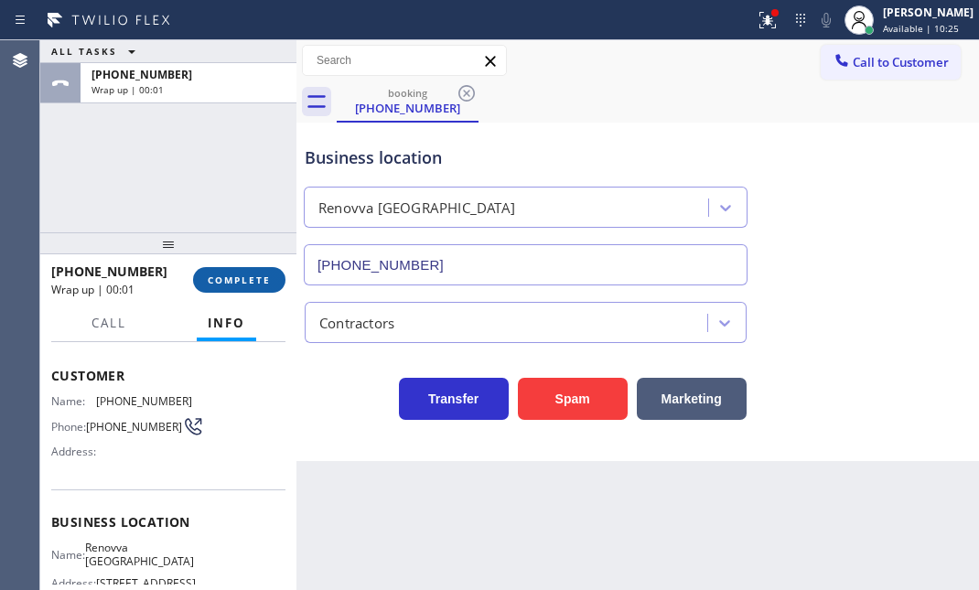
click at [242, 274] on span "COMPLETE" at bounding box center [239, 280] width 63 height 13
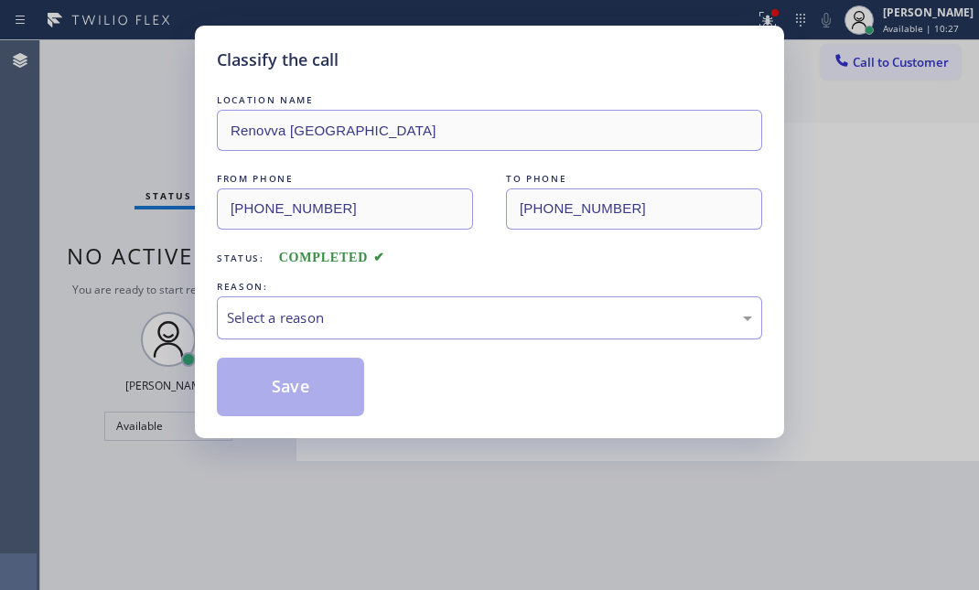
drag, startPoint x: 358, startPoint y: 304, endPoint x: 348, endPoint y: 311, distance: 12.4
click at [358, 305] on div "Select a reason" at bounding box center [489, 317] width 545 height 43
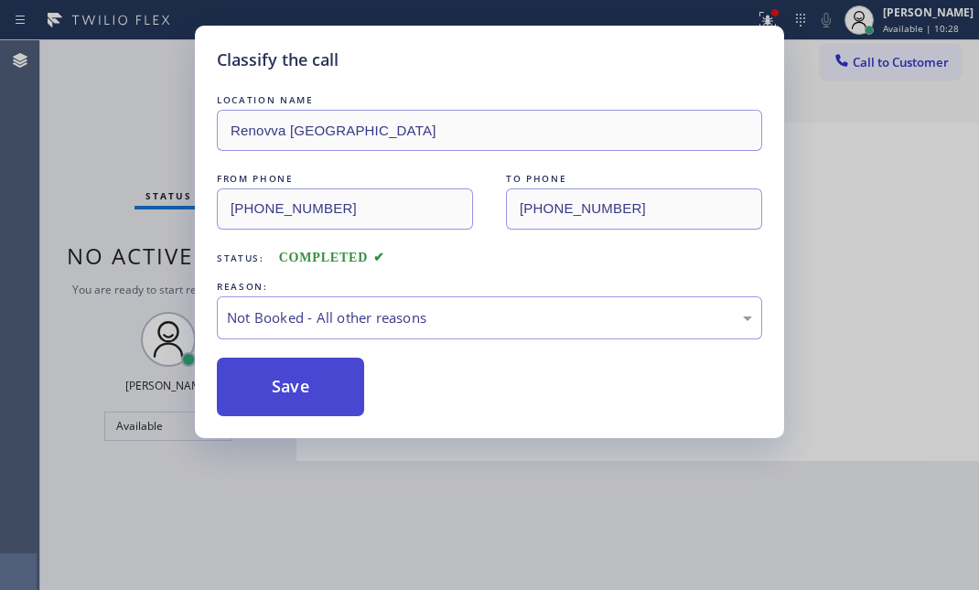
click at [304, 384] on button "Save" at bounding box center [290, 387] width 147 height 59
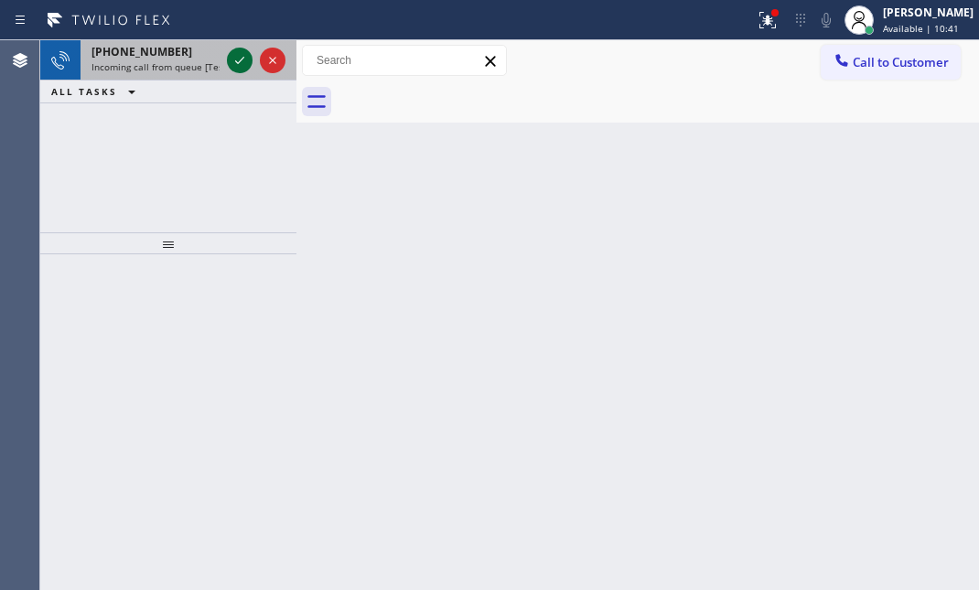
click at [240, 66] on icon at bounding box center [240, 60] width 22 height 22
click at [256, 70] on div at bounding box center [256, 60] width 66 height 40
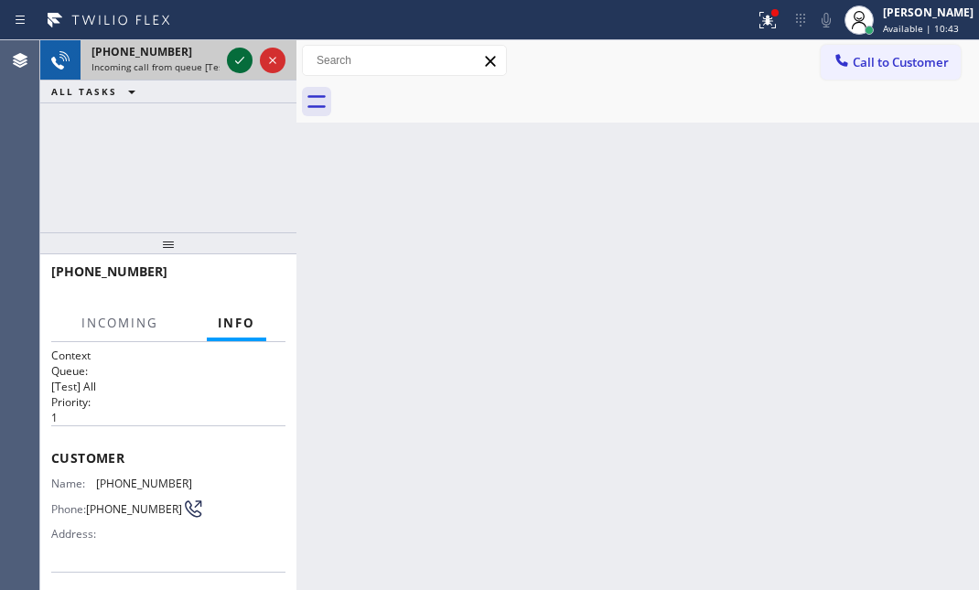
click at [232, 61] on icon at bounding box center [240, 60] width 22 height 22
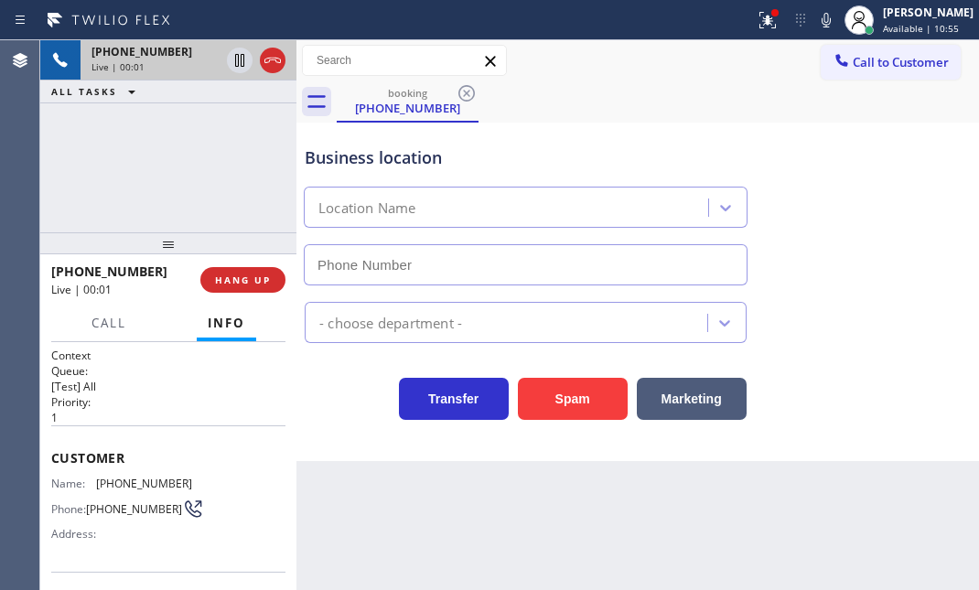
type input "[PHONE_NUMBER]"
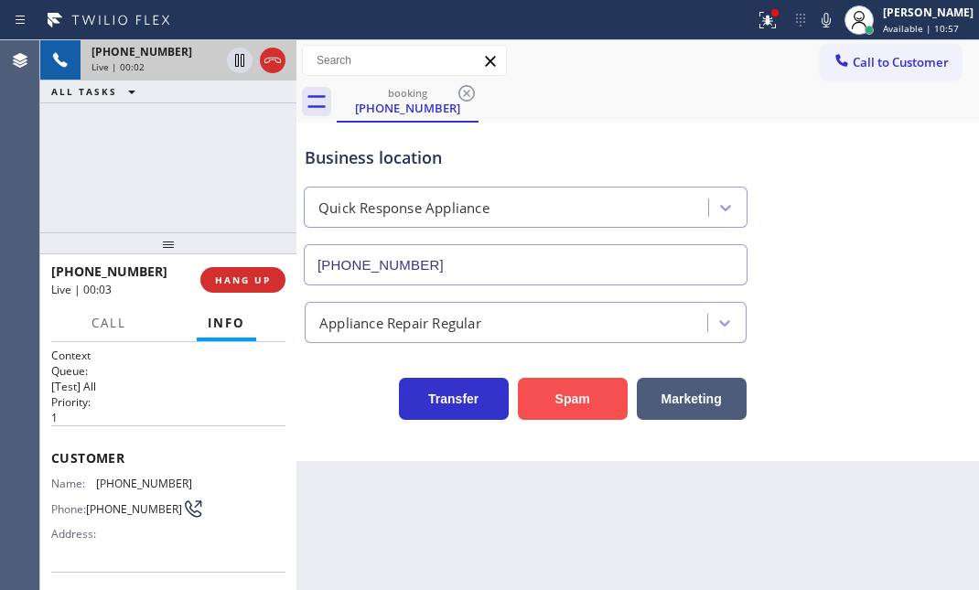
click at [553, 397] on button "Spam" at bounding box center [573, 399] width 110 height 42
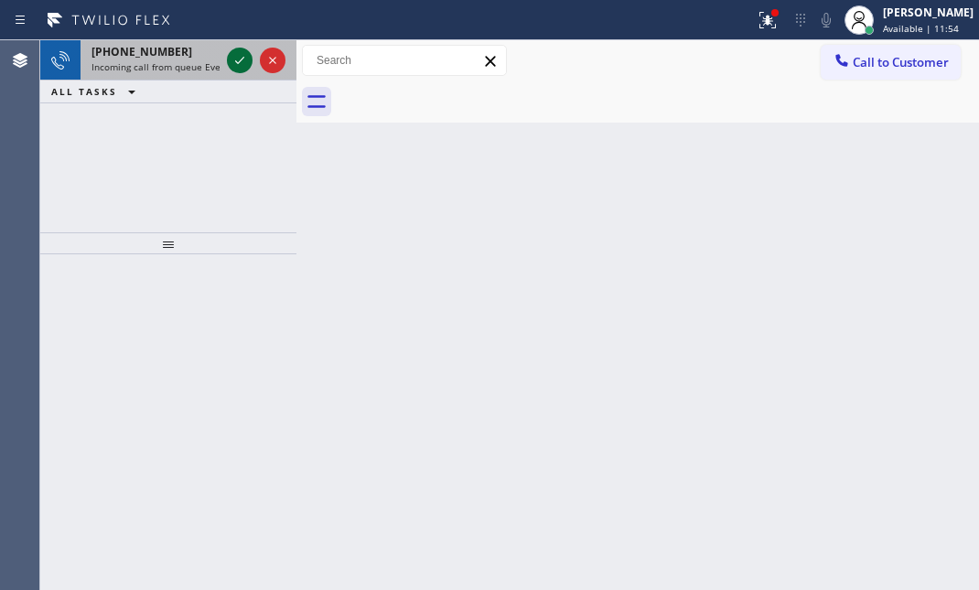
click at [247, 54] on icon at bounding box center [240, 60] width 22 height 22
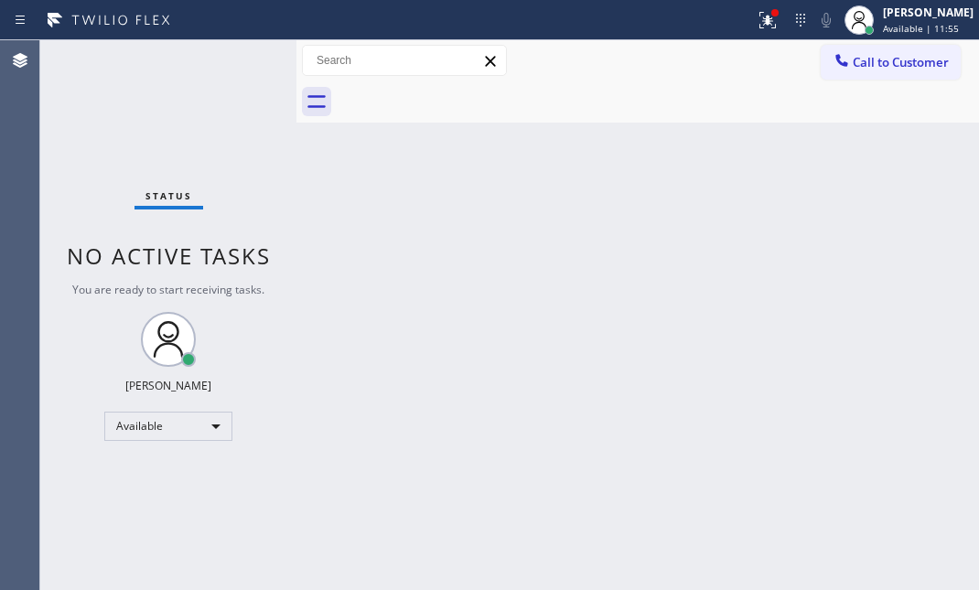
click at [247, 54] on div "Status No active tasks You are ready to start receiving tasks. [PERSON_NAME] Av…" at bounding box center [168, 315] width 256 height 550
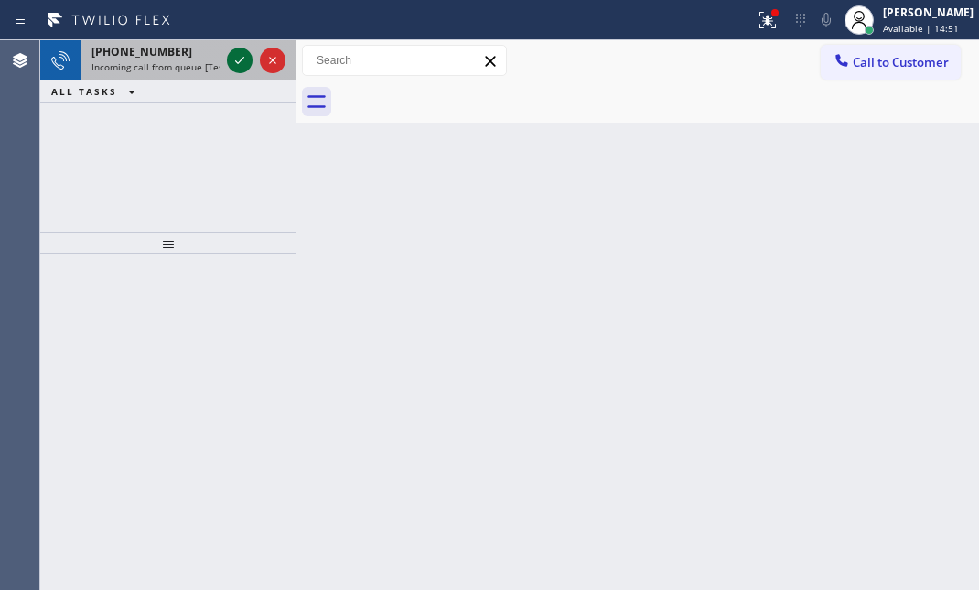
click at [247, 54] on icon at bounding box center [240, 60] width 22 height 22
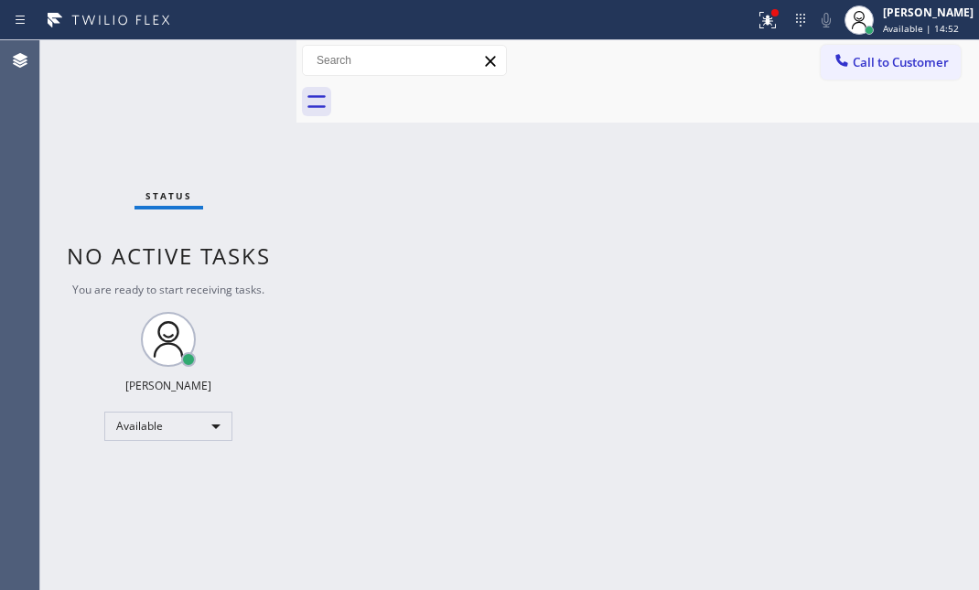
click at [246, 54] on div "Status No active tasks You are ready to start receiving tasks. [PERSON_NAME] Av…" at bounding box center [168, 315] width 256 height 550
drag, startPoint x: 212, startPoint y: 5, endPoint x: 172, endPoint y: 89, distance: 92.5
click at [172, 89] on div "Status No active tasks You are ready to start receiving tasks. [PERSON_NAME] Av…" at bounding box center [168, 315] width 256 height 550
click at [232, 64] on div "Status No active tasks You are ready to start receiving tasks. [PERSON_NAME] Av…" at bounding box center [168, 315] width 256 height 550
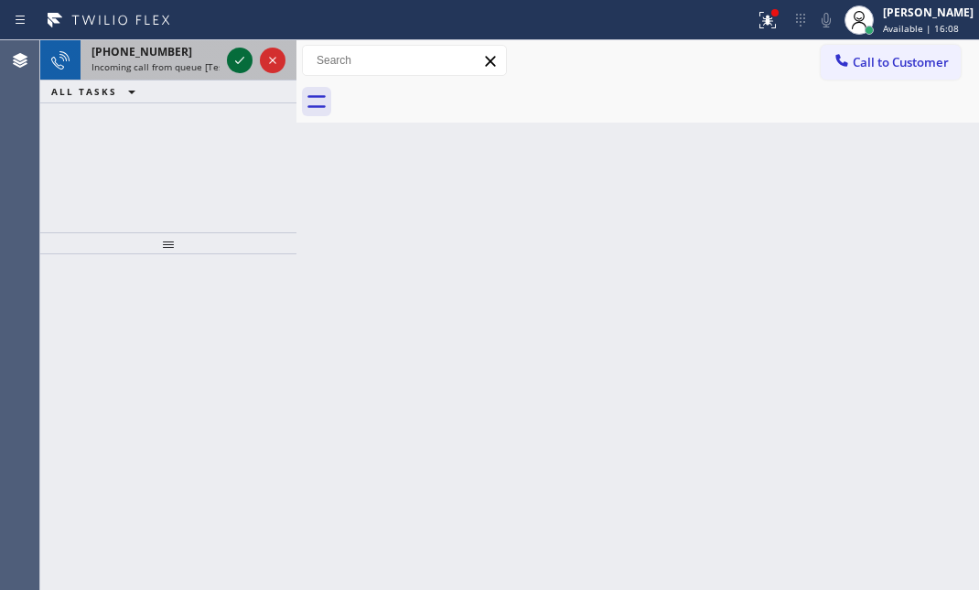
click at [232, 64] on icon at bounding box center [240, 60] width 22 height 22
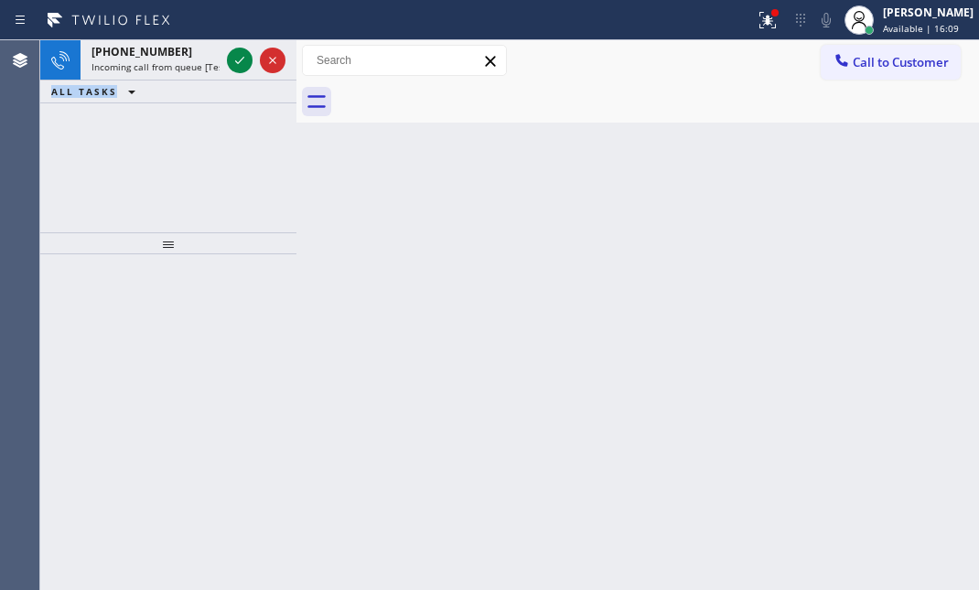
click at [232, 64] on icon at bounding box center [240, 60] width 22 height 22
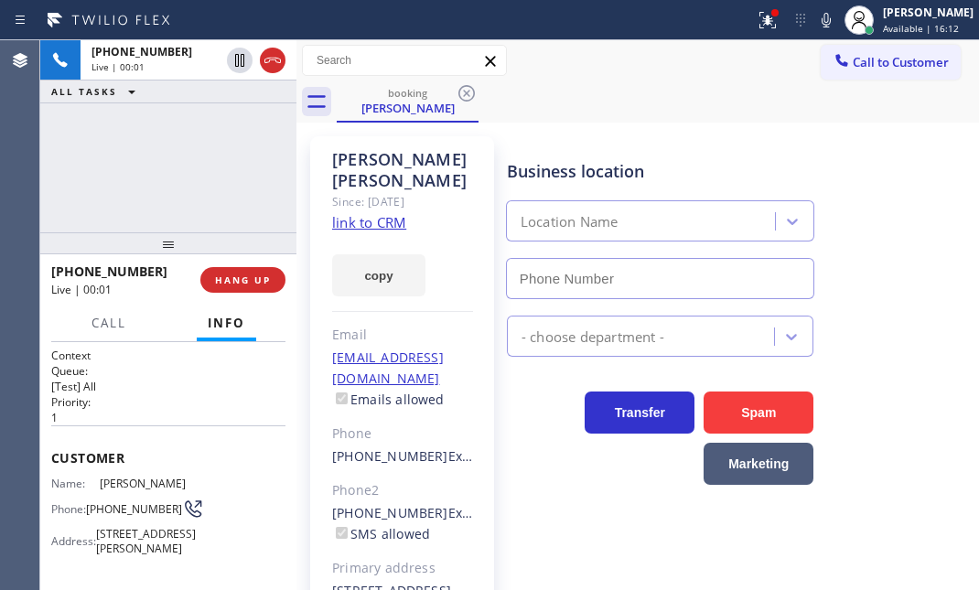
type input "[PHONE_NUMBER]"
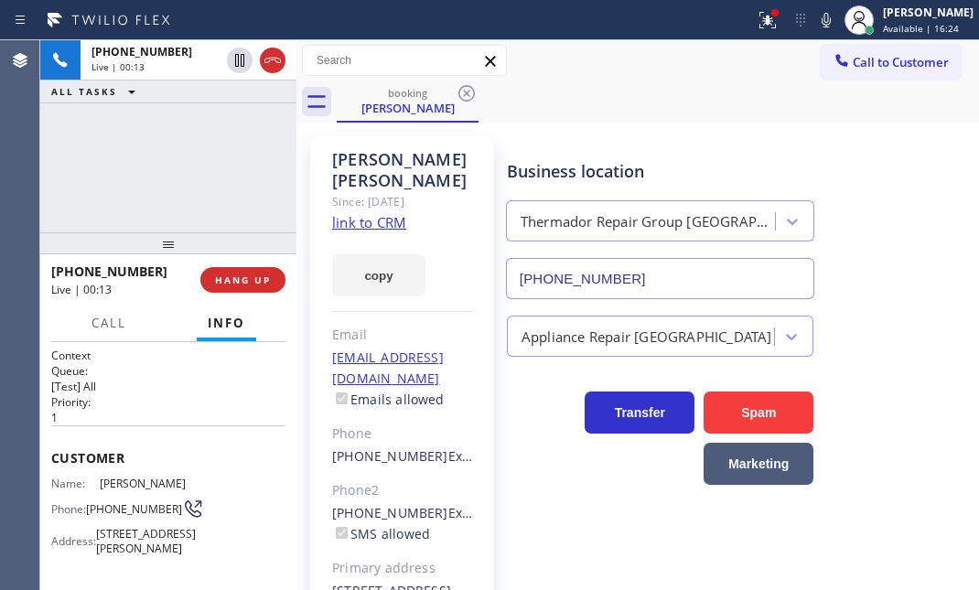
click at [382, 213] on link "link to CRM" at bounding box center [369, 222] width 74 height 18
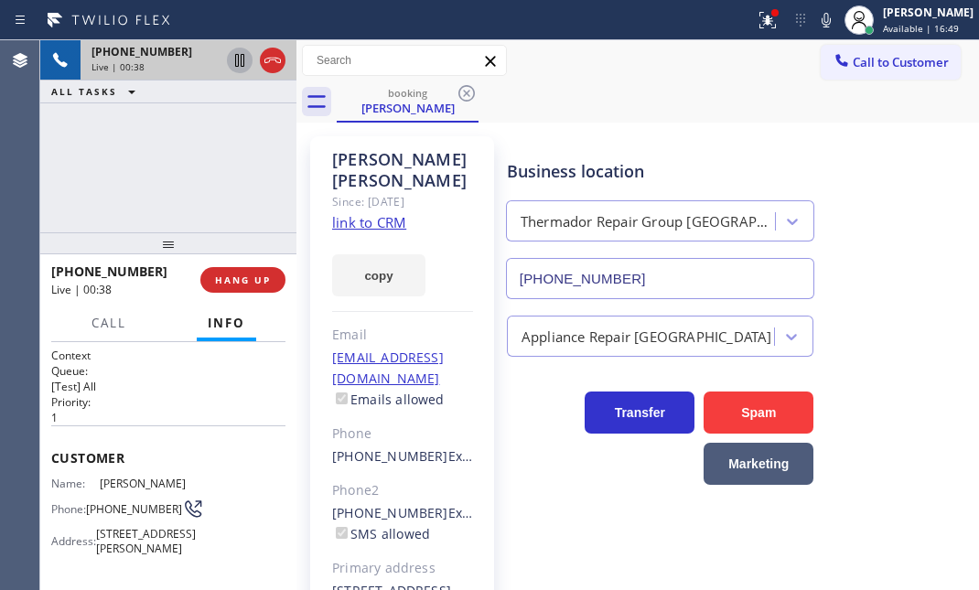
click at [232, 62] on icon at bounding box center [240, 60] width 22 height 22
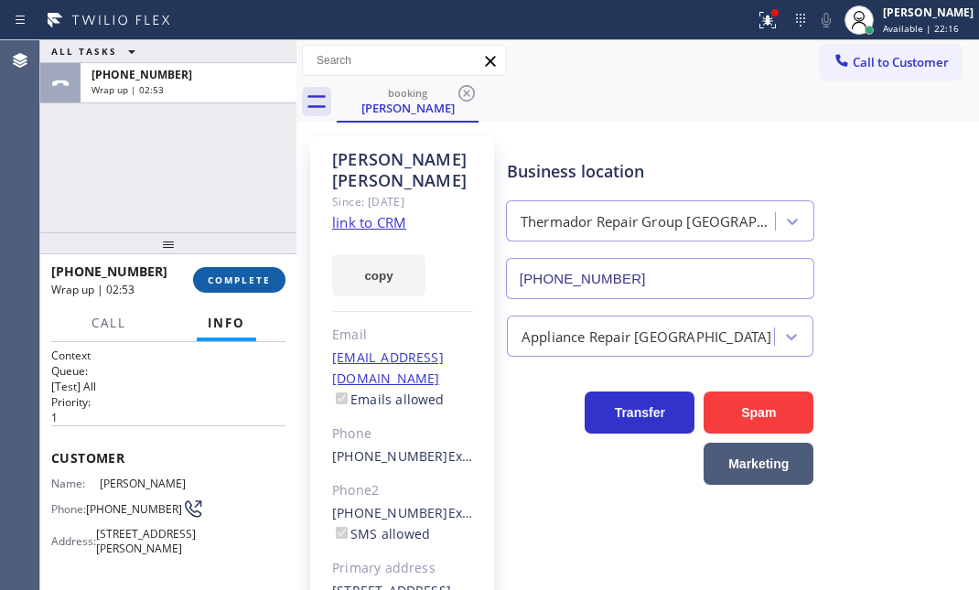
click at [227, 270] on button "COMPLETE" at bounding box center [239, 280] width 92 height 26
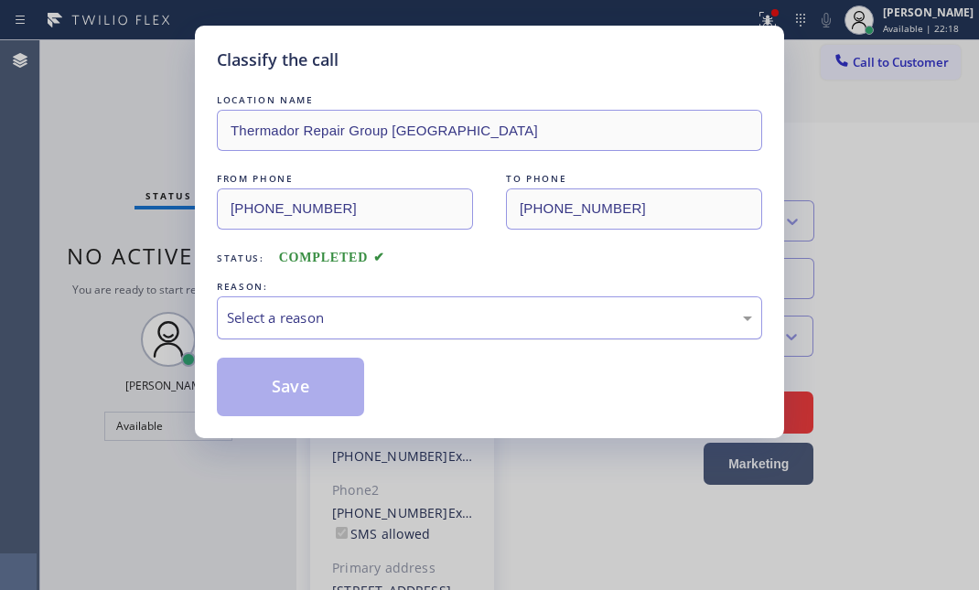
click at [479, 313] on div "Select a reason" at bounding box center [489, 317] width 525 height 21
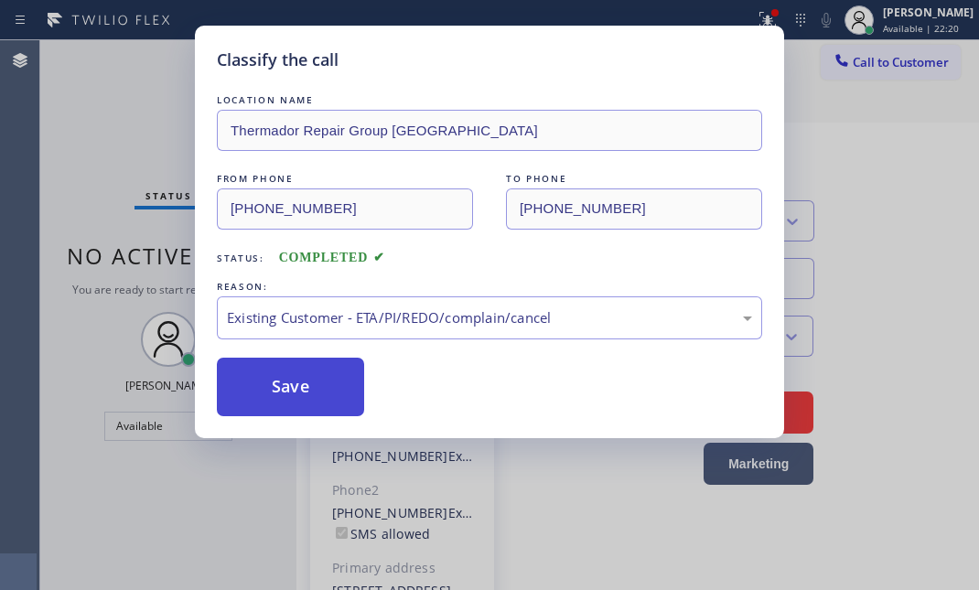
click at [326, 397] on button "Save" at bounding box center [290, 387] width 147 height 59
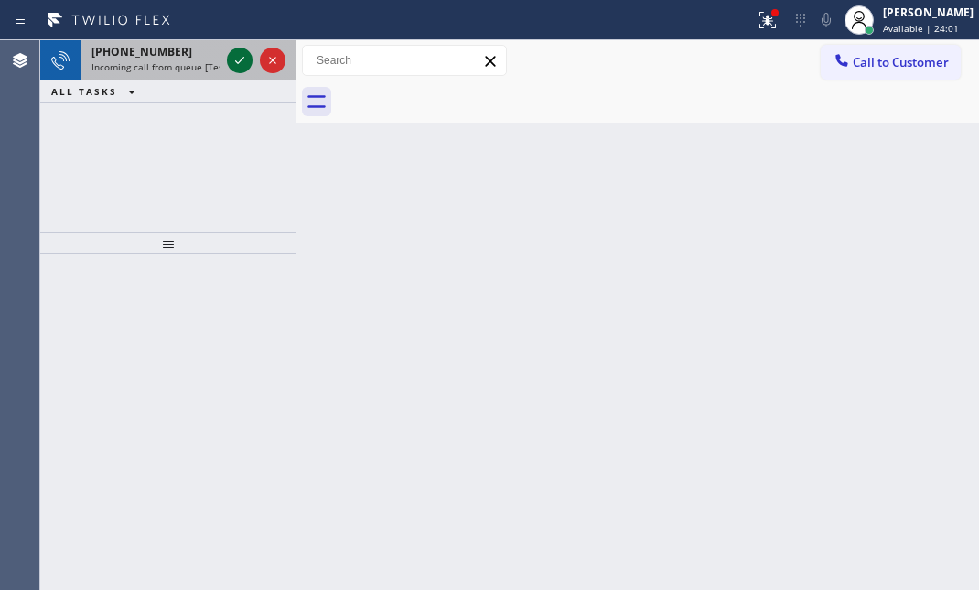
click at [242, 63] on icon at bounding box center [240, 60] width 22 height 22
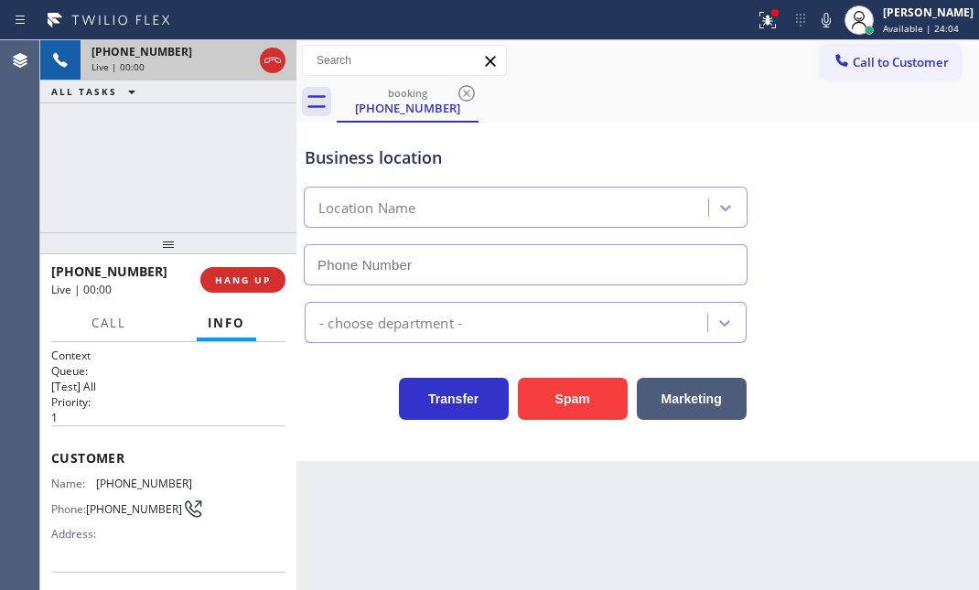
type input "[PHONE_NUMBER]"
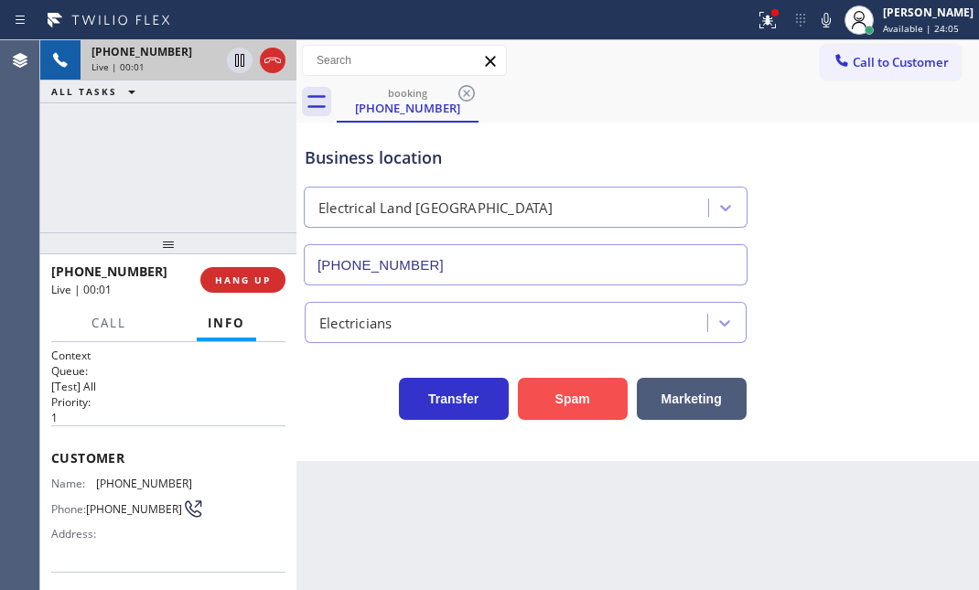
click at [560, 390] on button "Spam" at bounding box center [573, 399] width 110 height 42
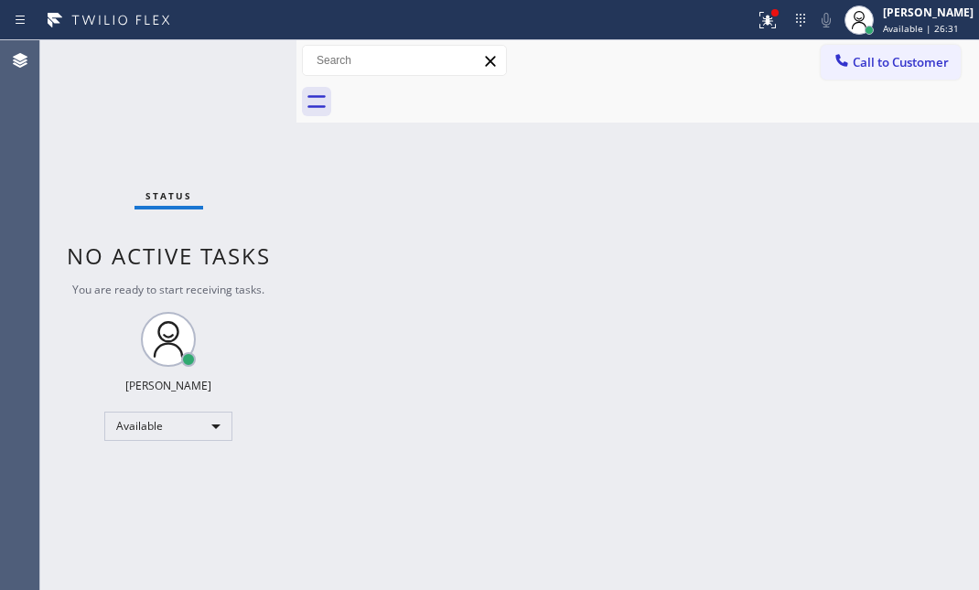
click at [235, 54] on div "Status No active tasks You are ready to start receiving tasks. [PERSON_NAME] Av…" at bounding box center [168, 315] width 256 height 550
click at [234, 54] on div "Status No active tasks You are ready to start receiving tasks. [PERSON_NAME] Av…" at bounding box center [168, 315] width 256 height 550
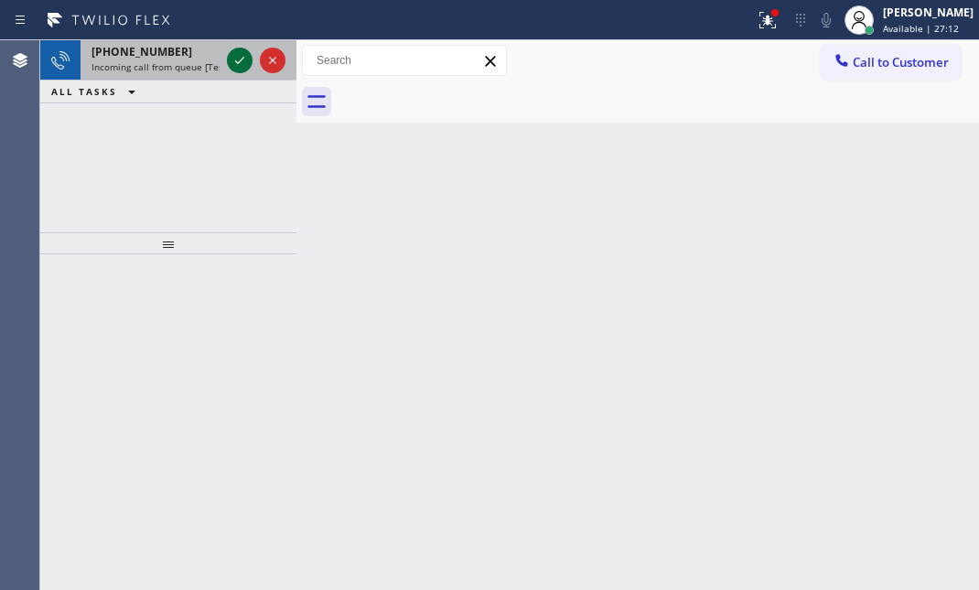
click at [233, 55] on icon at bounding box center [240, 60] width 22 height 22
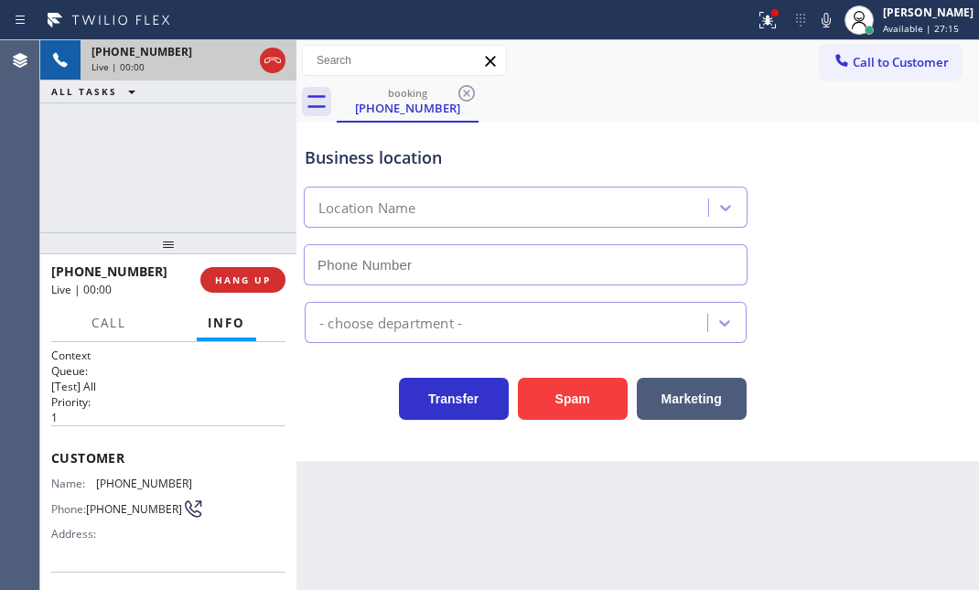
type input "[PHONE_NUMBER]"
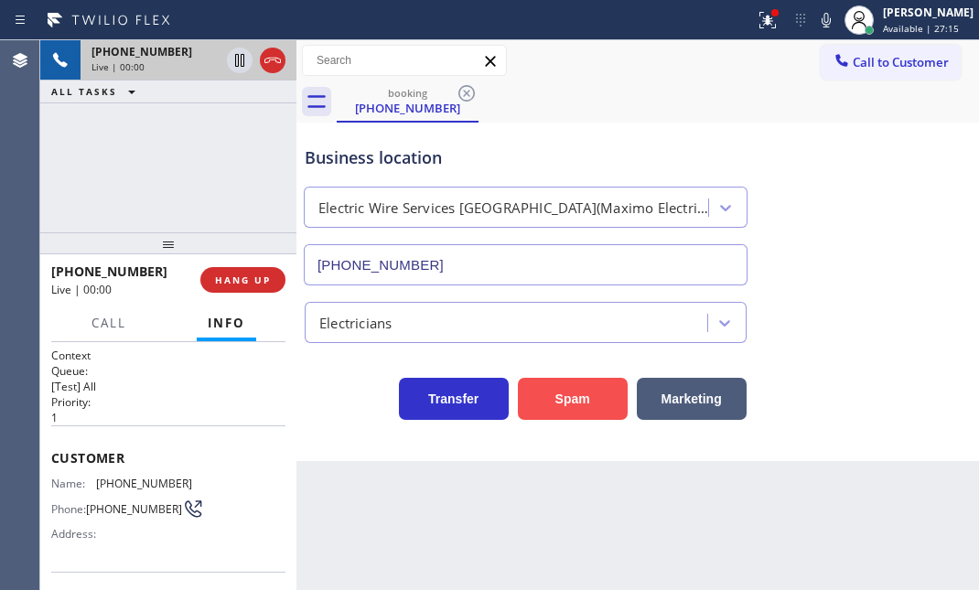
click at [542, 388] on button "Spam" at bounding box center [573, 399] width 110 height 42
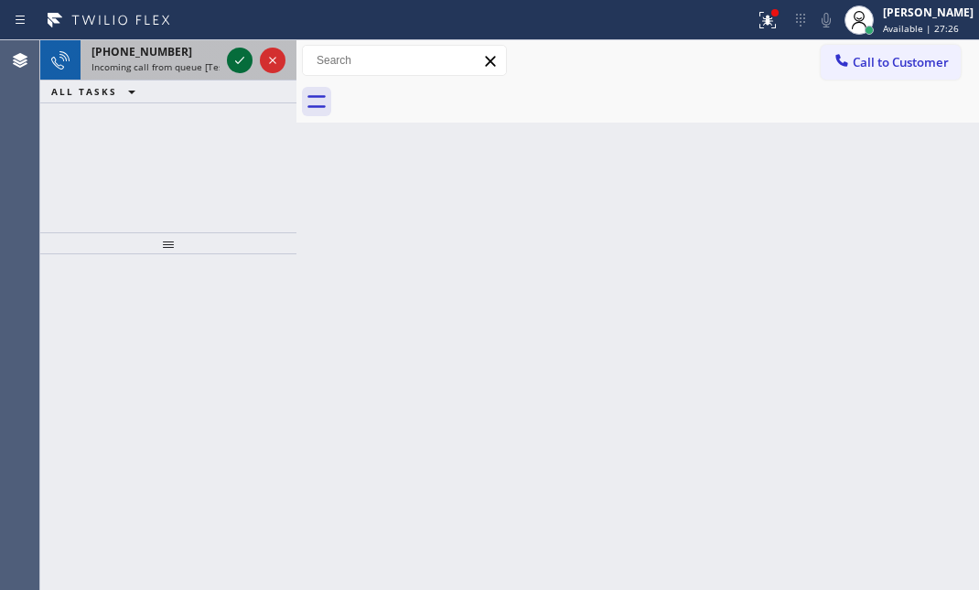
click at [244, 64] on icon at bounding box center [240, 60] width 22 height 22
click at [238, 53] on icon at bounding box center [240, 60] width 22 height 22
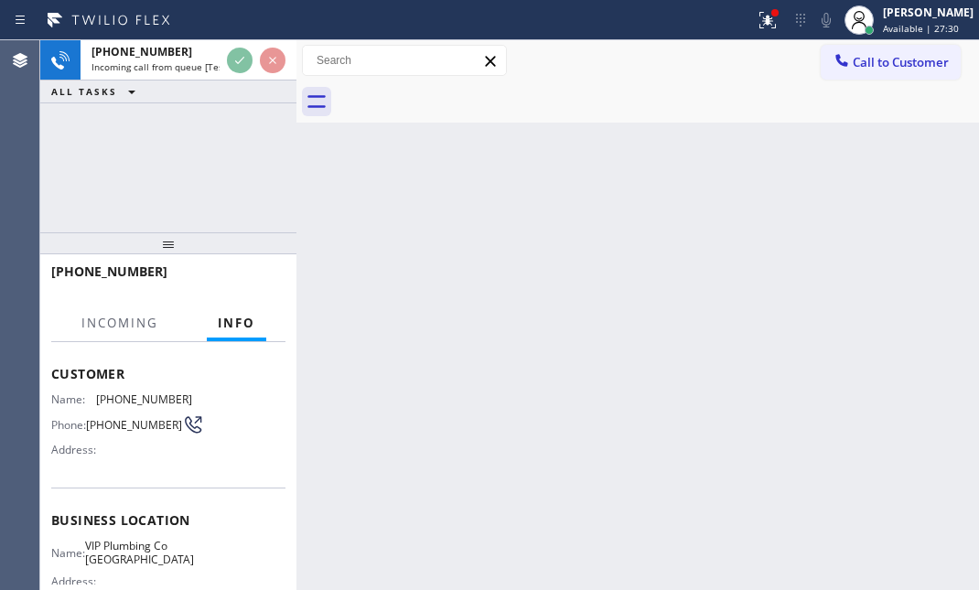
scroll to position [166, 0]
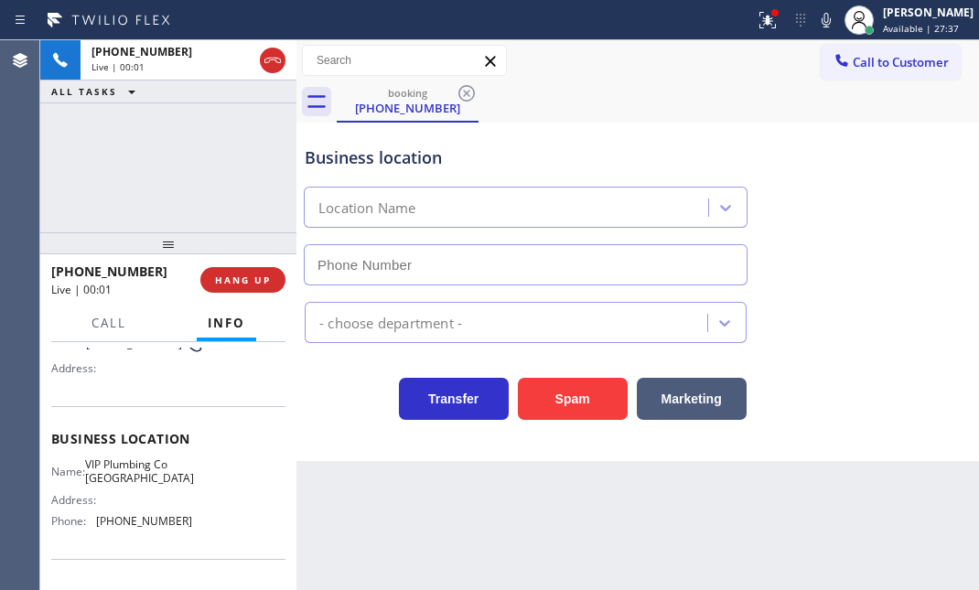
type input "[PHONE_NUMBER]"
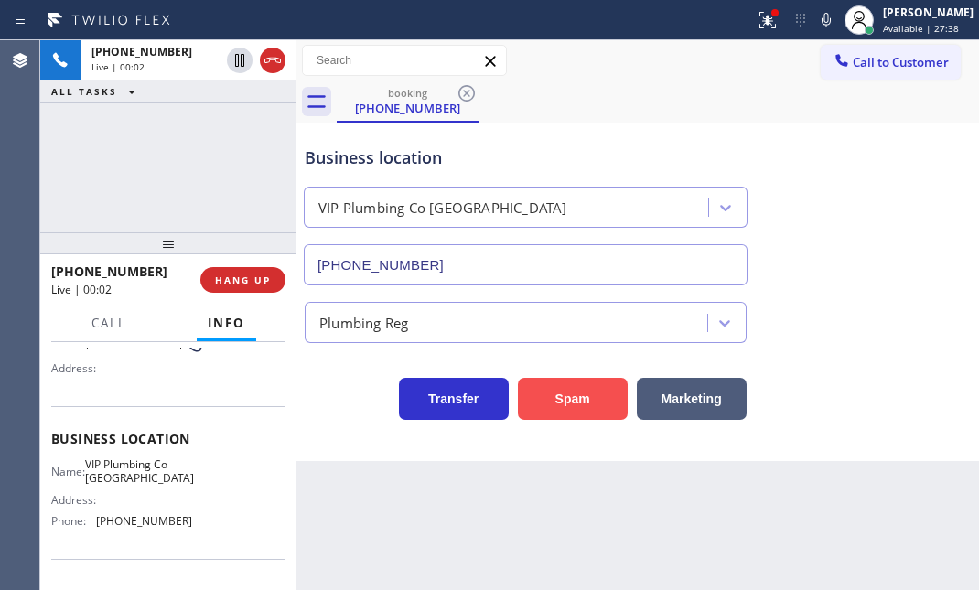
click at [569, 384] on button "Spam" at bounding box center [573, 399] width 110 height 42
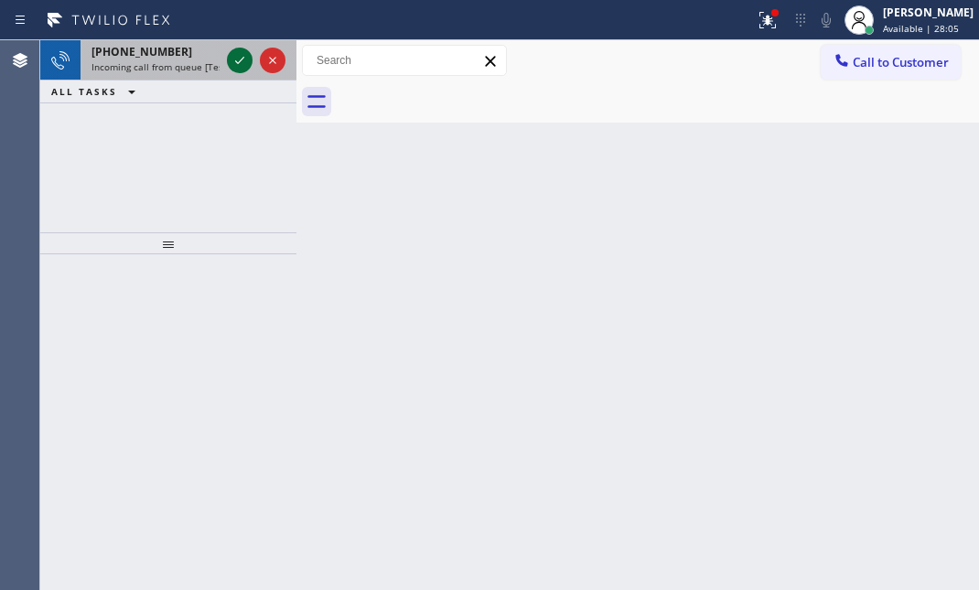
click at [239, 59] on icon at bounding box center [240, 60] width 22 height 22
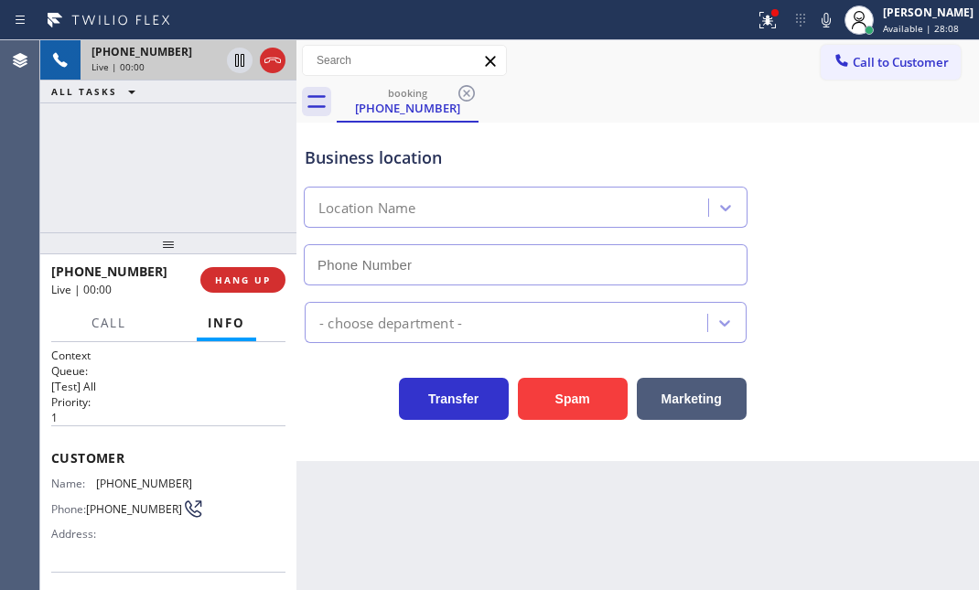
type input "[PHONE_NUMBER]"
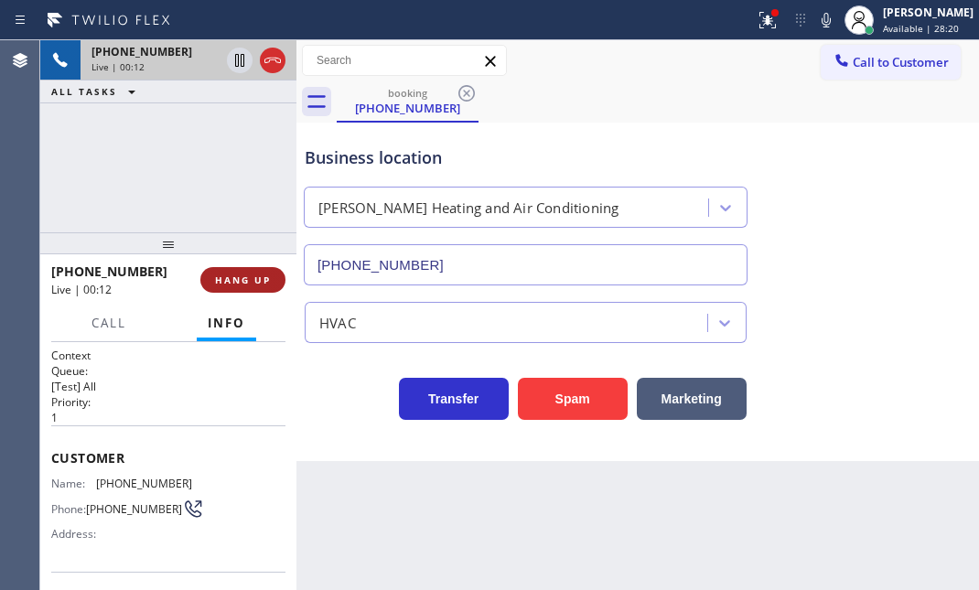
click at [230, 284] on span "HANG UP" at bounding box center [243, 280] width 56 height 13
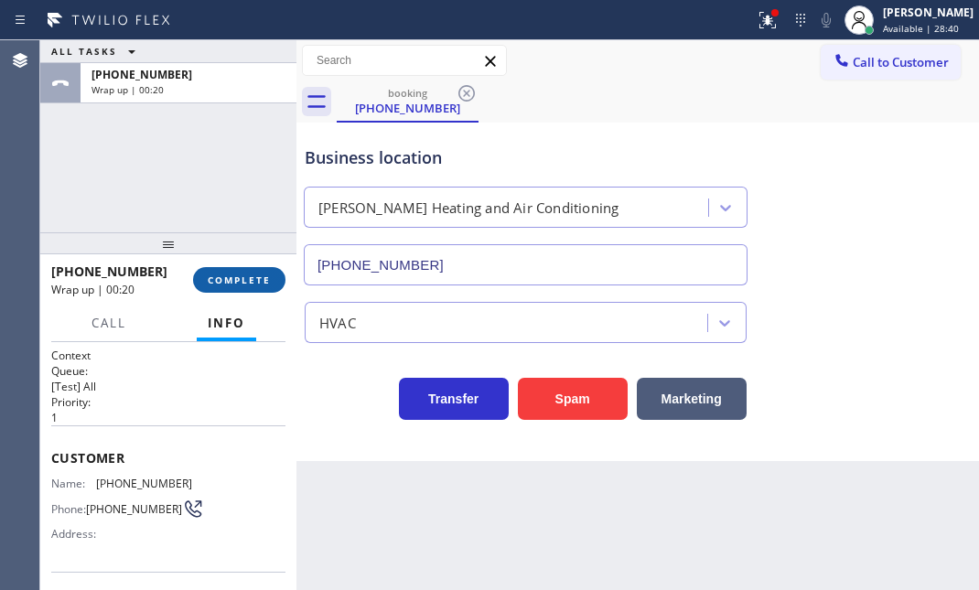
click at [274, 274] on button "COMPLETE" at bounding box center [239, 280] width 92 height 26
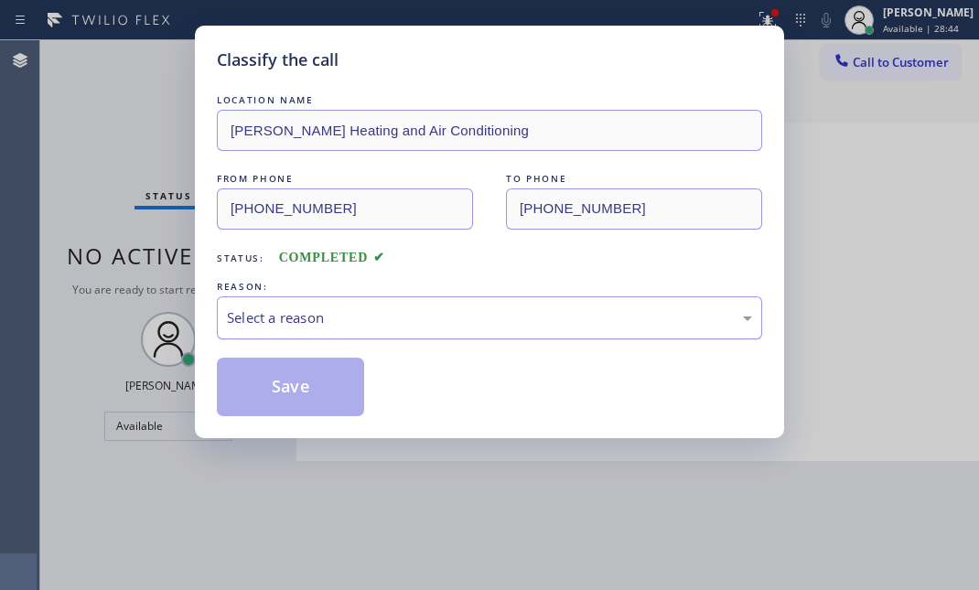
click at [521, 311] on div "Select a reason" at bounding box center [489, 317] width 525 height 21
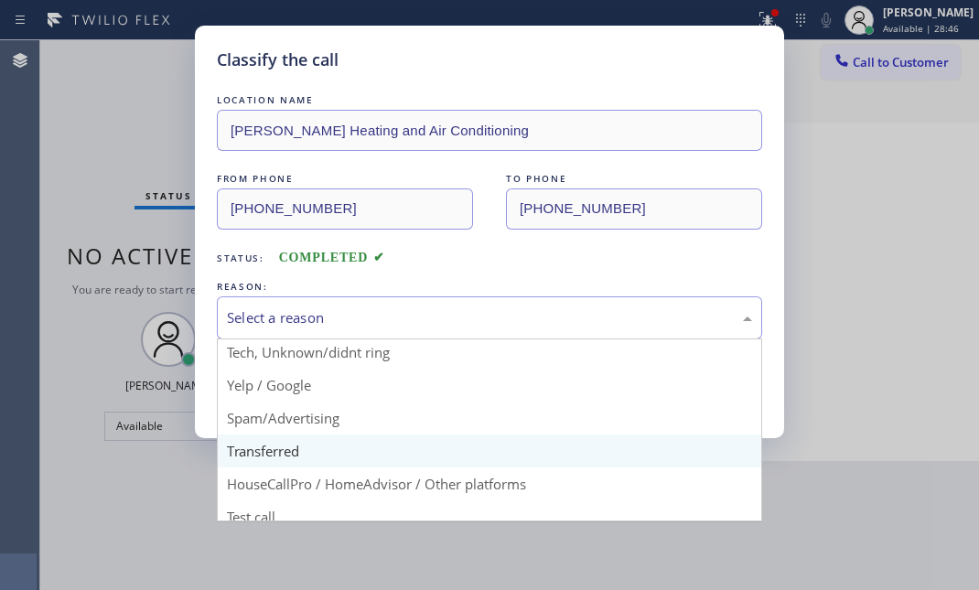
scroll to position [122, 0]
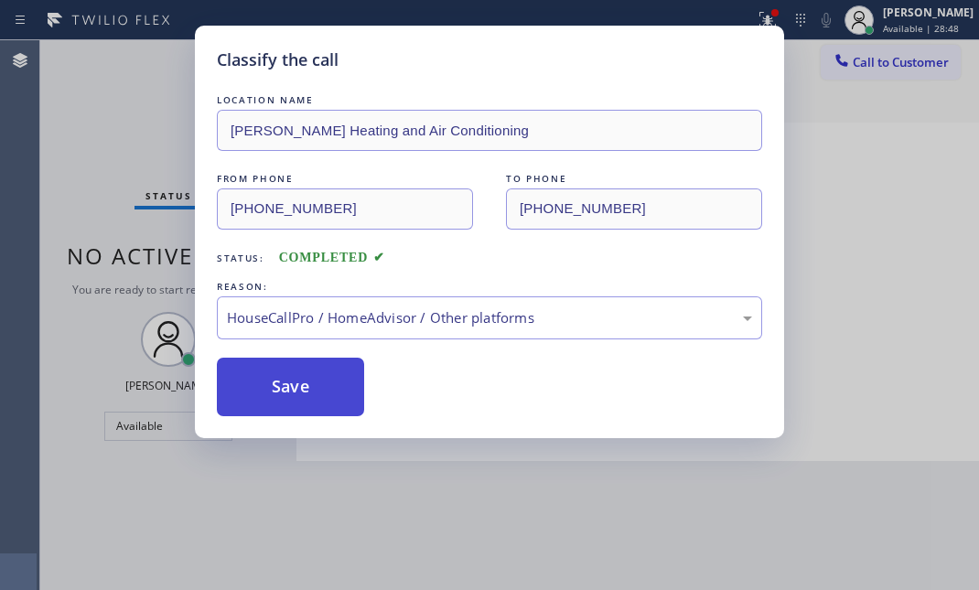
click at [294, 395] on button "Save" at bounding box center [290, 387] width 147 height 59
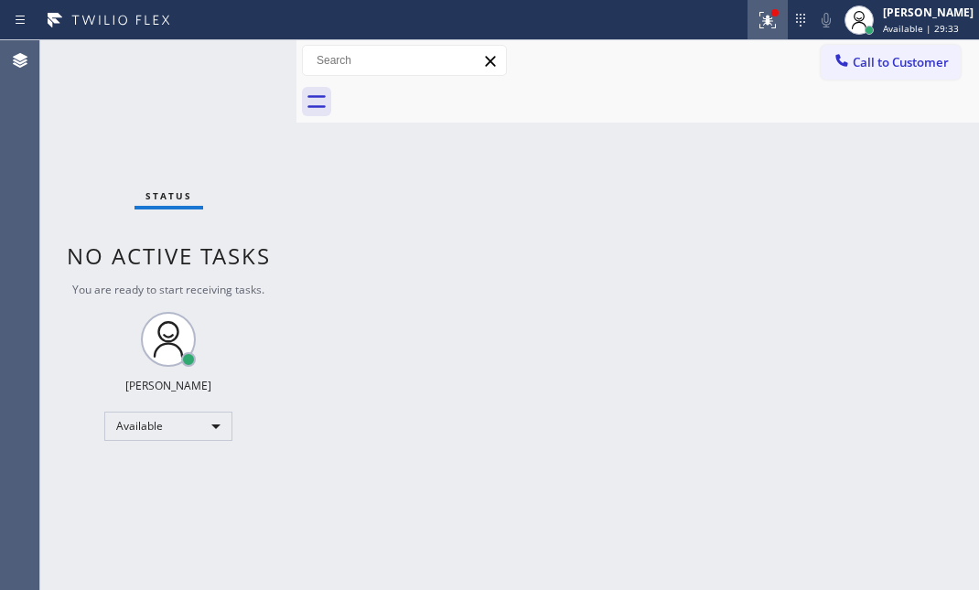
click at [757, 16] on icon at bounding box center [768, 20] width 22 height 22
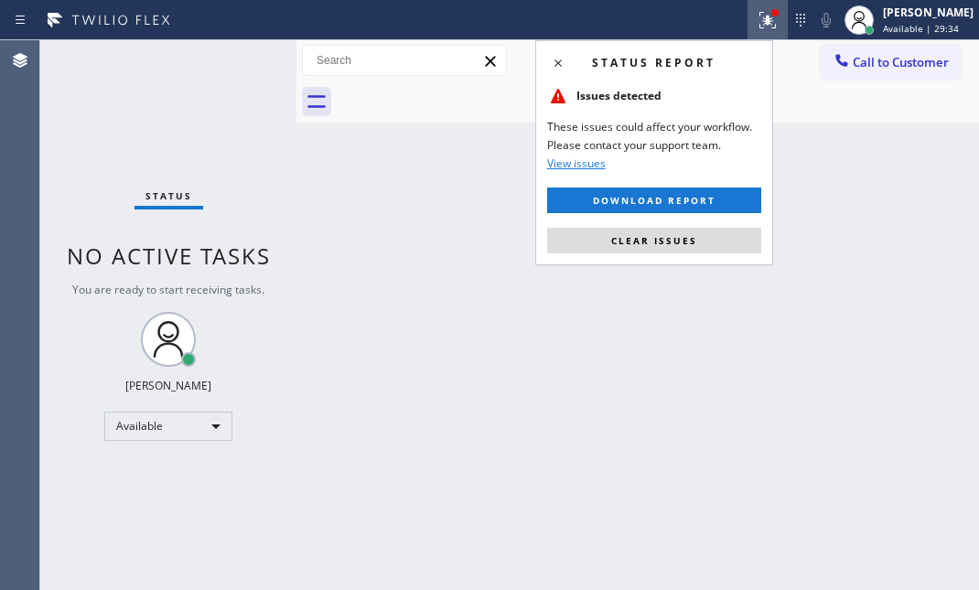
click at [674, 237] on span "Clear issues" at bounding box center [654, 240] width 86 height 13
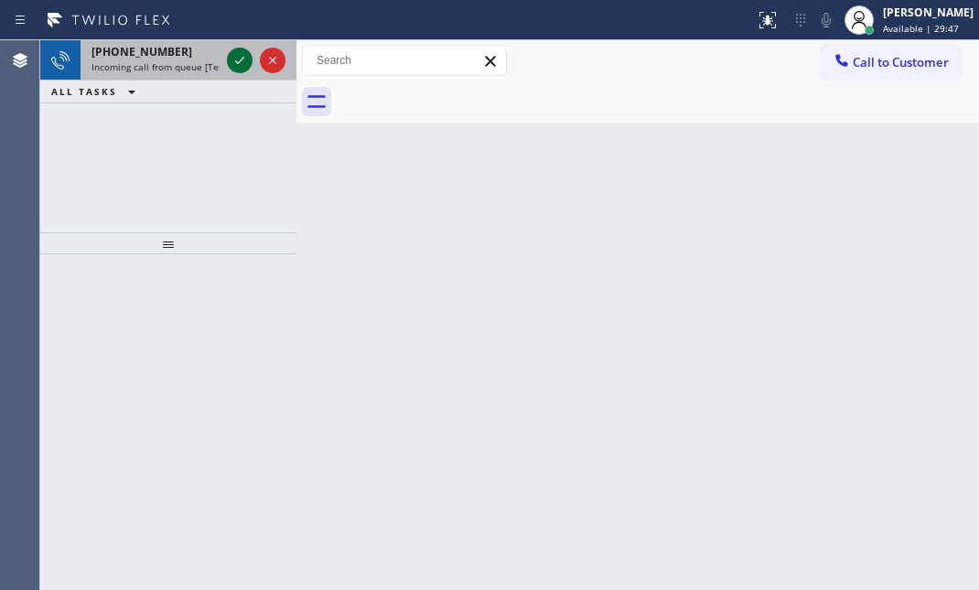
click at [245, 60] on icon at bounding box center [240, 60] width 22 height 22
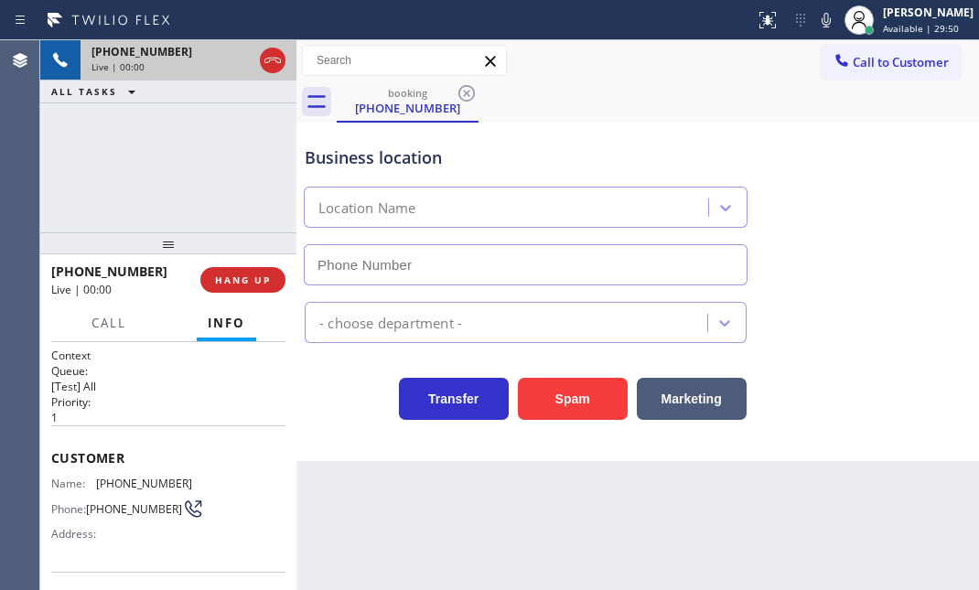
type input "[PHONE_NUMBER]"
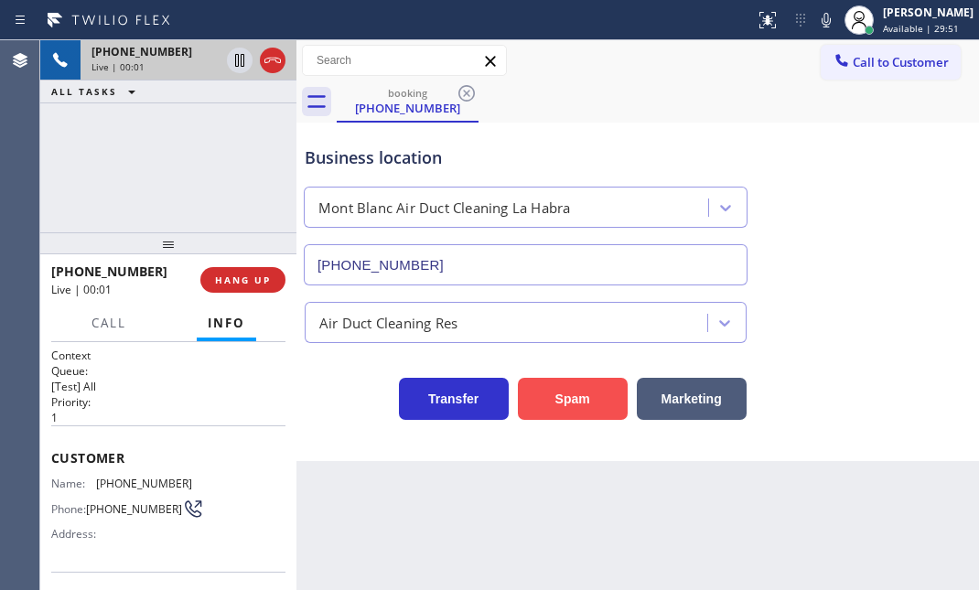
click at [544, 395] on button "Spam" at bounding box center [573, 399] width 110 height 42
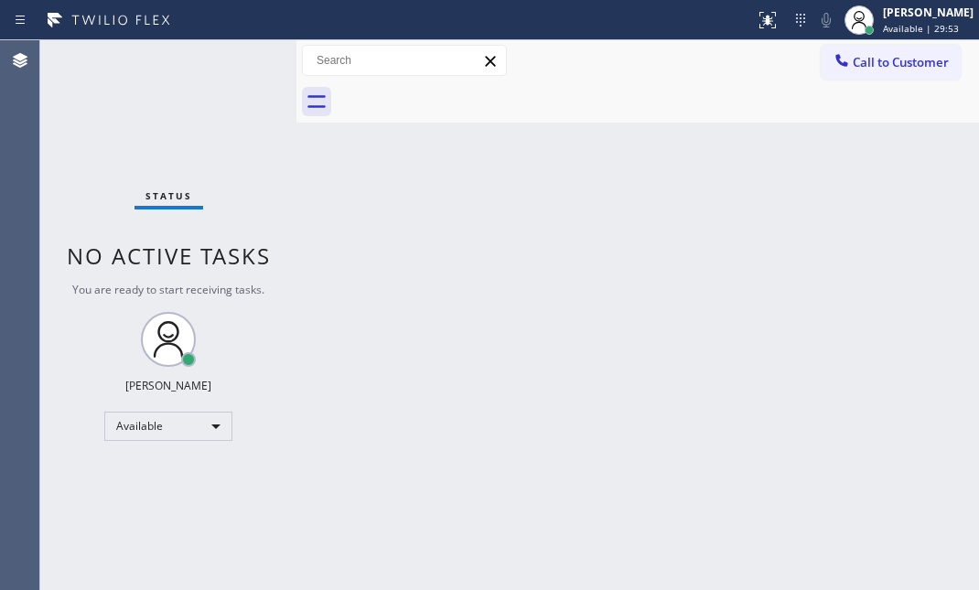
click at [231, 62] on div "Status No active tasks You are ready to start receiving tasks. [PERSON_NAME] Av…" at bounding box center [168, 315] width 256 height 550
click at [234, 60] on div "Status No active tasks You are ready to start receiving tasks. [PERSON_NAME] Av…" at bounding box center [168, 315] width 256 height 550
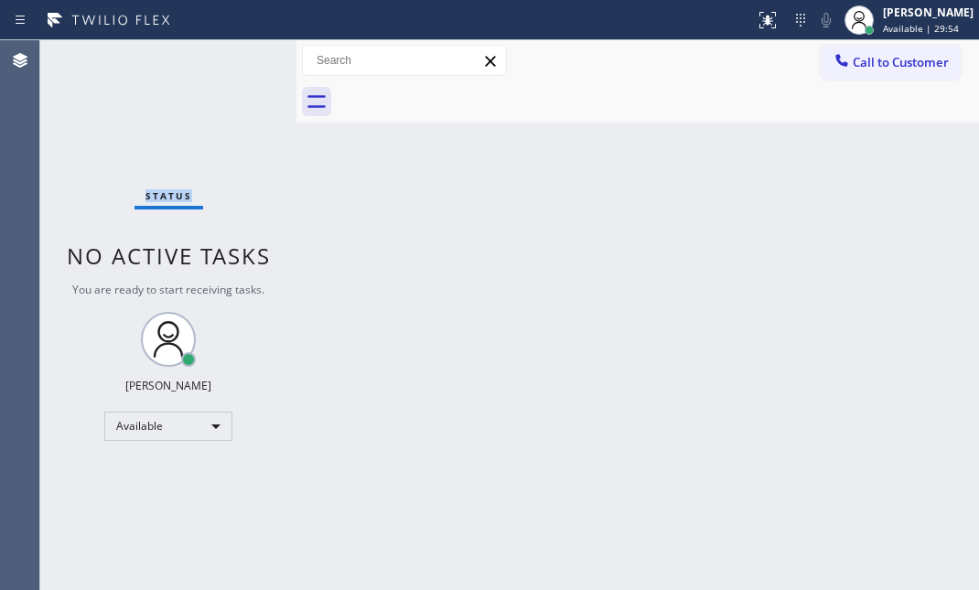
click at [234, 60] on div "Status No active tasks You are ready to start receiving tasks. [PERSON_NAME] Av…" at bounding box center [168, 315] width 256 height 550
click at [235, 60] on div "Status No active tasks You are ready to start receiving tasks. [PERSON_NAME] Av…" at bounding box center [168, 315] width 256 height 550
click at [236, 62] on div "Status No active tasks You are ready to start receiving tasks. [PERSON_NAME] Av…" at bounding box center [168, 315] width 256 height 550
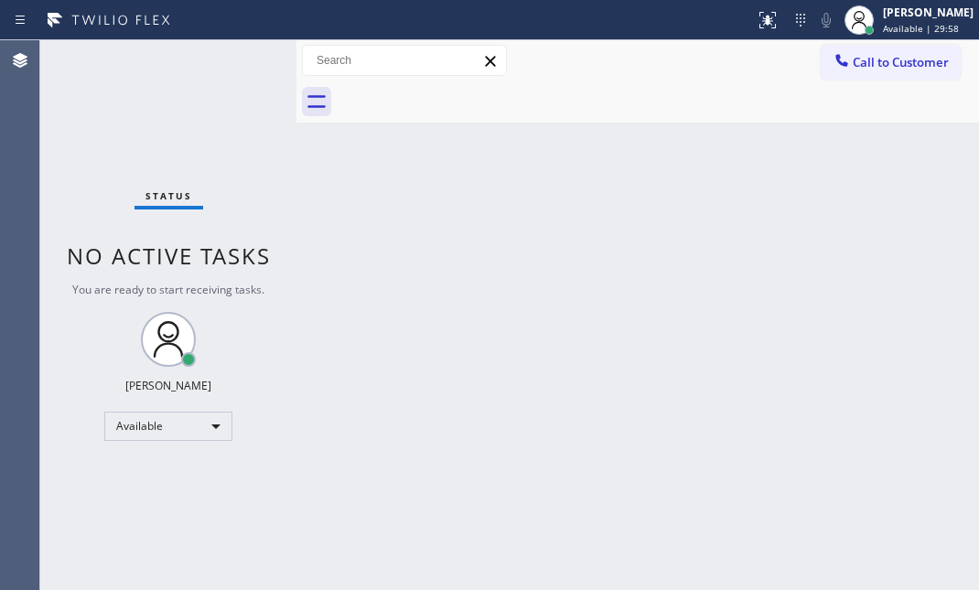
click at [236, 62] on div "Status No active tasks You are ready to start receiving tasks. [PERSON_NAME] Av…" at bounding box center [168, 315] width 256 height 550
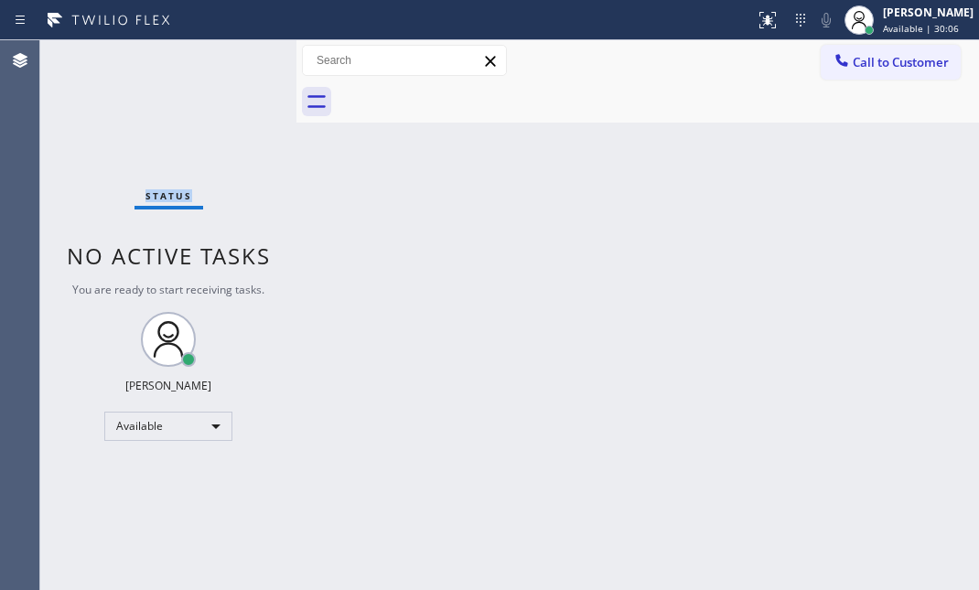
click at [236, 62] on div "Status No active tasks You are ready to start receiving tasks. [PERSON_NAME] Av…" at bounding box center [168, 315] width 256 height 550
click at [242, 61] on div "Status No active tasks You are ready to start receiving tasks. [PERSON_NAME] Av…" at bounding box center [168, 315] width 256 height 550
click at [242, 60] on div "Status No active tasks You are ready to start receiving tasks. [PERSON_NAME] Av…" at bounding box center [168, 315] width 256 height 550
click at [242, 59] on div "Status No active tasks You are ready to start receiving tasks. [PERSON_NAME] Av…" at bounding box center [168, 315] width 256 height 550
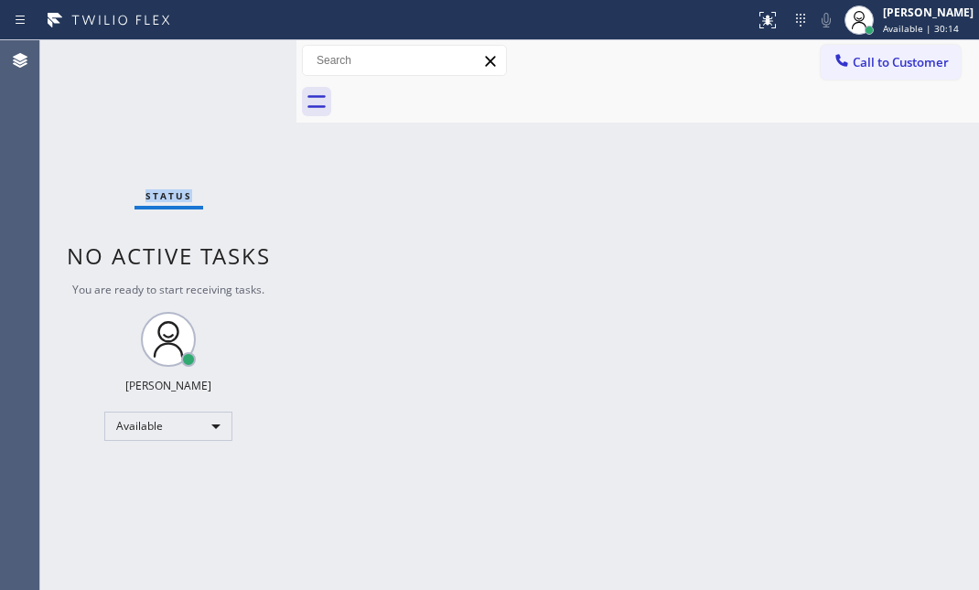
click at [242, 59] on div "Status No active tasks You are ready to start receiving tasks. [PERSON_NAME] Av…" at bounding box center [168, 315] width 256 height 550
click at [242, 56] on div "Status No active tasks You are ready to start receiving tasks. [PERSON_NAME] Av…" at bounding box center [168, 315] width 256 height 550
click at [241, 56] on div "Status No active tasks You are ready to start receiving tasks. [PERSON_NAME] Av…" at bounding box center [168, 315] width 256 height 550
click at [241, 54] on div "Status No active tasks You are ready to start receiving tasks. [PERSON_NAME] Av…" at bounding box center [168, 315] width 256 height 550
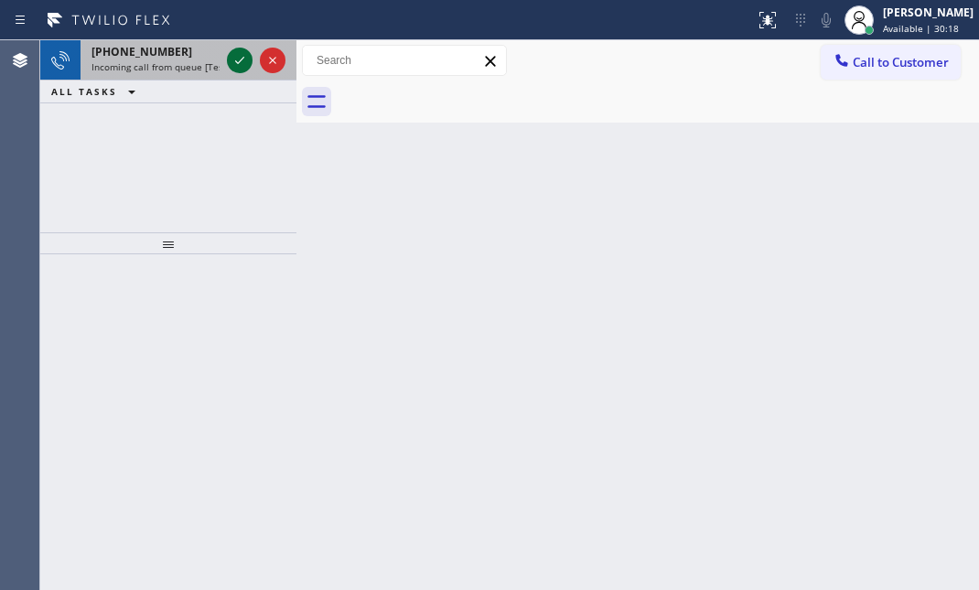
drag, startPoint x: 220, startPoint y: 57, endPoint x: 231, endPoint y: 63, distance: 13.5
click at [221, 58] on div "[PHONE_NUMBER] Incoming call from queue [Test] All" at bounding box center [152, 60] width 143 height 40
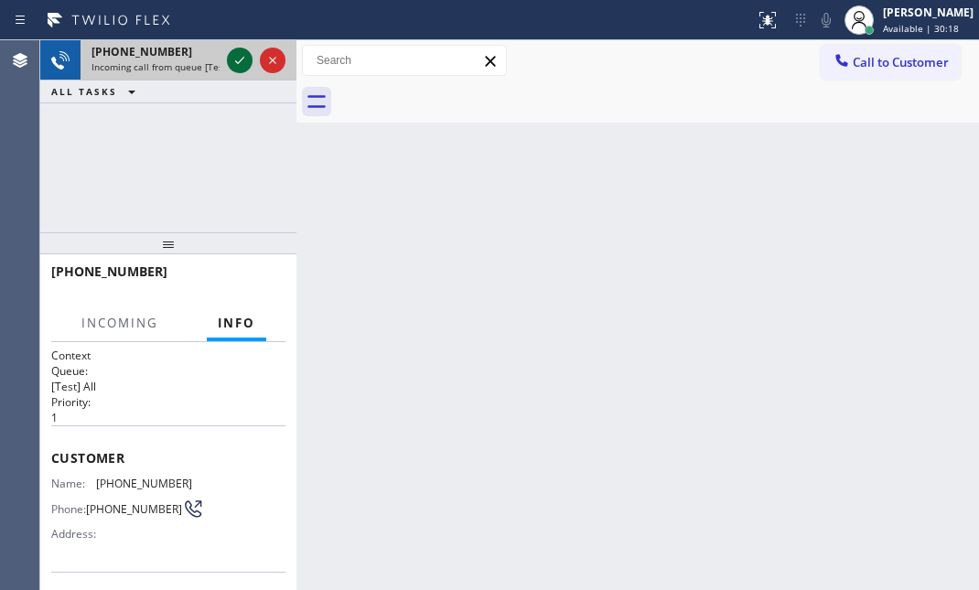
click at [234, 64] on icon at bounding box center [240, 60] width 22 height 22
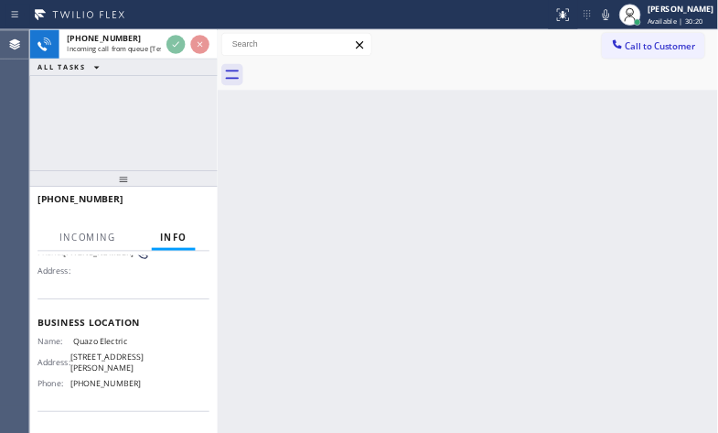
scroll to position [166, 0]
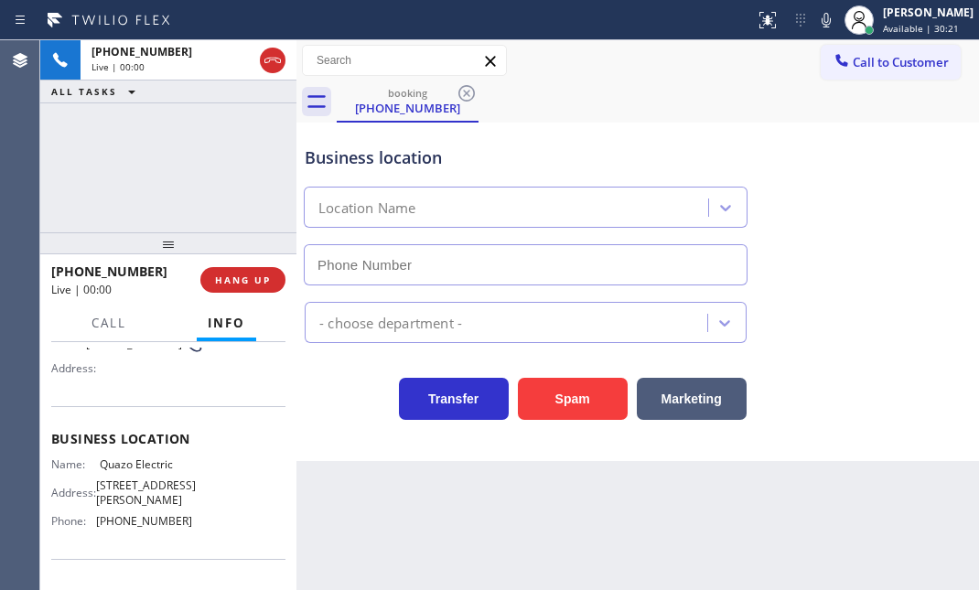
type input "[PHONE_NUMBER]"
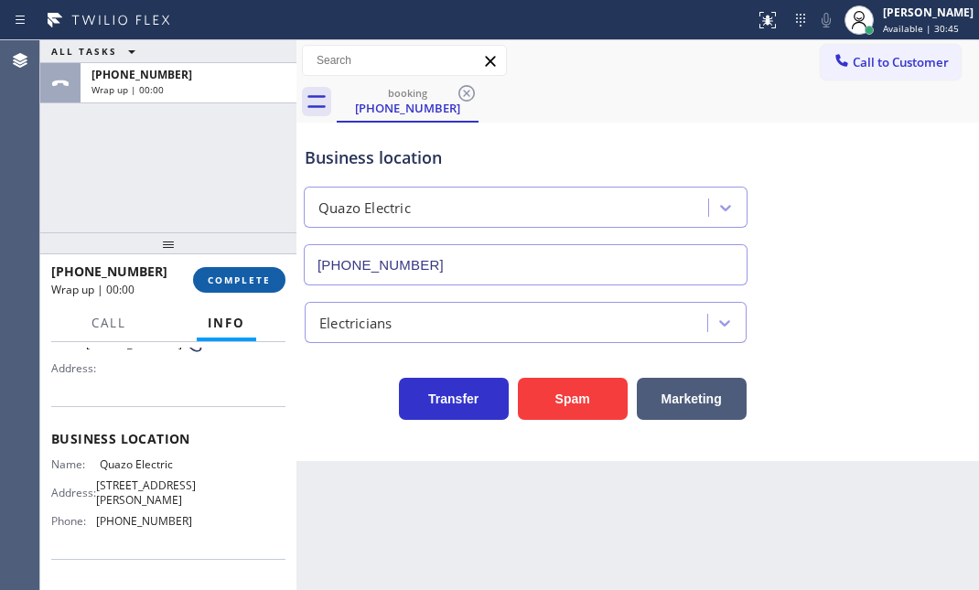
click at [233, 279] on span "COMPLETE" at bounding box center [239, 280] width 63 height 13
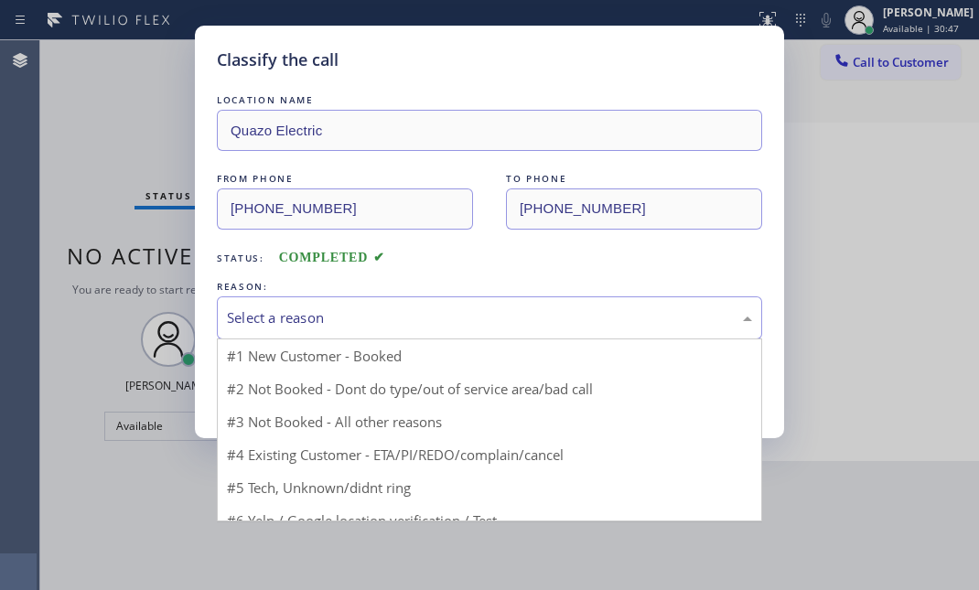
click at [322, 311] on div "Select a reason" at bounding box center [489, 317] width 525 height 21
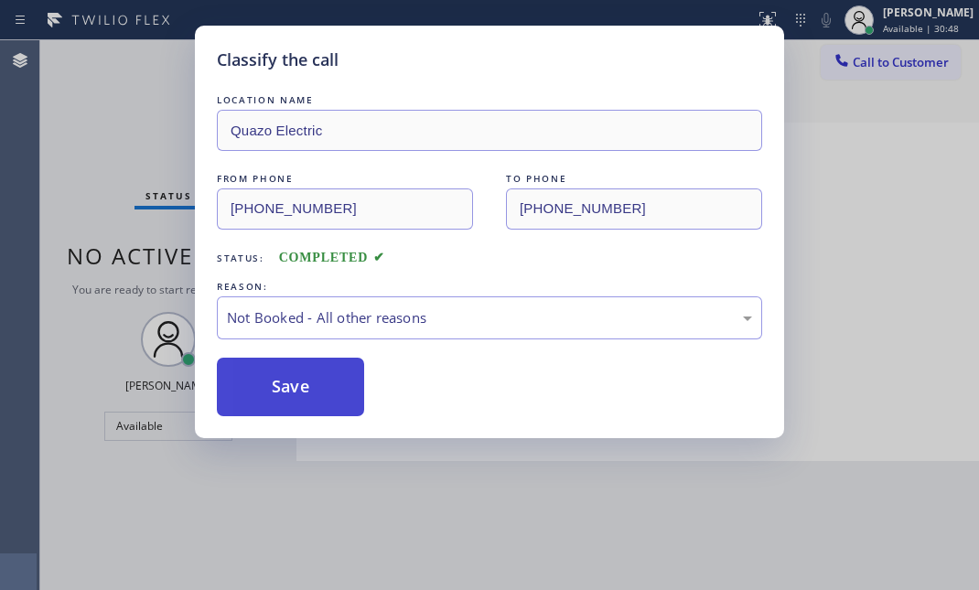
click at [286, 380] on button "Save" at bounding box center [290, 387] width 147 height 59
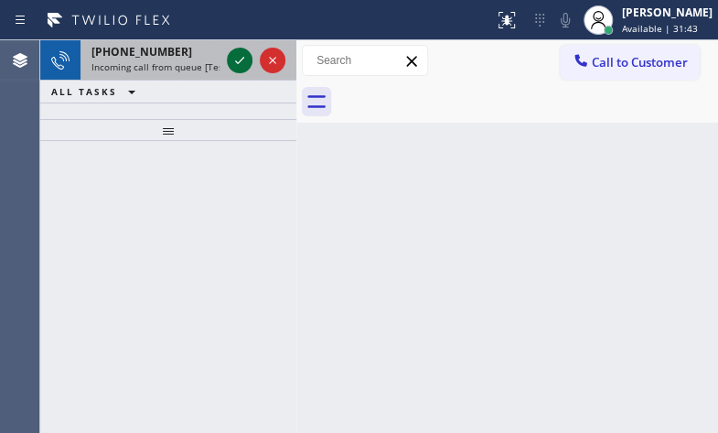
click at [235, 63] on icon at bounding box center [240, 60] width 22 height 22
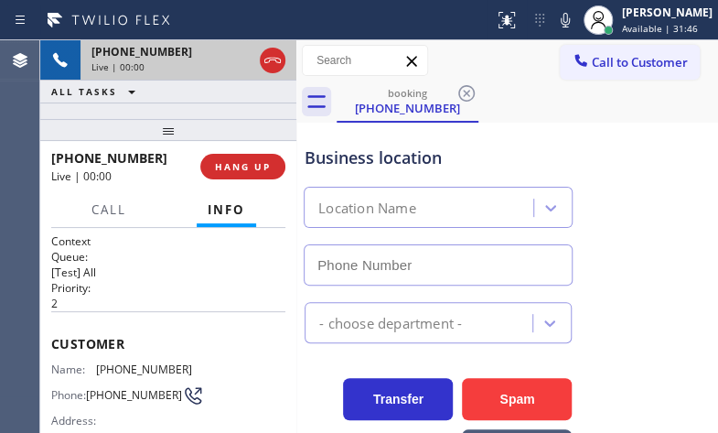
type input "[PHONE_NUMBER]"
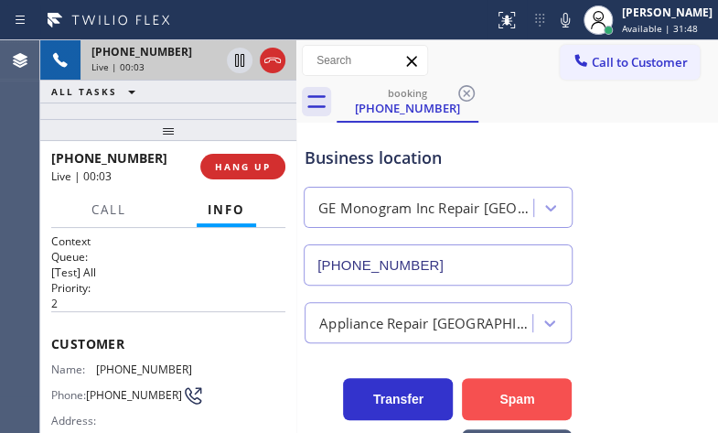
click at [498, 410] on button "Spam" at bounding box center [517, 399] width 110 height 42
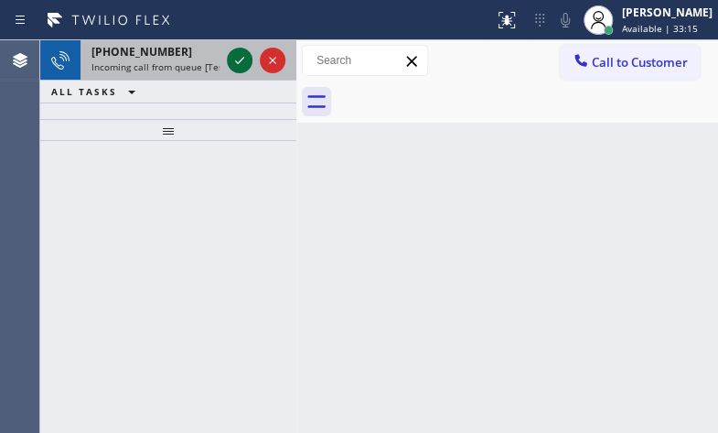
click at [241, 57] on icon at bounding box center [240, 60] width 22 height 22
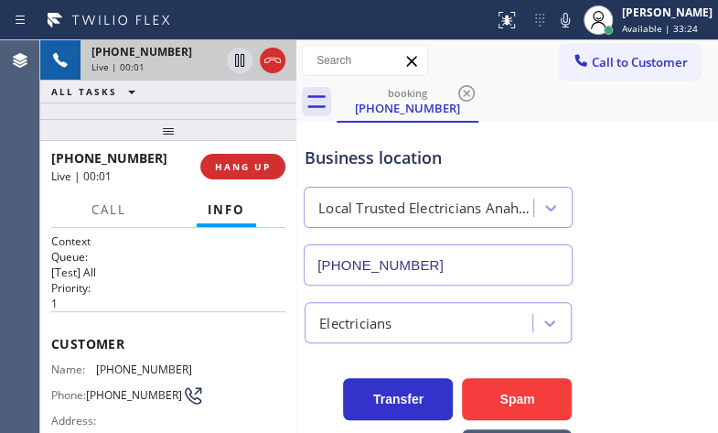
type input "[PHONE_NUMBER]"
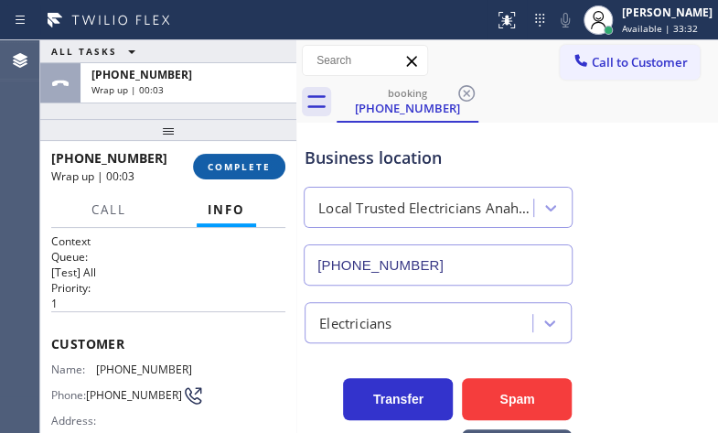
click at [251, 170] on span "COMPLETE" at bounding box center [239, 166] width 63 height 13
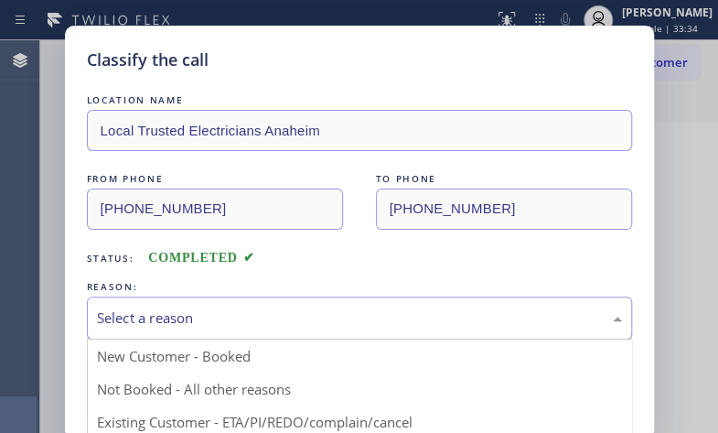
click at [244, 320] on div "Select a reason" at bounding box center [359, 317] width 525 height 21
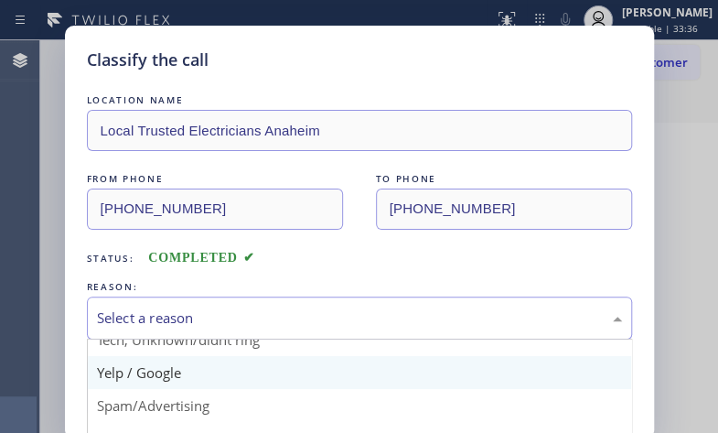
scroll to position [59, 0]
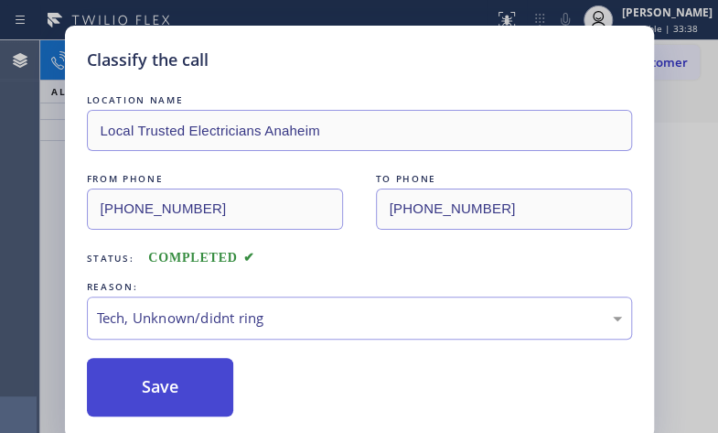
click at [178, 393] on button "Save" at bounding box center [160, 387] width 147 height 59
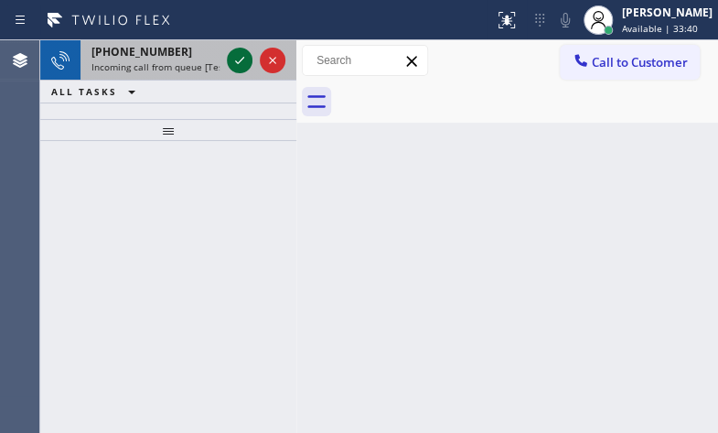
click at [240, 61] on icon at bounding box center [240, 60] width 22 height 22
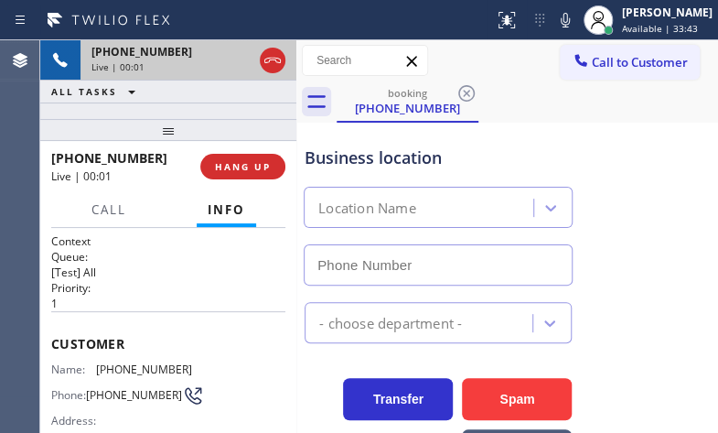
type input "[PHONE_NUMBER]"
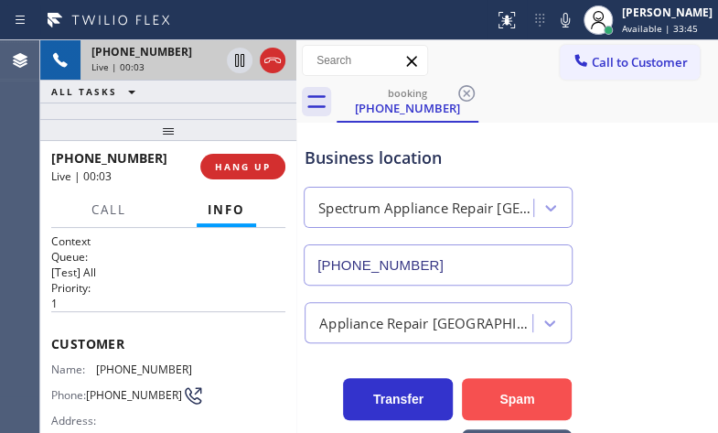
click at [494, 406] on button "Spam" at bounding box center [517, 399] width 110 height 42
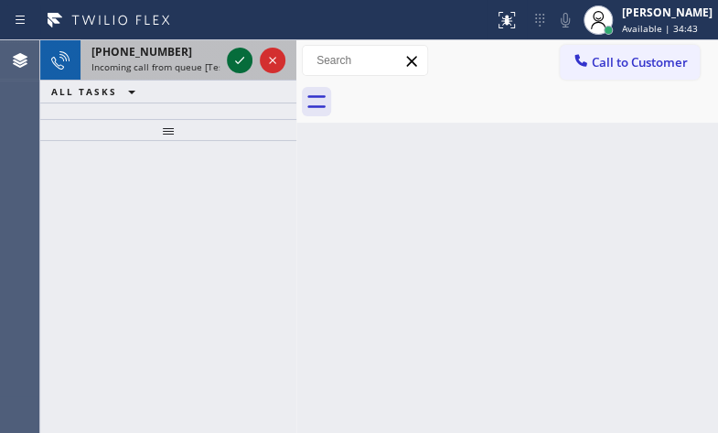
click at [245, 64] on icon at bounding box center [240, 60] width 22 height 22
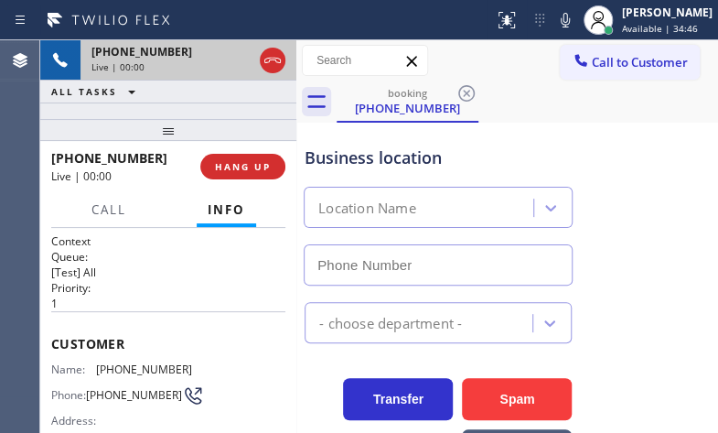
type input "[PHONE_NUMBER]"
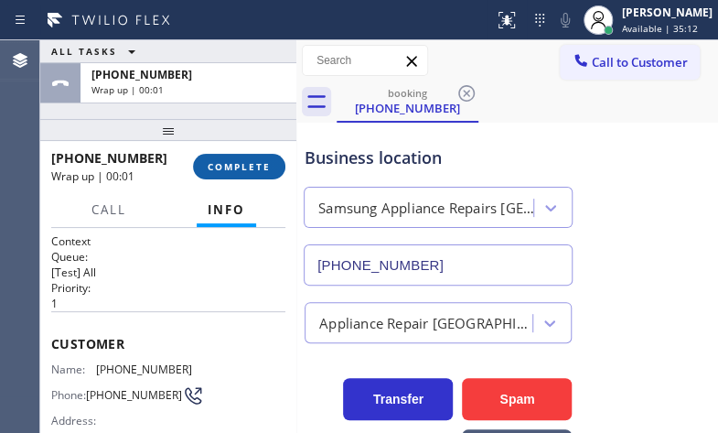
click at [256, 167] on span "COMPLETE" at bounding box center [239, 166] width 63 height 13
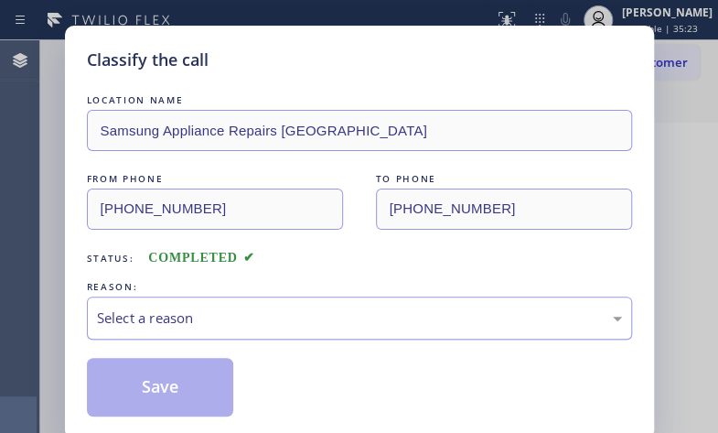
click at [586, 326] on div "Select a reason" at bounding box center [359, 317] width 525 height 21
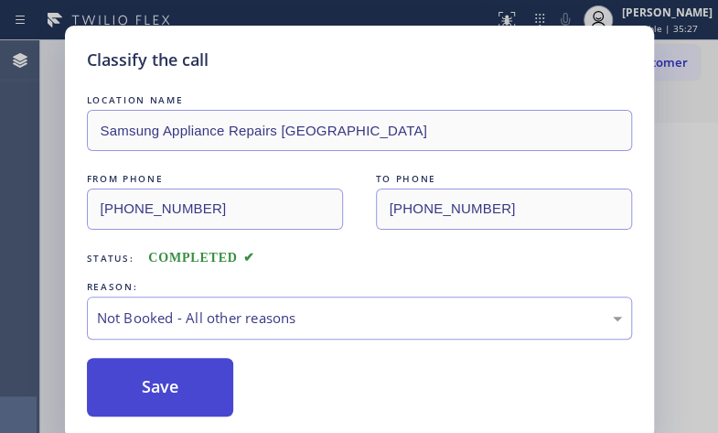
click at [165, 392] on button "Save" at bounding box center [160, 387] width 147 height 59
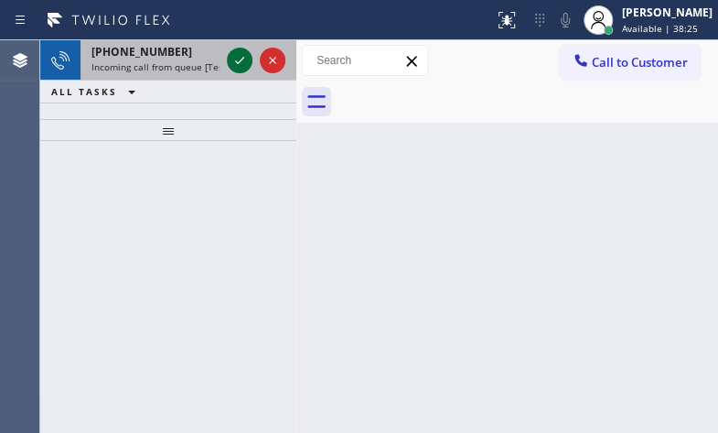
click at [239, 52] on icon at bounding box center [240, 60] width 22 height 22
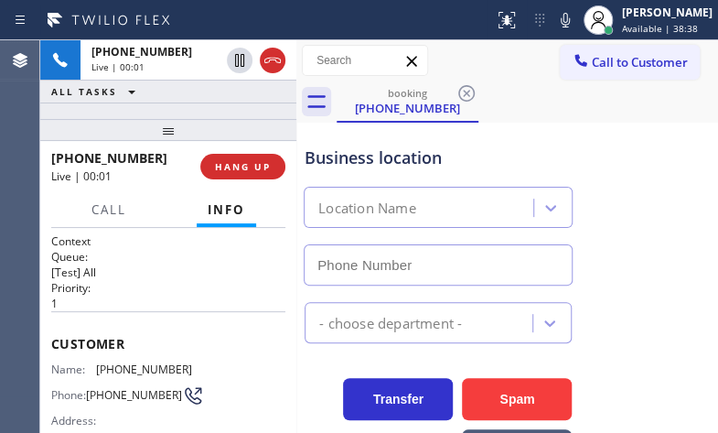
type input "[PHONE_NUMBER]"
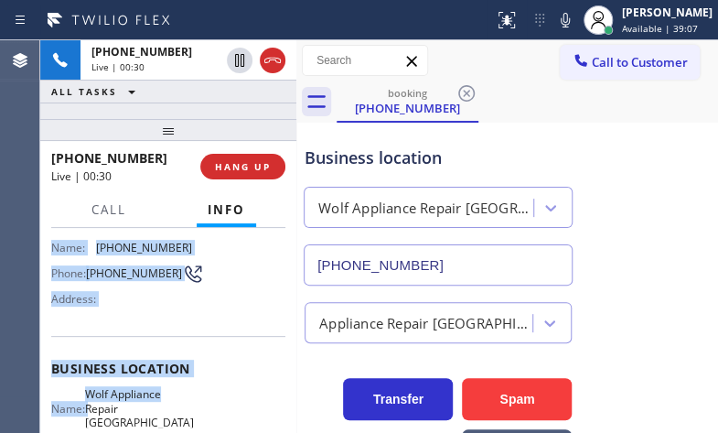
scroll to position [183, 0]
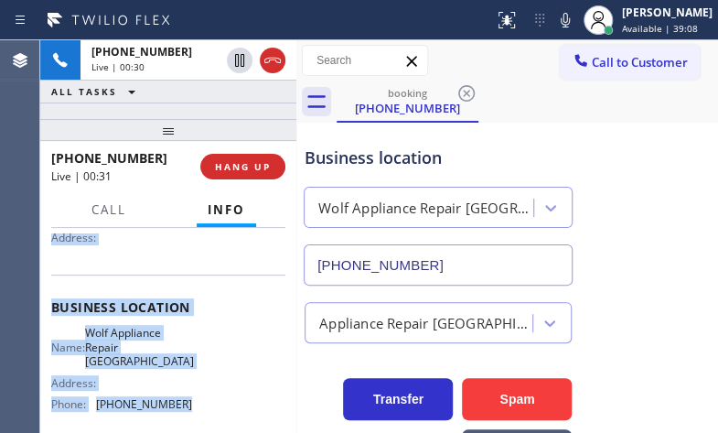
drag, startPoint x: 48, startPoint y: 336, endPoint x: 190, endPoint y: 390, distance: 152.6
click at [190, 390] on div "Context Queue: [Test] All Priority: 1 Customer Name: [PHONE_NUMBER] Phone: [PHO…" at bounding box center [168, 330] width 256 height 204
copy div "Customer Name: [PHONE_NUMBER] Phone: [PHONE_NUMBER] Address: Business location …"
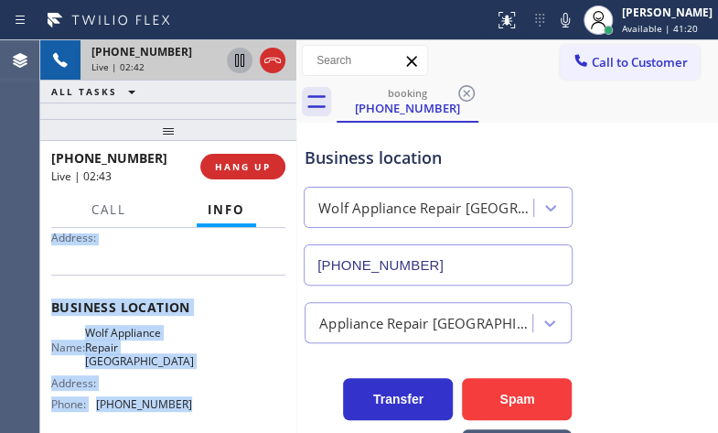
click at [242, 56] on icon at bounding box center [239, 60] width 9 height 13
click at [238, 57] on icon at bounding box center [239, 60] width 13 height 13
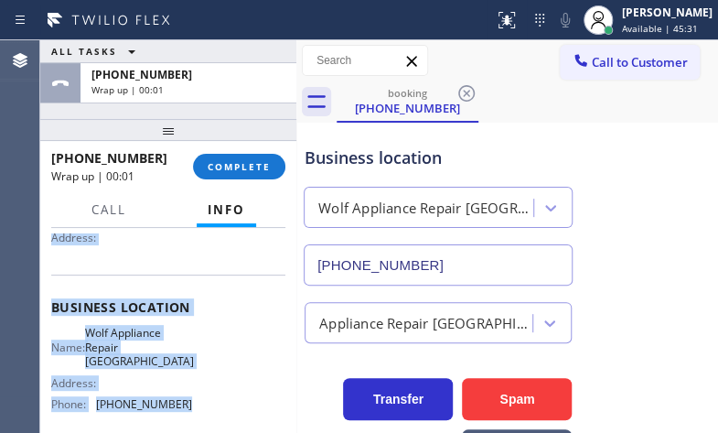
drag, startPoint x: 274, startPoint y: 59, endPoint x: 604, endPoint y: 144, distance: 340.2
click at [604, 144] on div "ALL TASKS ALL TASKS ACTIVE TASKS TASKS IN WRAP UP [PHONE_NUMBER] Wrap up | 00:0…" at bounding box center [379, 236] width 678 height 393
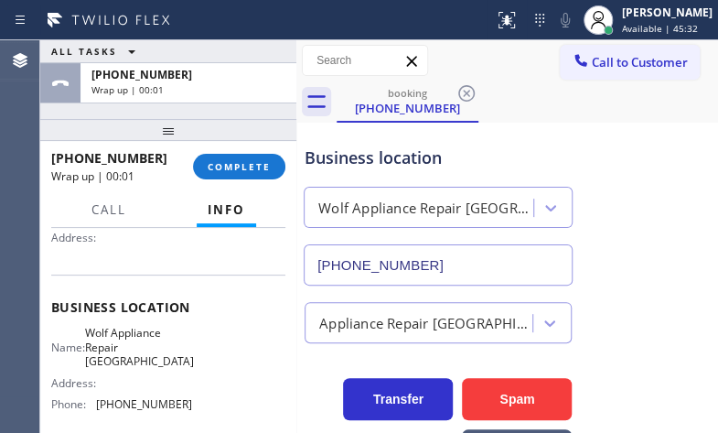
click at [617, 128] on div "Business location Wolf Appliance Repair [GEOGRAPHIC_DATA] [PHONE_NUMBER]" at bounding box center [507, 203] width 413 height 166
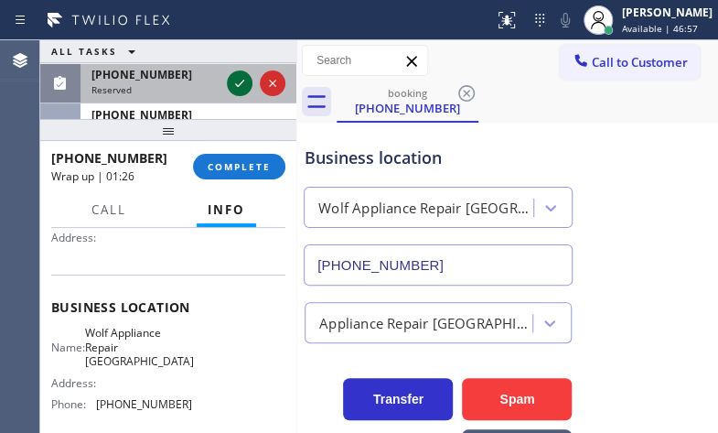
click at [229, 88] on icon at bounding box center [240, 83] width 22 height 22
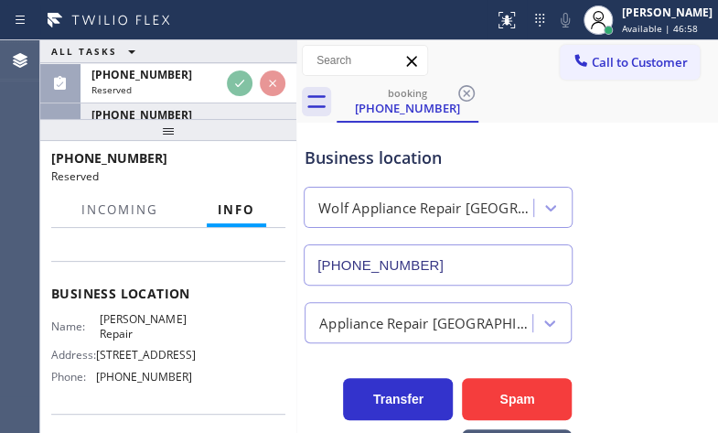
scroll to position [198, 0]
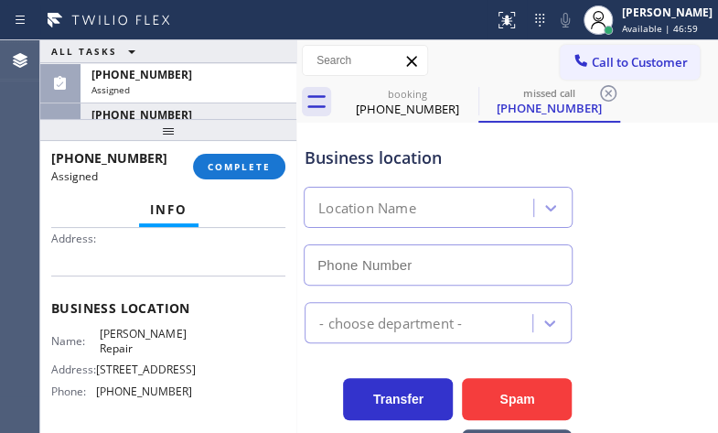
type input "[PHONE_NUMBER]"
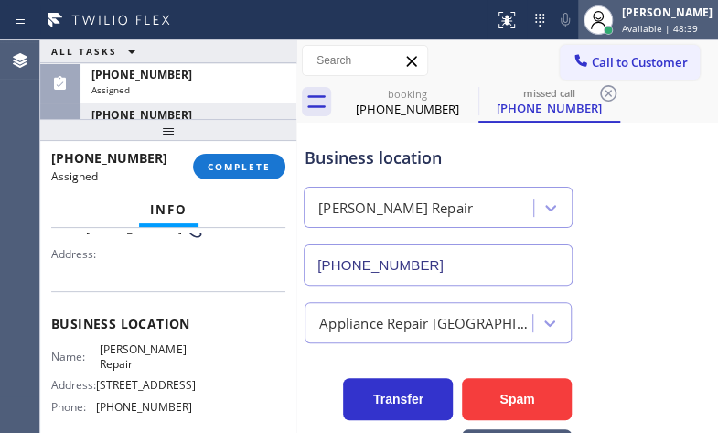
scroll to position [212, 0]
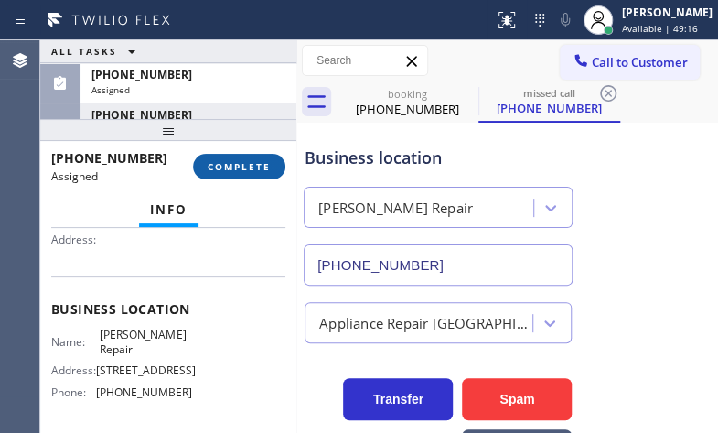
click at [250, 171] on span "COMPLETE" at bounding box center [239, 166] width 63 height 13
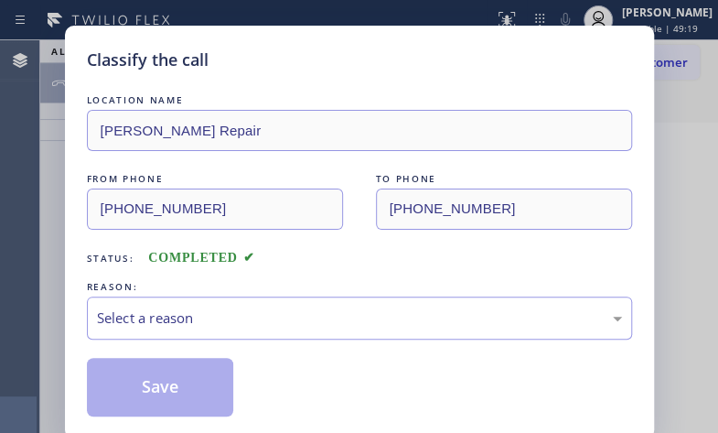
click at [59, 126] on div "Classify the call LOCATION NAME [PERSON_NAME] Repair FROM PHONE [PHONE_NUMBER] …" at bounding box center [359, 216] width 718 height 433
click at [223, 311] on div "Select a reason" at bounding box center [359, 317] width 525 height 21
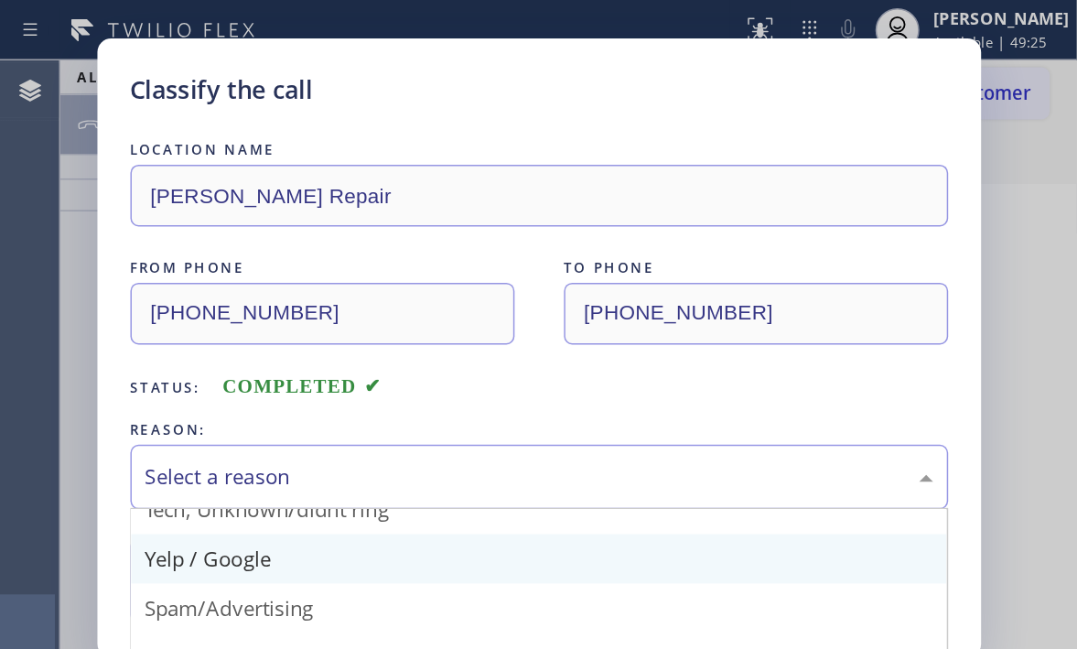
scroll to position [120, 0]
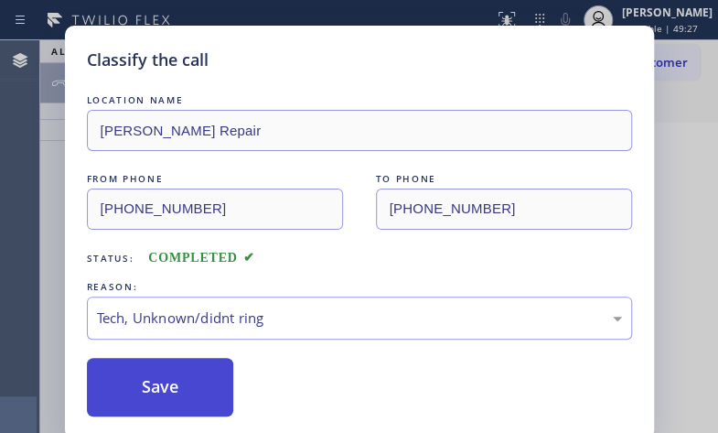
click at [179, 383] on button "Save" at bounding box center [160, 387] width 147 height 59
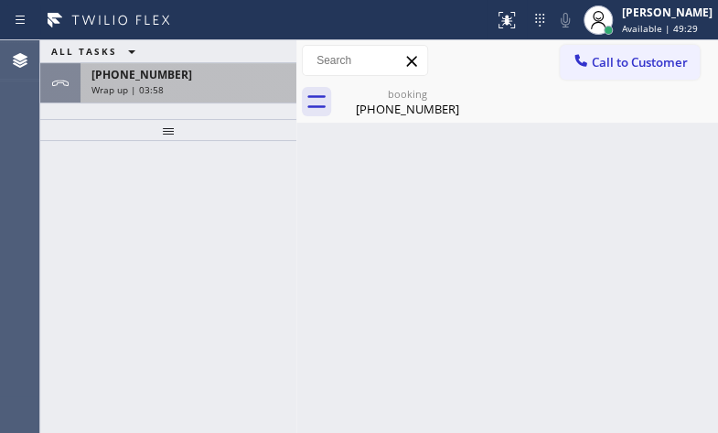
click at [246, 88] on div "Wrap up | 03:58" at bounding box center [188, 89] width 194 height 13
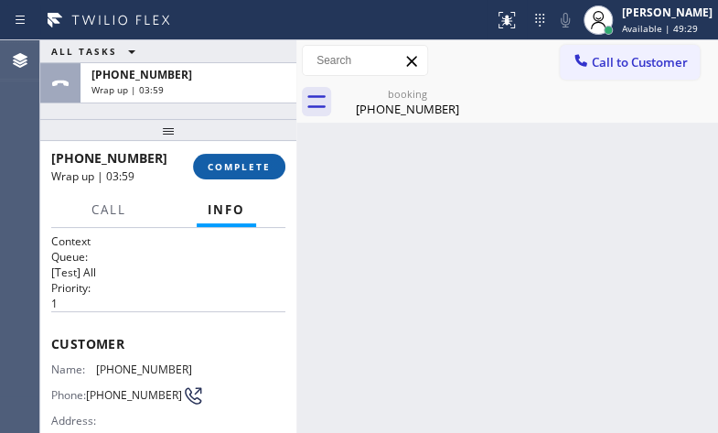
click at [248, 166] on span "COMPLETE" at bounding box center [239, 166] width 63 height 13
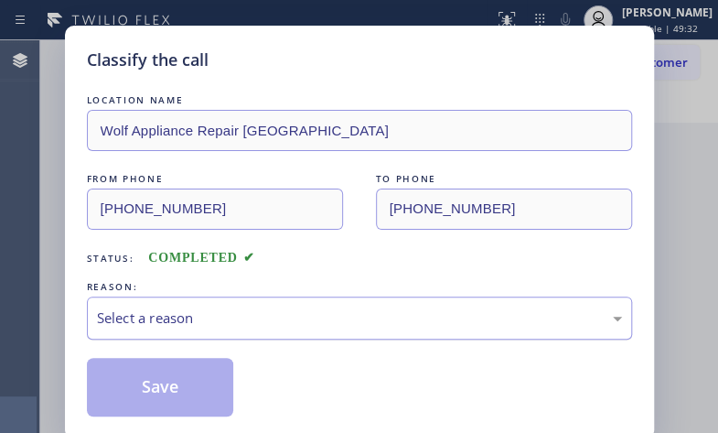
click at [223, 322] on div "Select a reason" at bounding box center [359, 317] width 525 height 21
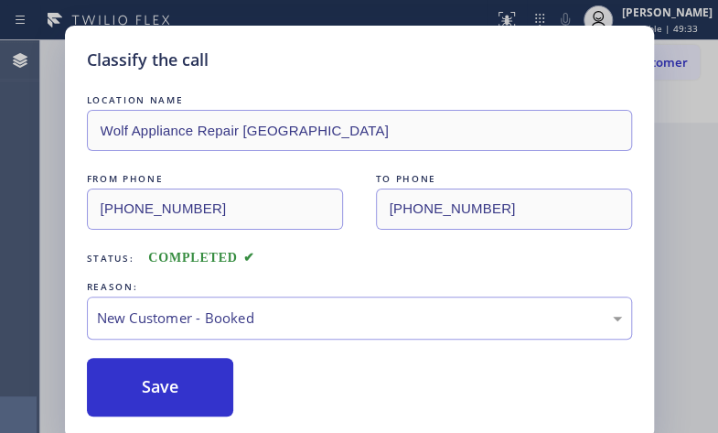
click at [176, 355] on div "LOCATION NAME Wolf Appliance Repair Phoenix FROM PHONE [PHONE_NUMBER] TO PHONE …" at bounding box center [359, 254] width 545 height 326
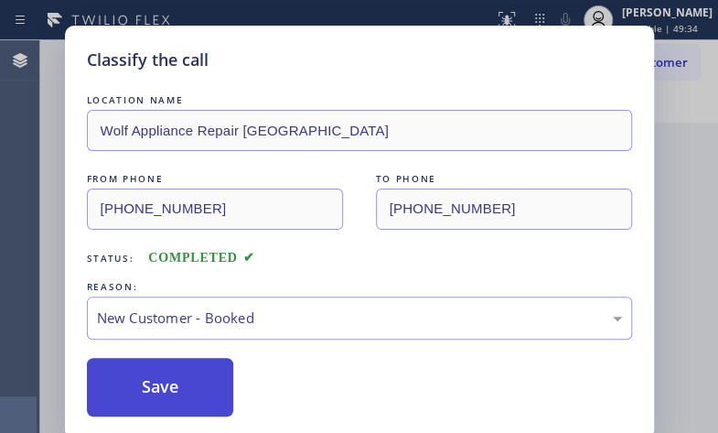
click at [177, 369] on button "Save" at bounding box center [160, 387] width 147 height 59
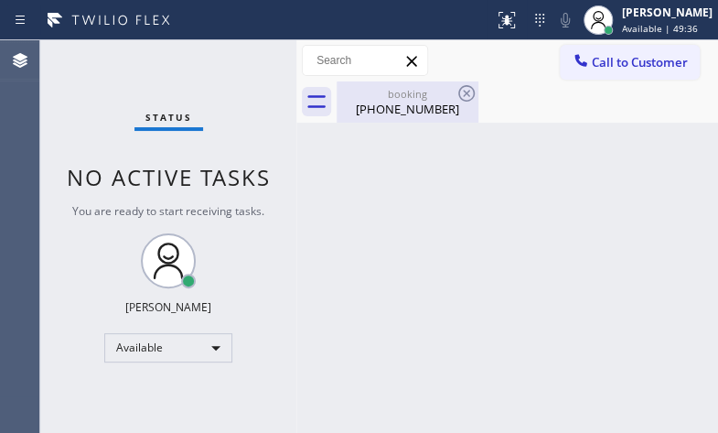
click at [392, 110] on div "[PHONE_NUMBER]" at bounding box center [408, 109] width 138 height 16
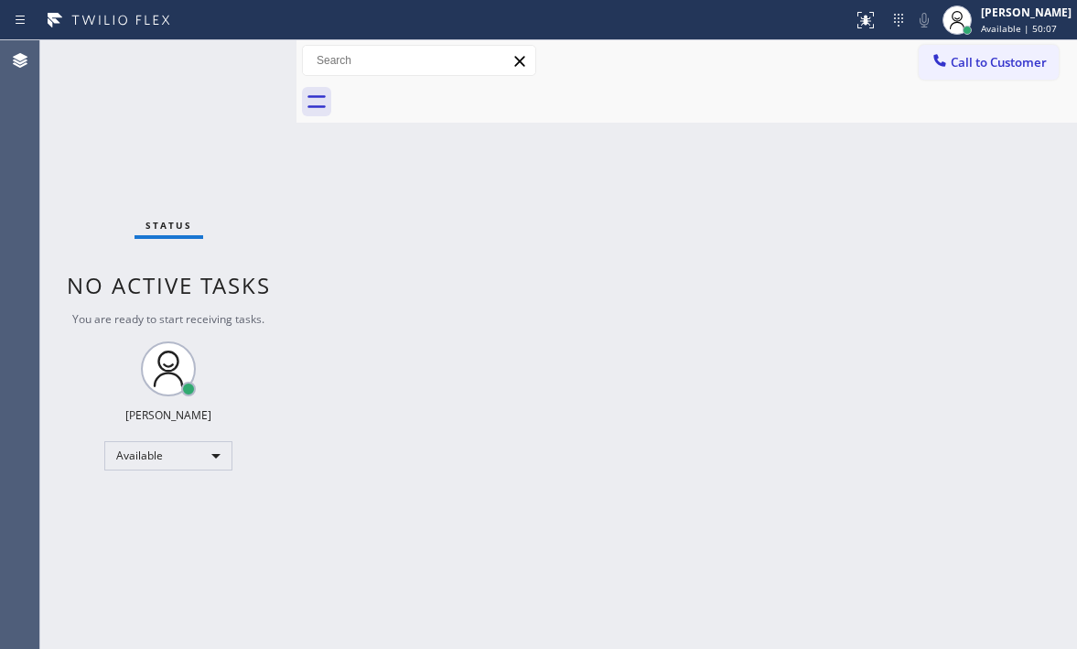
click at [218, 62] on div "Status No active tasks You are ready to start receiving tasks. [PERSON_NAME] Av…" at bounding box center [168, 344] width 256 height 608
click at [228, 62] on div "Status No active tasks You are ready to start receiving tasks. [PERSON_NAME] Av…" at bounding box center [168, 344] width 256 height 608
click at [229, 62] on div "Status No active tasks You are ready to start receiving tasks. [PERSON_NAME] Av…" at bounding box center [168, 344] width 256 height 608
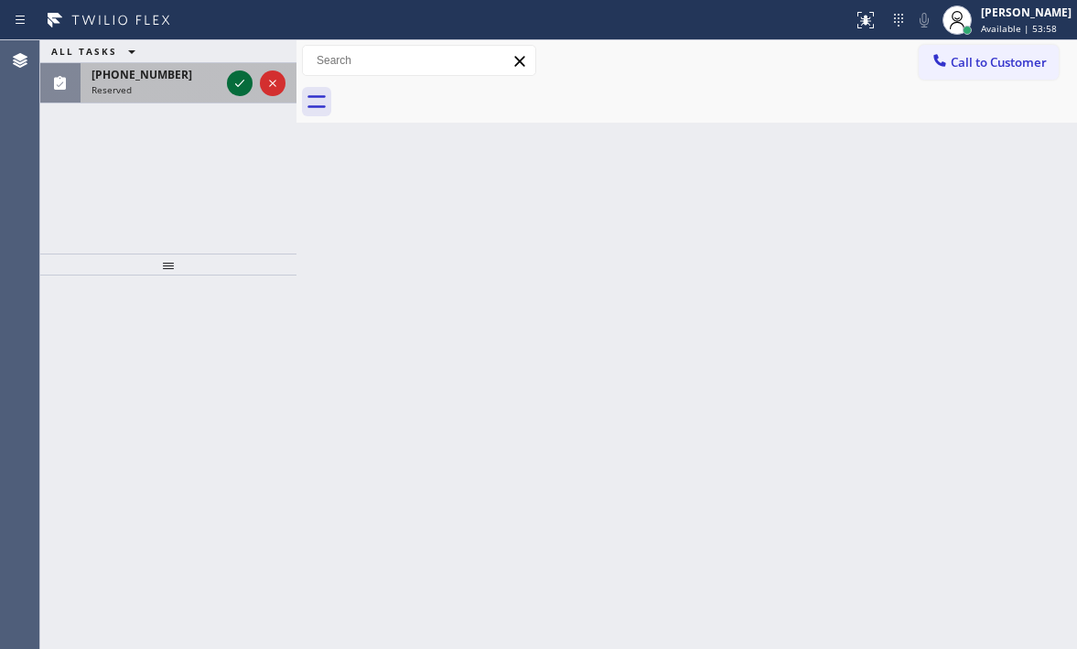
click at [244, 81] on icon at bounding box center [240, 83] width 22 height 22
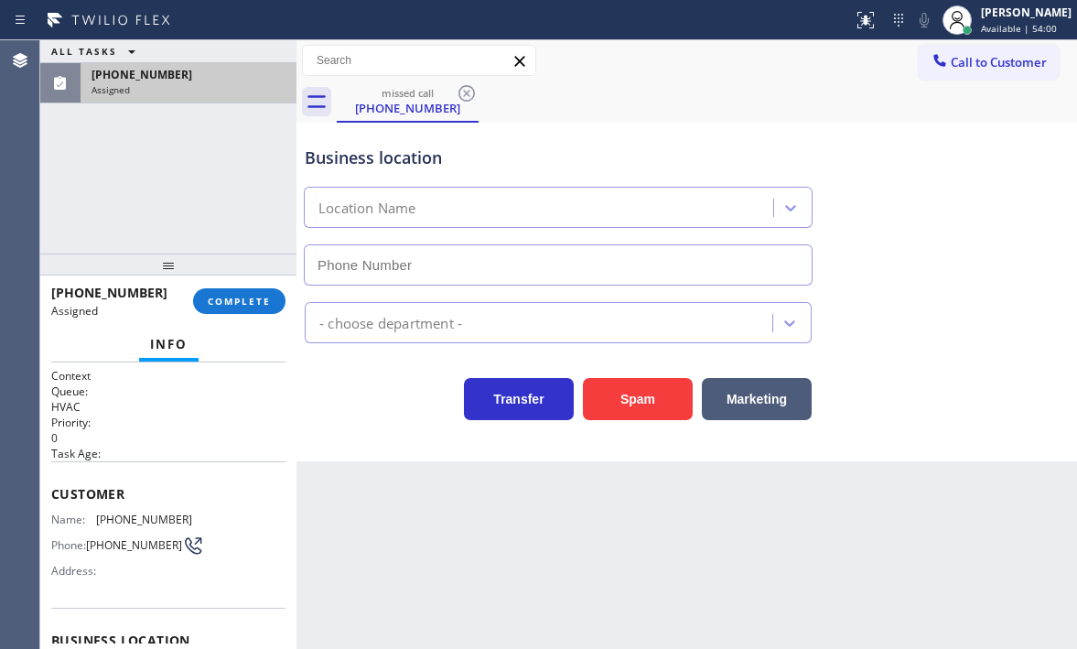
type input "[PHONE_NUMBER]"
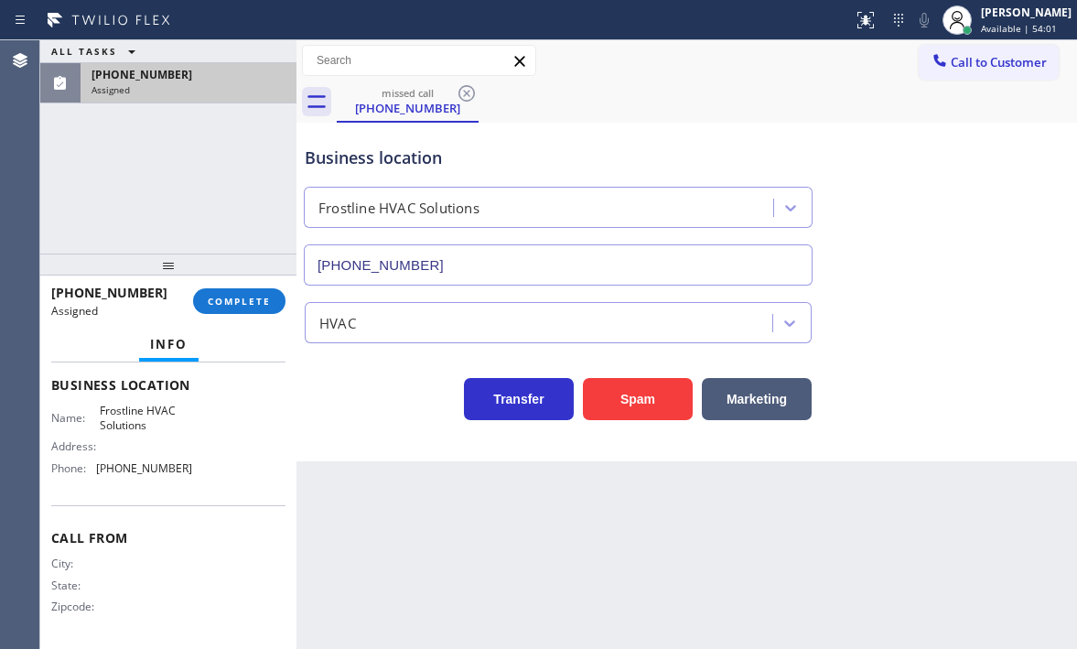
scroll to position [170, 0]
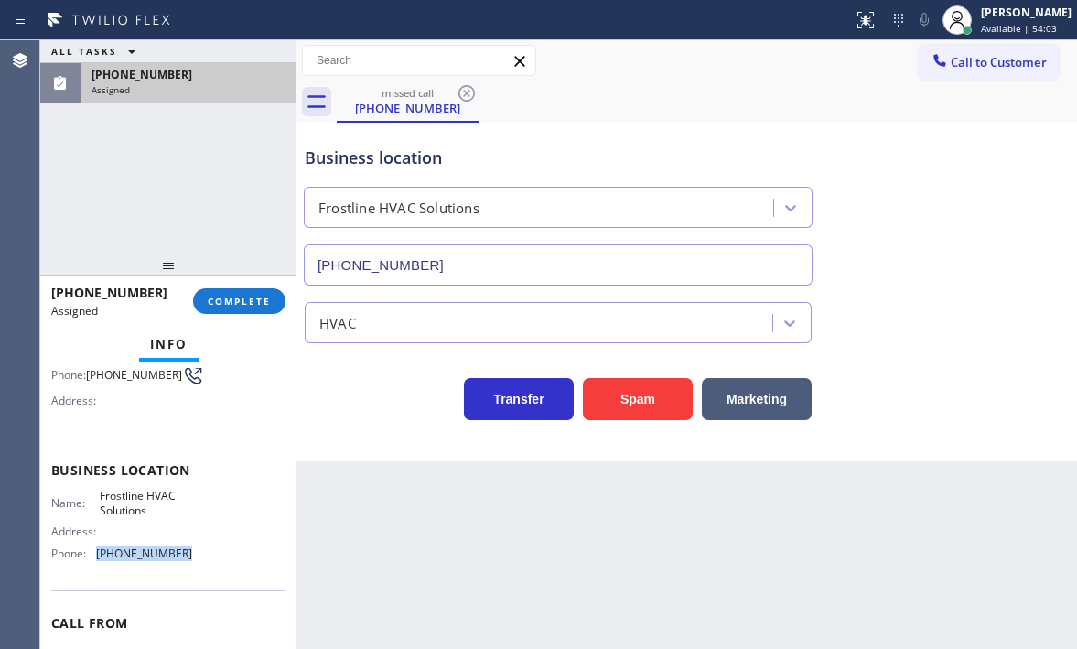
drag, startPoint x: 181, startPoint y: 556, endPoint x: 116, endPoint y: 576, distance: 68.0
click at [97, 559] on span "[PHONE_NUMBER]" at bounding box center [144, 553] width 96 height 14
copy span "[PHONE_NUMBER]"
click at [978, 62] on span "Call to Customer" at bounding box center [999, 62] width 96 height 16
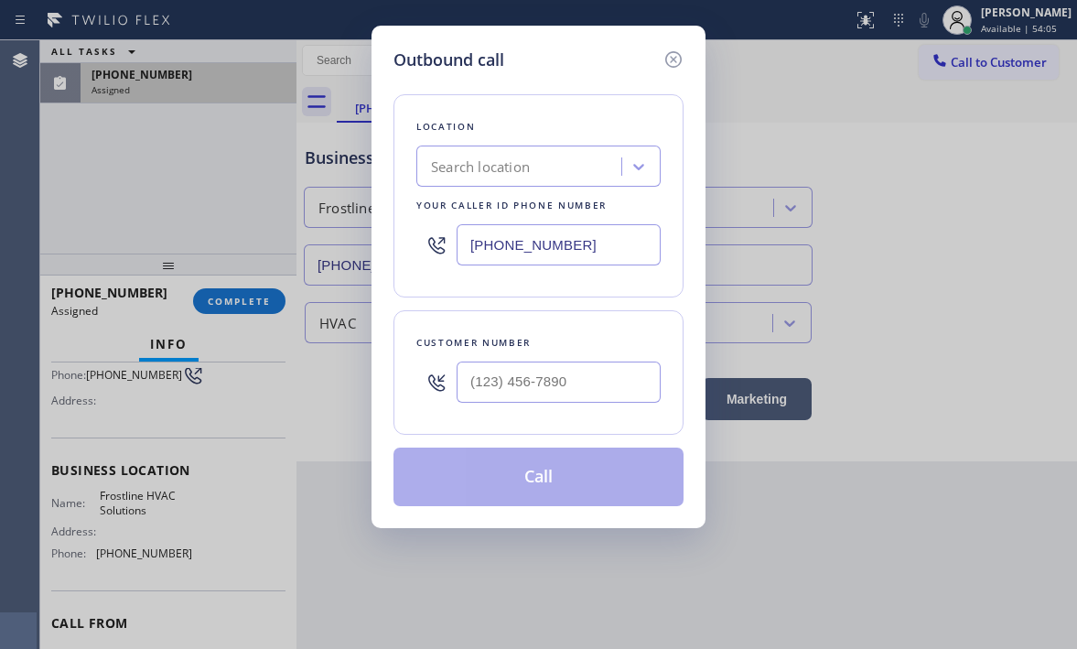
click at [580, 235] on input "[PHONE_NUMBER]" at bounding box center [559, 244] width 204 height 41
paste input "786) 936-1853"
type input "[PHONE_NUMBER]"
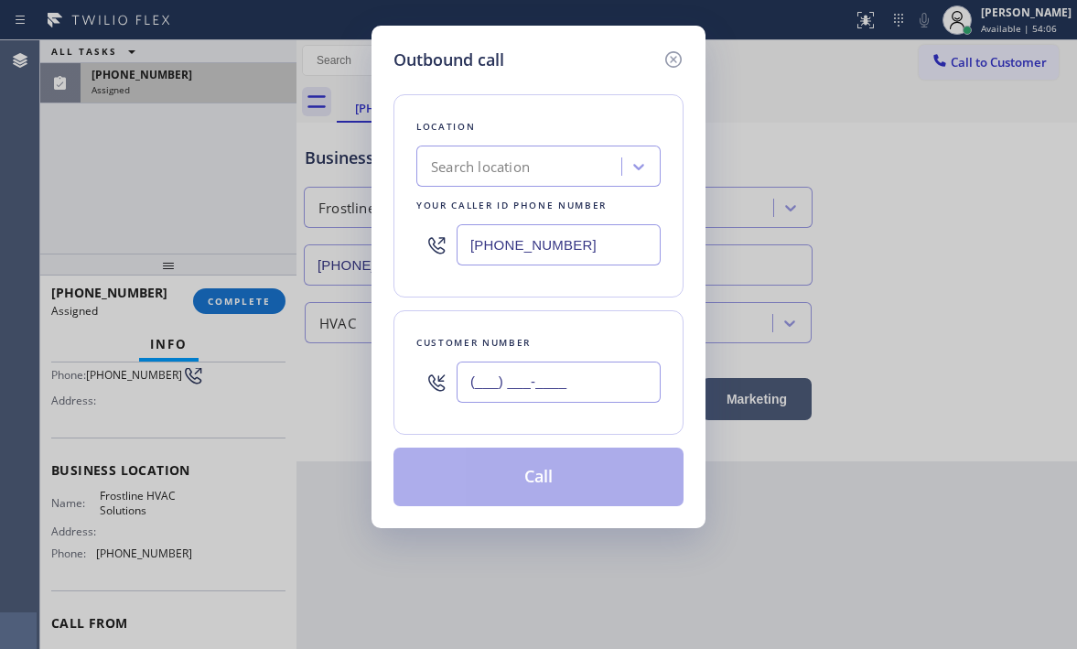
click at [527, 365] on input "(___) ___-____" at bounding box center [559, 381] width 204 height 41
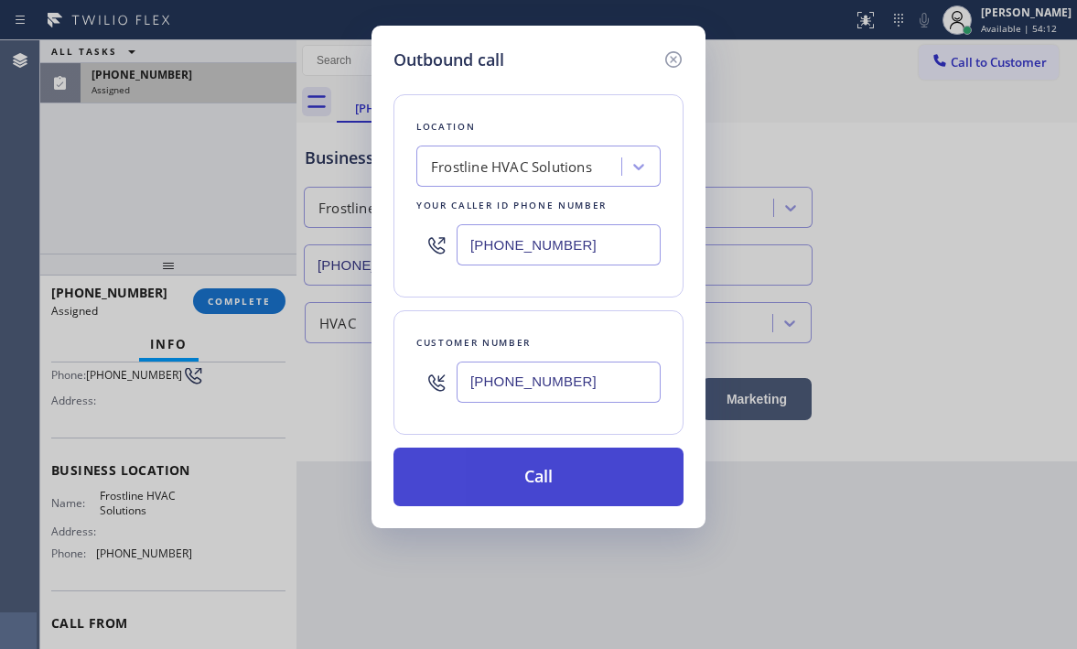
type input "[PHONE_NUMBER]"
click at [559, 479] on button "Call" at bounding box center [538, 476] width 290 height 59
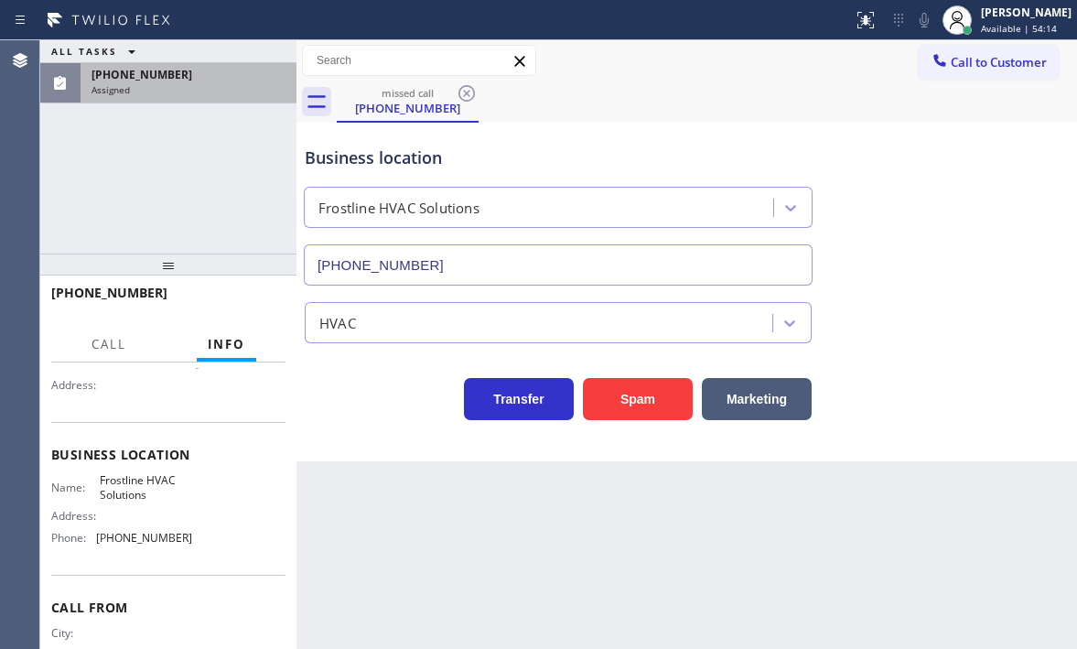
scroll to position [155, 0]
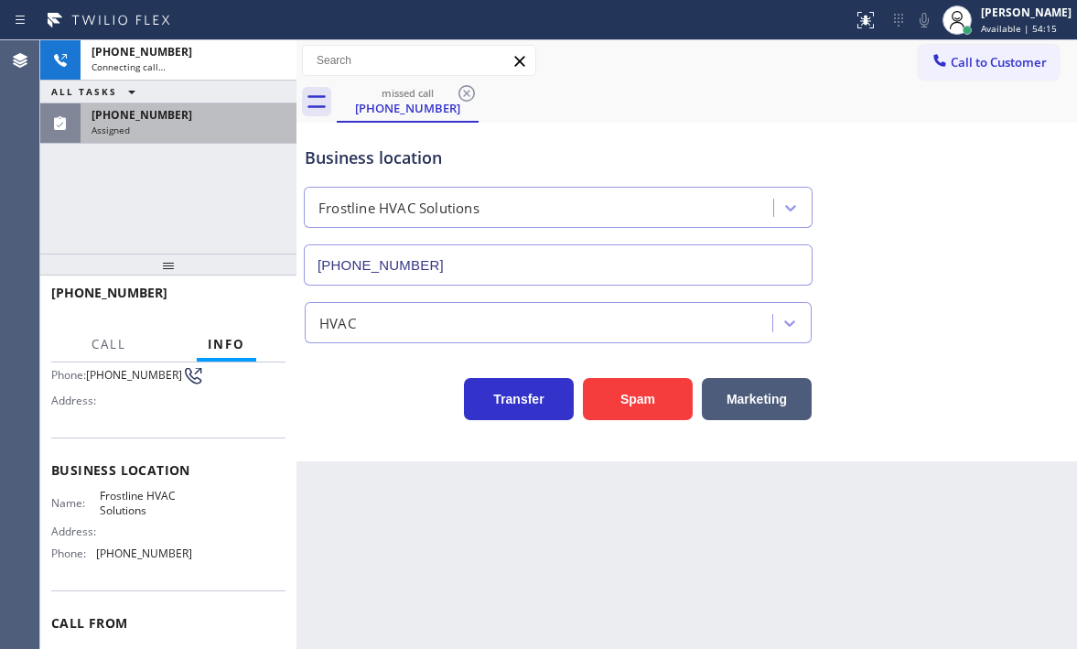
click at [209, 124] on div "Assigned" at bounding box center [188, 130] width 194 height 13
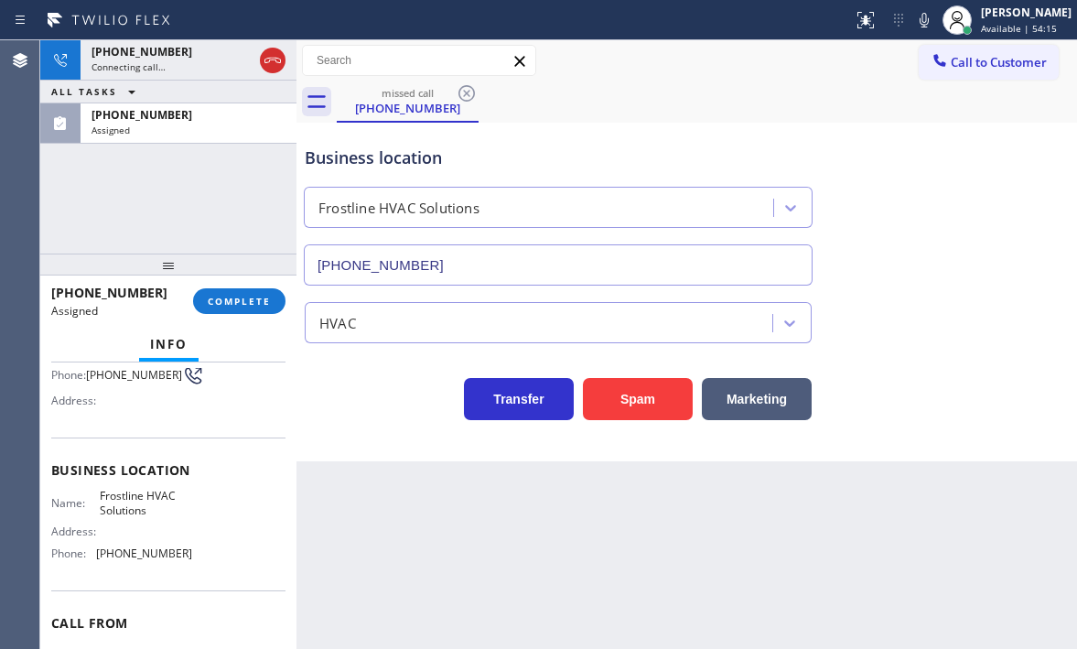
scroll to position [170, 0]
click at [226, 303] on span "COMPLETE" at bounding box center [239, 301] width 63 height 13
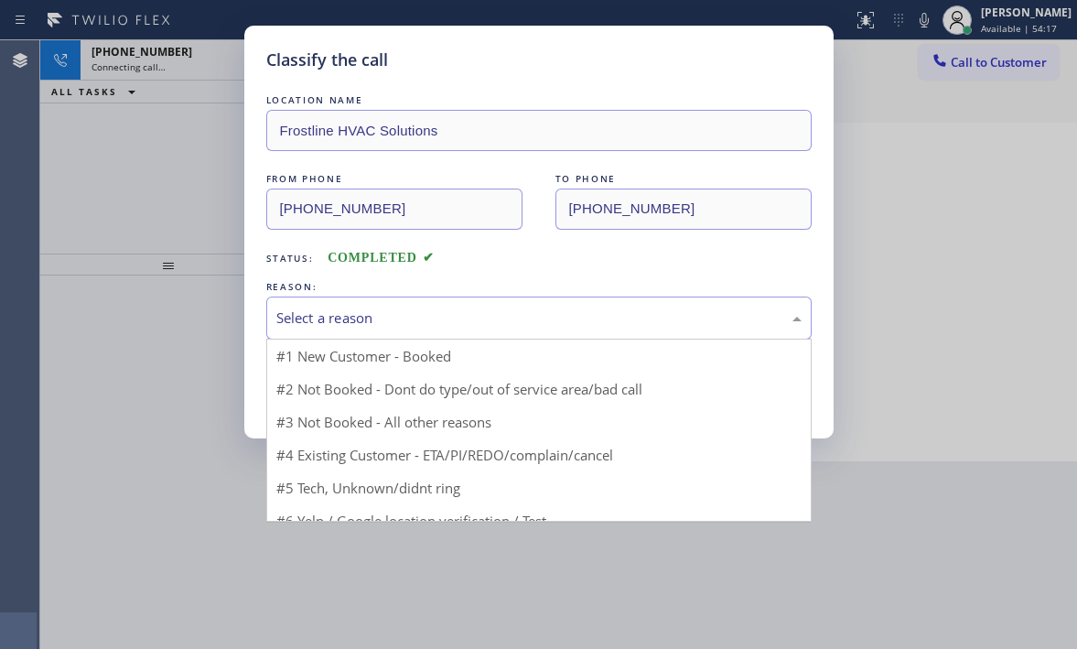
click at [371, 321] on div "Select a reason" at bounding box center [538, 317] width 525 height 21
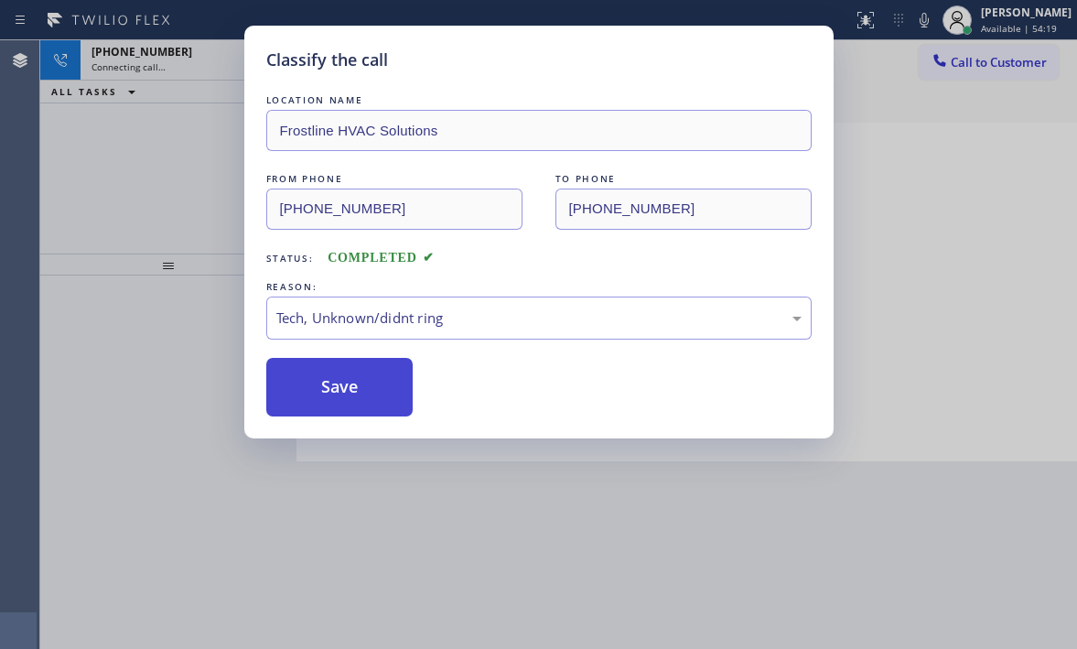
click at [360, 390] on button "Save" at bounding box center [339, 387] width 147 height 59
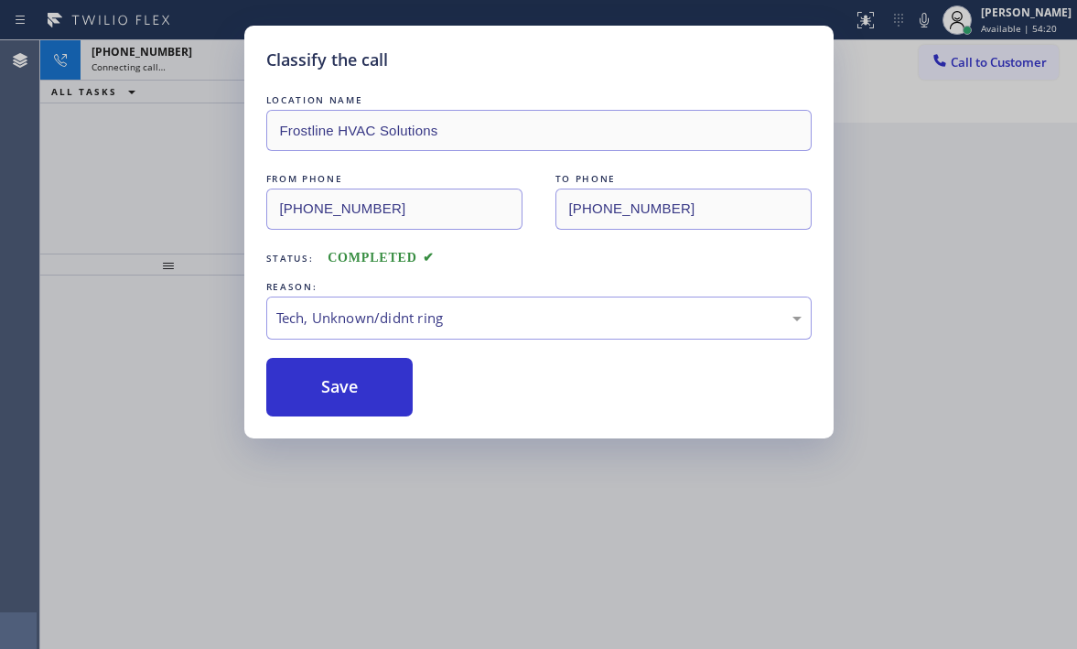
click at [191, 66] on div "Classify the call LOCATION NAME Frostline HVAC Solutions FROM PHONE [PHONE_NUMB…" at bounding box center [538, 324] width 1077 height 649
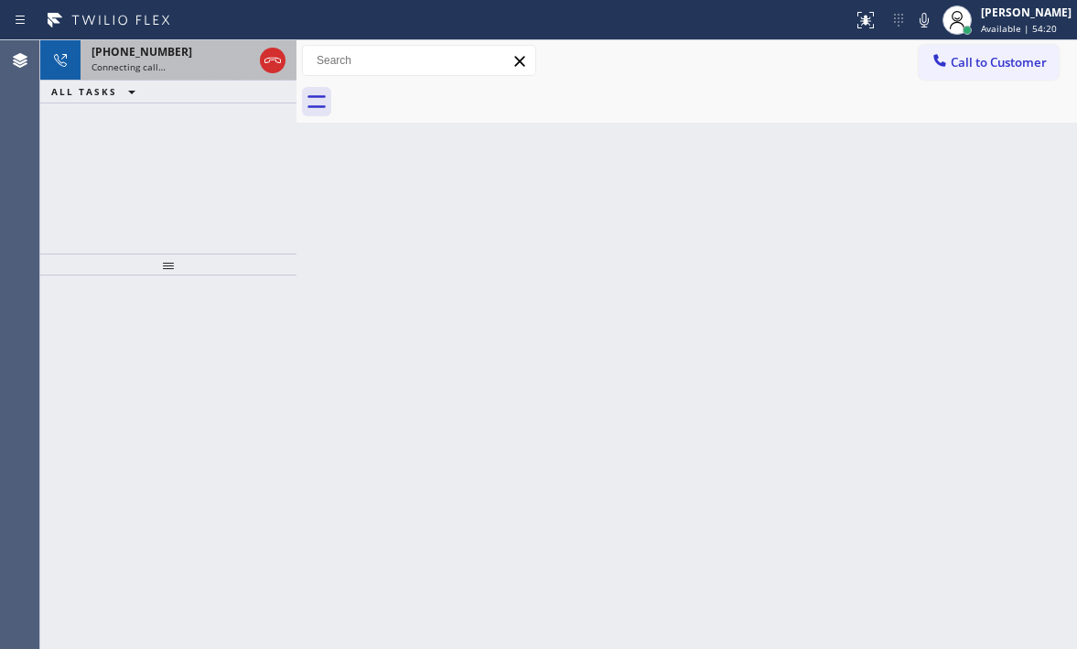
click at [195, 64] on div "Connecting call…" at bounding box center [171, 66] width 161 height 13
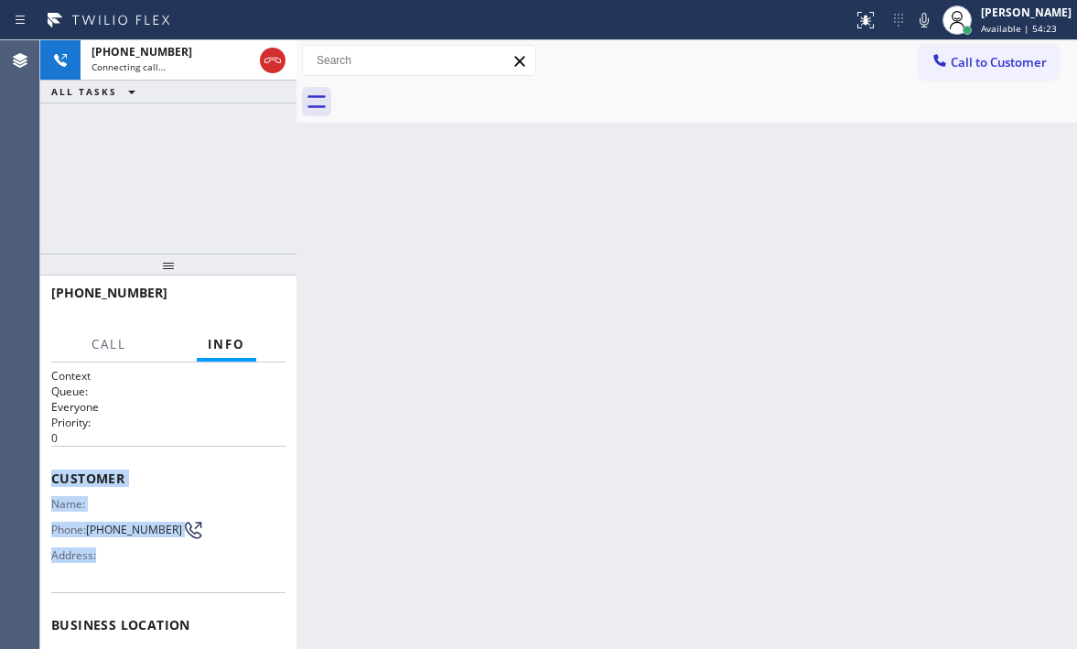
drag, startPoint x: 47, startPoint y: 469, endPoint x: 818, endPoint y: 439, distance: 771.9
click at [242, 576] on div "Context Queue: Everyone Priority: 0 Customer Name: Phone: [PHONE_NUMBER] Addres…" at bounding box center [168, 505] width 256 height 286
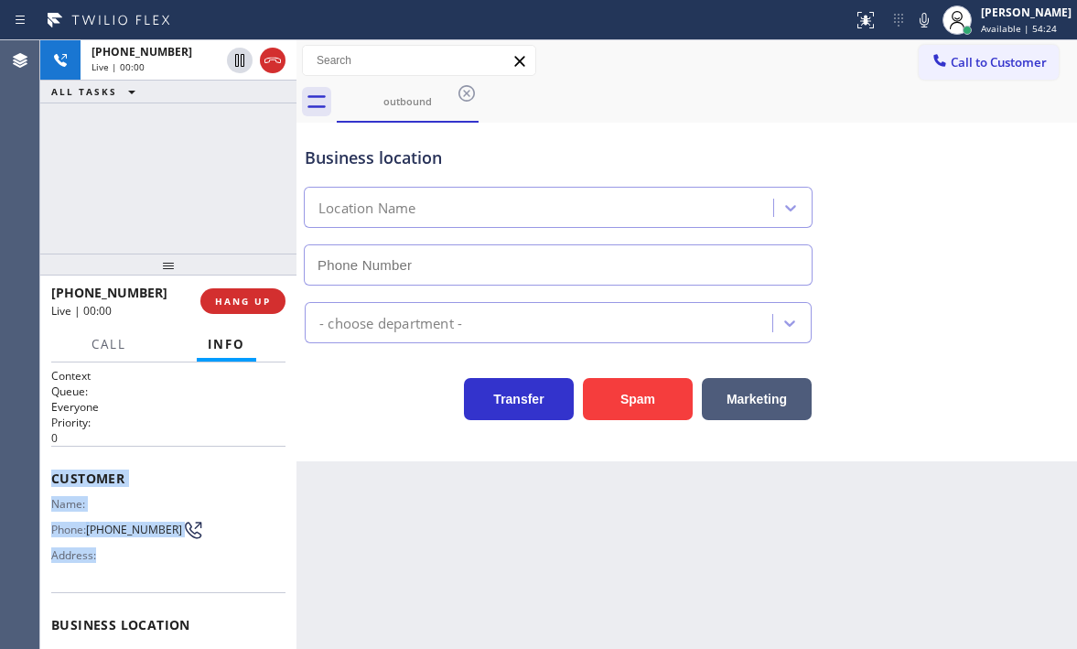
type input "[PHONE_NUMBER]"
click at [261, 297] on span "HANG UP" at bounding box center [243, 301] width 56 height 13
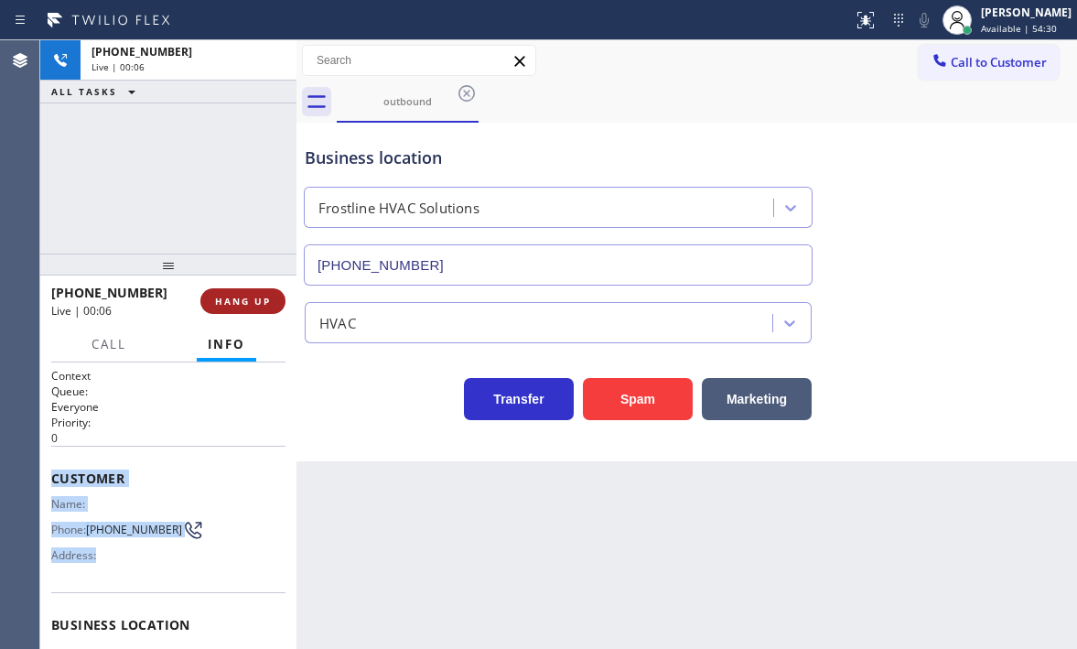
click at [237, 301] on span "HANG UP" at bounding box center [243, 301] width 56 height 13
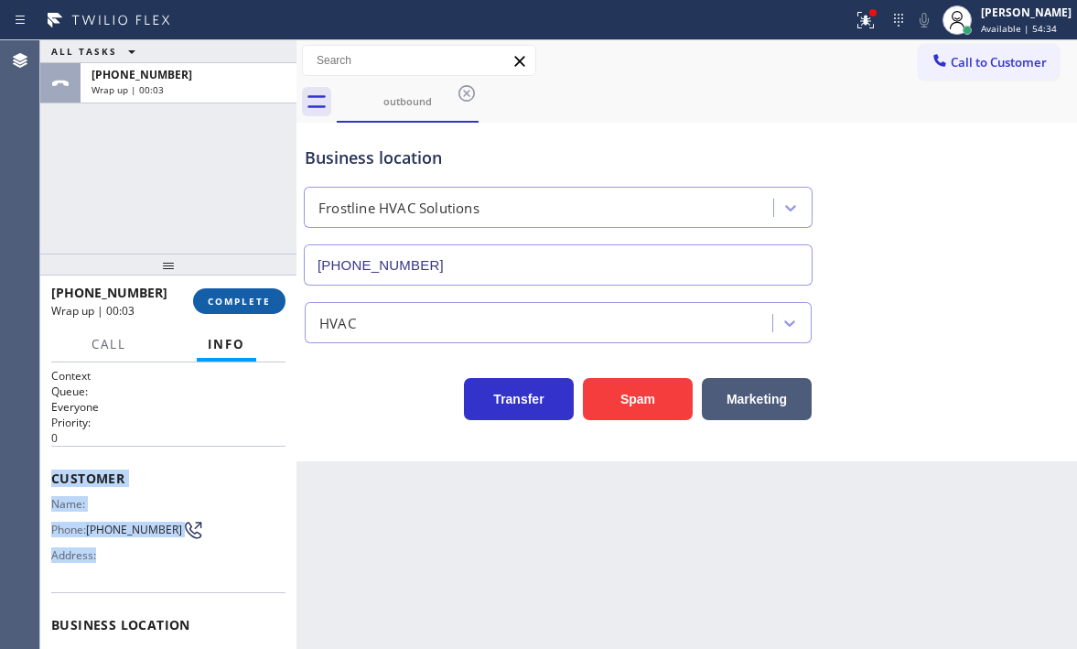
click at [234, 297] on span "COMPLETE" at bounding box center [239, 301] width 63 height 13
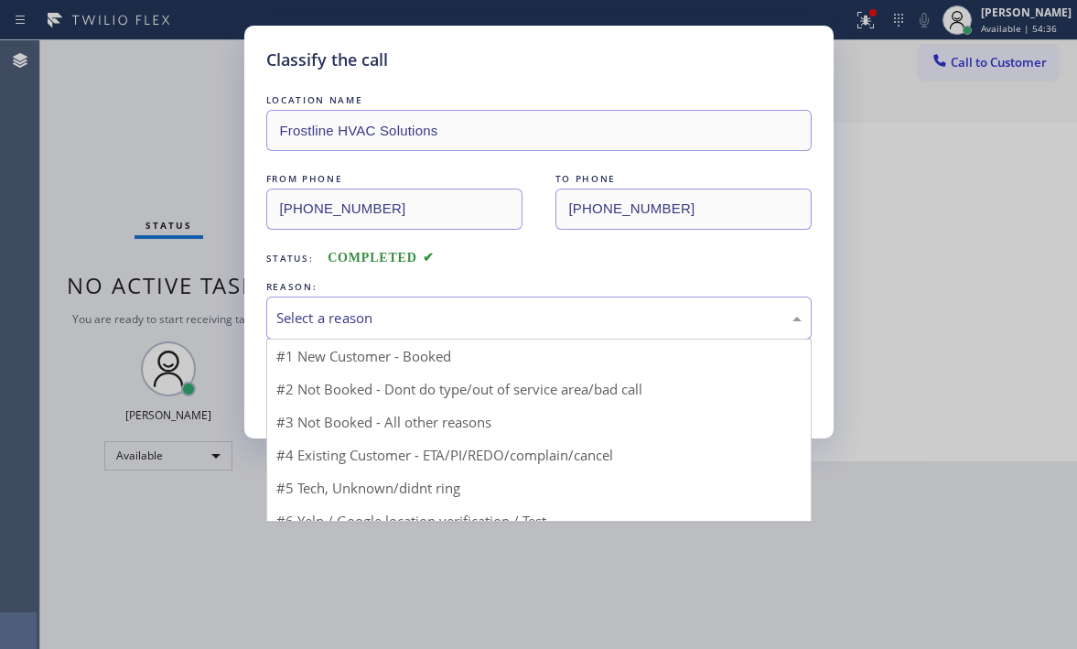
click at [513, 314] on div "Select a reason" at bounding box center [538, 317] width 525 height 21
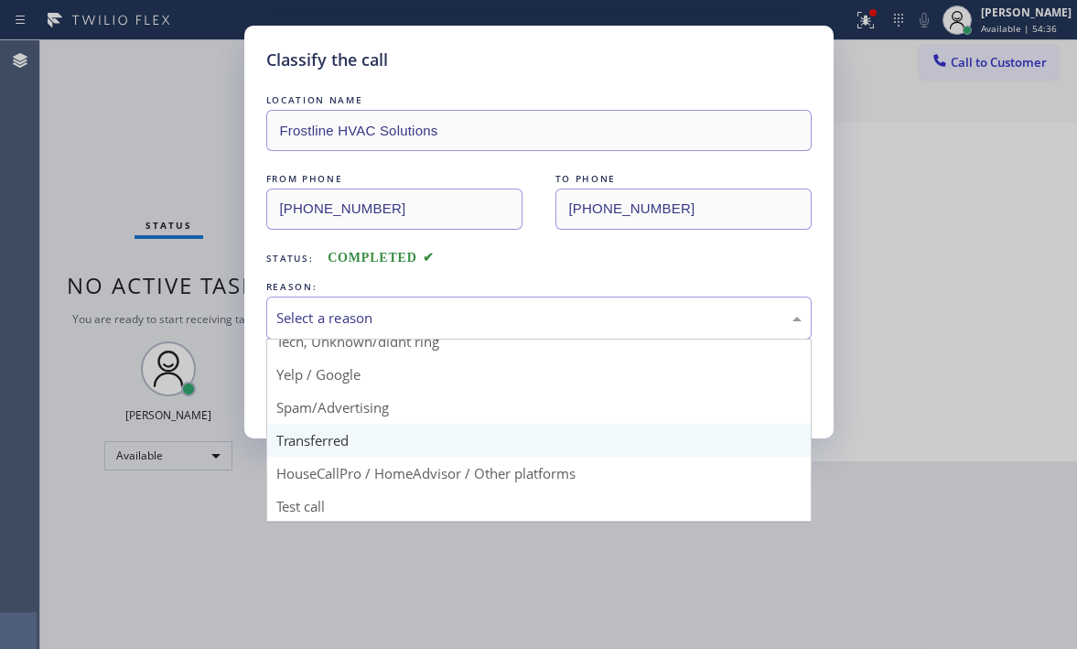
scroll to position [115, 0]
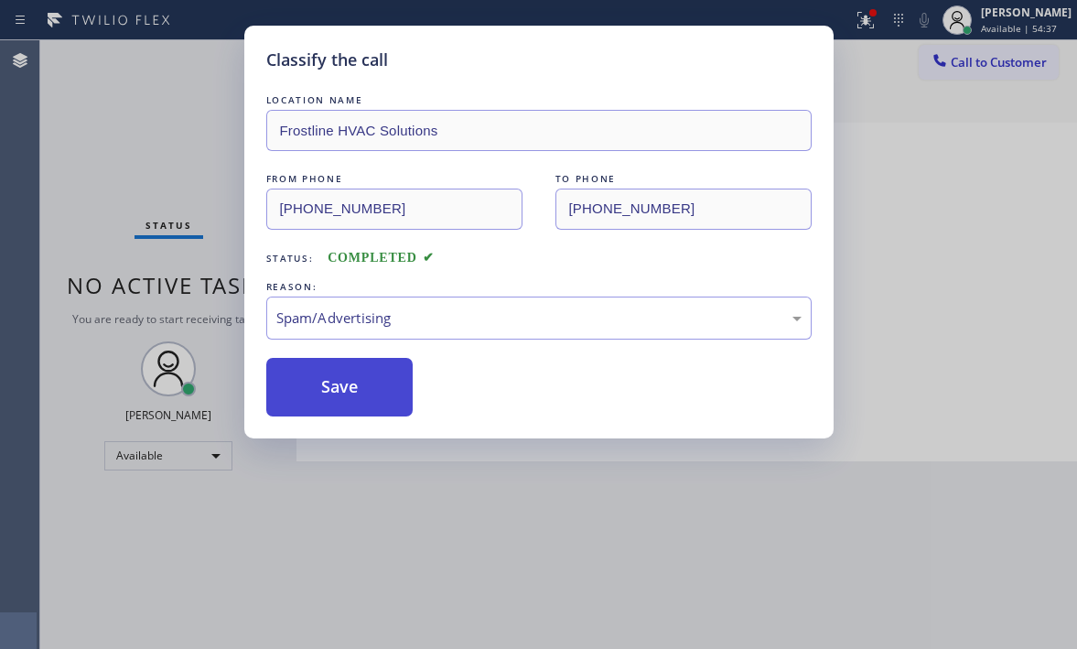
drag, startPoint x: 366, startPoint y: 377, endPoint x: 376, endPoint y: 377, distance: 10.1
click at [367, 377] on button "Save" at bounding box center [339, 387] width 147 height 59
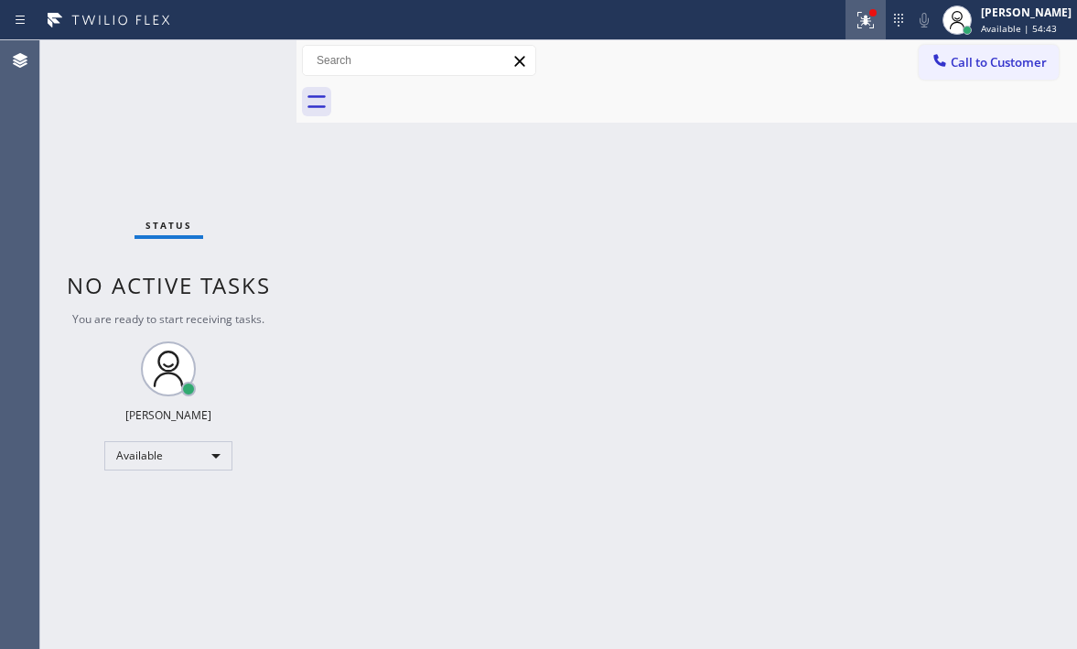
click at [855, 21] on icon at bounding box center [866, 20] width 22 height 22
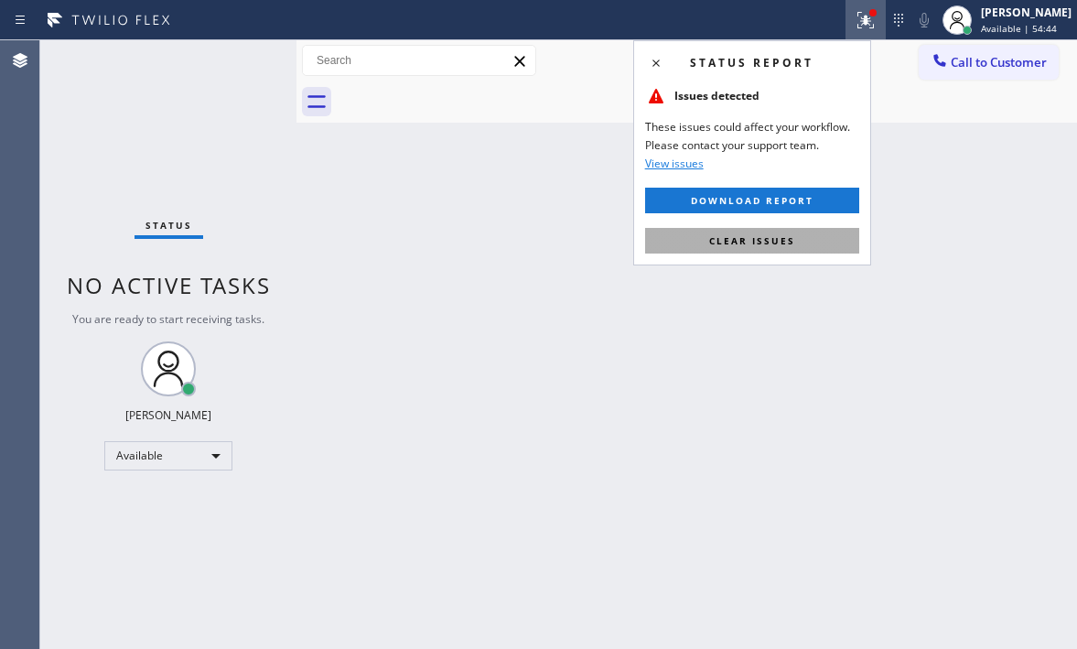
click at [745, 231] on button "Clear issues" at bounding box center [752, 241] width 214 height 26
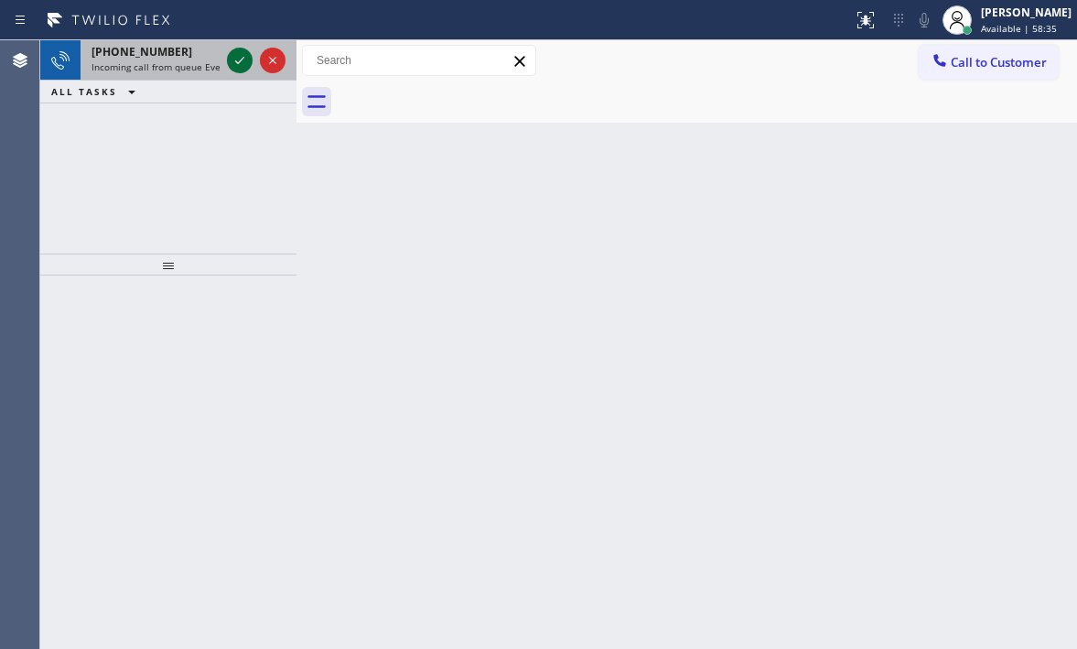
click at [232, 68] on icon at bounding box center [240, 60] width 22 height 22
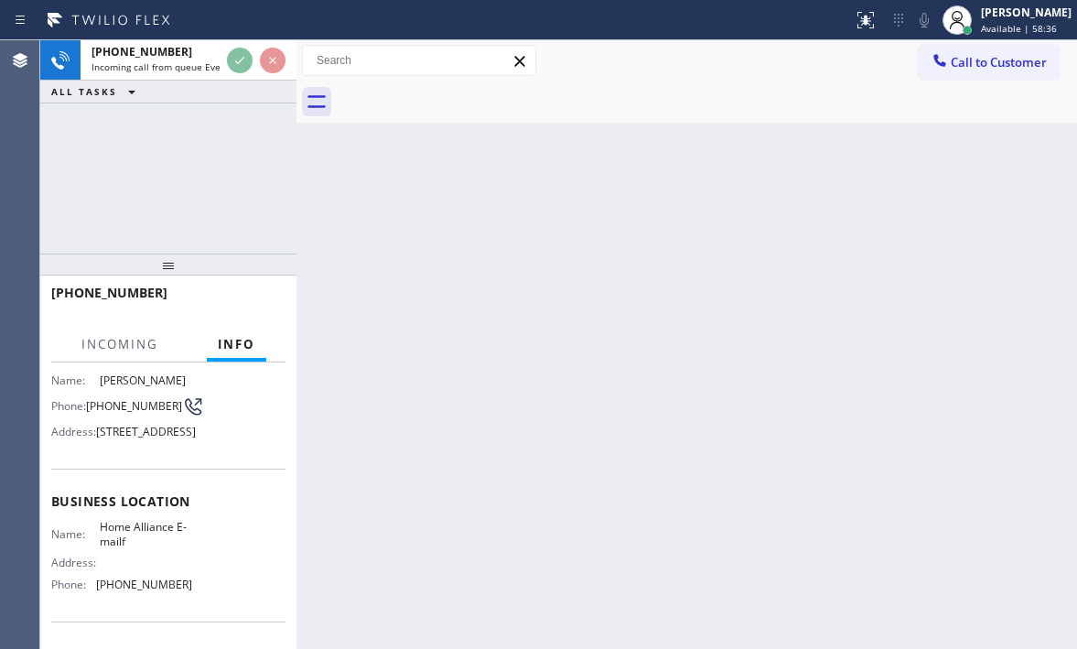
scroll to position [274, 0]
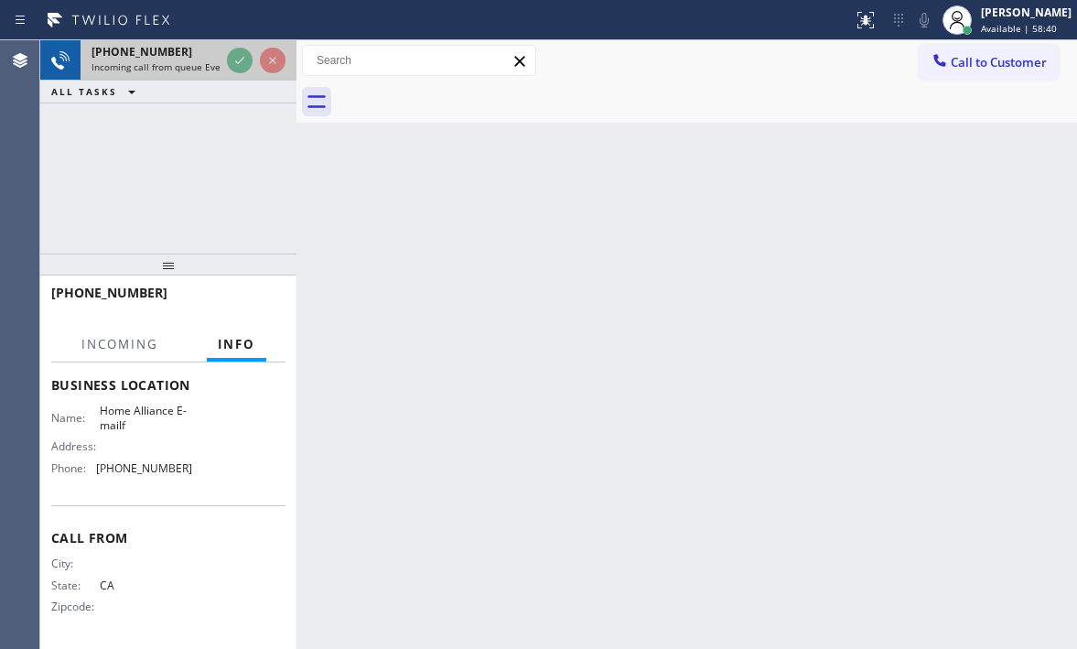
click at [183, 68] on span "Incoming call from queue Everybody" at bounding box center [170, 66] width 158 height 13
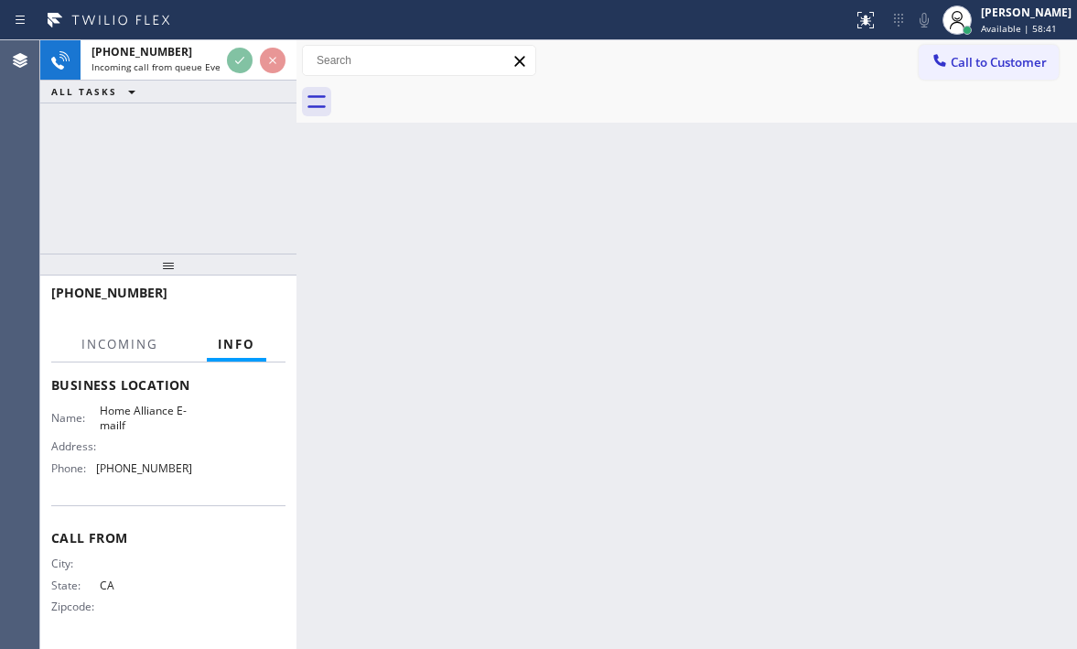
scroll to position [303, 0]
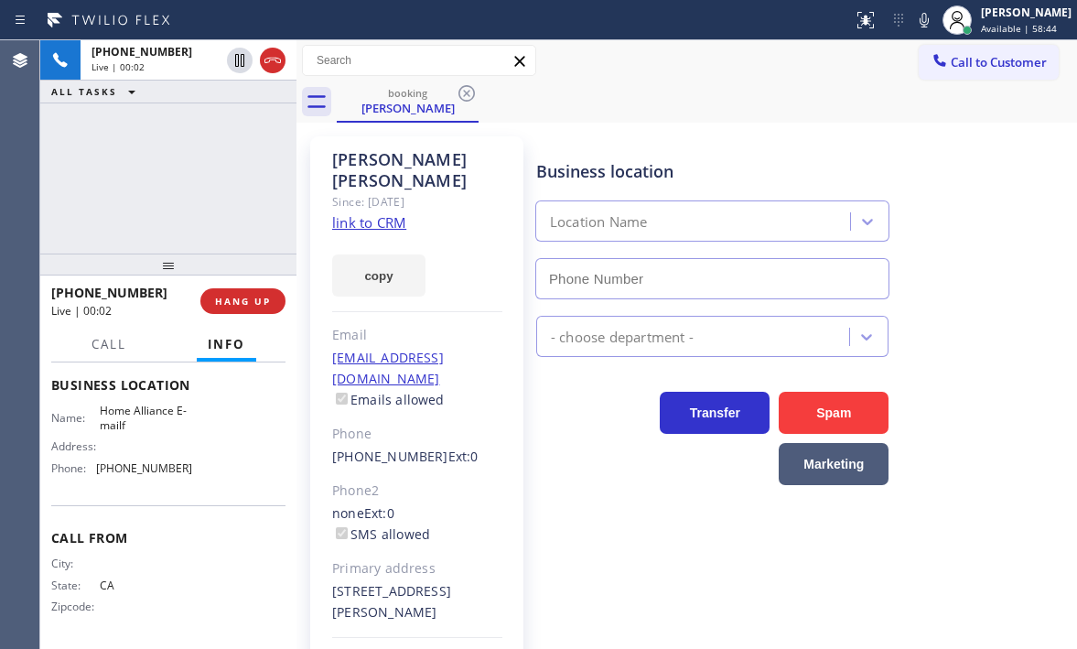
type input "[PHONE_NUMBER]"
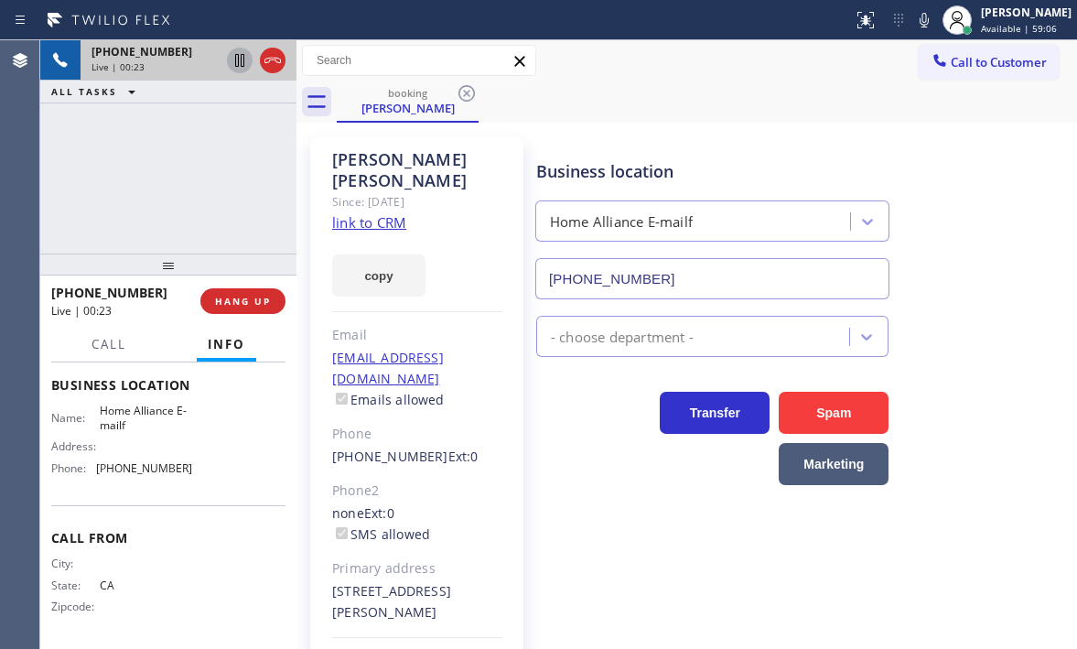
click at [236, 62] on icon at bounding box center [239, 60] width 9 height 13
click at [242, 60] on icon at bounding box center [240, 60] width 22 height 22
click at [251, 307] on span "HANG UP" at bounding box center [243, 301] width 56 height 13
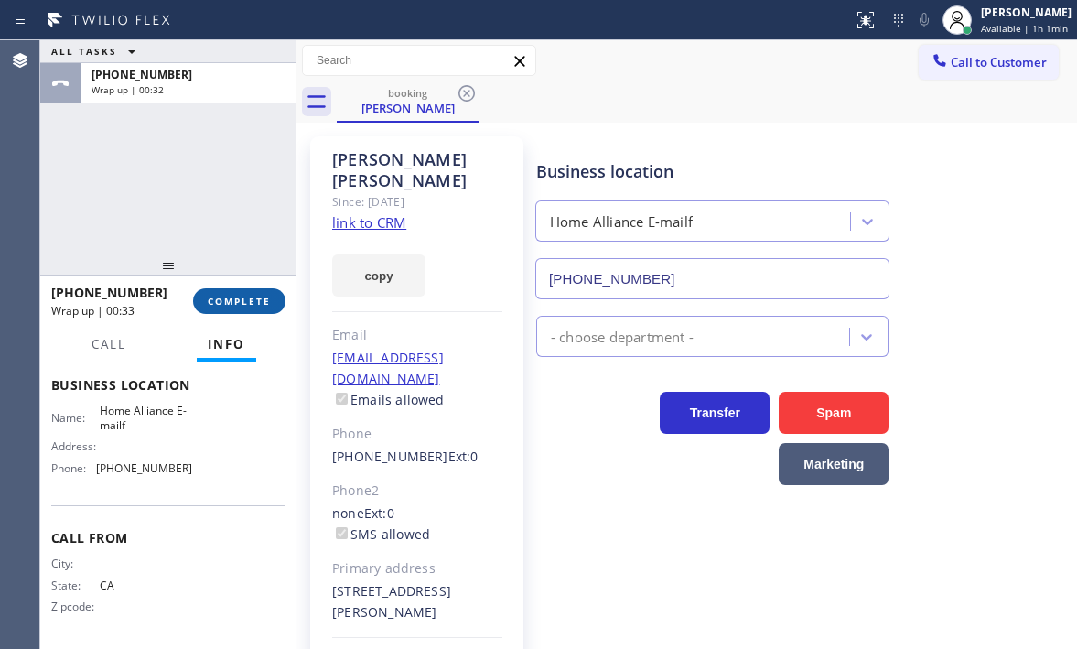
click at [242, 298] on span "COMPLETE" at bounding box center [239, 301] width 63 height 13
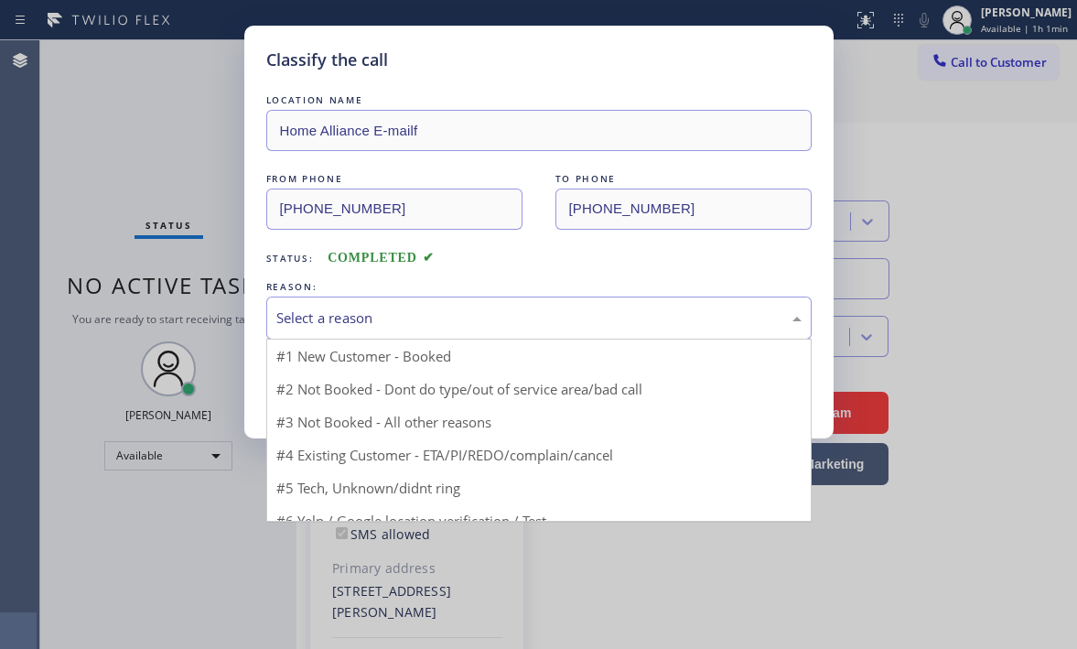
click at [365, 312] on div "Select a reason" at bounding box center [538, 317] width 525 height 21
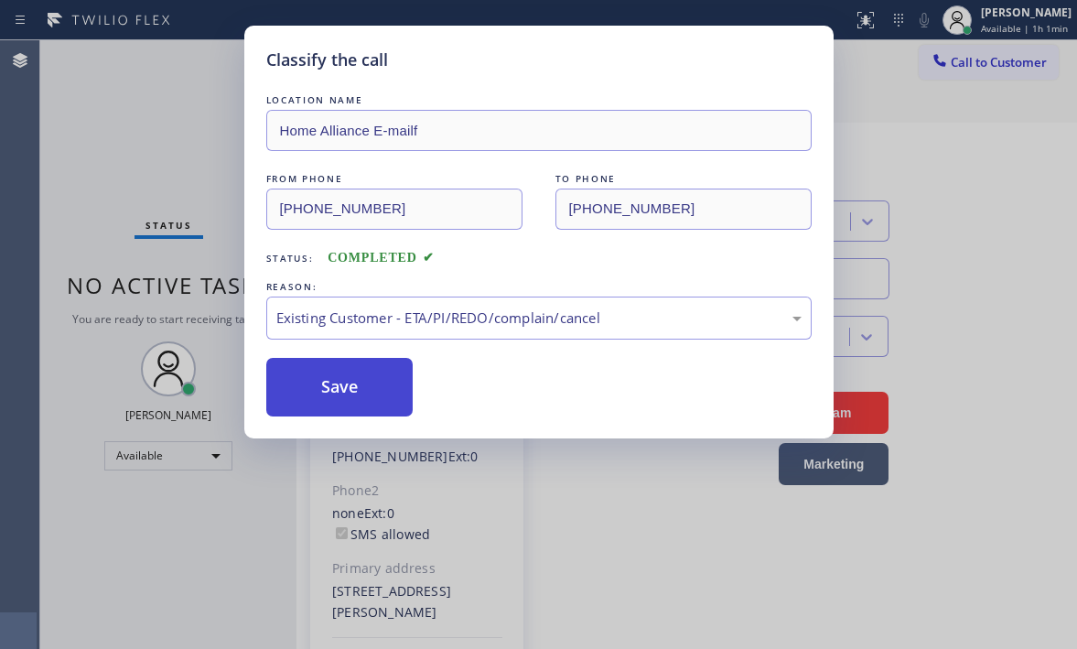
click at [334, 384] on button "Save" at bounding box center [339, 387] width 147 height 59
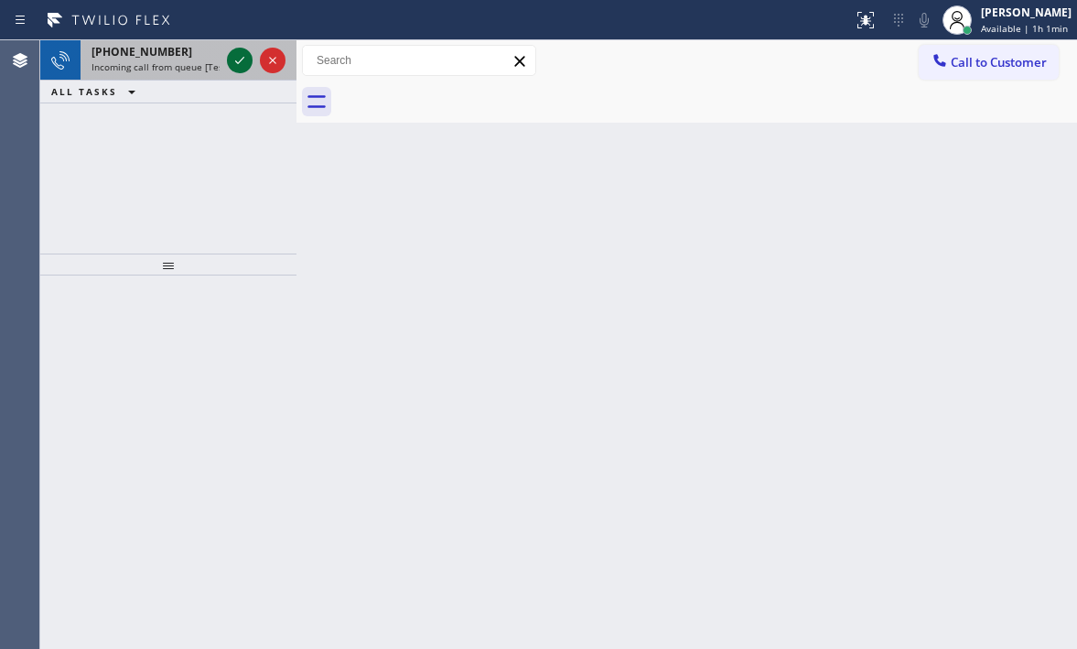
click at [242, 64] on icon at bounding box center [240, 60] width 22 height 22
click at [238, 62] on icon at bounding box center [240, 60] width 22 height 22
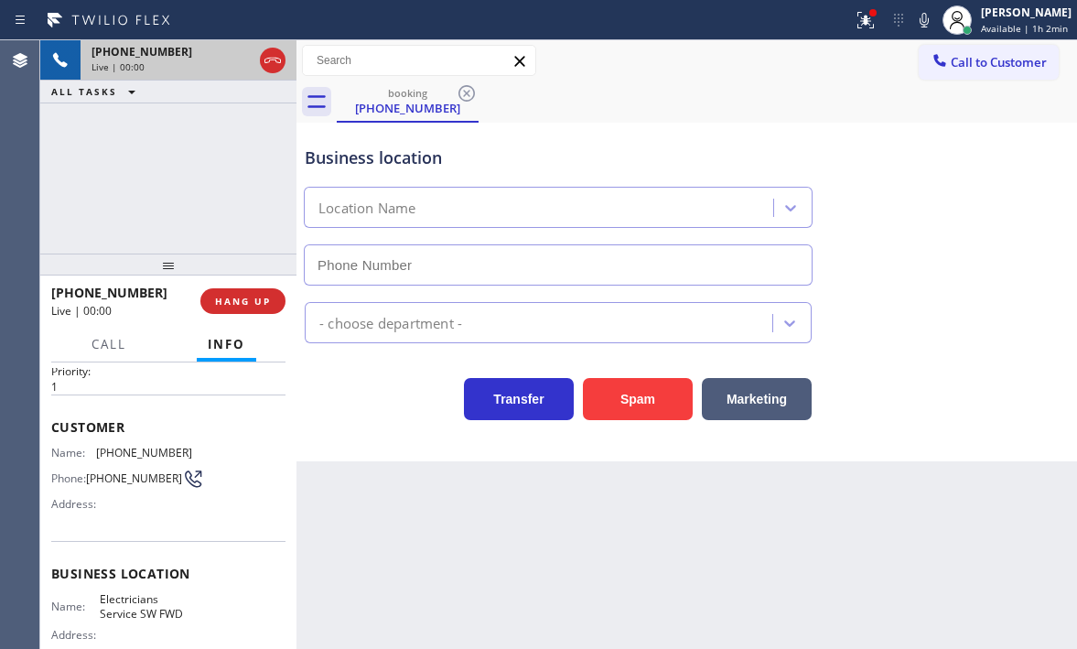
type input "[PHONE_NUMBER]"
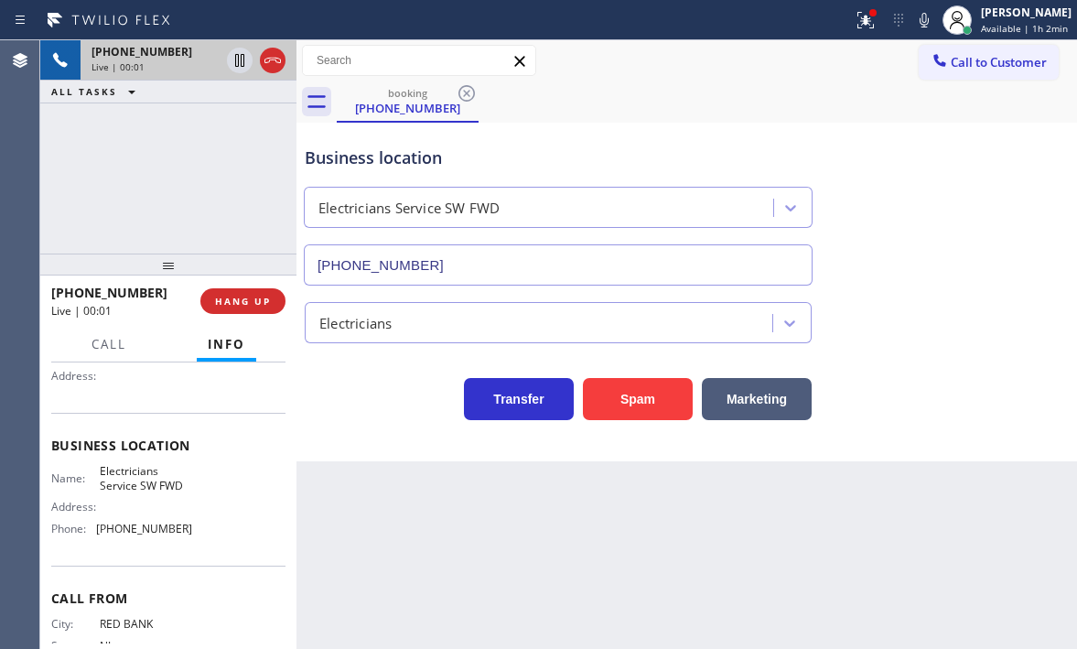
scroll to position [183, 0]
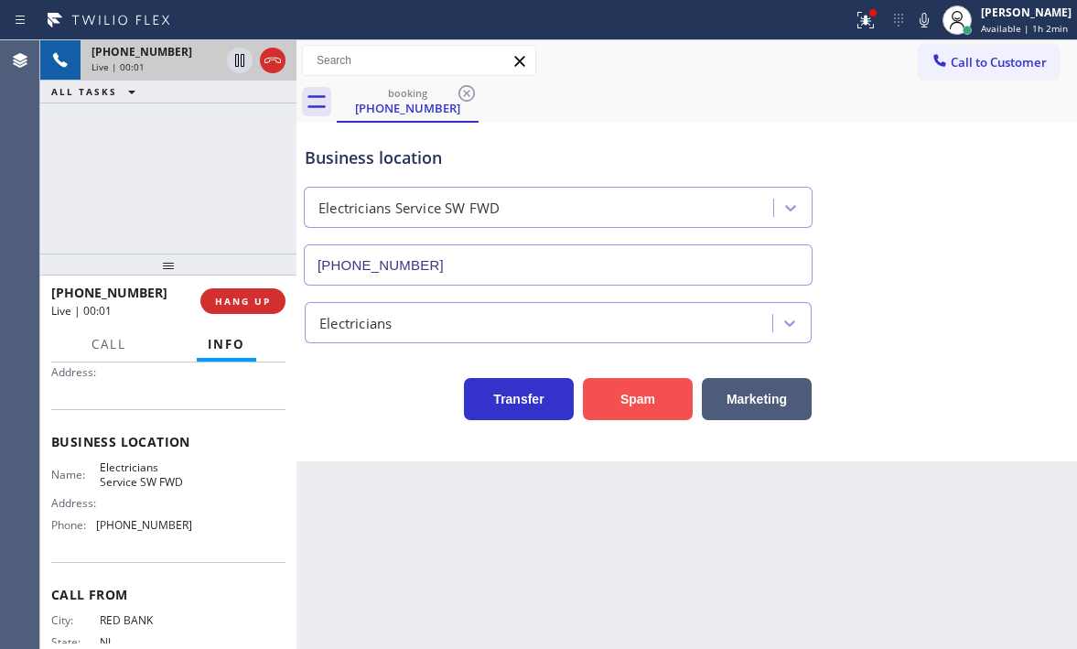
click at [645, 391] on button "Spam" at bounding box center [638, 399] width 110 height 42
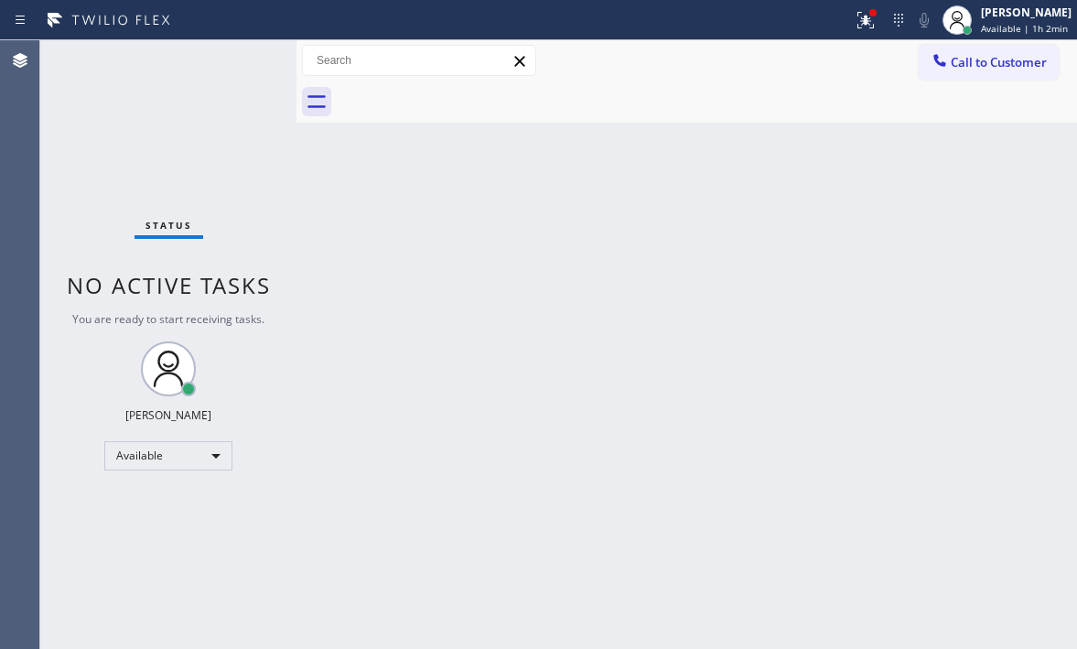
click at [246, 67] on div "Status No active tasks You are ready to start receiving tasks. [PERSON_NAME] Av…" at bounding box center [168, 344] width 256 height 608
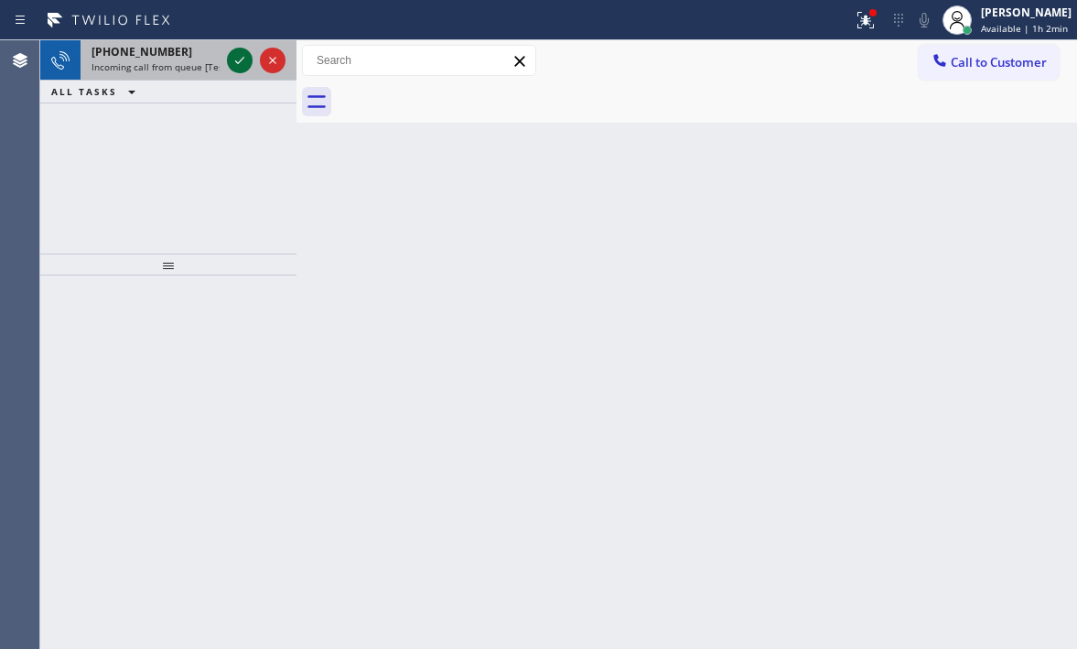
click at [246, 63] on icon at bounding box center [240, 60] width 22 height 22
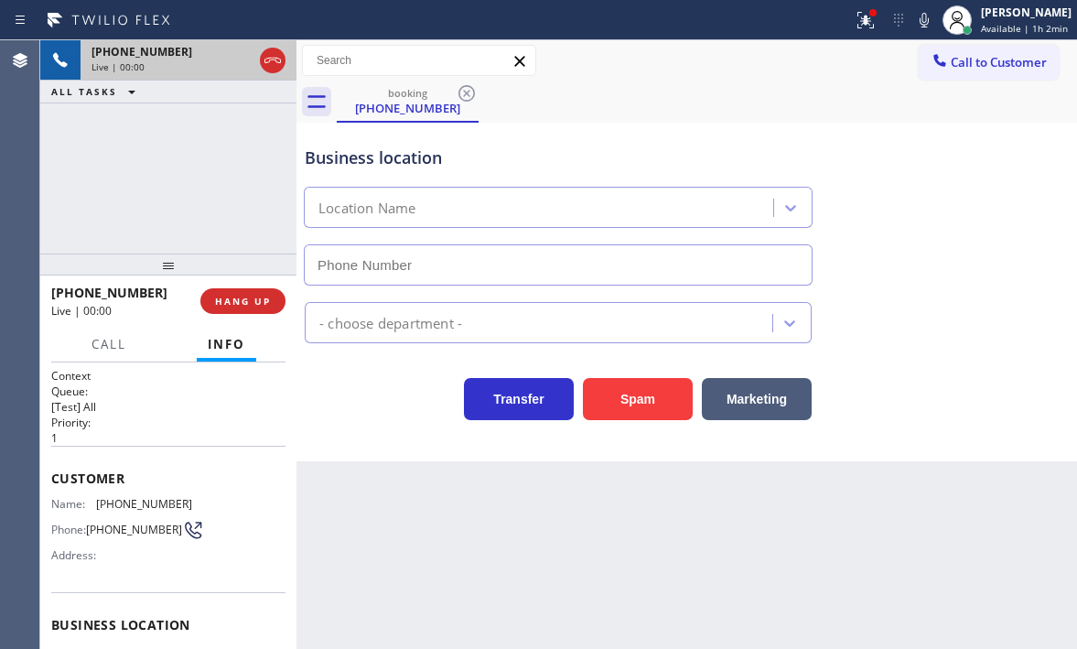
type input "[PHONE_NUMBER]"
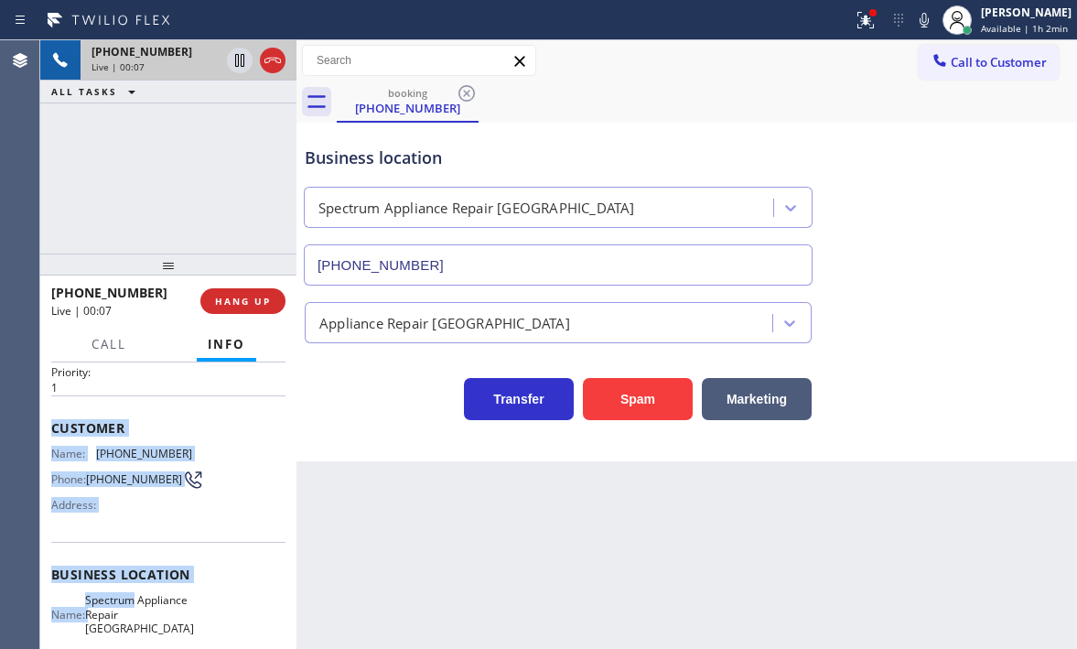
scroll to position [183, 0]
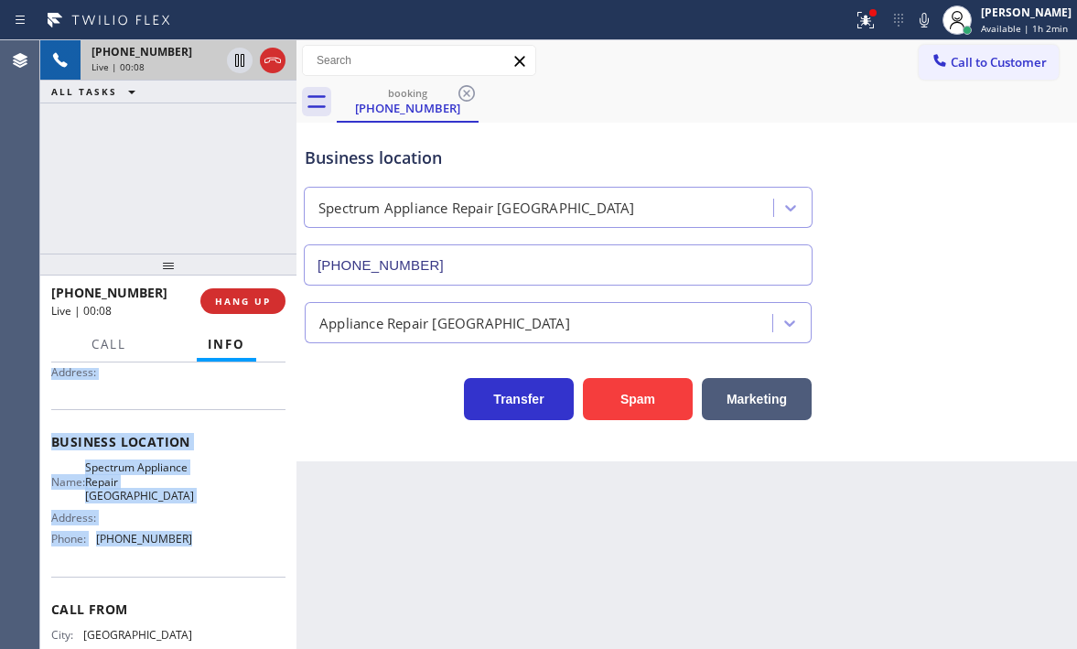
drag, startPoint x: 59, startPoint y: 474, endPoint x: 197, endPoint y: 540, distance: 152.2
click at [197, 540] on div "Context Queue: [Test] All Priority: 1 Customer Name: [PHONE_NUMBER] Phone: [PHO…" at bounding box center [168, 450] width 234 height 530
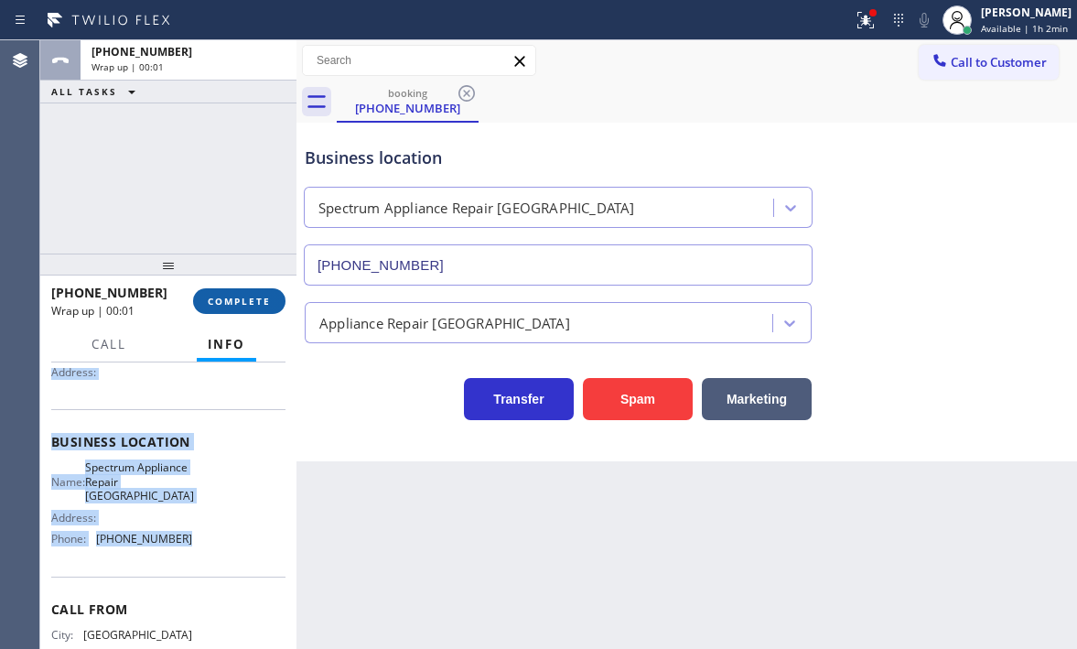
click at [264, 305] on span "COMPLETE" at bounding box center [239, 301] width 63 height 13
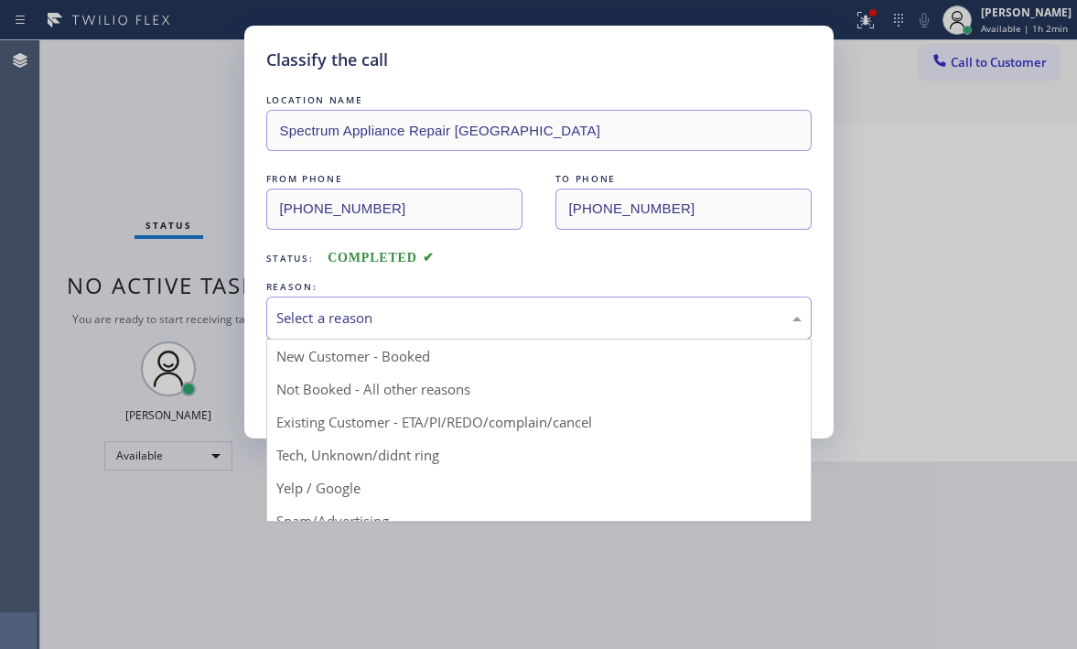
click at [528, 319] on div "Select a reason" at bounding box center [538, 317] width 525 height 21
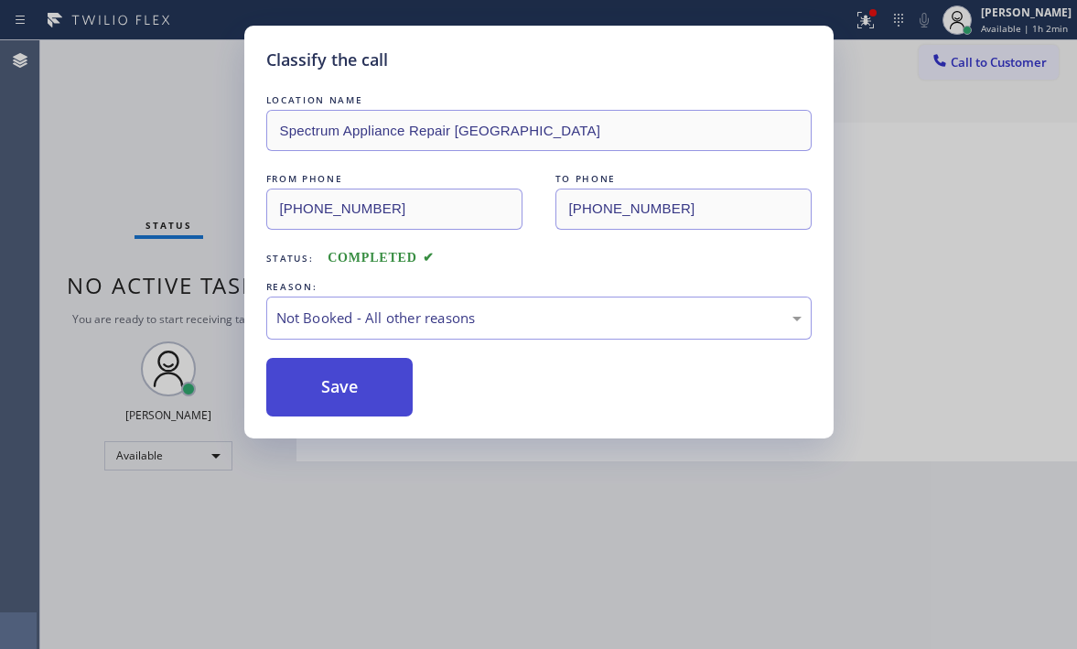
click at [320, 379] on button "Save" at bounding box center [339, 387] width 147 height 59
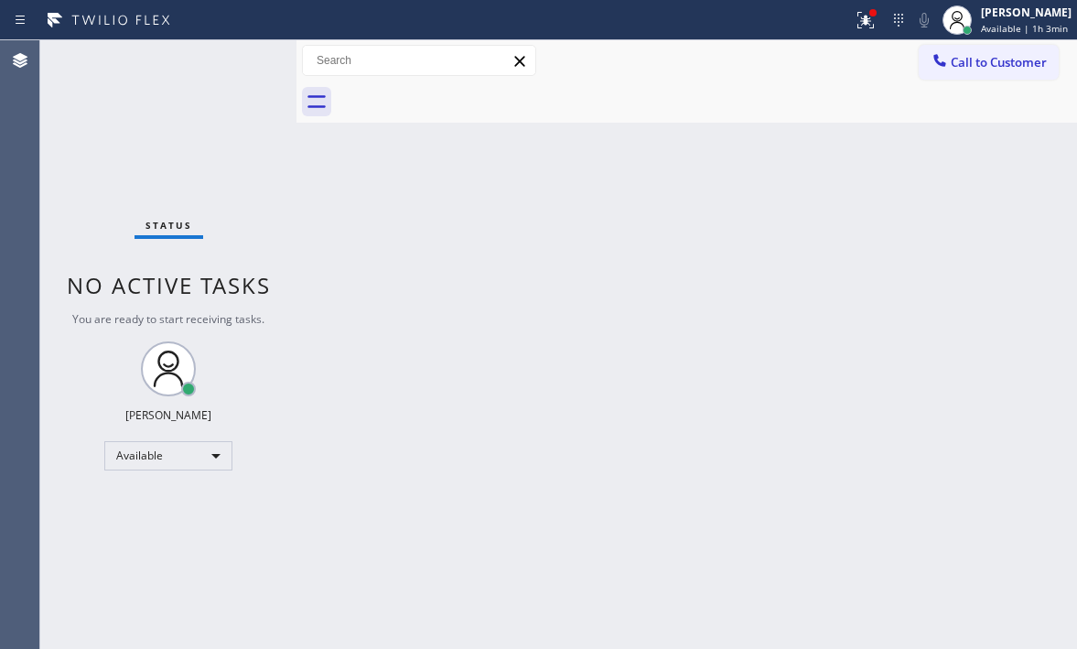
click at [241, 58] on div "Status No active tasks You are ready to start receiving tasks. [PERSON_NAME] Av…" at bounding box center [168, 344] width 256 height 608
click at [242, 58] on div "Status No active tasks You are ready to start receiving tasks. [PERSON_NAME] Av…" at bounding box center [168, 344] width 256 height 608
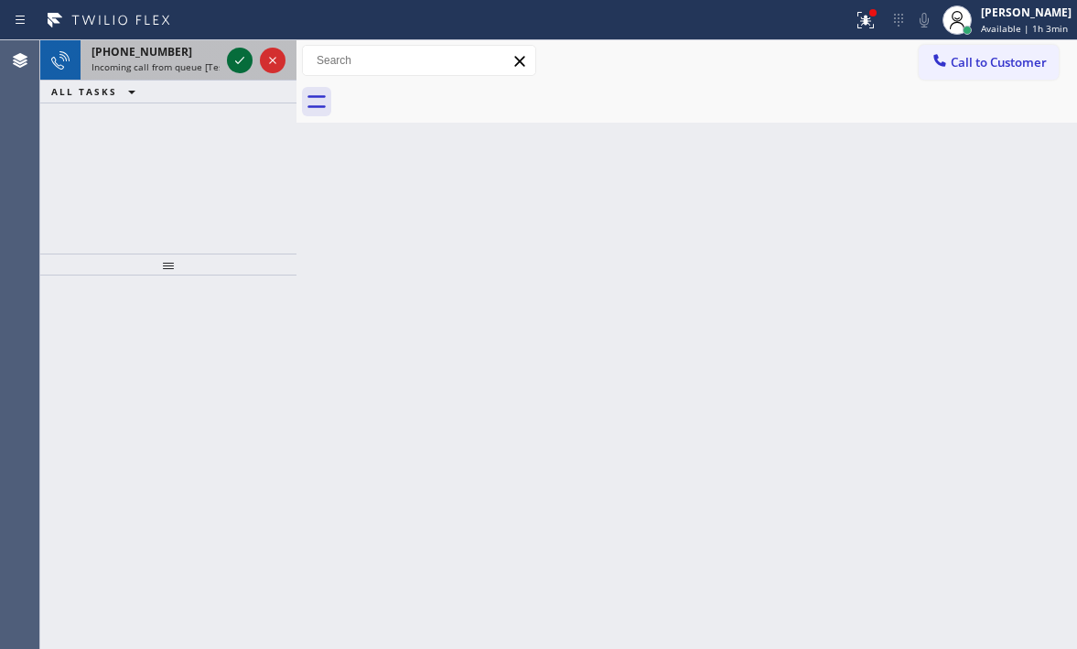
click at [244, 54] on icon at bounding box center [240, 60] width 22 height 22
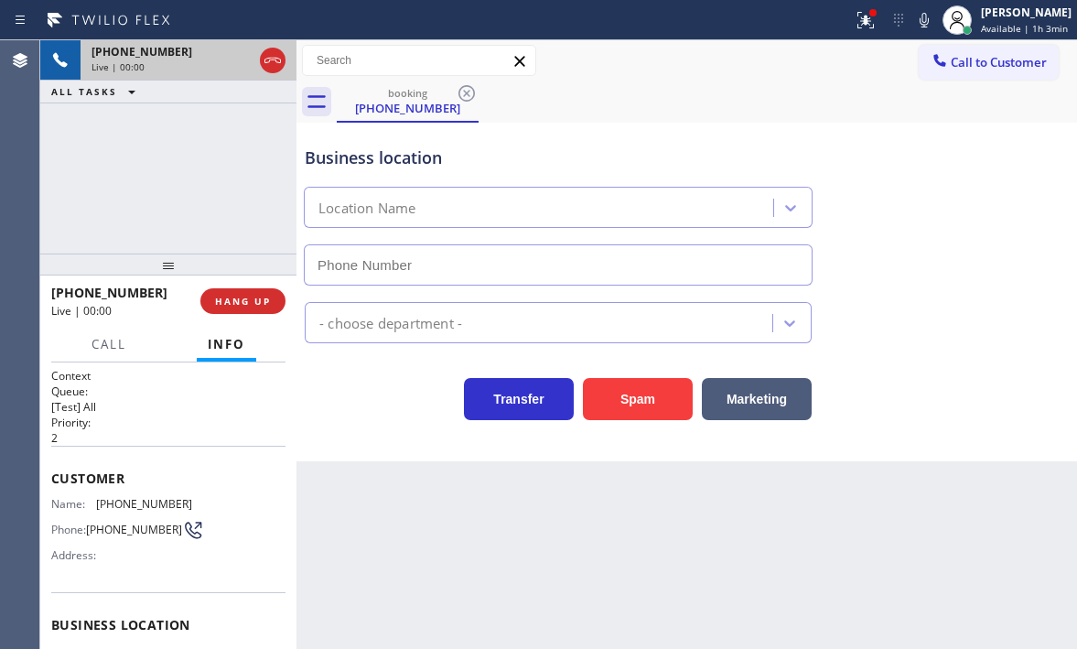
type input "[PHONE_NUMBER]"
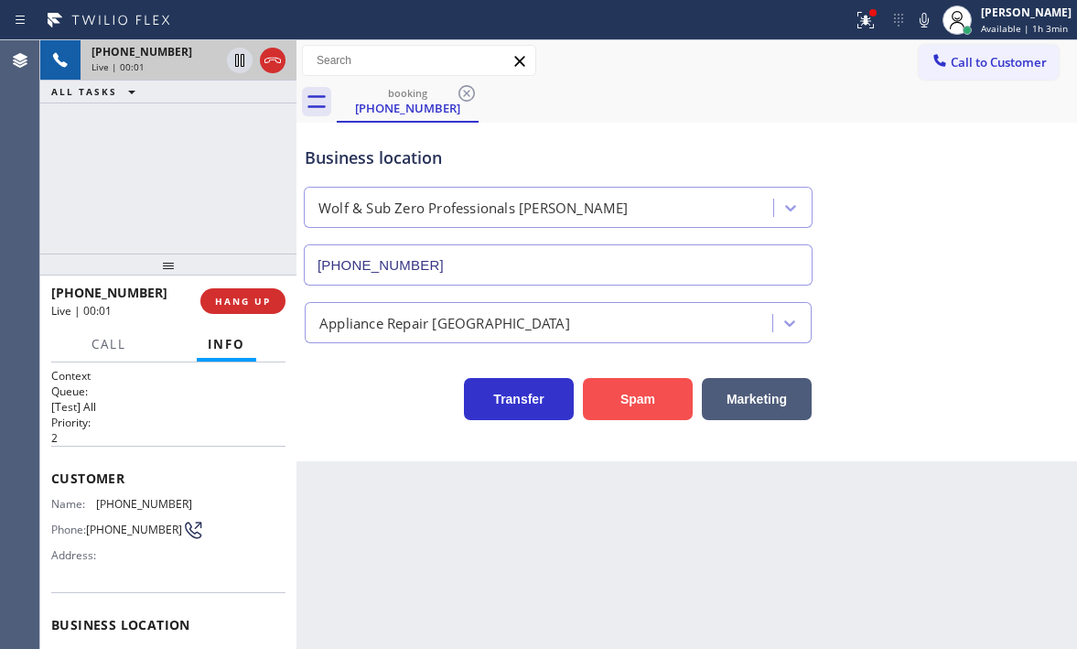
click at [661, 392] on button "Spam" at bounding box center [638, 399] width 110 height 42
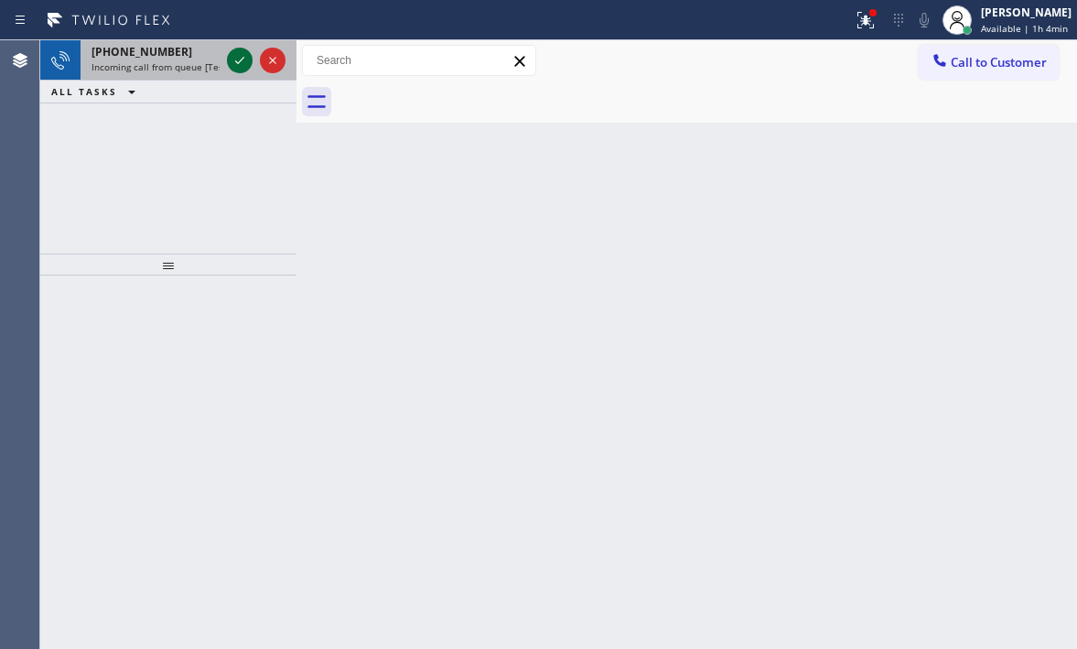
click at [239, 62] on icon at bounding box center [239, 60] width 9 height 7
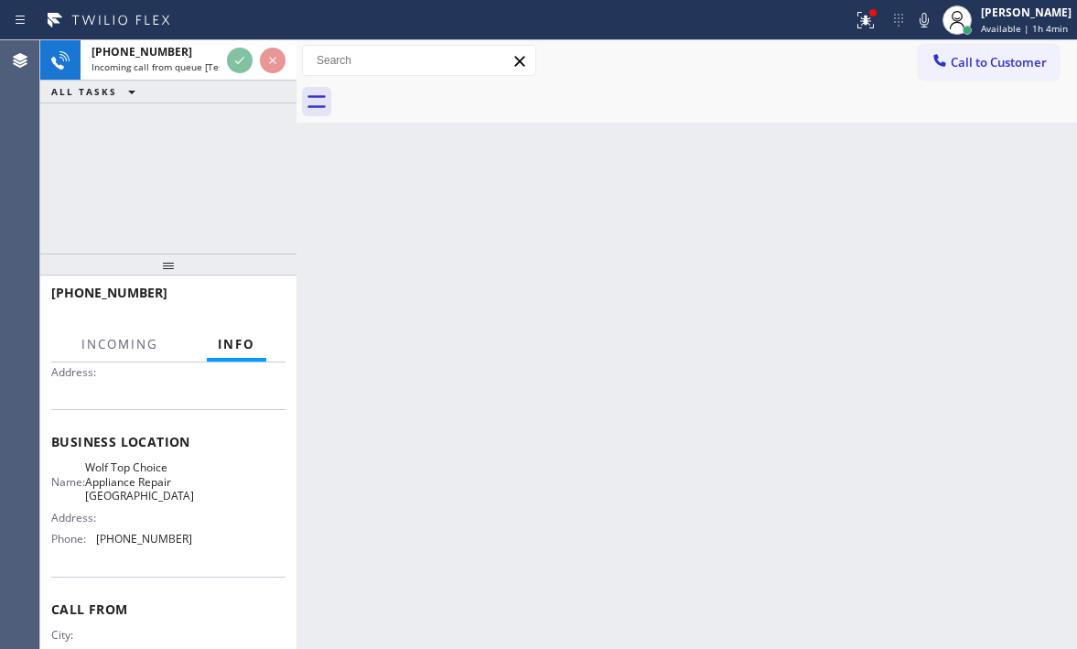
scroll to position [261, 0]
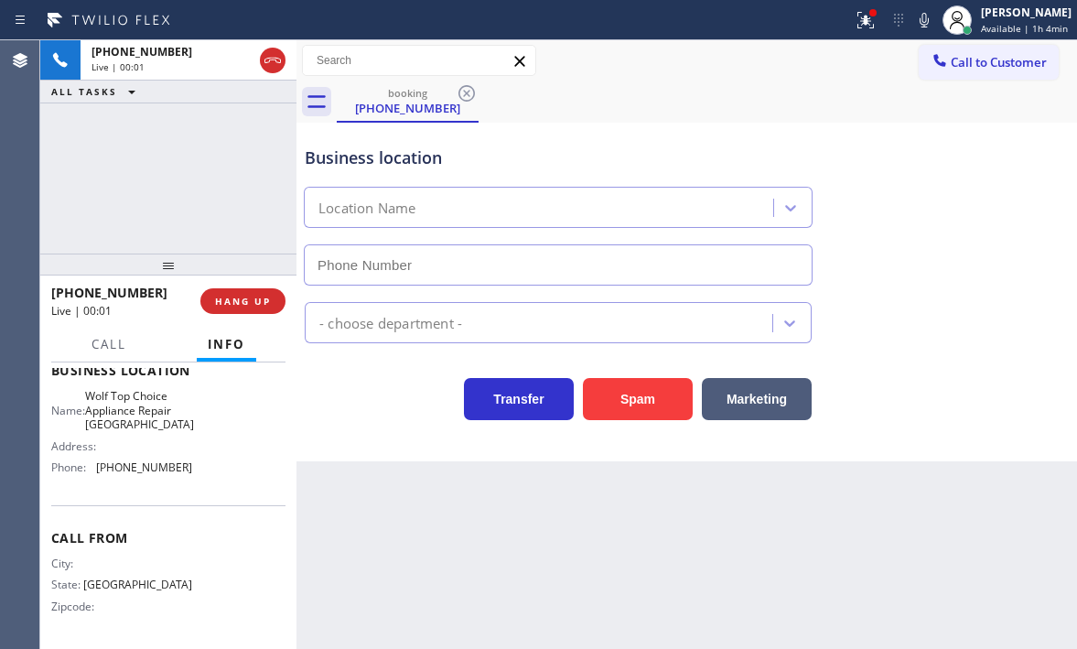
type input "[PHONE_NUMBER]"
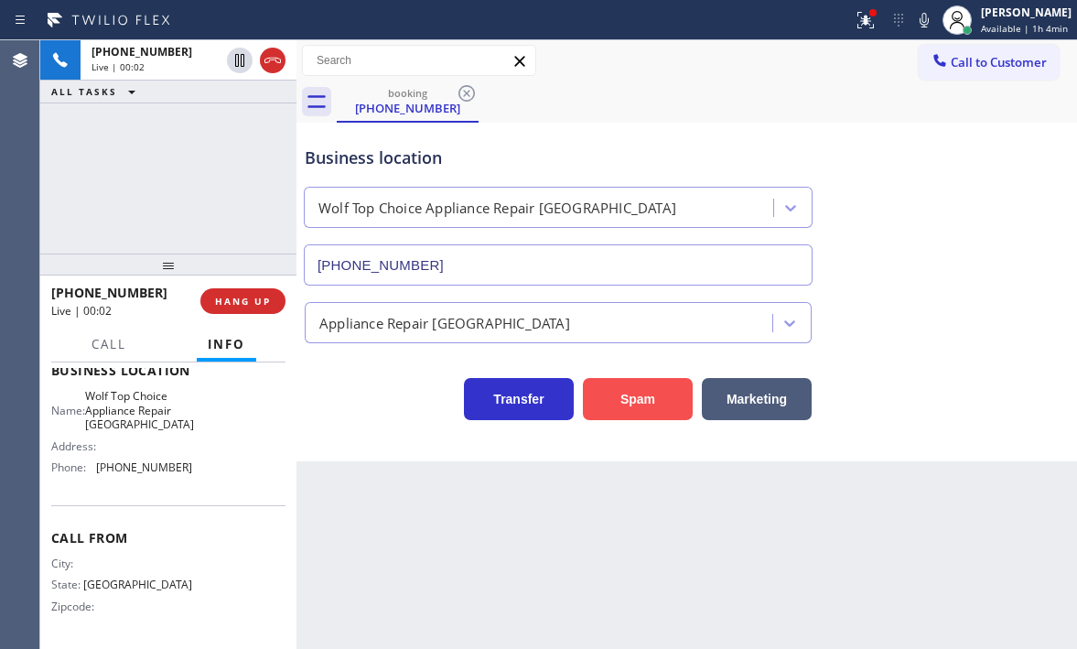
click at [651, 402] on button "Spam" at bounding box center [638, 399] width 110 height 42
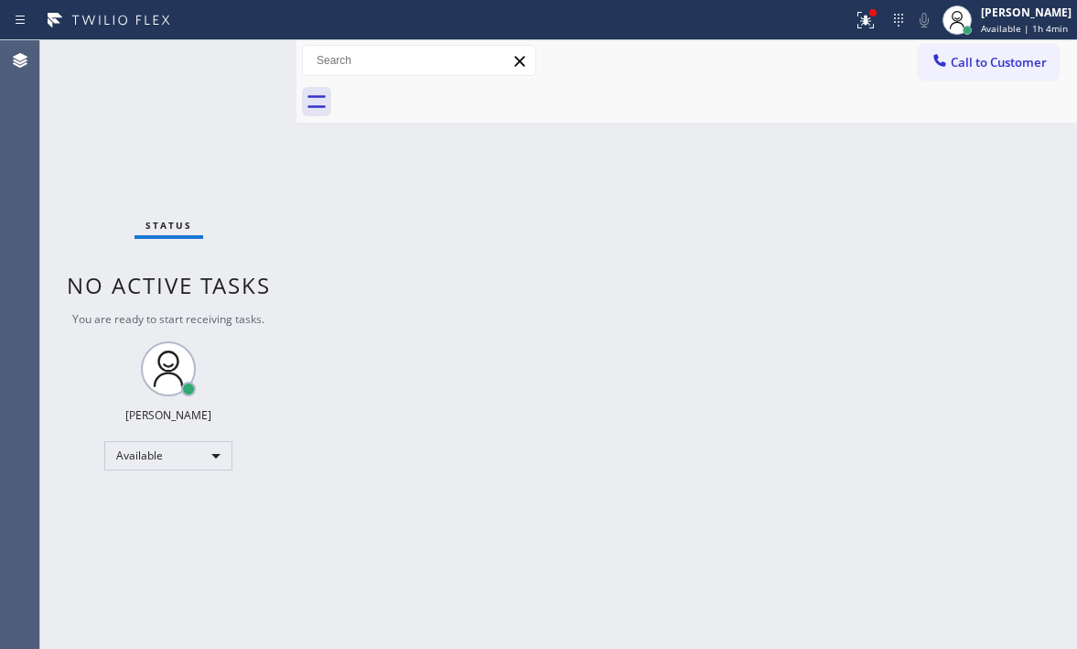
click at [219, 58] on div "Status No active tasks You are ready to start receiving tasks. [PERSON_NAME] Av…" at bounding box center [168, 344] width 256 height 608
click at [230, 59] on div "Status No active tasks You are ready to start receiving tasks. [PERSON_NAME] Av…" at bounding box center [168, 344] width 256 height 608
click at [231, 60] on div "Status No active tasks You are ready to start receiving tasks. [PERSON_NAME] Av…" at bounding box center [168, 344] width 256 height 608
click at [232, 60] on div "Status No active tasks You are ready to start receiving tasks. [PERSON_NAME] Av…" at bounding box center [168, 344] width 256 height 608
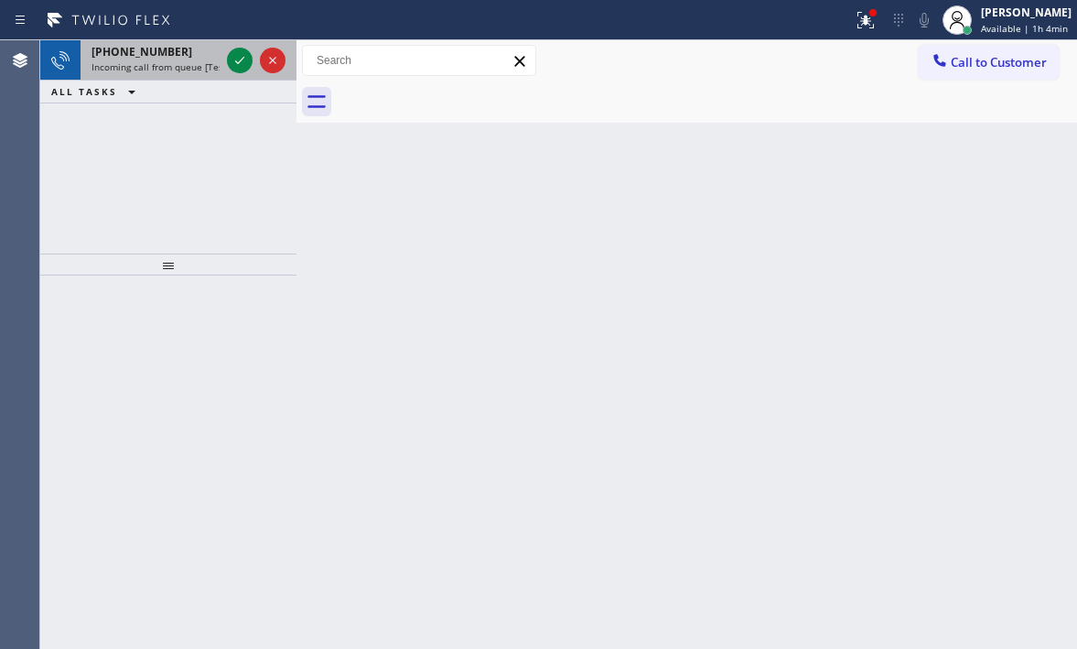
drag, startPoint x: 213, startPoint y: 39, endPoint x: 222, endPoint y: 41, distance: 9.3
click at [219, 39] on div "Status report Issue detected This issue could affect your workflow. Please cont…" at bounding box center [538, 20] width 1077 height 40
click at [226, 48] on div at bounding box center [256, 60] width 66 height 40
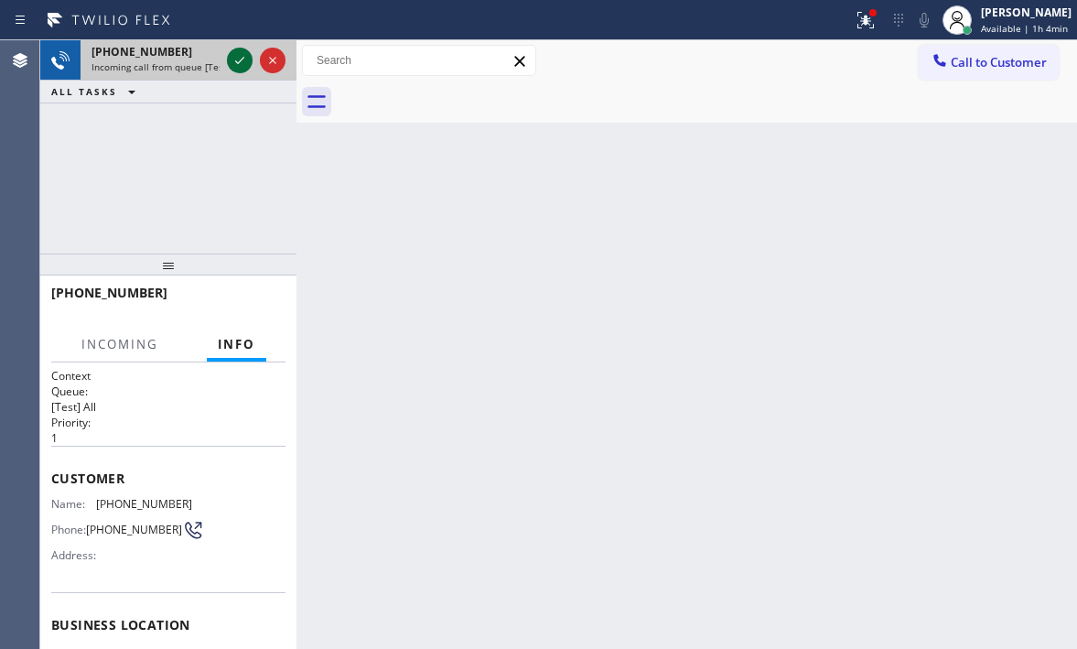
click at [228, 52] on div at bounding box center [240, 60] width 26 height 22
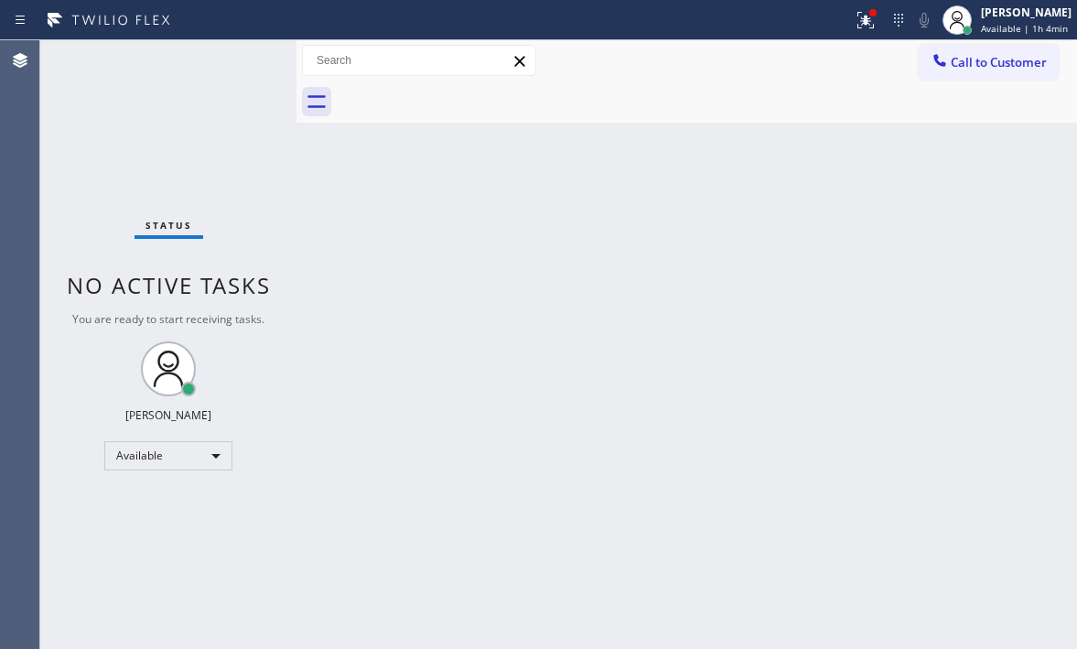
click at [232, 56] on div "Status No active tasks You are ready to start receiving tasks. [PERSON_NAME] Av…" at bounding box center [168, 344] width 256 height 608
click at [855, 14] on icon at bounding box center [866, 20] width 22 height 22
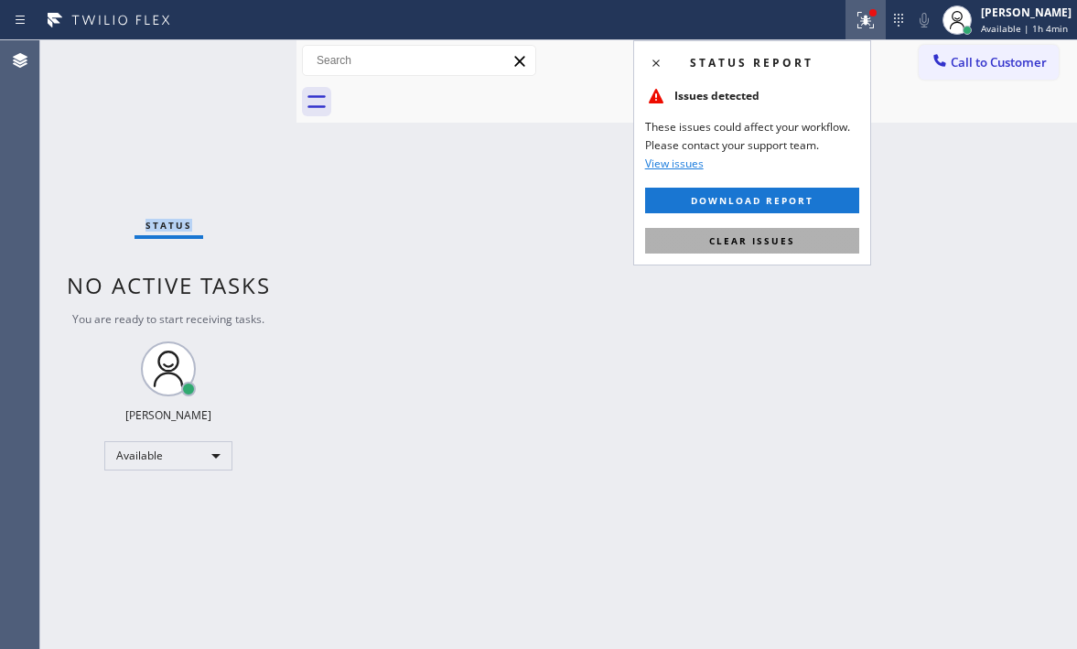
click at [791, 234] on span "Clear issues" at bounding box center [752, 240] width 86 height 13
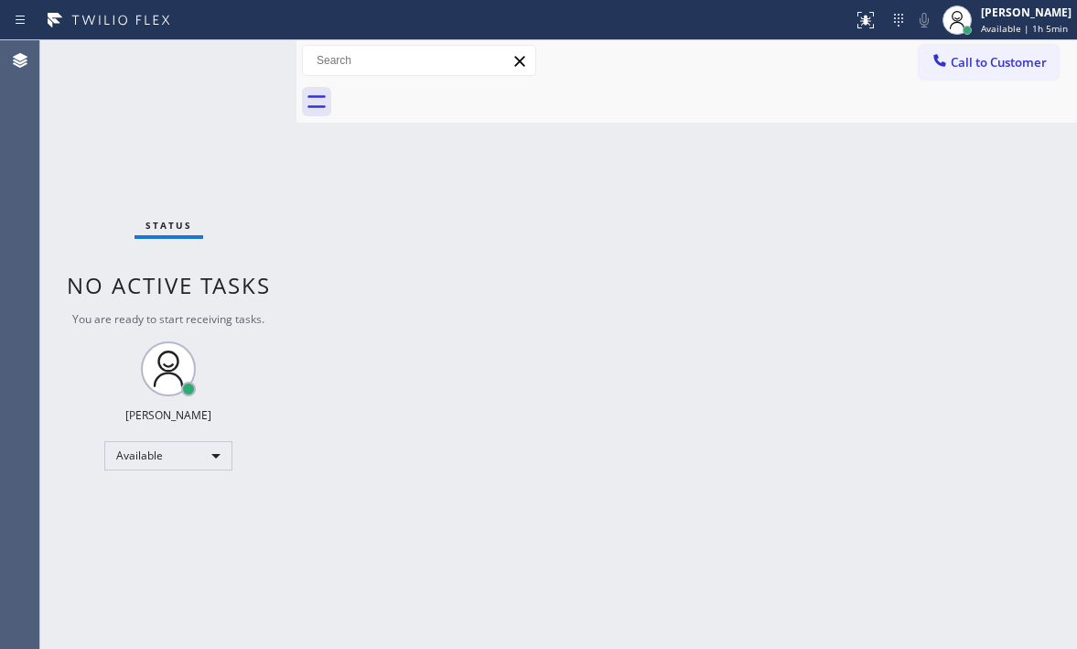
click at [243, 51] on div "Status No active tasks You are ready to start receiving tasks. [PERSON_NAME] Av…" at bounding box center [168, 344] width 256 height 608
click at [234, 59] on div "Status No active tasks You are ready to start receiving tasks. [PERSON_NAME] Av…" at bounding box center [168, 344] width 256 height 608
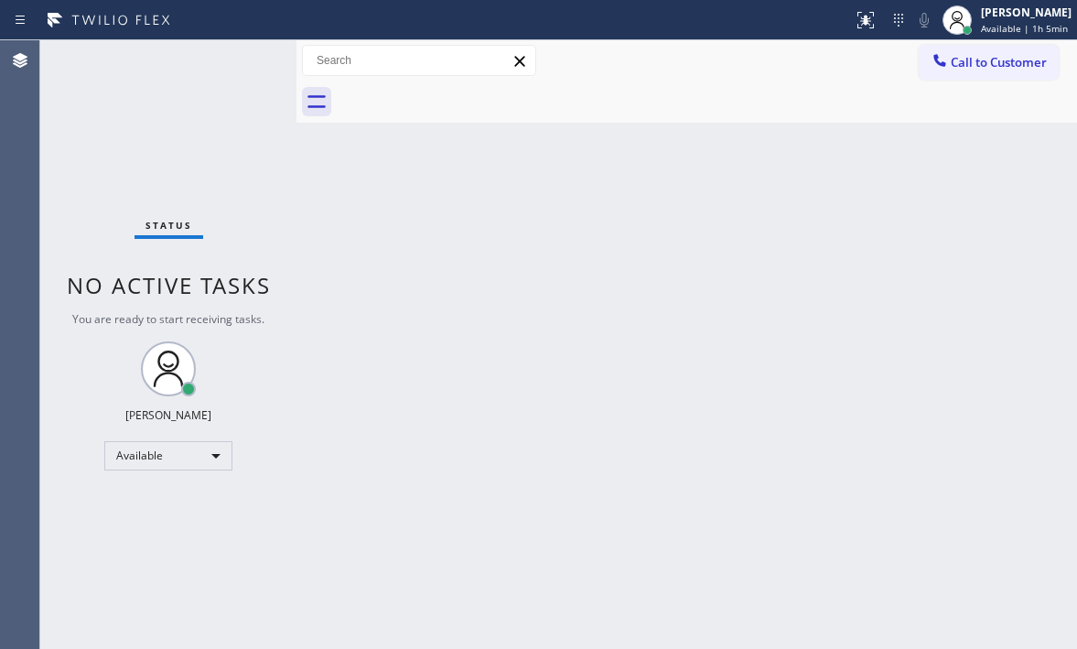
click at [234, 59] on div "Status No active tasks You are ready to start receiving tasks. [PERSON_NAME] Av…" at bounding box center [168, 344] width 256 height 608
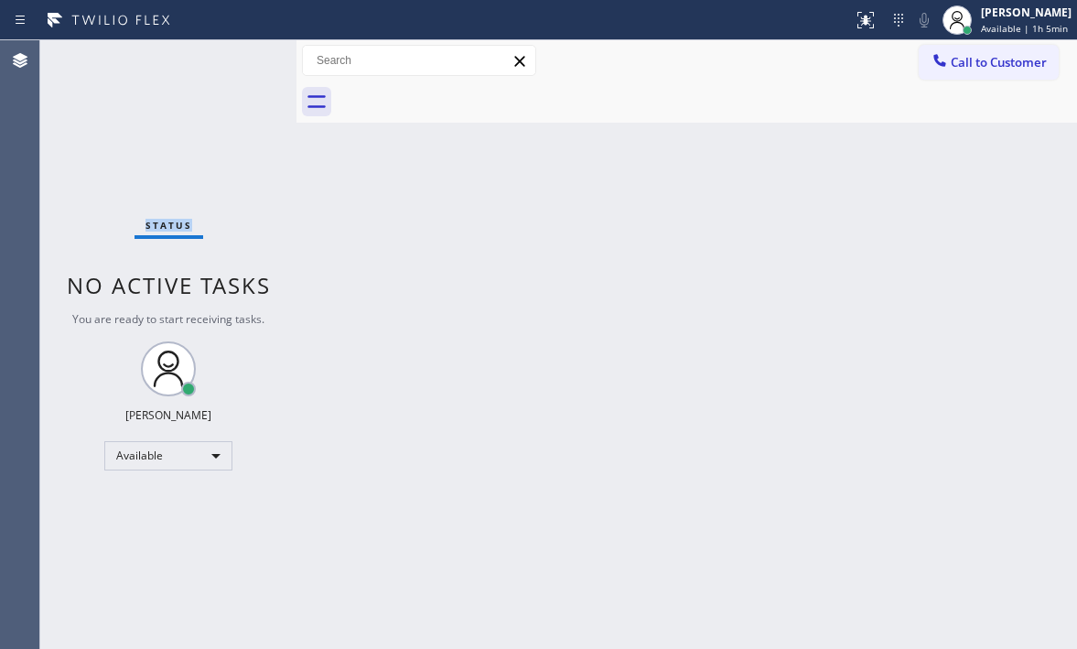
click at [234, 59] on div "Status No active tasks You are ready to start receiving tasks. [PERSON_NAME] Av…" at bounding box center [168, 344] width 256 height 608
click at [234, 58] on div "Status No active tasks You are ready to start receiving tasks. [PERSON_NAME] Av…" at bounding box center [168, 344] width 256 height 608
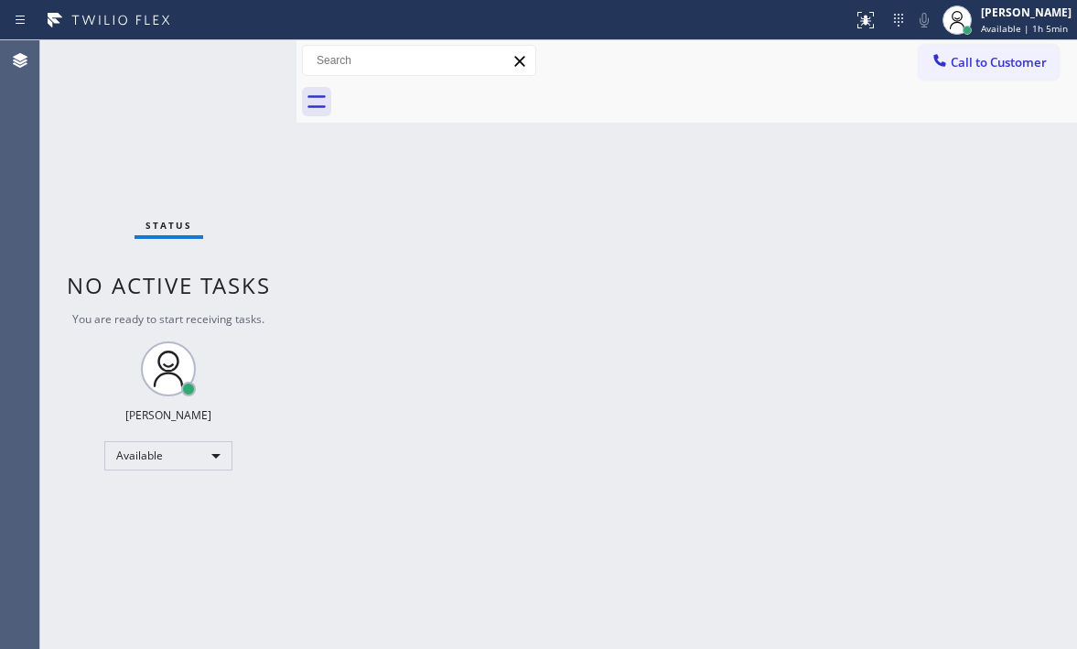
click at [234, 58] on div "Status No active tasks You are ready to start receiving tasks. [PERSON_NAME] Av…" at bounding box center [168, 344] width 256 height 608
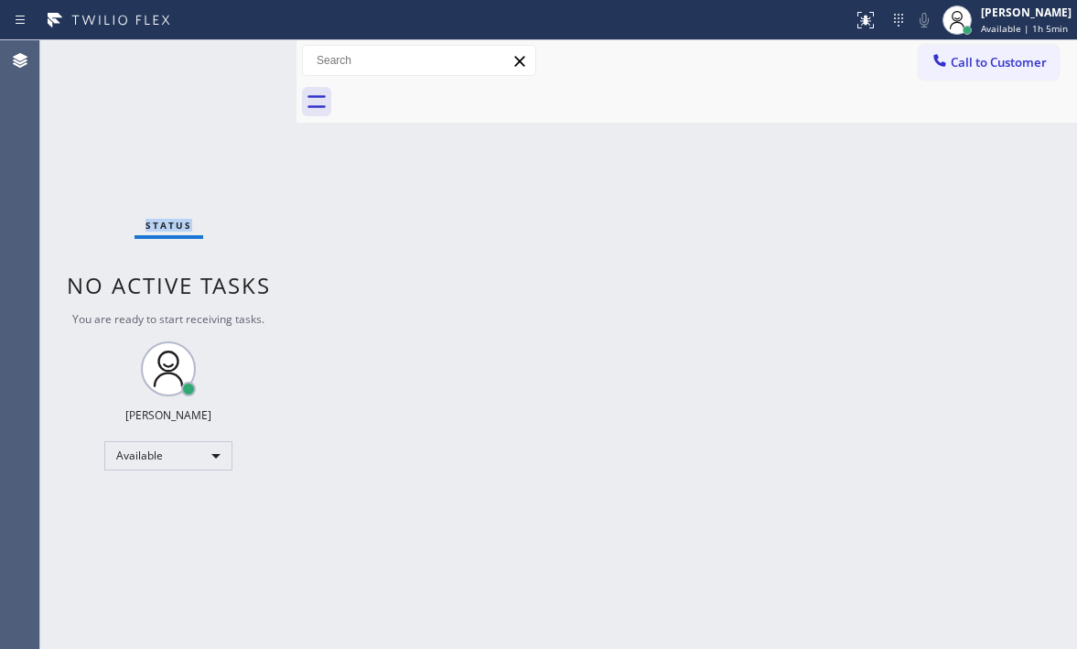
click at [227, 53] on div "Status No active tasks You are ready to start receiving tasks. [PERSON_NAME] Av…" at bounding box center [168, 344] width 256 height 608
click at [226, 53] on div "Status No active tasks You are ready to start receiving tasks. [PERSON_NAME] Av…" at bounding box center [168, 344] width 256 height 608
click at [225, 54] on div "Status No active tasks You are ready to start receiving tasks. [PERSON_NAME] Av…" at bounding box center [168, 344] width 256 height 608
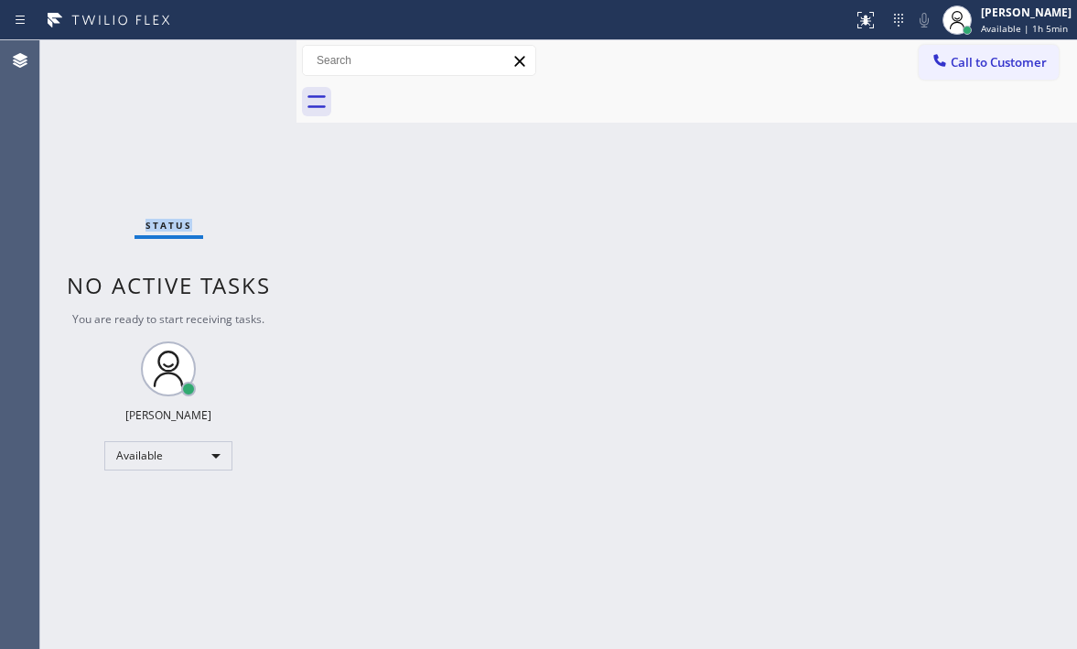
click at [223, 49] on div "Status No active tasks You are ready to start receiving tasks. [PERSON_NAME] Av…" at bounding box center [168, 344] width 256 height 608
click at [226, 59] on div "Status No active tasks You are ready to start receiving tasks. [PERSON_NAME] Av…" at bounding box center [168, 344] width 256 height 608
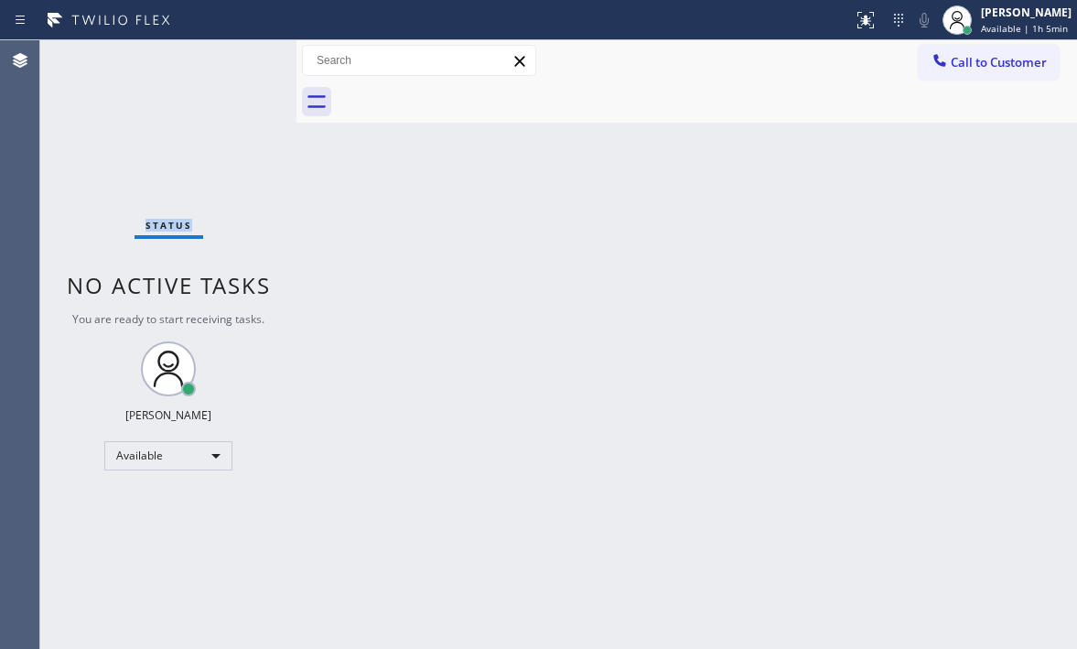
click at [228, 59] on div "Status No active tasks You are ready to start receiving tasks. [PERSON_NAME] Av…" at bounding box center [168, 344] width 256 height 608
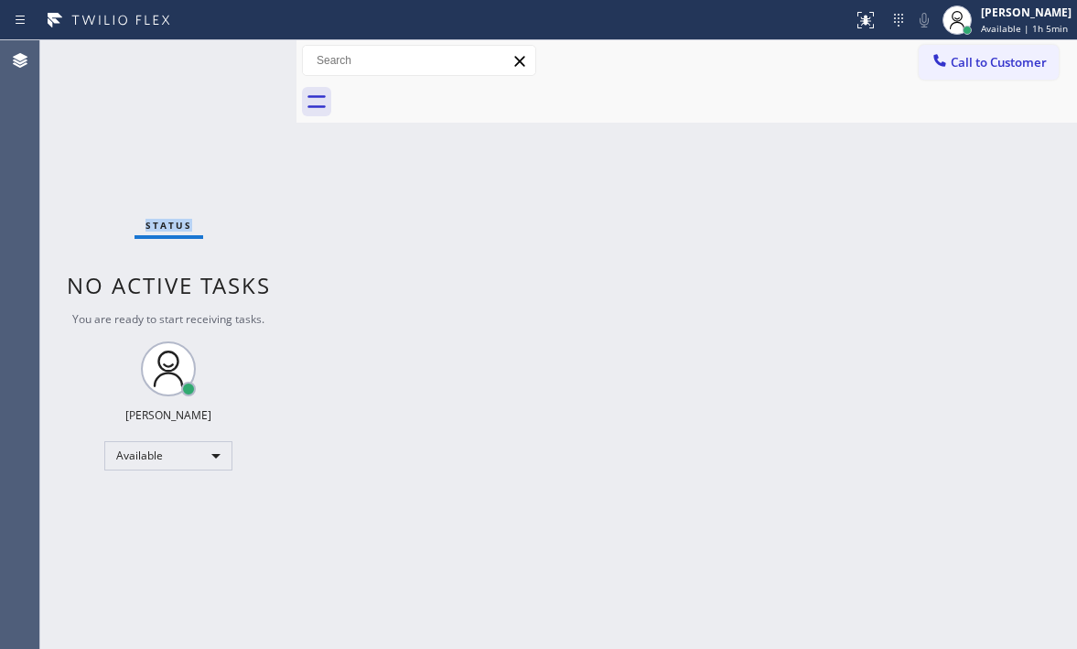
click at [228, 59] on div "Status No active tasks You are ready to start receiving tasks. [PERSON_NAME] Av…" at bounding box center [168, 344] width 256 height 608
click at [231, 58] on div "Status No active tasks You are ready to start receiving tasks. [PERSON_NAME] Av…" at bounding box center [168, 344] width 256 height 608
click at [218, 40] on div "Status No active tasks You are ready to start receiving tasks. [PERSON_NAME] Av…" at bounding box center [168, 344] width 256 height 608
click at [218, 42] on div "Status No active tasks You are ready to start receiving tasks. [PERSON_NAME] Av…" at bounding box center [168, 344] width 256 height 608
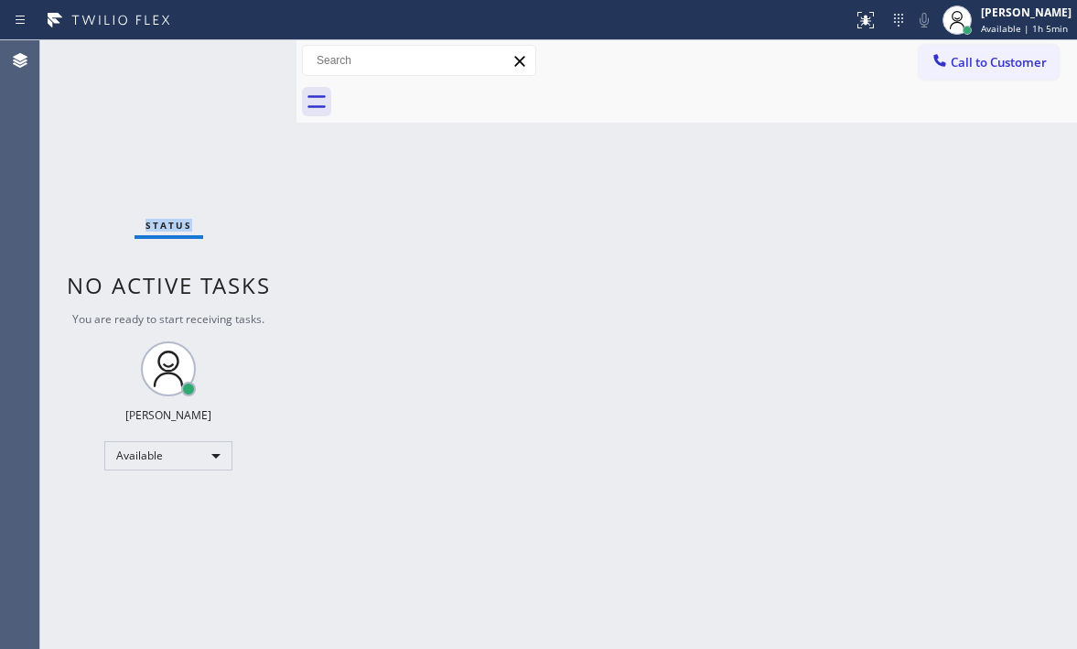
click at [218, 42] on div "Status No active tasks You are ready to start receiving tasks. [PERSON_NAME] Av…" at bounding box center [168, 344] width 256 height 608
click at [234, 60] on div "Status No active tasks You are ready to start receiving tasks. [PERSON_NAME] Av…" at bounding box center [168, 344] width 256 height 608
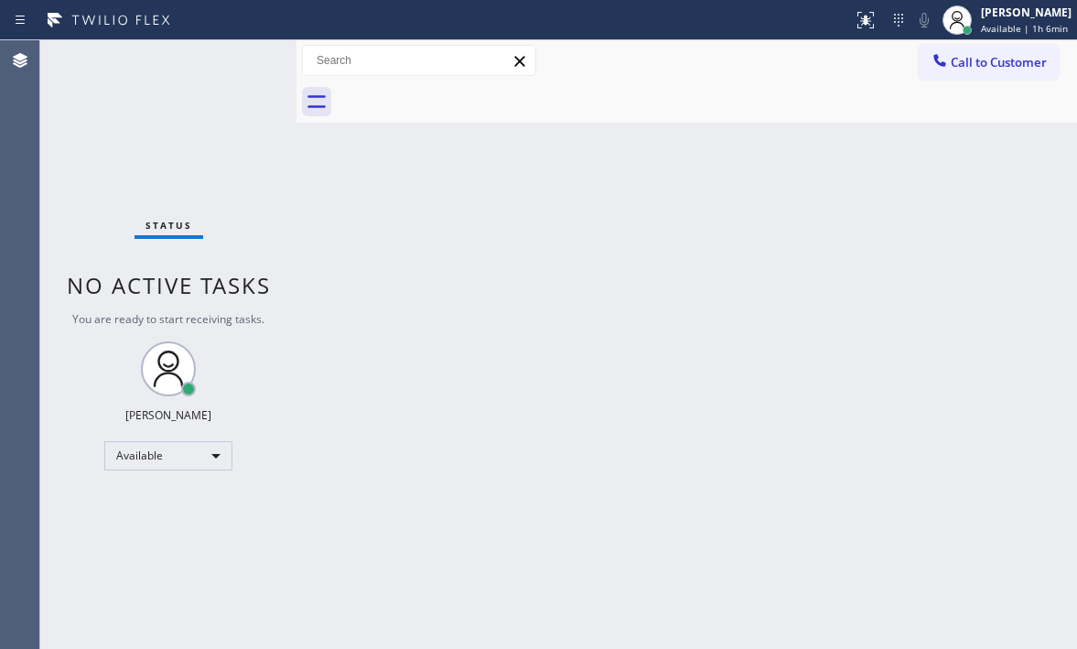
click at [243, 65] on div "Status No active tasks You are ready to start receiving tasks. [PERSON_NAME] Av…" at bounding box center [168, 344] width 256 height 608
click at [243, 63] on div "Status No active tasks You are ready to start receiving tasks. [PERSON_NAME] Av…" at bounding box center [168, 344] width 256 height 608
click at [243, 61] on div "Status No active tasks You are ready to start receiving tasks. [PERSON_NAME] Av…" at bounding box center [168, 344] width 256 height 608
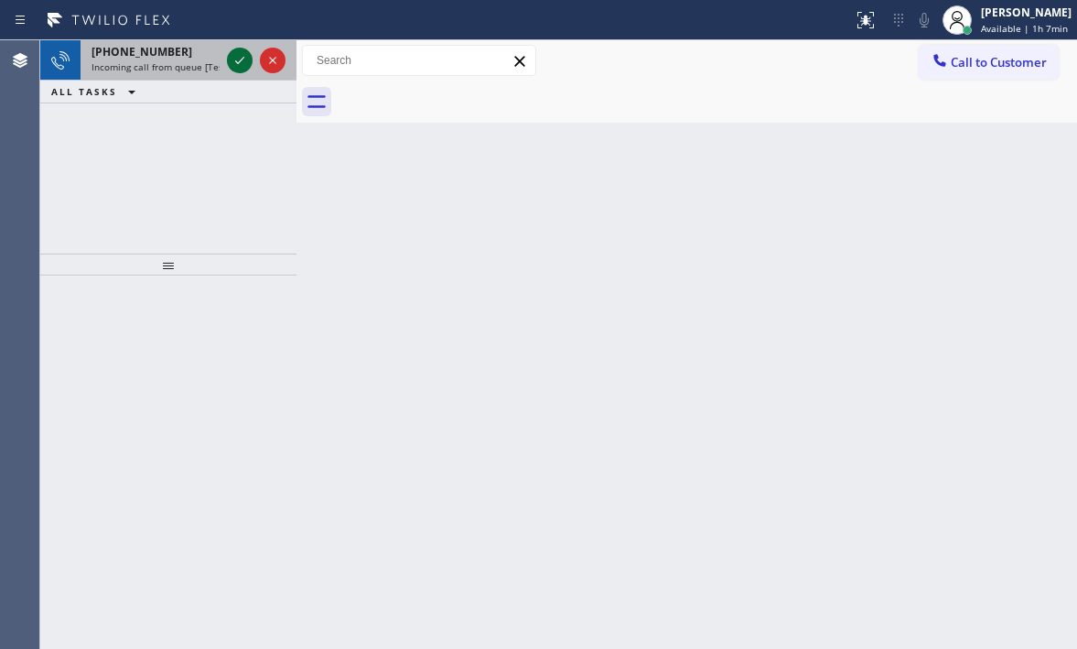
click at [241, 63] on icon at bounding box center [240, 60] width 22 height 22
click at [239, 70] on icon at bounding box center [240, 60] width 22 height 22
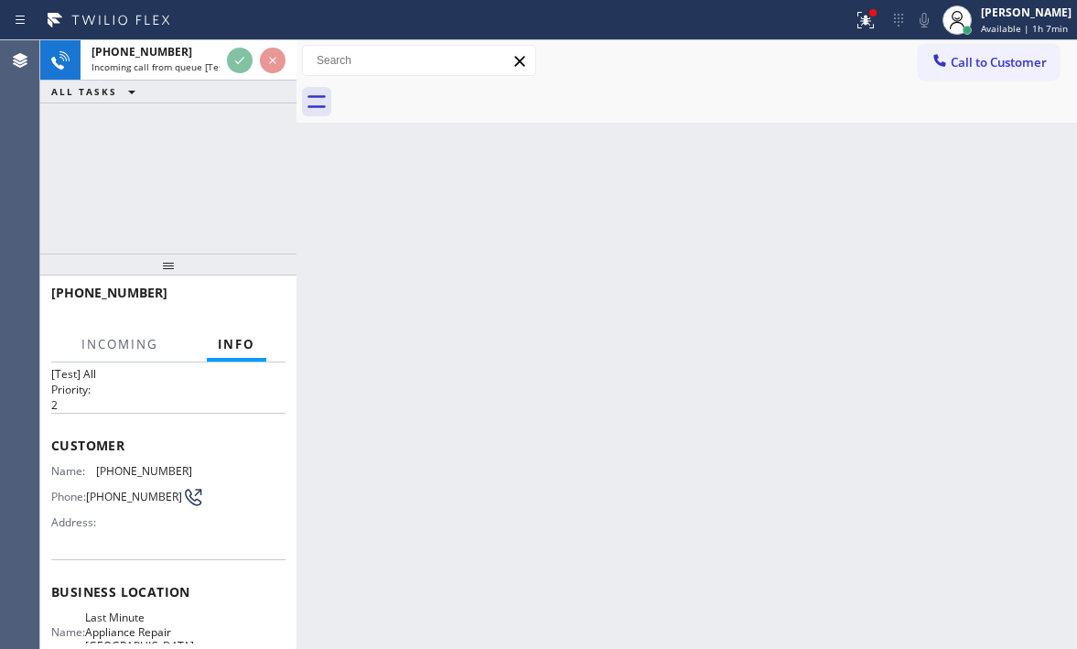
scroll to position [91, 0]
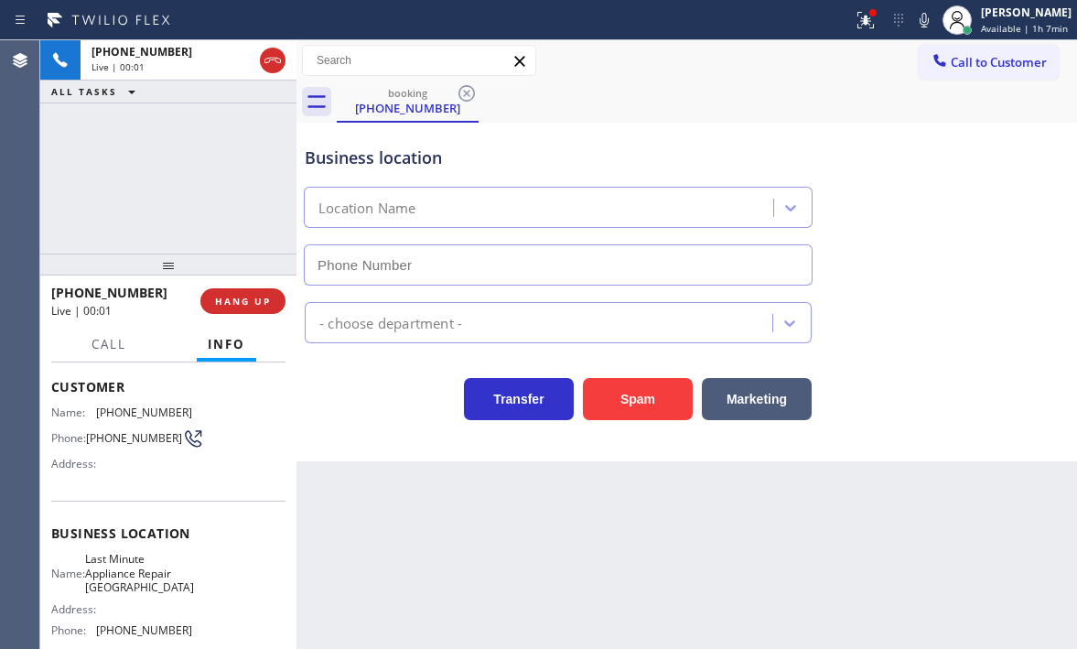
type input "[PHONE_NUMBER]"
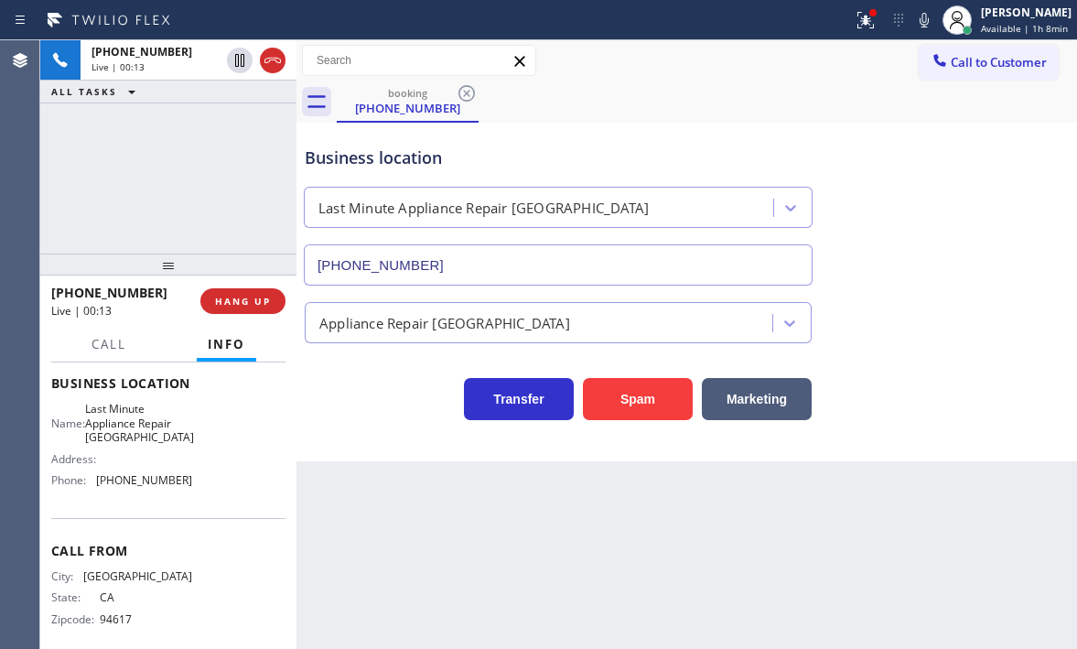
scroll to position [261, 0]
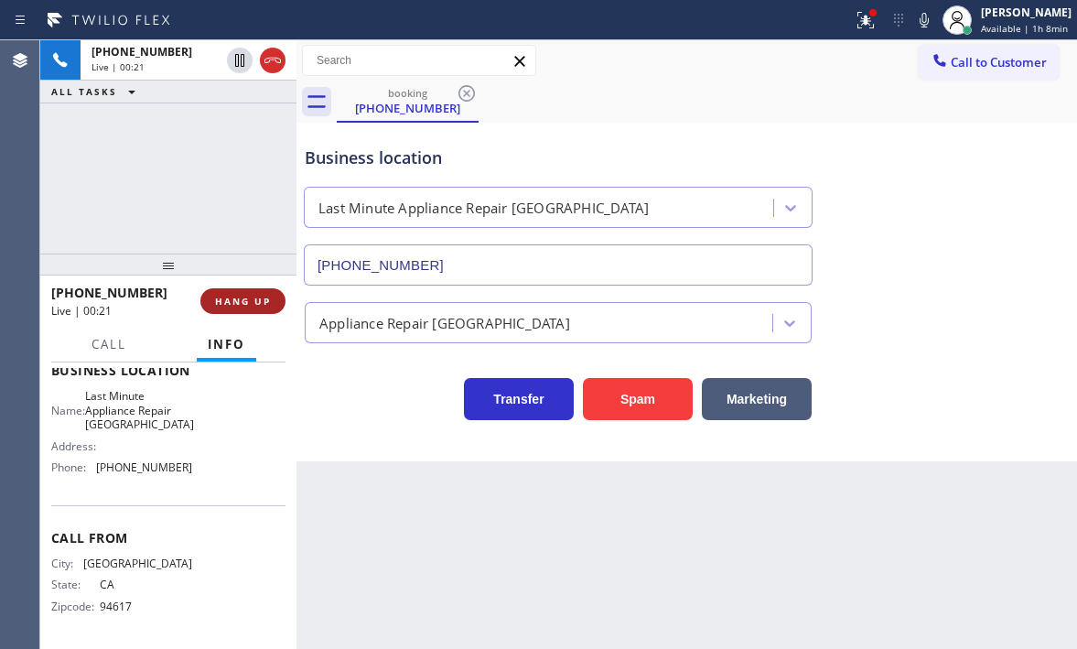
click at [243, 305] on span "HANG UP" at bounding box center [243, 301] width 56 height 13
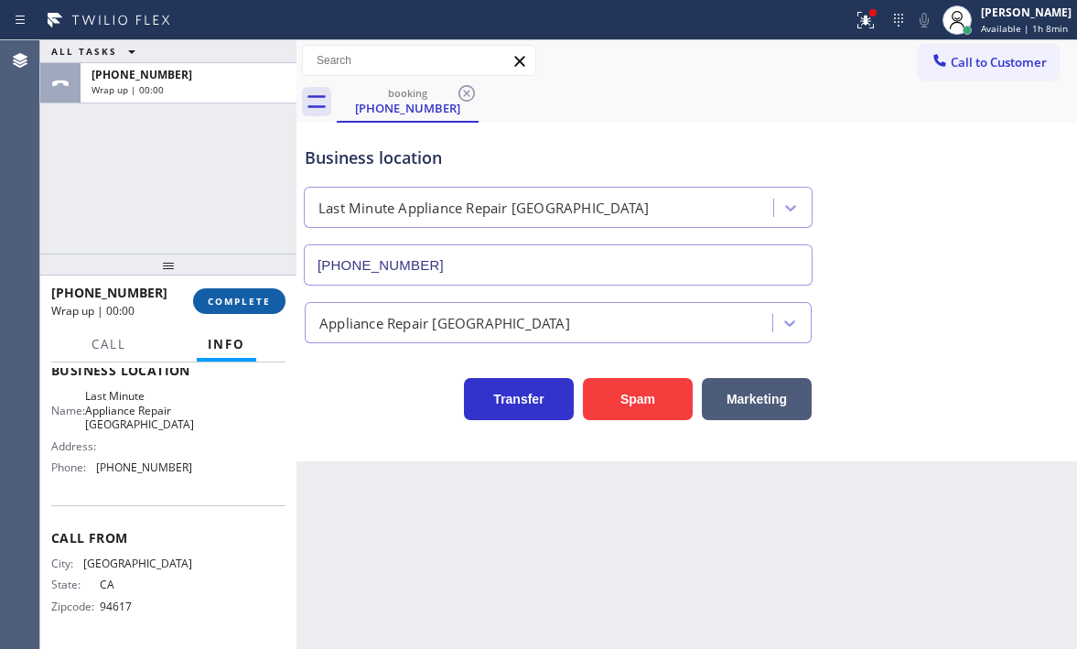
click at [239, 296] on span "COMPLETE" at bounding box center [239, 301] width 63 height 13
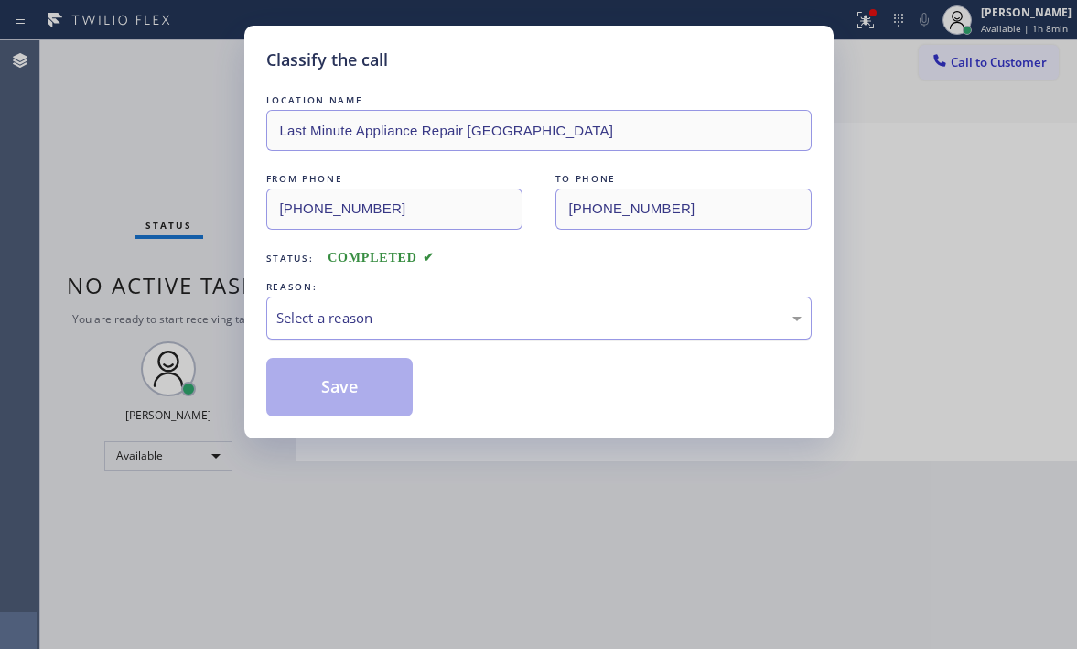
click at [463, 316] on div "Select a reason" at bounding box center [538, 317] width 525 height 21
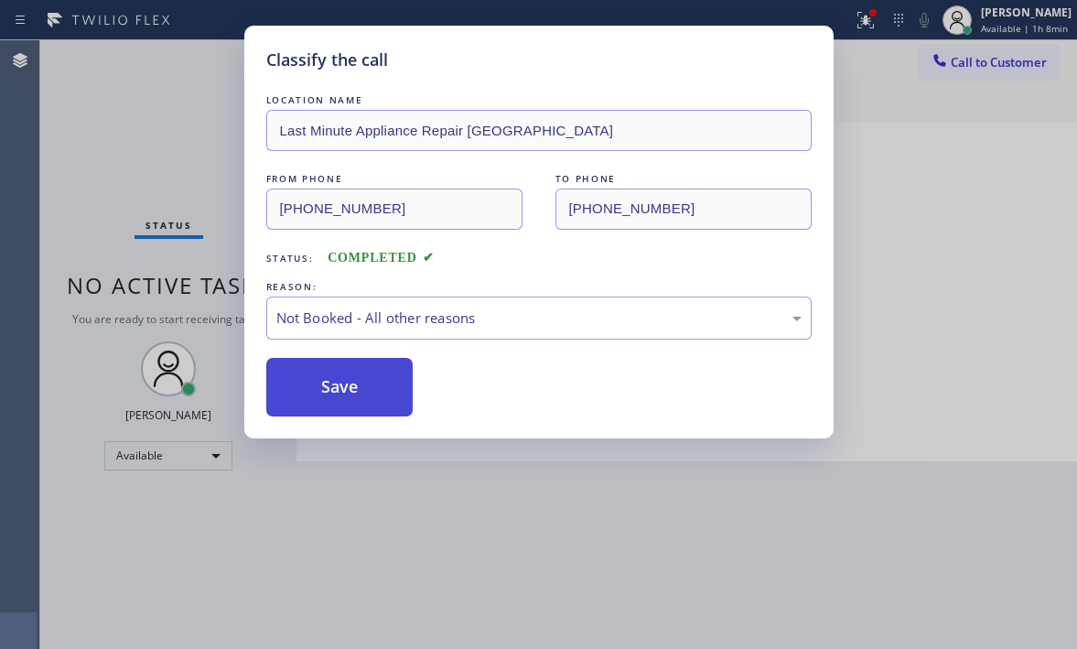
click at [348, 398] on button "Save" at bounding box center [339, 387] width 147 height 59
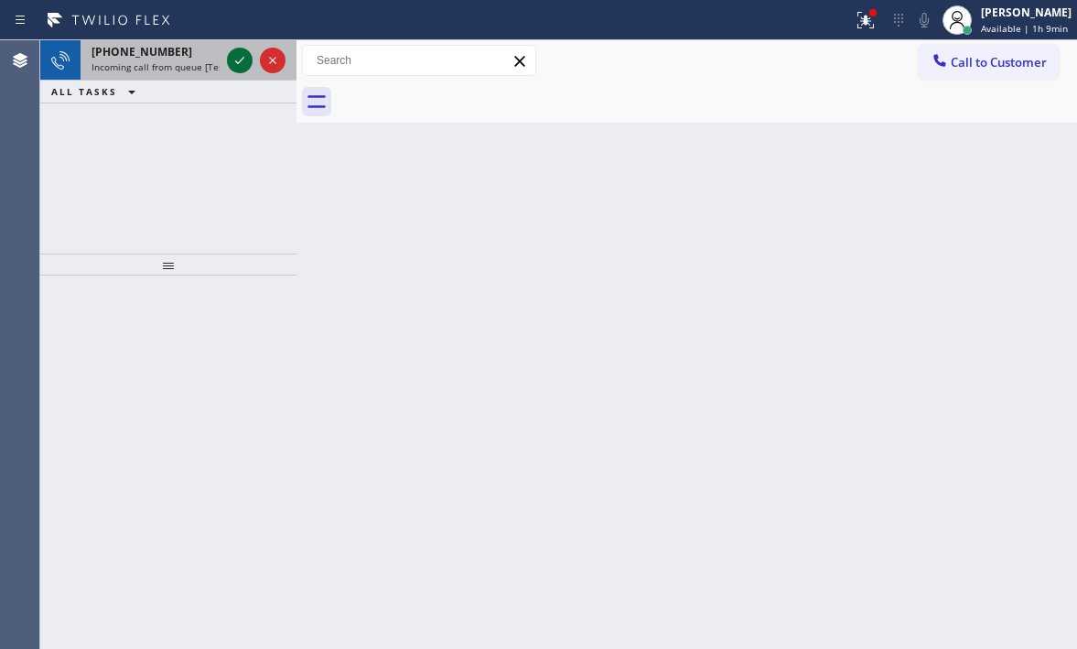
click at [244, 54] on icon at bounding box center [240, 60] width 22 height 22
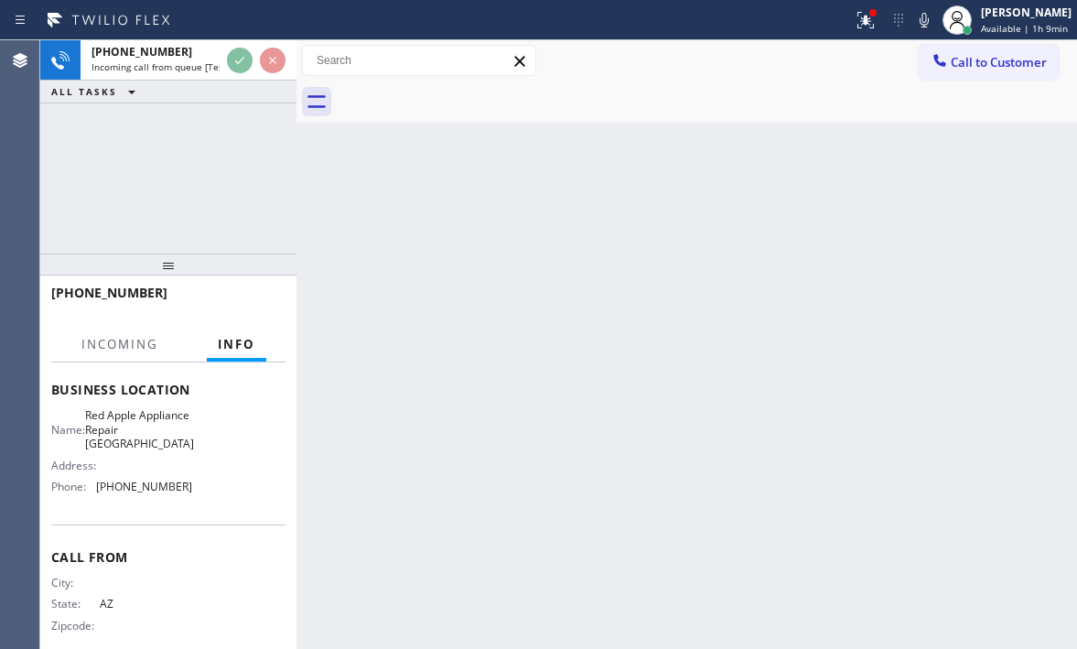
scroll to position [261, 0]
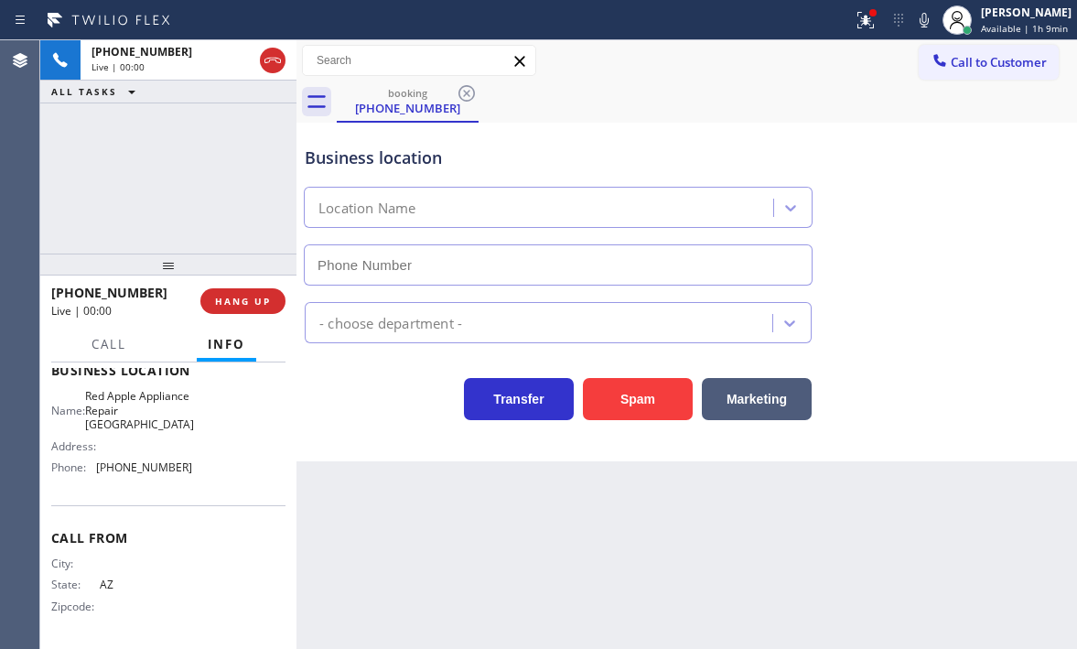
type input "[PHONE_NUMBER]"
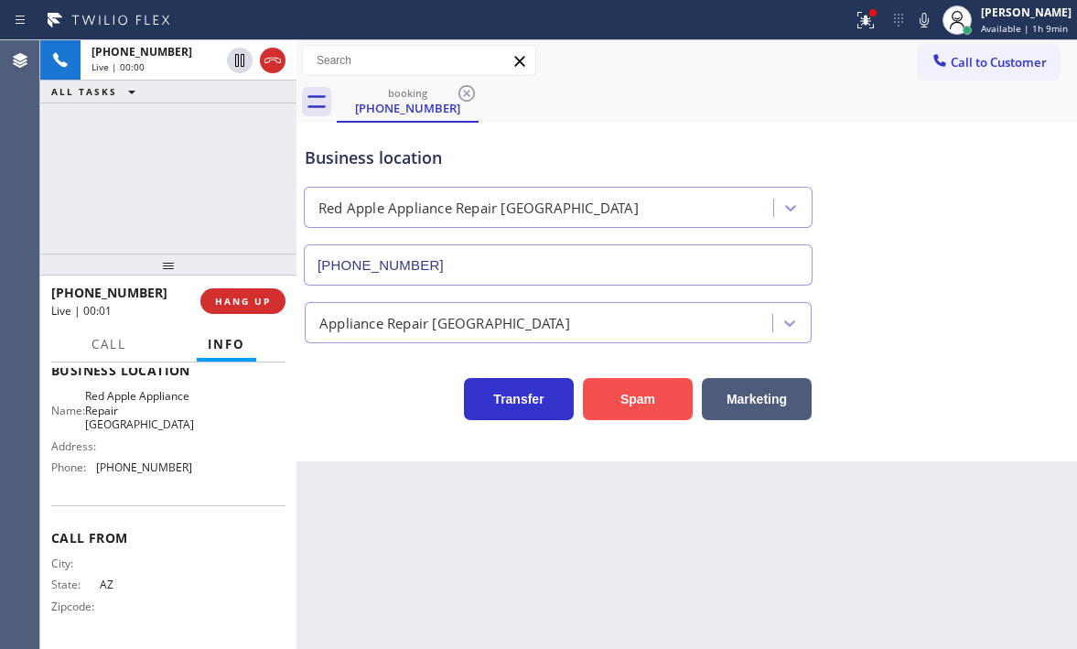
click at [620, 406] on button "Spam" at bounding box center [638, 399] width 110 height 42
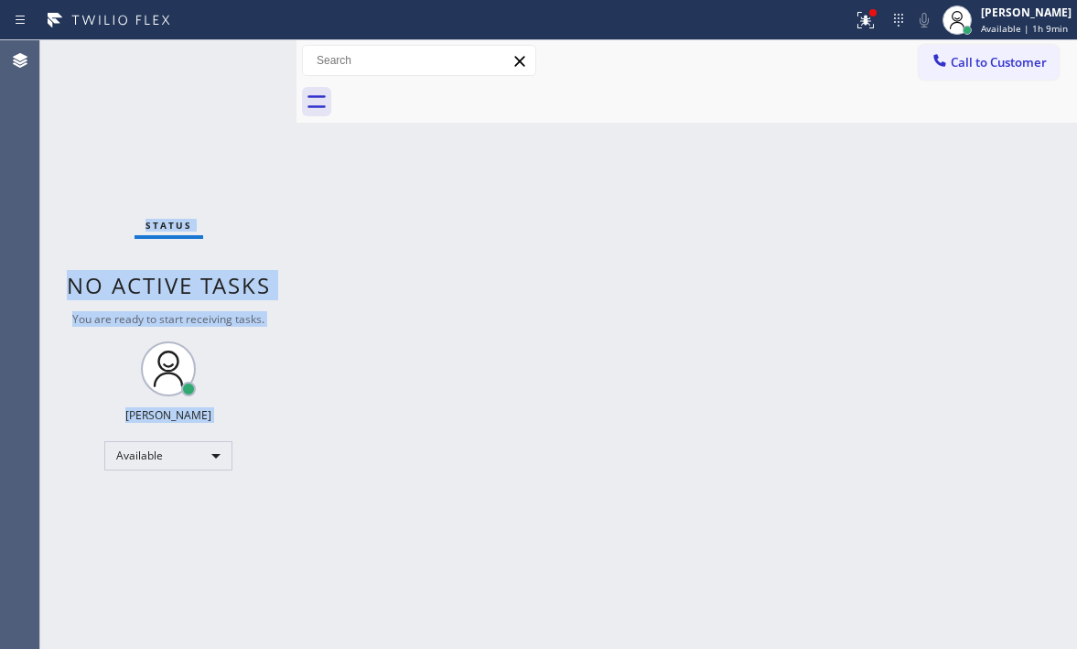
click at [242, 60] on div "Status No active tasks You are ready to start receiving tasks. [PERSON_NAME] Av…" at bounding box center [168, 344] width 256 height 608
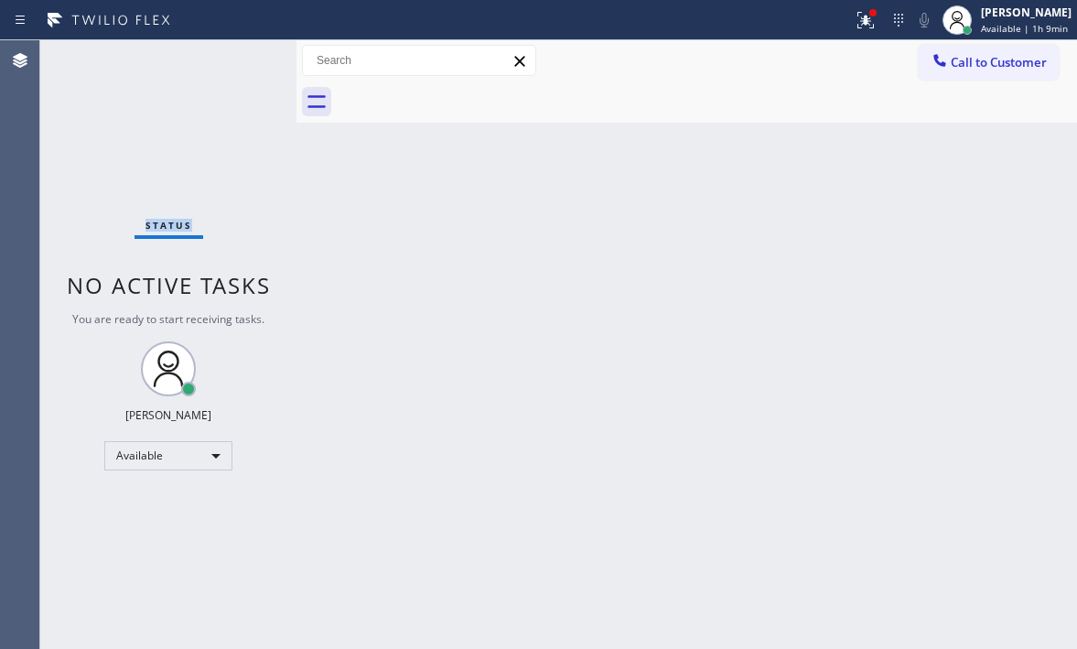
click at [242, 60] on div "Status No active tasks You are ready to start receiving tasks. [PERSON_NAME] Av…" at bounding box center [168, 344] width 256 height 608
click at [244, 68] on div "Status No active tasks You are ready to start receiving tasks. [PERSON_NAME] Av…" at bounding box center [168, 344] width 256 height 608
drag, startPoint x: 244, startPoint y: 68, endPoint x: 679, endPoint y: 147, distance: 441.9
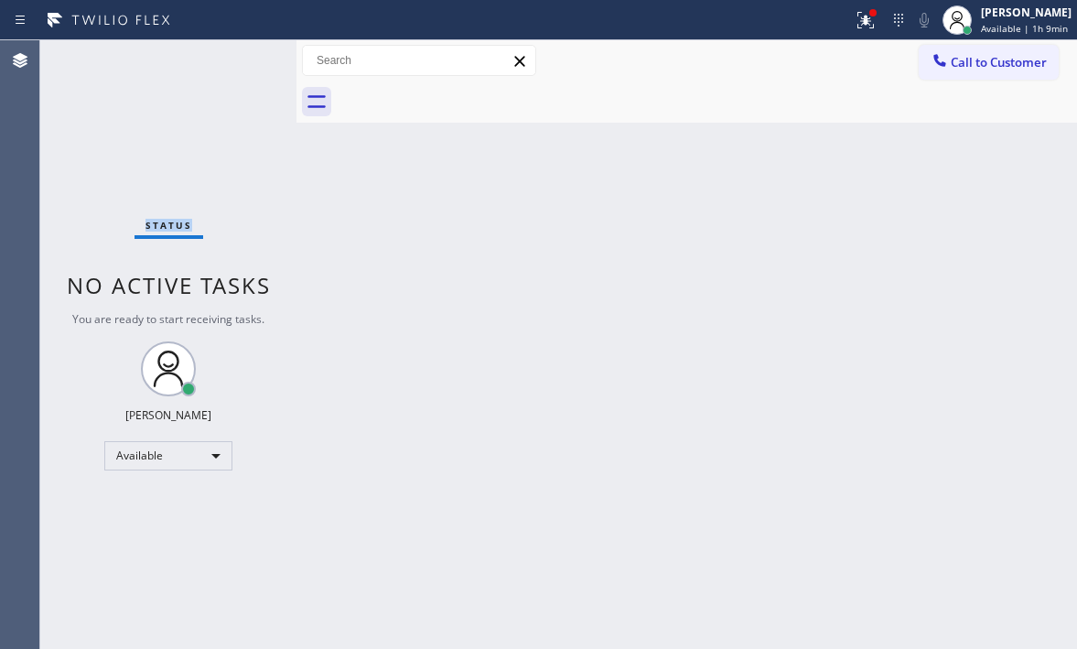
click at [276, 81] on div "Status No active tasks You are ready to start receiving tasks. [PERSON_NAME] Av…" at bounding box center [168, 344] width 256 height 608
click at [857, 30] on icon at bounding box center [866, 20] width 22 height 22
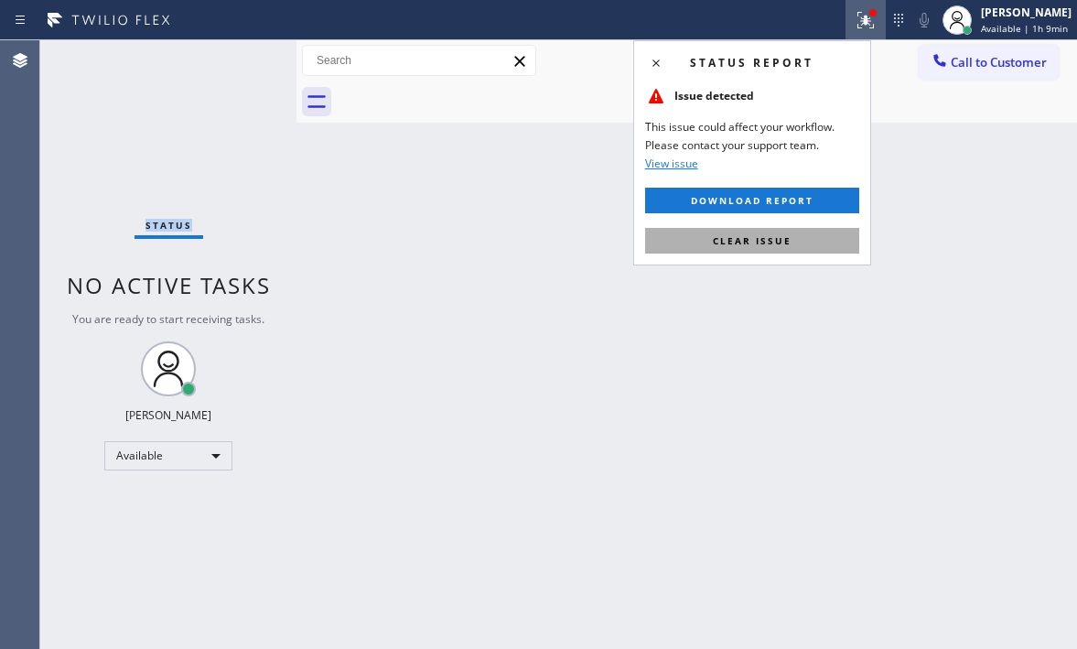
click at [796, 235] on button "Clear issue" at bounding box center [752, 241] width 214 height 26
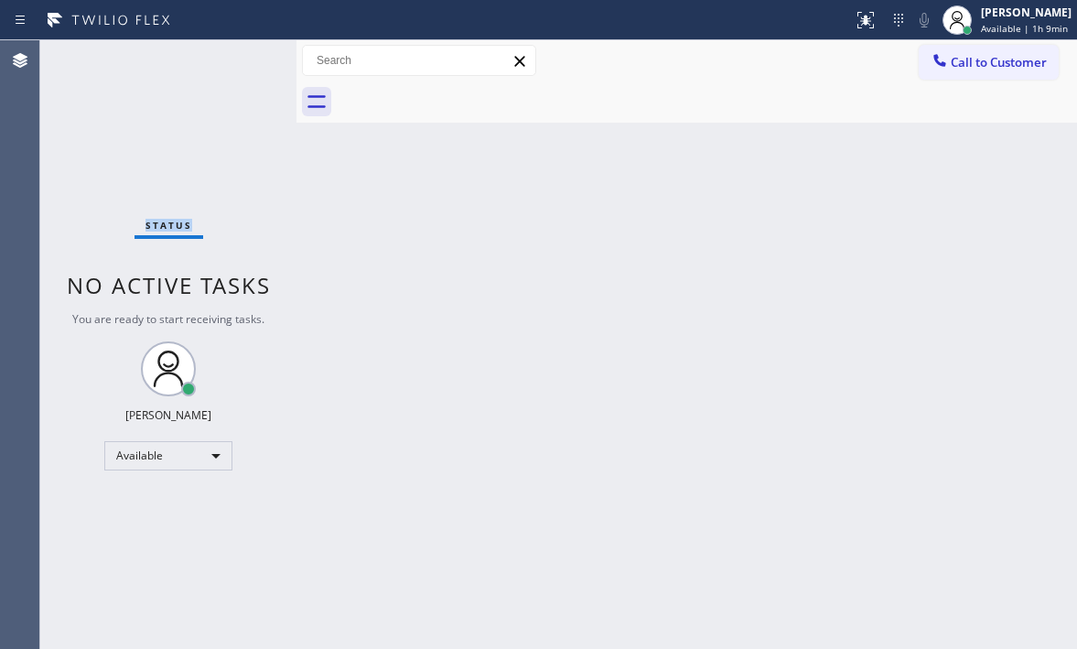
click at [235, 59] on div "Status No active tasks You are ready to start receiving tasks. [PERSON_NAME] Av…" at bounding box center [168, 344] width 256 height 608
click at [237, 59] on div "Status No active tasks You are ready to start receiving tasks. [PERSON_NAME] Av…" at bounding box center [168, 344] width 256 height 608
click at [259, 53] on div "Status No active tasks You are ready to start receiving tasks. [PERSON_NAME] Av…" at bounding box center [168, 344] width 256 height 608
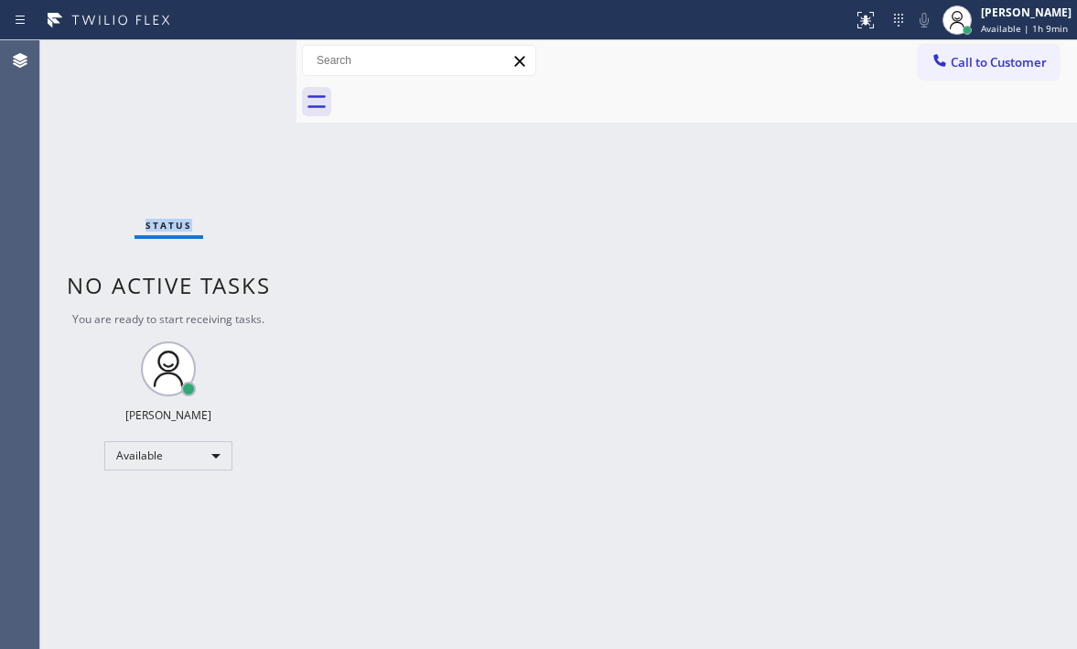
click at [259, 53] on div "Status No active tasks You are ready to start receiving tasks. [PERSON_NAME] Av…" at bounding box center [168, 344] width 256 height 608
click at [253, 55] on div "Status No active tasks You are ready to start receiving tasks. [PERSON_NAME] Av…" at bounding box center [168, 344] width 256 height 608
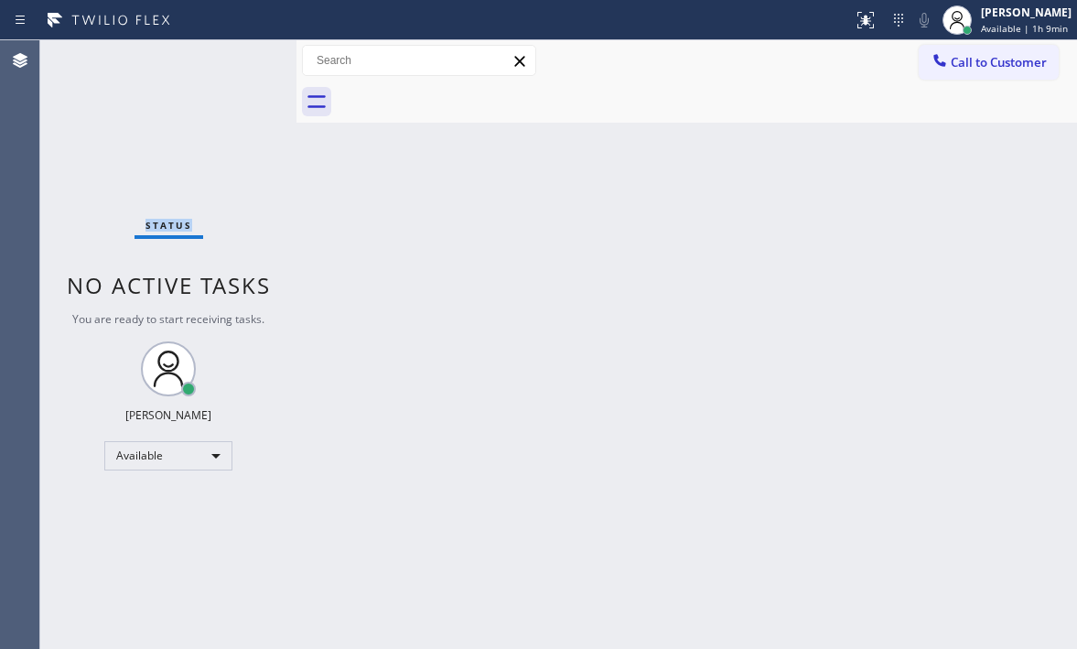
click at [253, 55] on div "Status No active tasks You are ready to start receiving tasks. [PERSON_NAME] Av…" at bounding box center [168, 344] width 256 height 608
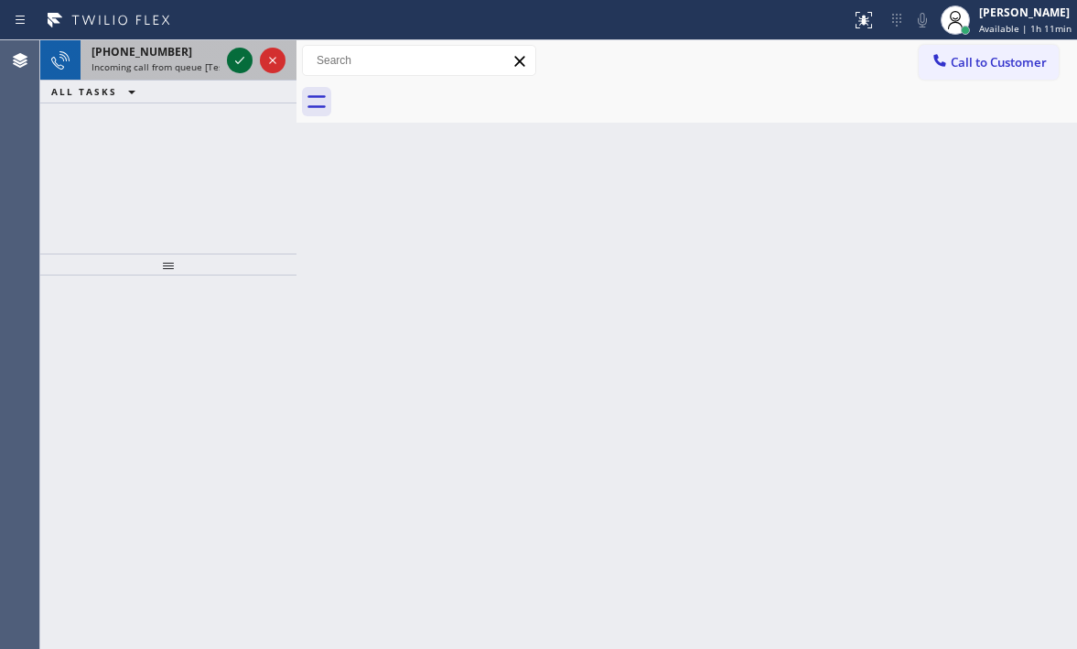
click at [229, 55] on icon at bounding box center [240, 60] width 22 height 22
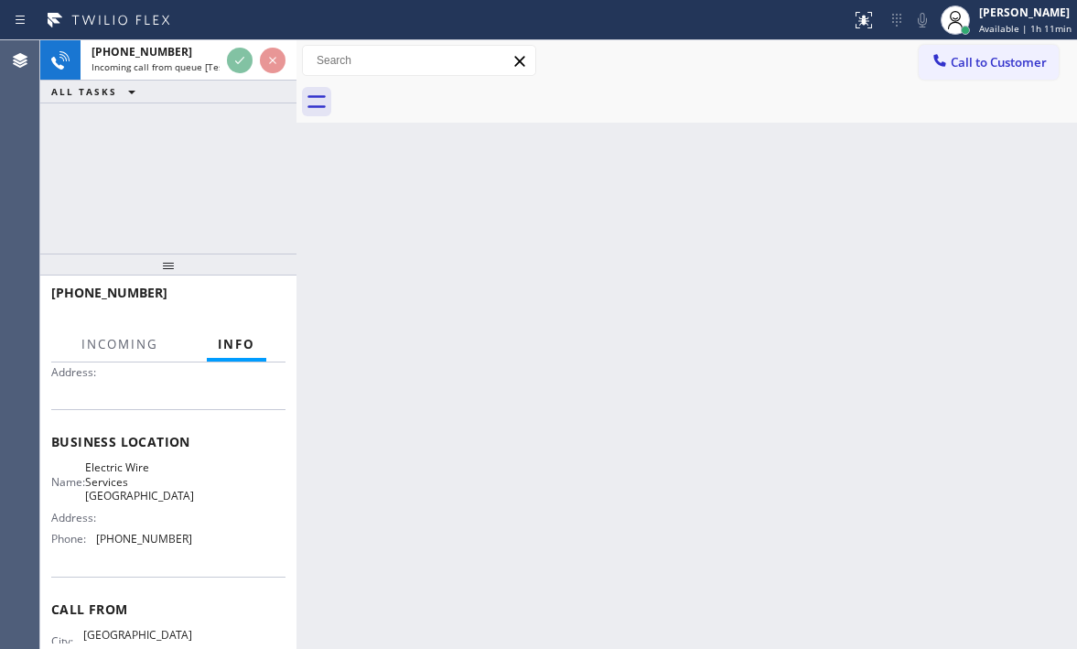
scroll to position [246, 0]
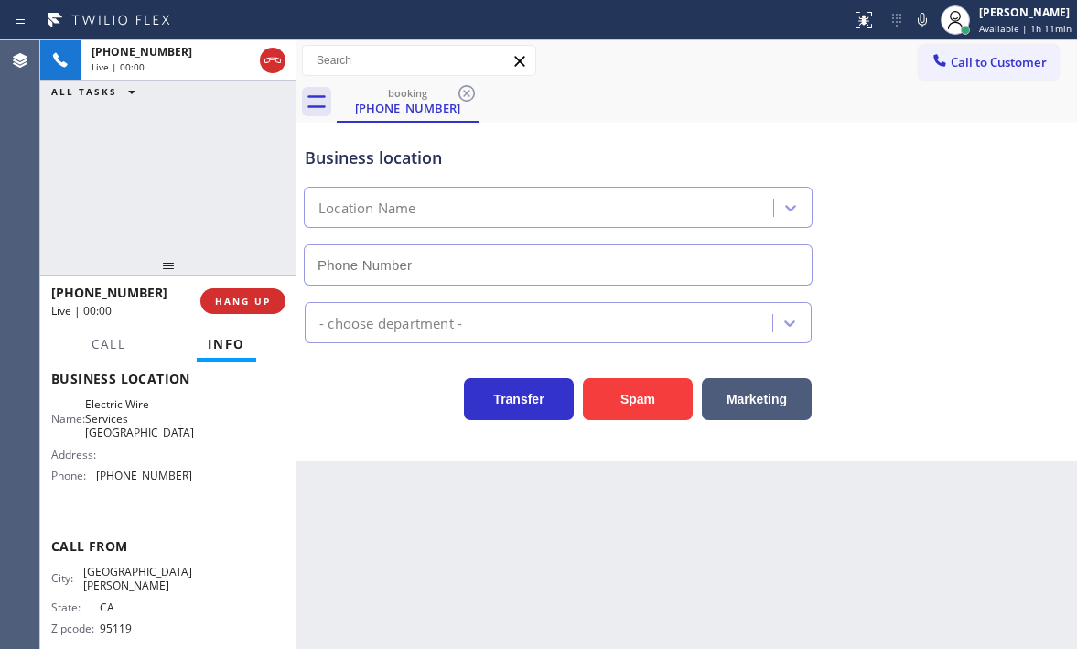
type input "[PHONE_NUMBER]"
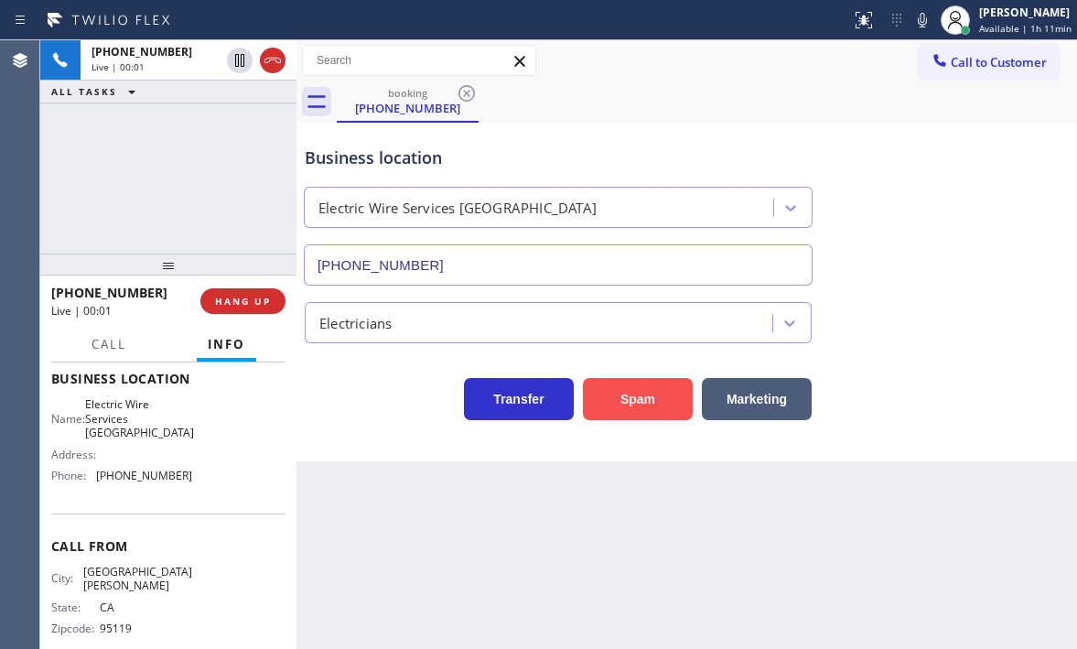
click at [652, 401] on button "Spam" at bounding box center [638, 399] width 110 height 42
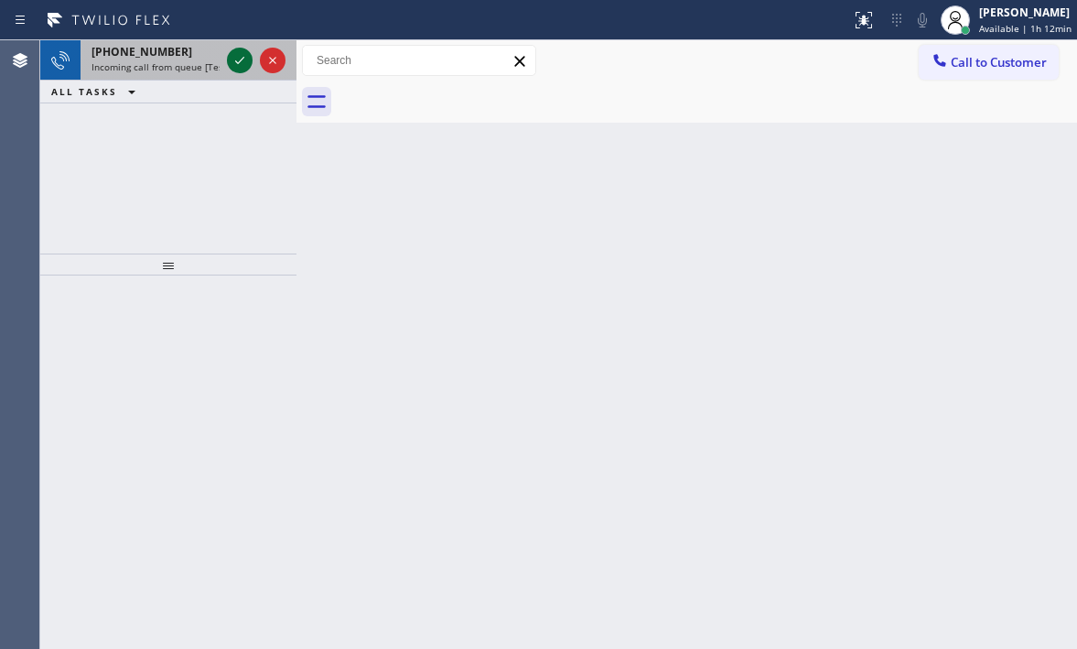
click at [230, 61] on icon at bounding box center [240, 60] width 22 height 22
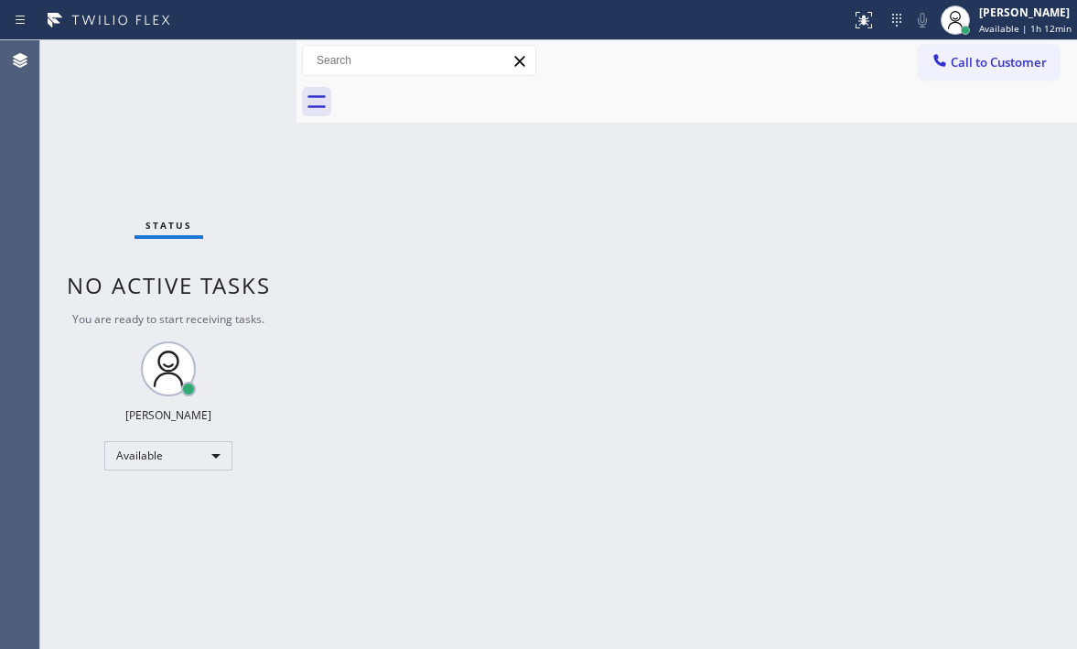
drag, startPoint x: 234, startPoint y: 60, endPoint x: 237, endPoint y: 91, distance: 31.2
click at [237, 62] on div "Status No active tasks You are ready to start receiving tasks. [PERSON_NAME] Av…" at bounding box center [168, 344] width 256 height 608
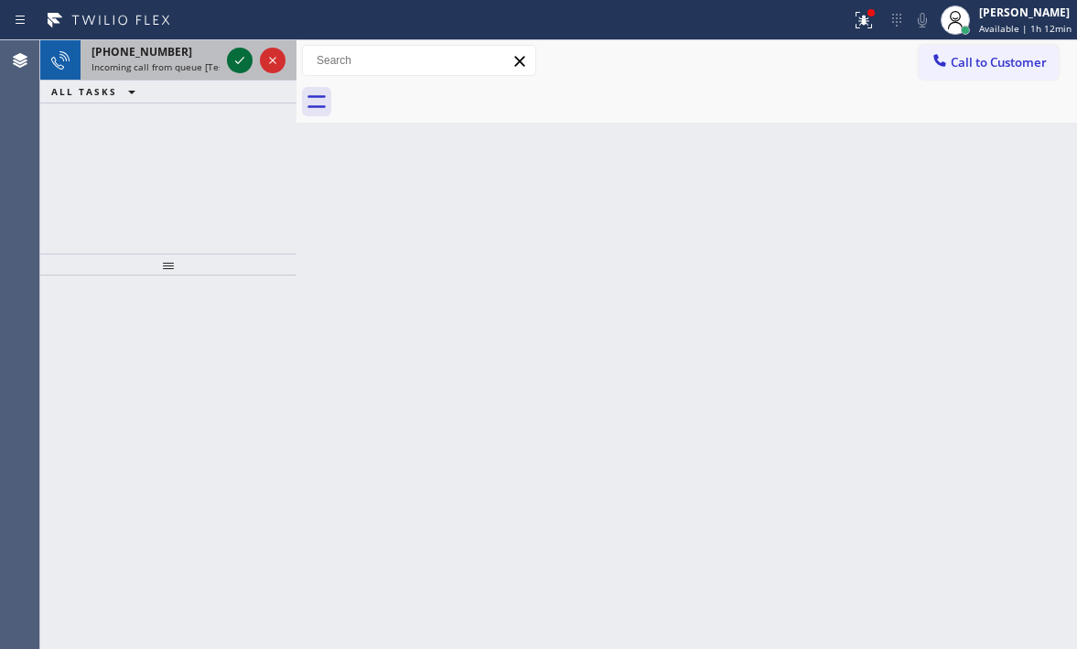
click at [231, 58] on icon at bounding box center [240, 60] width 22 height 22
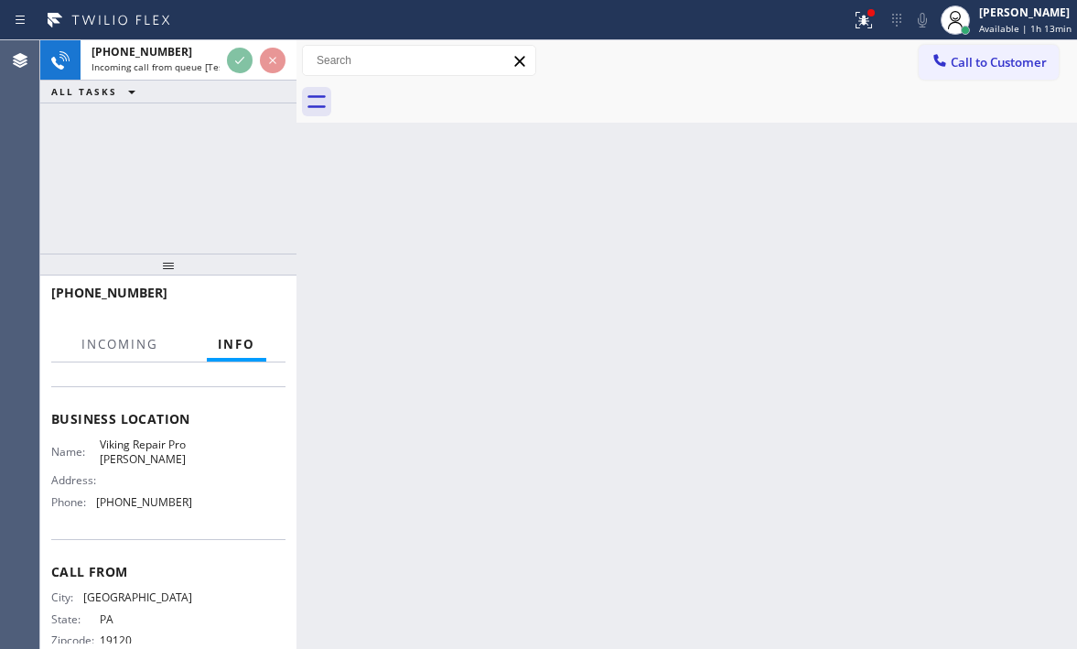
scroll to position [246, 0]
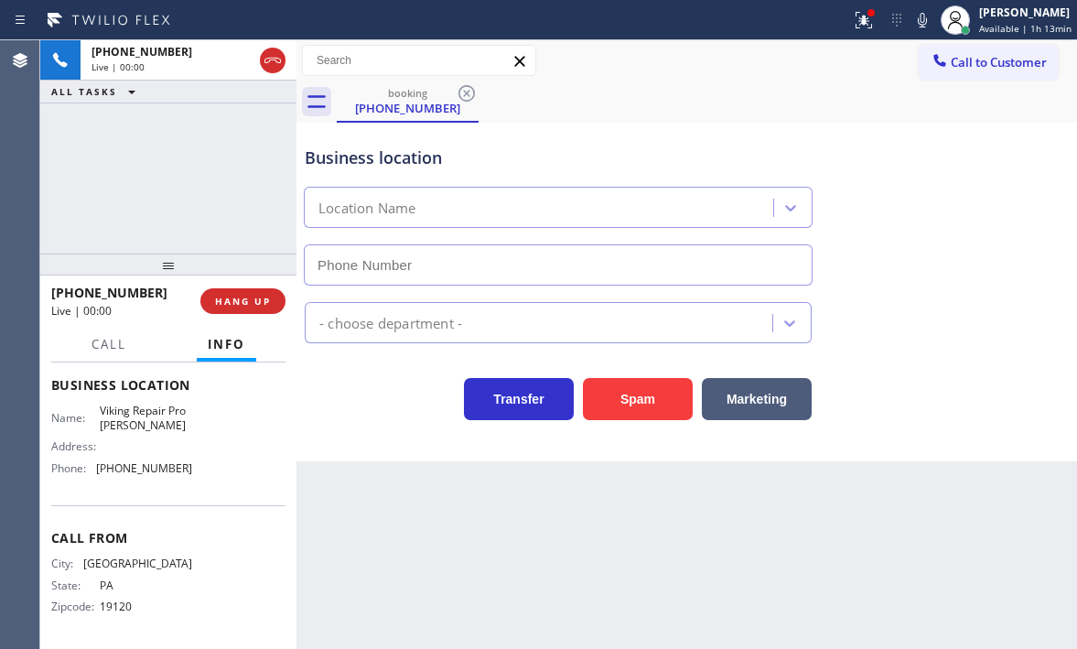
type input "[PHONE_NUMBER]"
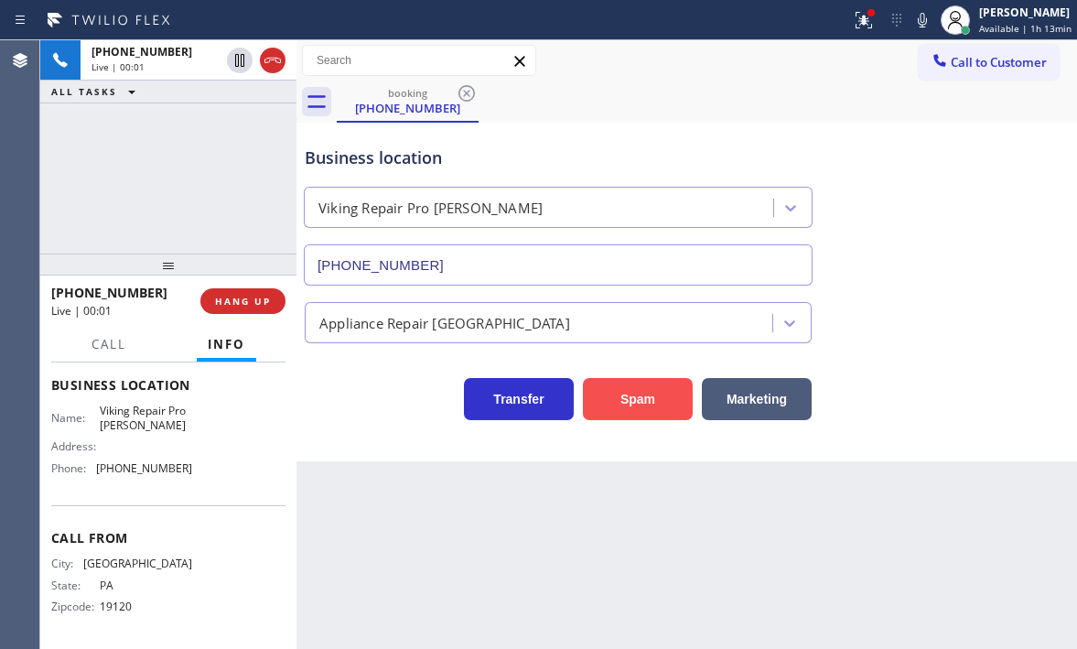
click at [630, 402] on button "Spam" at bounding box center [638, 399] width 110 height 42
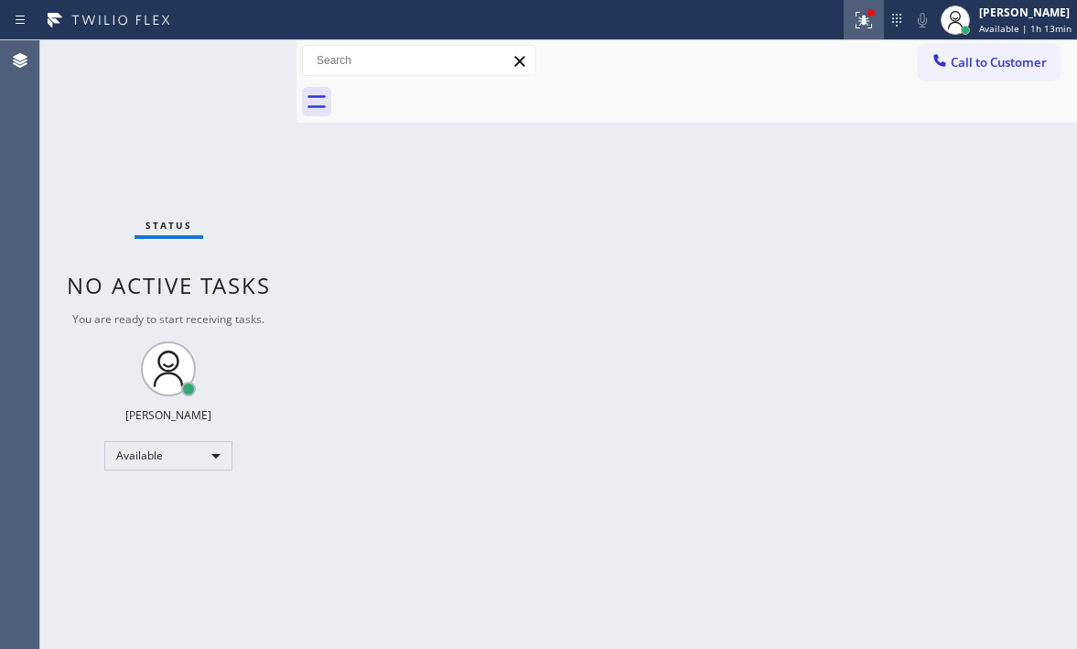
click at [853, 31] on button at bounding box center [864, 20] width 40 height 40
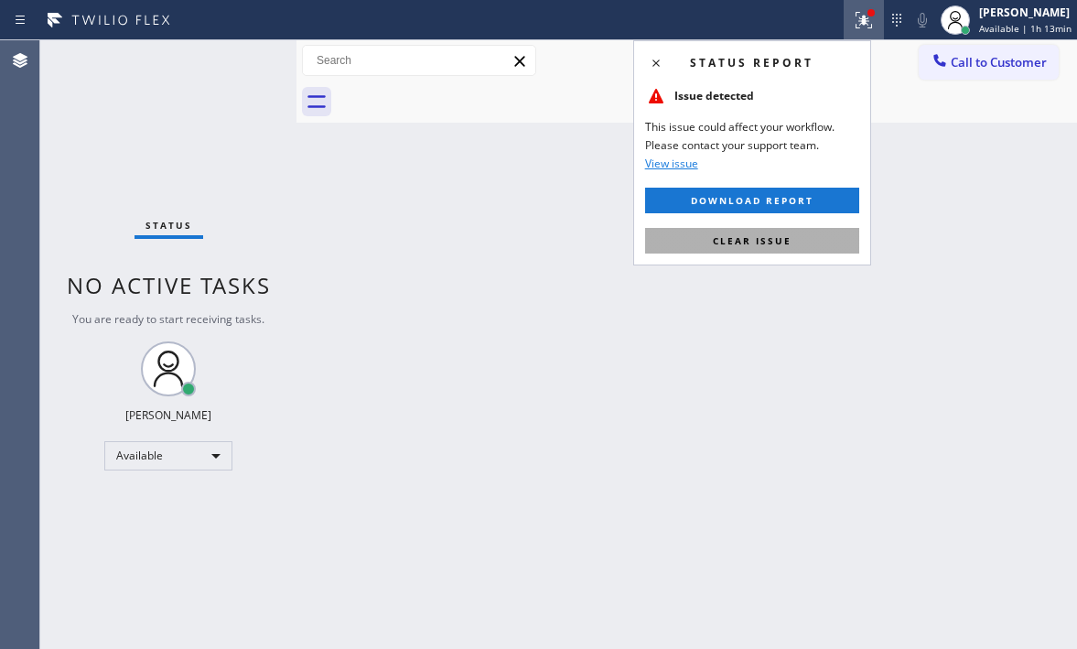
click at [736, 236] on span "Clear issue" at bounding box center [752, 240] width 79 height 13
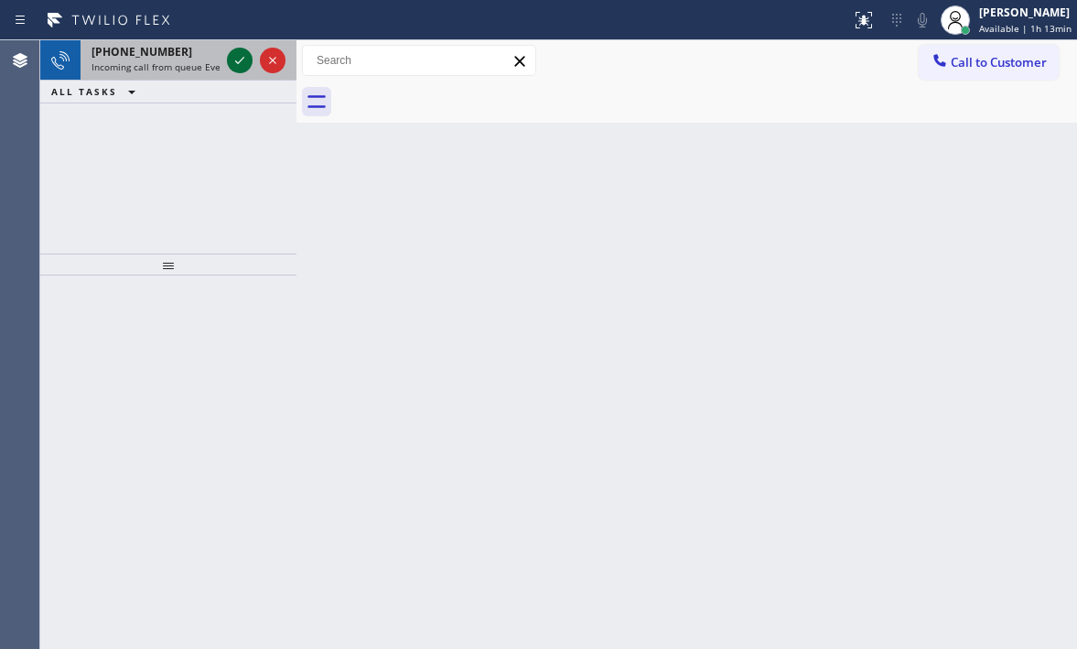
click at [239, 59] on icon at bounding box center [240, 60] width 22 height 22
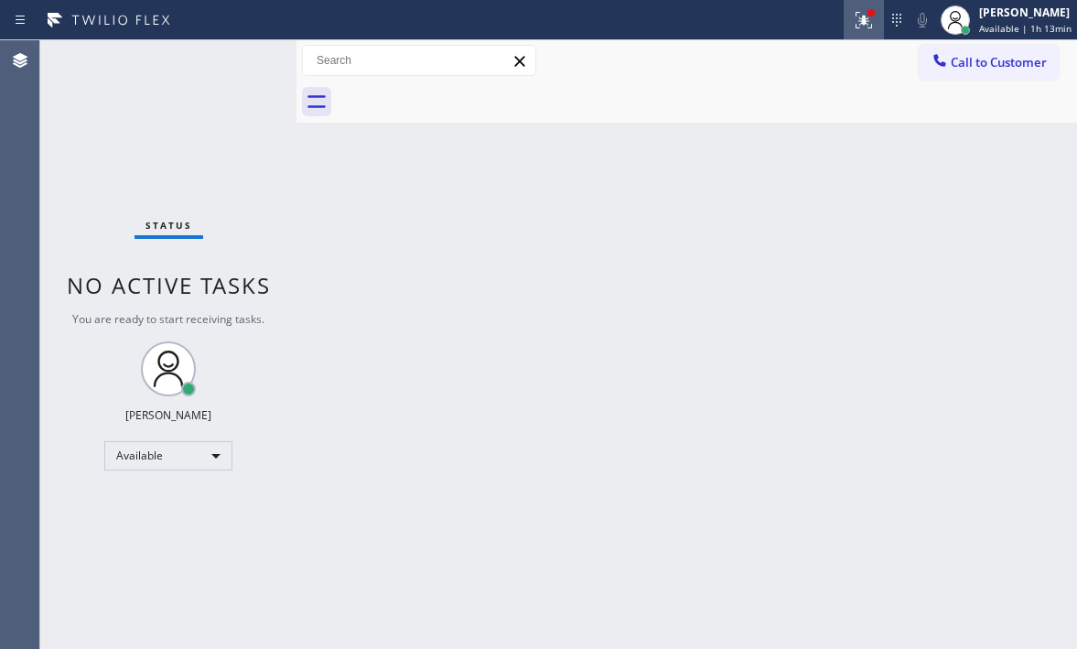
click at [853, 14] on icon at bounding box center [864, 20] width 22 height 22
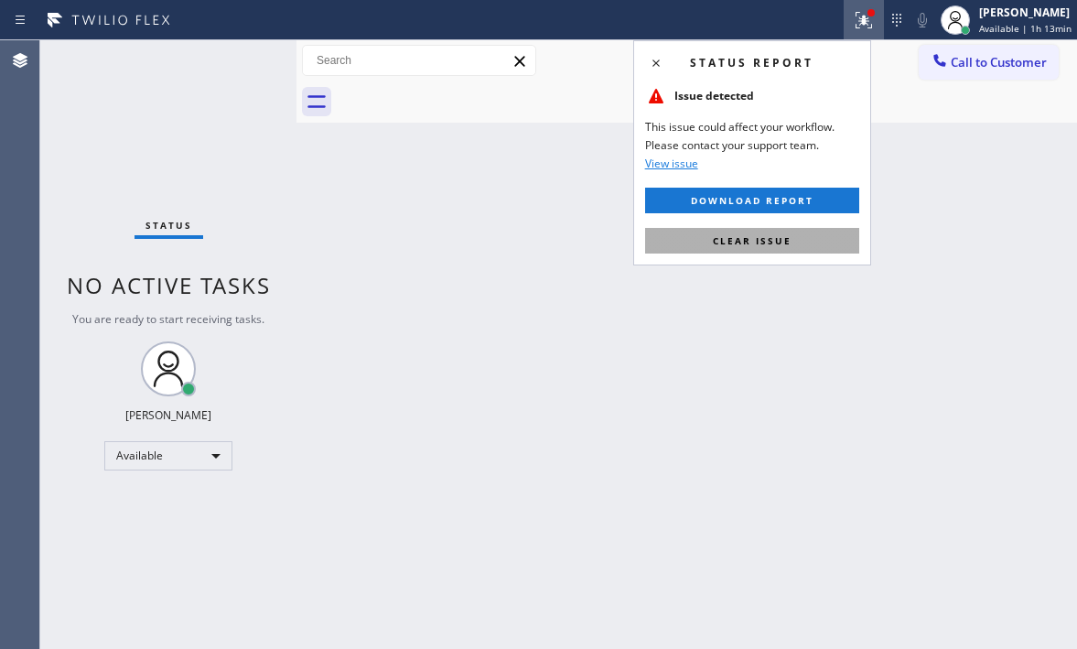
click at [750, 238] on span "Clear issue" at bounding box center [752, 240] width 79 height 13
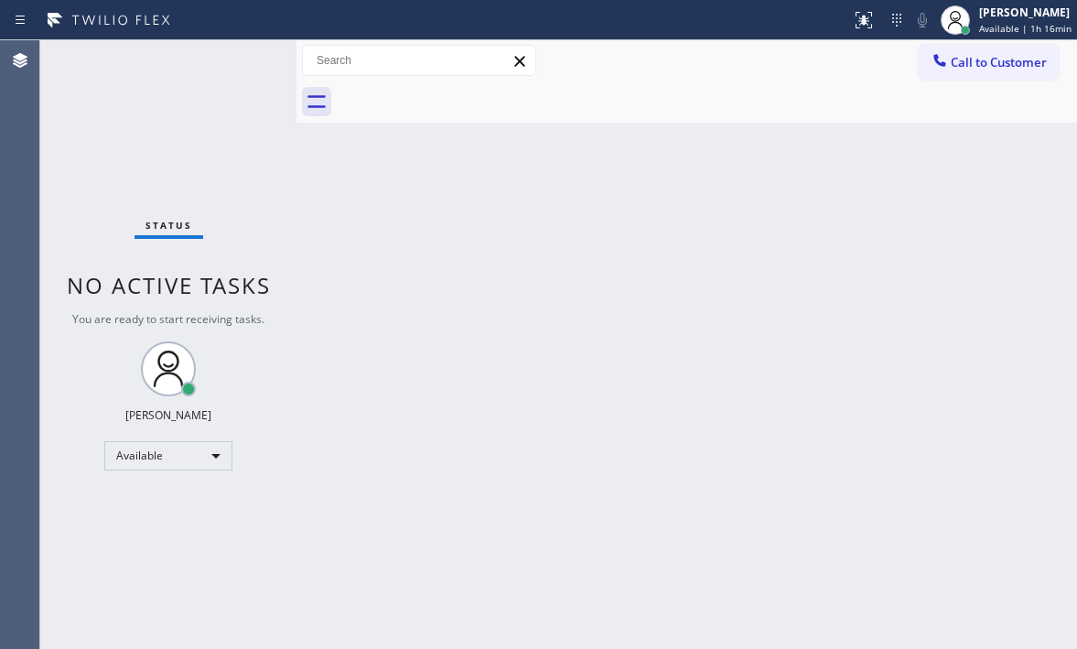
click at [246, 67] on div "Status No active tasks You are ready to start receiving tasks. [PERSON_NAME] Av…" at bounding box center [168, 344] width 256 height 608
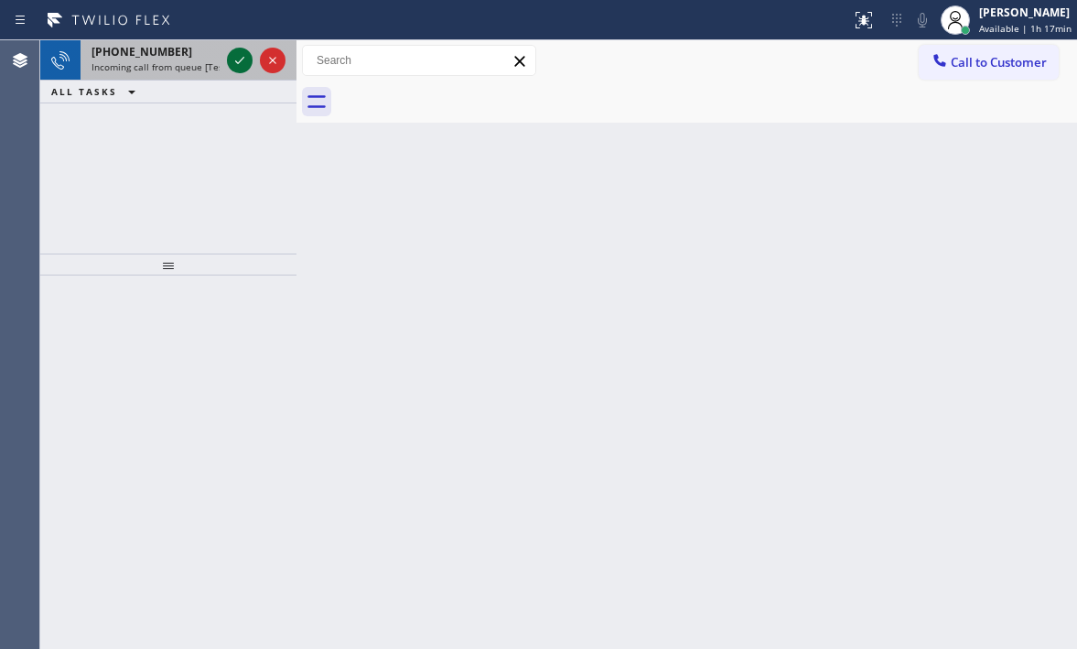
click at [246, 67] on icon at bounding box center [240, 60] width 22 height 22
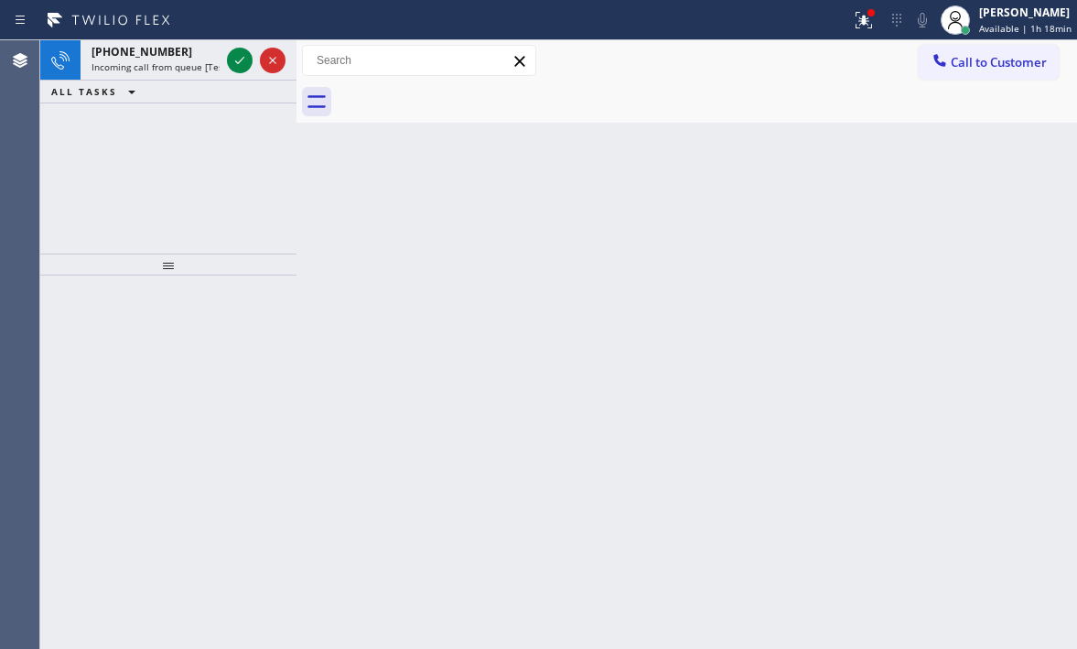
click at [245, 38] on div "Status report Issue detected This issue could affect your workflow. Please cont…" at bounding box center [538, 20] width 1077 height 40
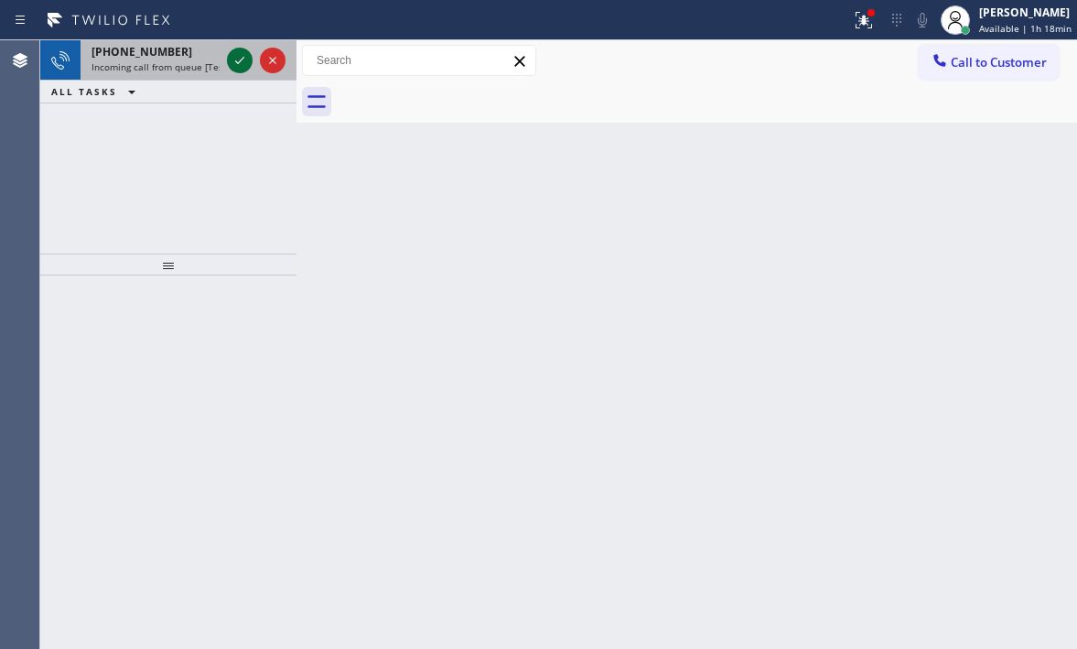
click at [245, 59] on icon at bounding box center [240, 60] width 22 height 22
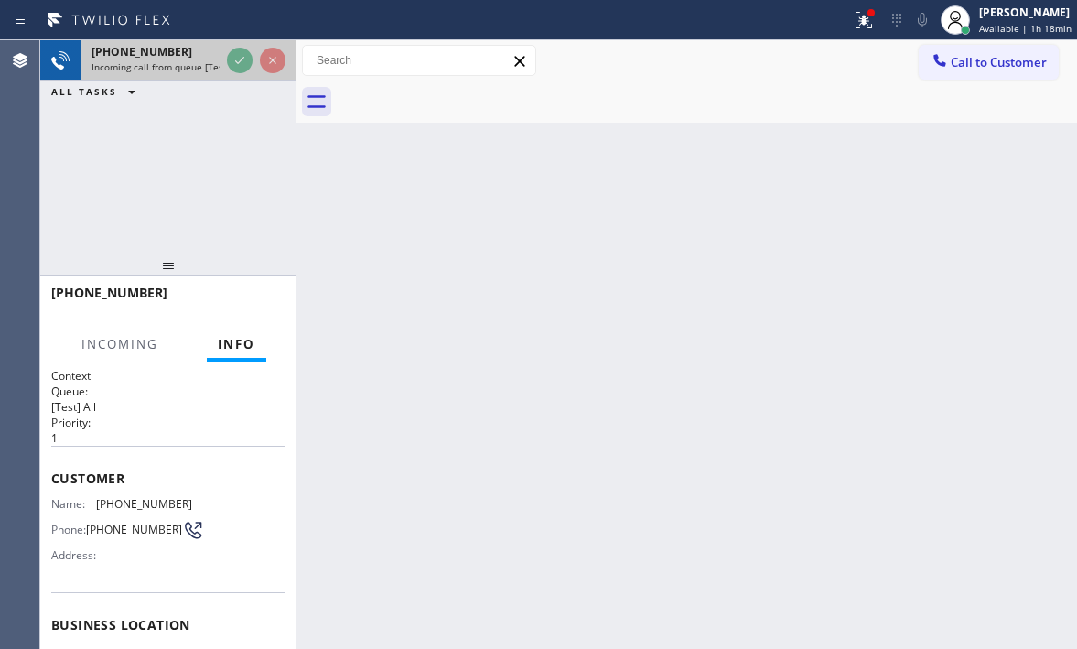
click at [252, 73] on div at bounding box center [256, 60] width 66 height 40
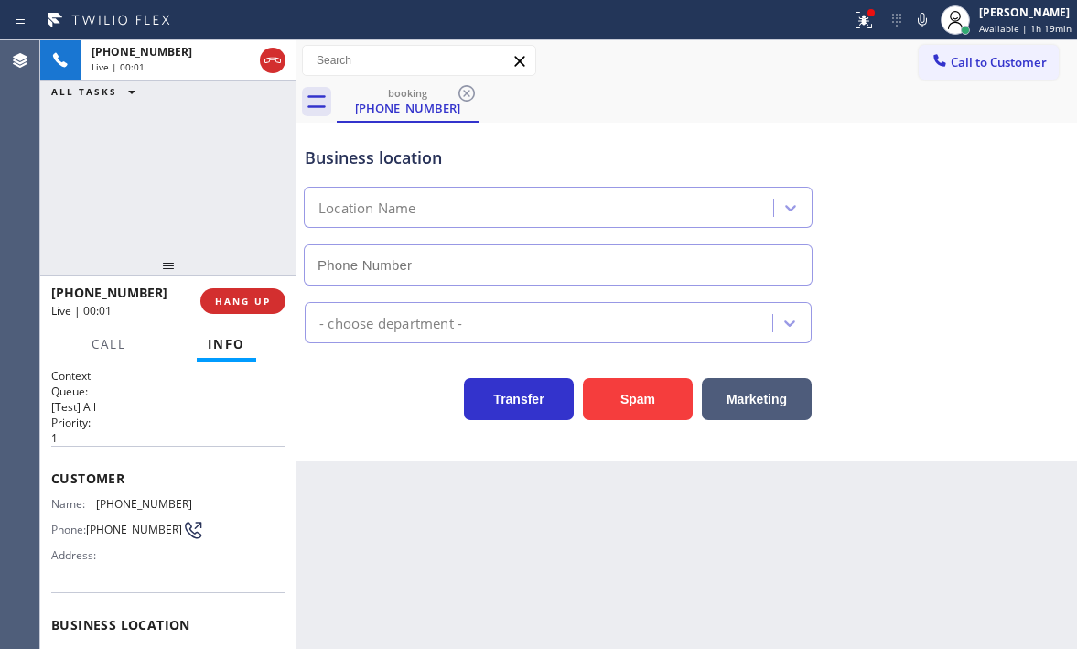
type input "[PHONE_NUMBER]"
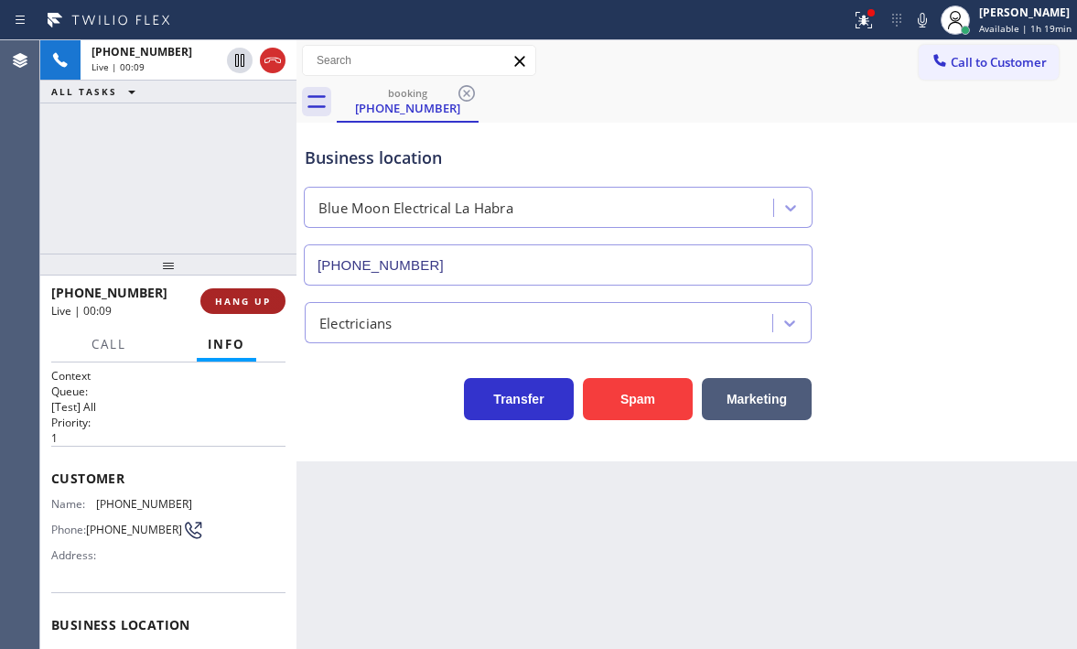
click at [237, 301] on span "HANG UP" at bounding box center [243, 301] width 56 height 13
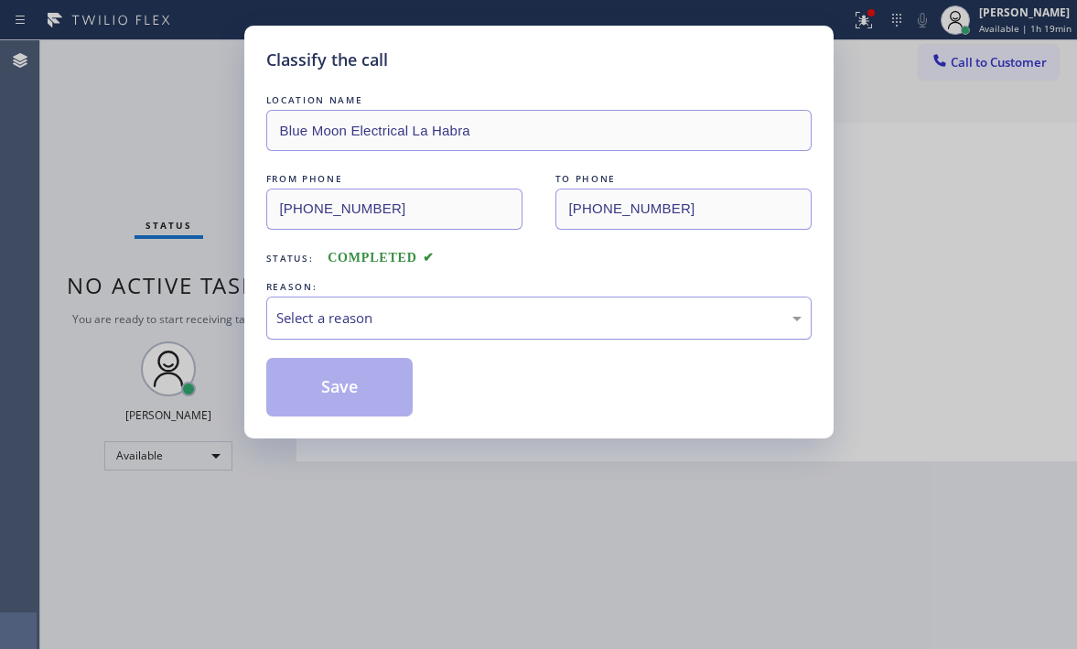
click at [427, 318] on div "Select a reason" at bounding box center [538, 317] width 525 height 21
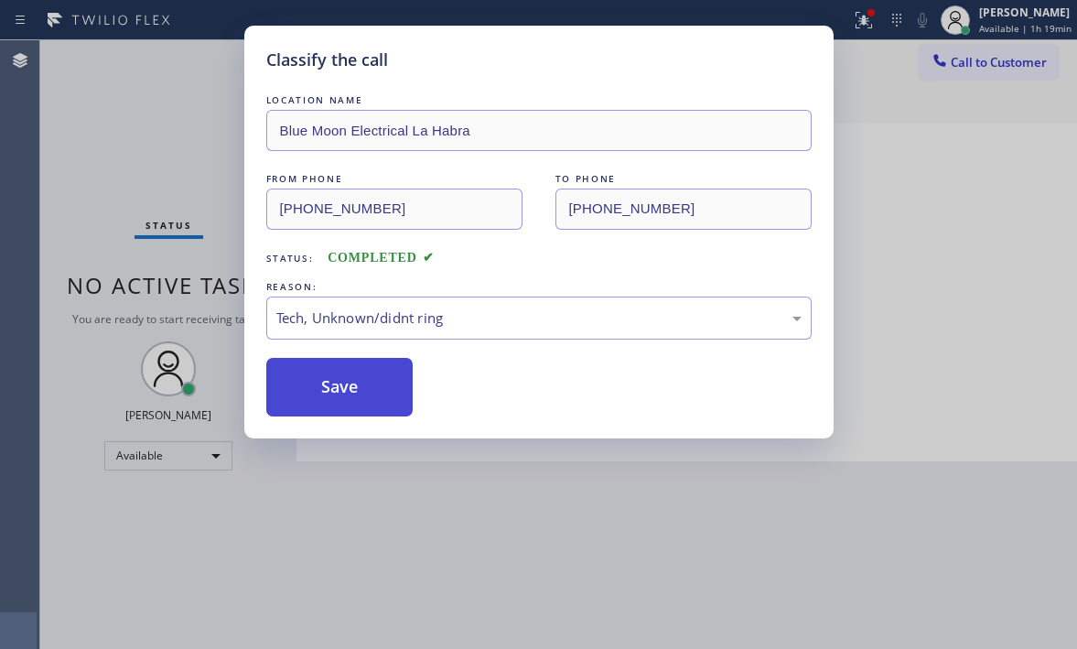
click at [350, 370] on button "Save" at bounding box center [339, 387] width 147 height 59
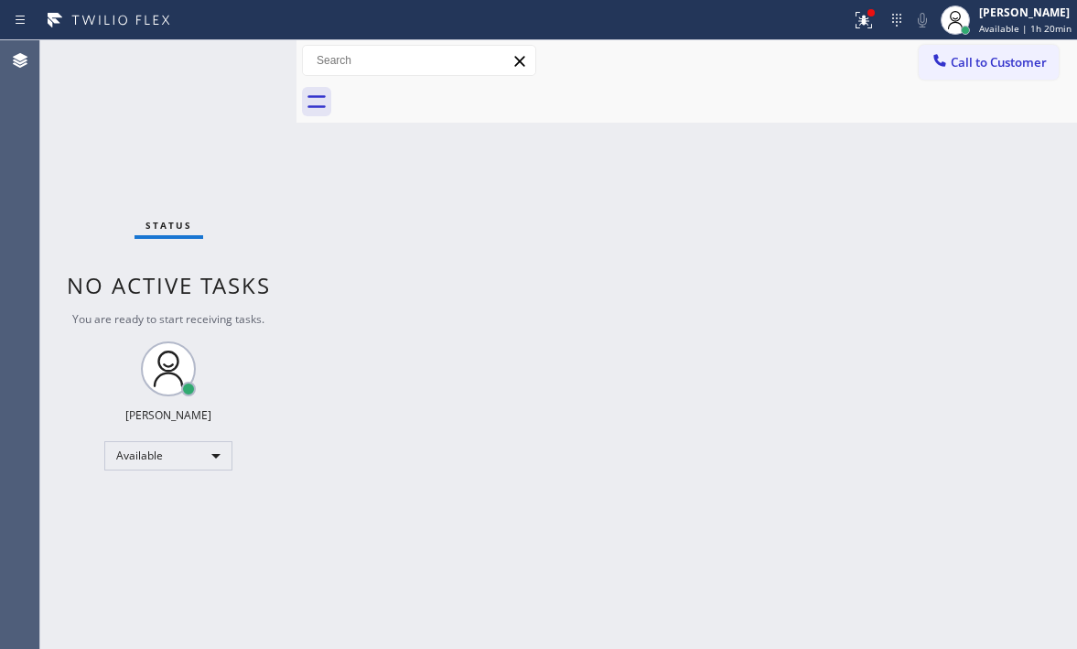
click at [240, 70] on div "Status No active tasks You are ready to start receiving tasks. [PERSON_NAME] Av…" at bounding box center [168, 344] width 256 height 608
click at [668, 374] on div "Back to Dashboard Change Sender ID Customers Technicians Select a contact Outbo…" at bounding box center [686, 344] width 780 height 608
click at [978, 27] on span "Available | 1h 22min" at bounding box center [1025, 28] width 92 height 13
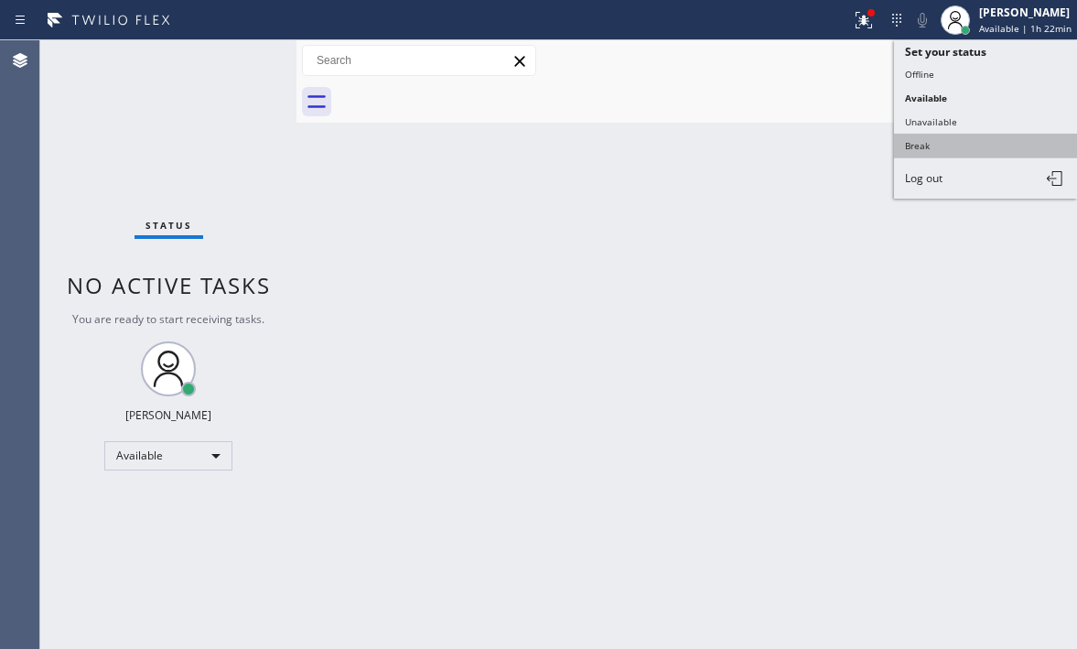
click at [945, 148] on button "Break" at bounding box center [985, 146] width 183 height 24
